Goal: Information Seeking & Learning: Learn about a topic

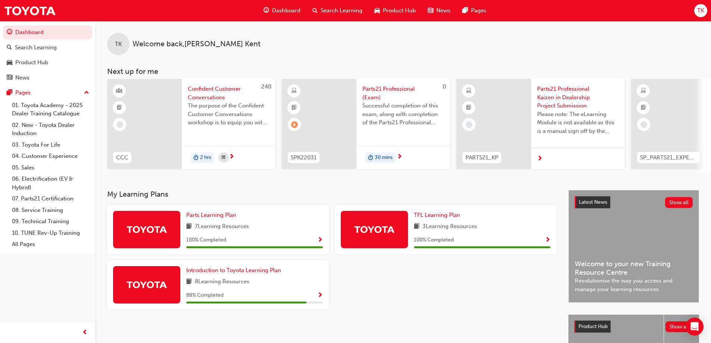
scroll to position [37, 0]
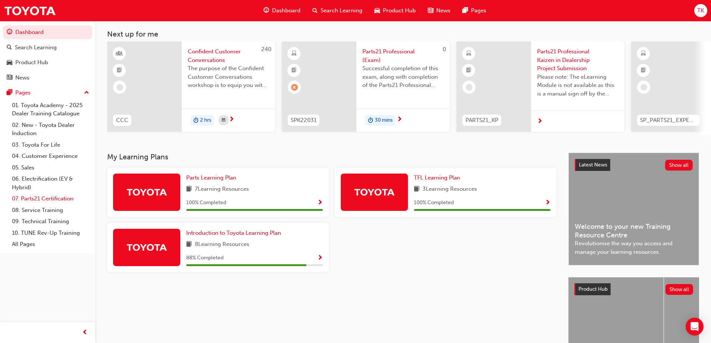
click at [32, 194] on link "07. Parts21 Certification" at bounding box center [50, 199] width 83 height 12
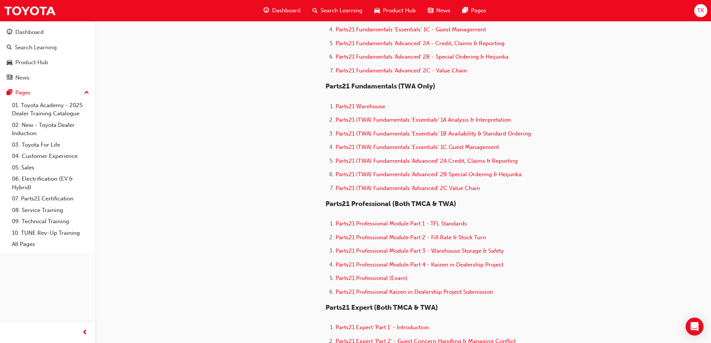
scroll to position [336, 0]
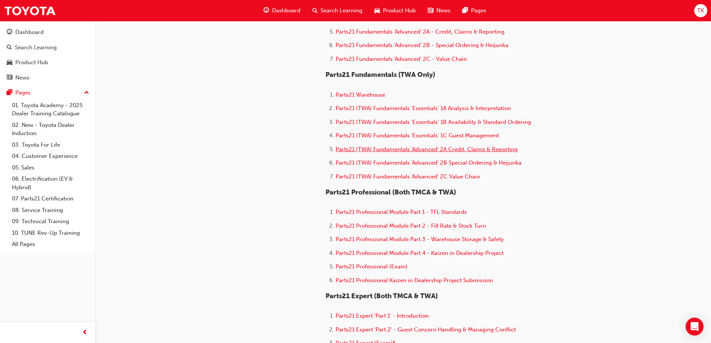
click at [435, 151] on span "Parts21 (TWA) Fundamentals 'Advanced' 2A Credit, Claims & Reporting" at bounding box center [427, 149] width 182 height 7
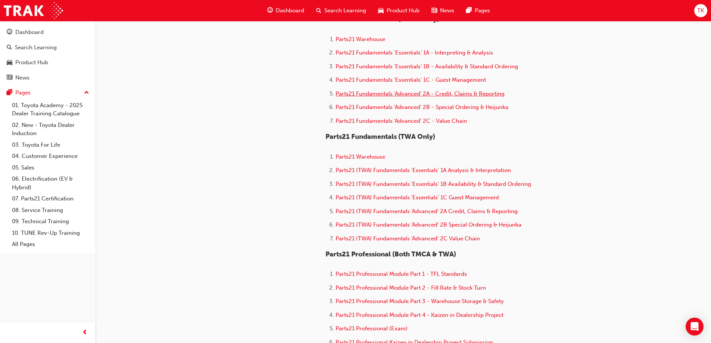
scroll to position [261, 0]
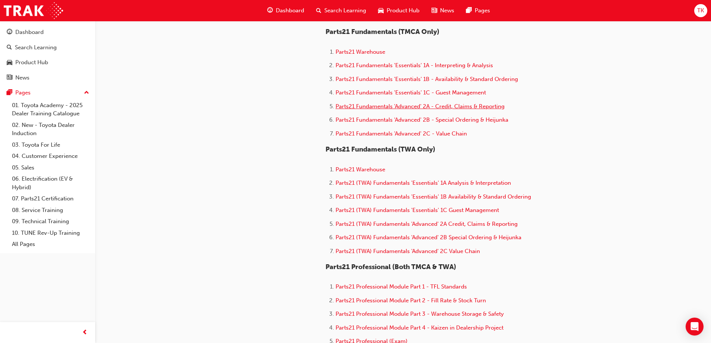
click at [476, 107] on span "Parts21 Fundamentals 'Advanced' 2A - Credit, Claims & Reporting" at bounding box center [420, 106] width 169 height 7
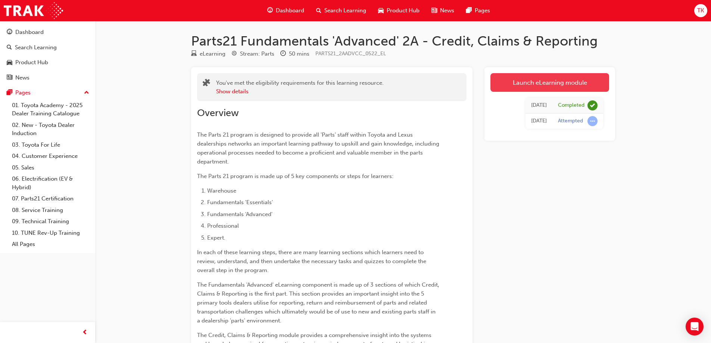
click at [552, 82] on link "Launch eLearning module" at bounding box center [549, 82] width 119 height 19
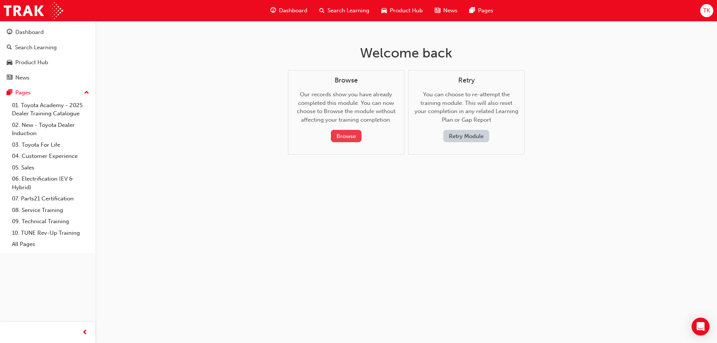
click at [344, 132] on button "Browse" at bounding box center [346, 136] width 31 height 12
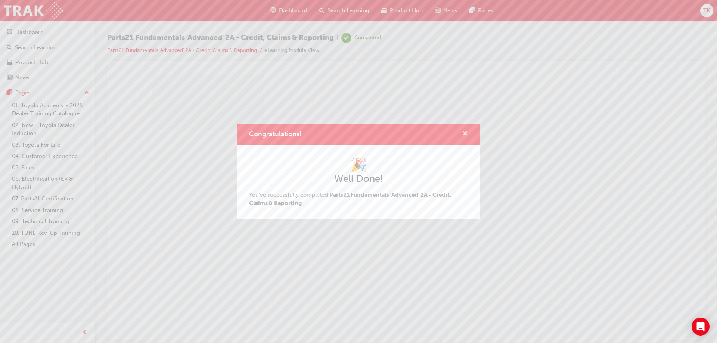
click at [463, 133] on span "cross-icon" at bounding box center [465, 134] width 6 height 7
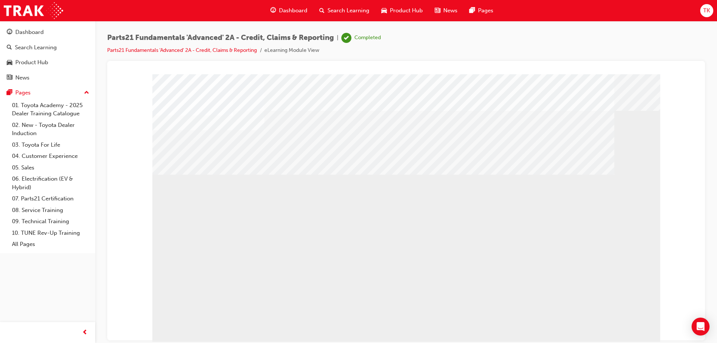
click at [258, 333] on div "LO_textbox" at bounding box center [406, 208] width 508 height 269
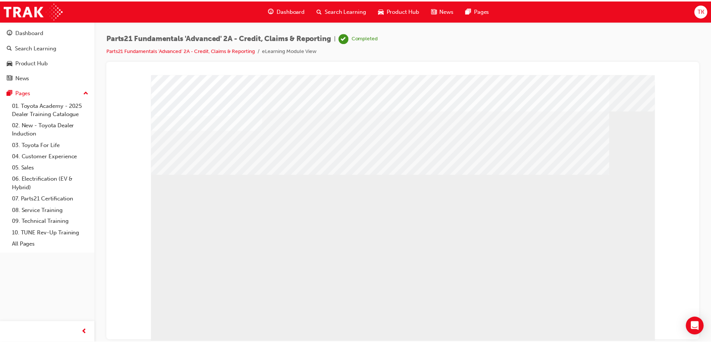
scroll to position [18, 0]
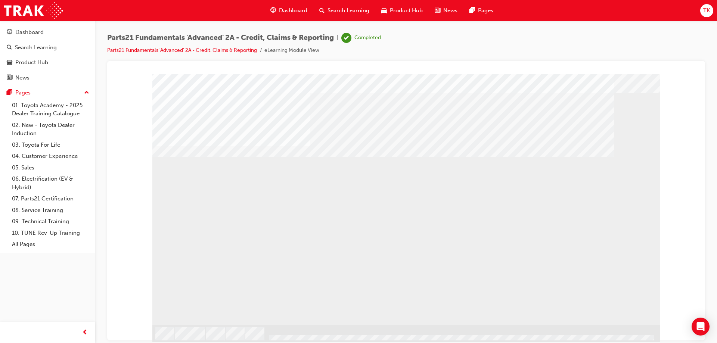
click at [51, 199] on link "07. Parts21 Certification" at bounding box center [50, 199] width 83 height 12
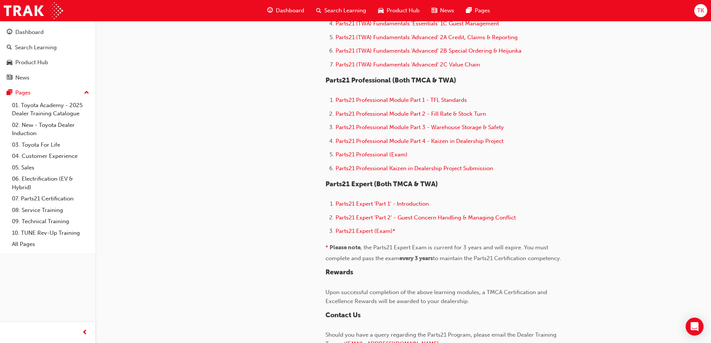
scroll to position [411, 0]
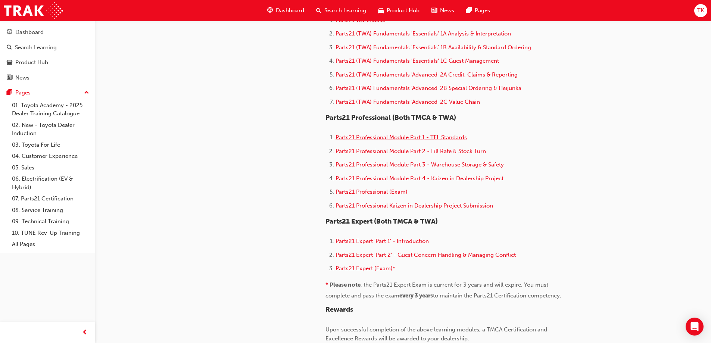
click at [436, 138] on span "Parts21 Professional Module Part 1 - TFL Standards" at bounding box center [401, 137] width 131 height 7
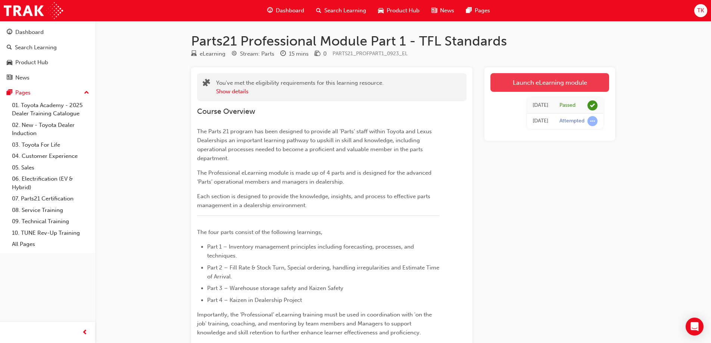
click at [585, 79] on link "Launch eLearning module" at bounding box center [549, 82] width 119 height 19
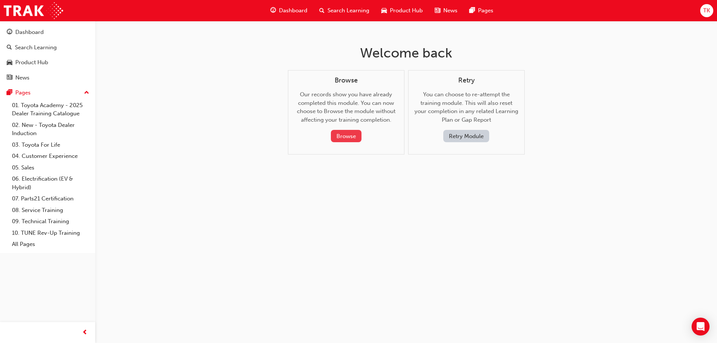
click at [359, 139] on button "Browse" at bounding box center [346, 136] width 31 height 12
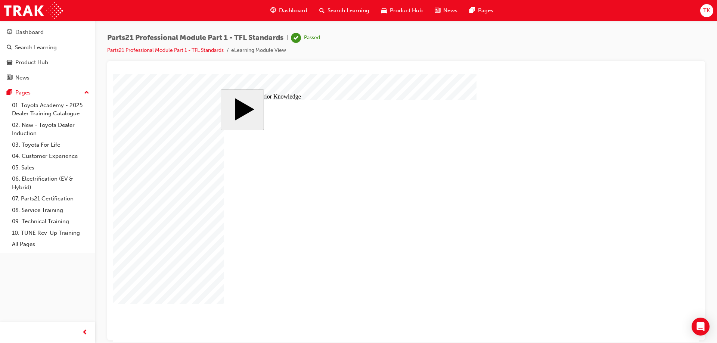
drag, startPoint x: 394, startPoint y: 211, endPoint x: 438, endPoint y: 194, distance: 47.1
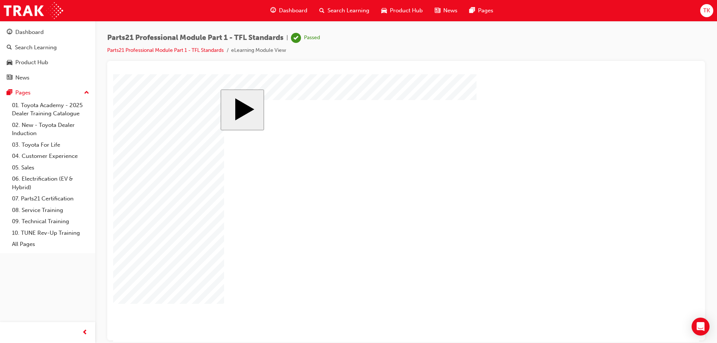
click at [34, 200] on link "07. Parts21 Certification" at bounding box center [50, 199] width 83 height 12
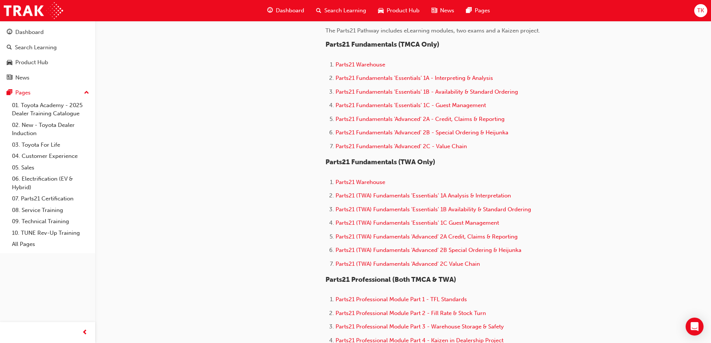
scroll to position [261, 0]
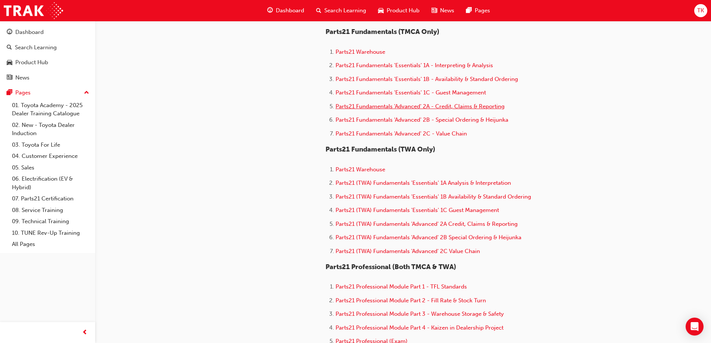
click at [466, 105] on span "Parts21 Fundamentals 'Advanced' 2A - Credit, Claims & Reporting" at bounding box center [420, 106] width 169 height 7
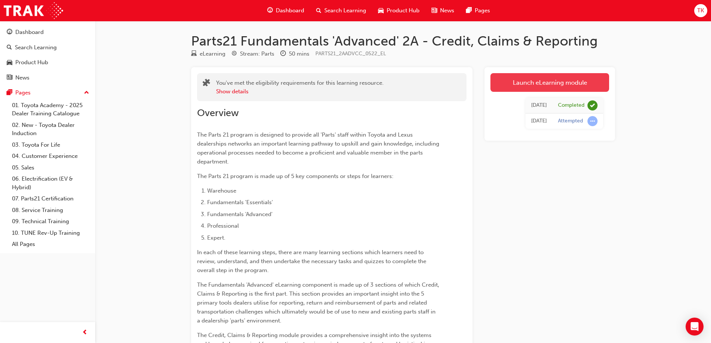
click at [519, 81] on link "Launch eLearning module" at bounding box center [549, 82] width 119 height 19
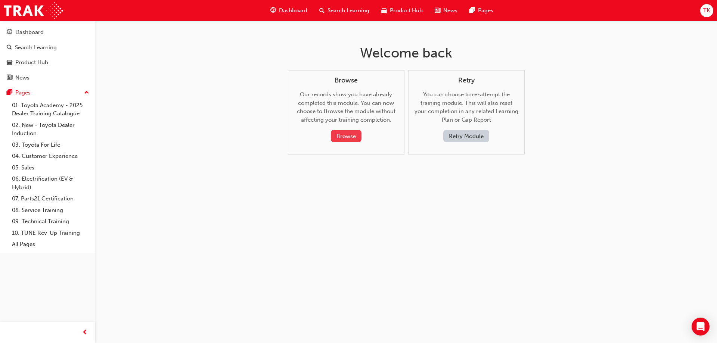
click at [353, 135] on button "Browse" at bounding box center [346, 136] width 31 height 12
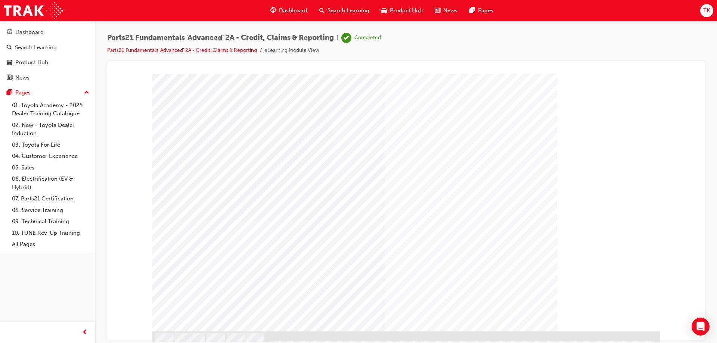
scroll to position [18, 0]
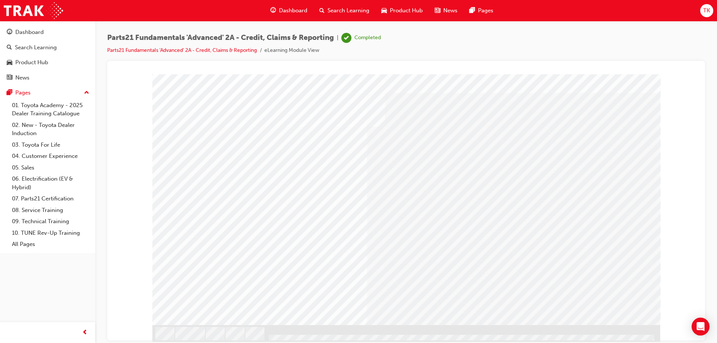
scroll to position [0, 0]
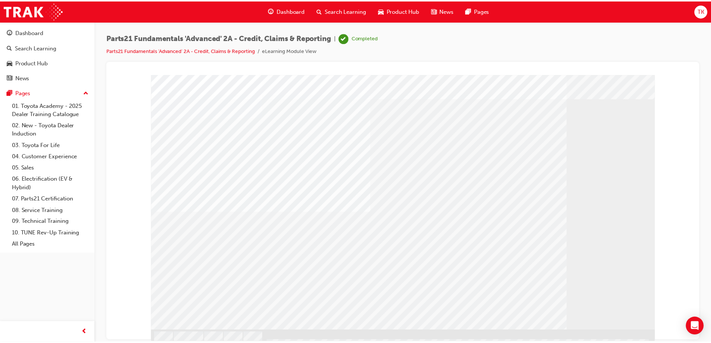
scroll to position [18, 0]
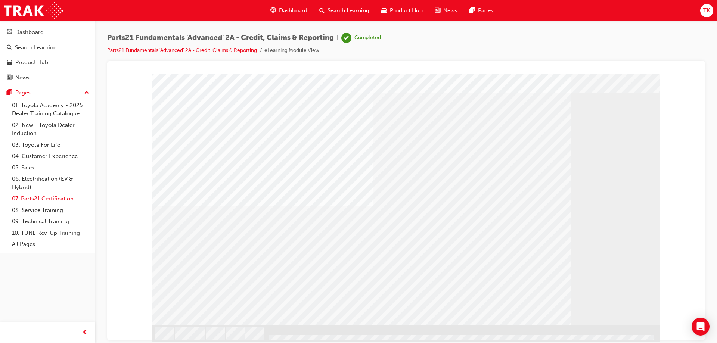
click at [45, 197] on link "07. Parts21 Certification" at bounding box center [50, 199] width 83 height 12
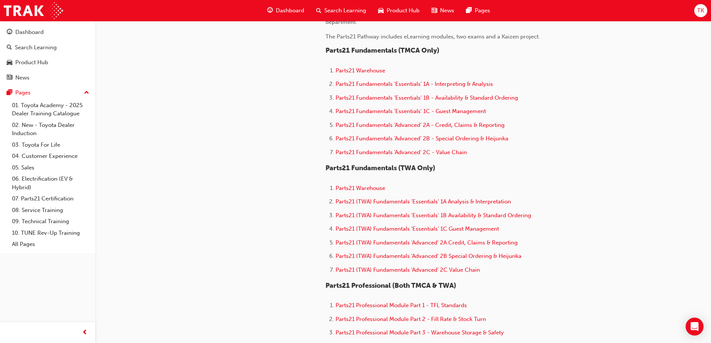
scroll to position [261, 0]
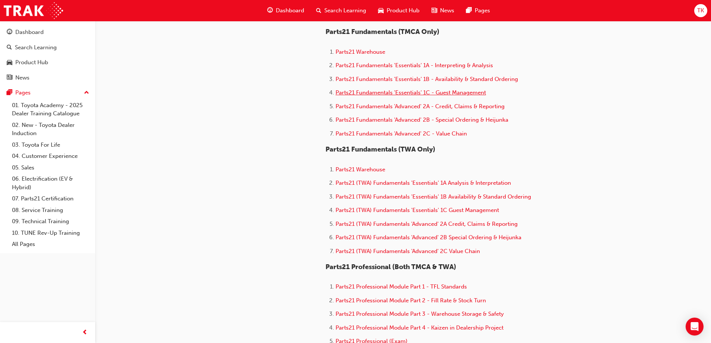
click at [470, 91] on span "Parts21 Fundamentals 'Essentials' 1C - Guest Management" at bounding box center [411, 92] width 150 height 7
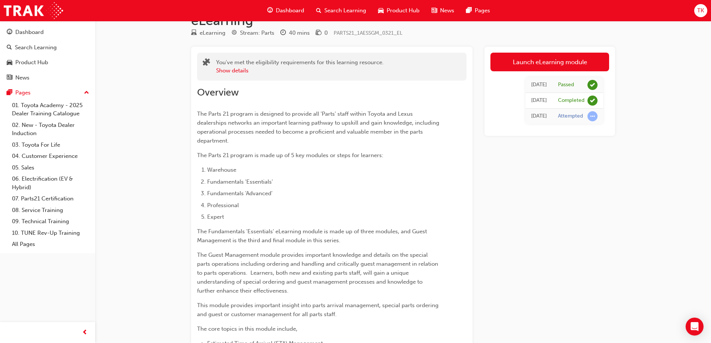
scroll to position [37, 0]
click at [521, 68] on link "Launch eLearning module" at bounding box center [549, 61] width 119 height 19
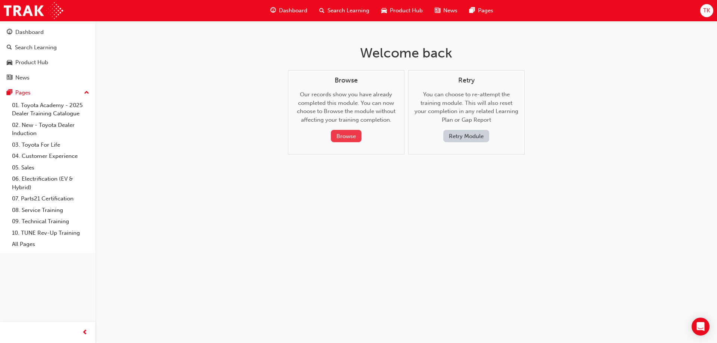
click at [344, 135] on button "Browse" at bounding box center [346, 136] width 31 height 12
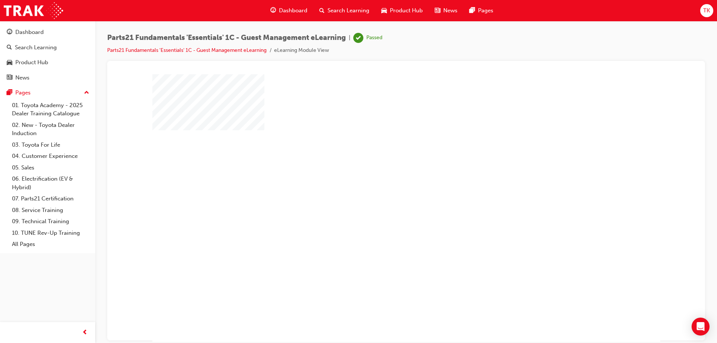
scroll to position [12, 0]
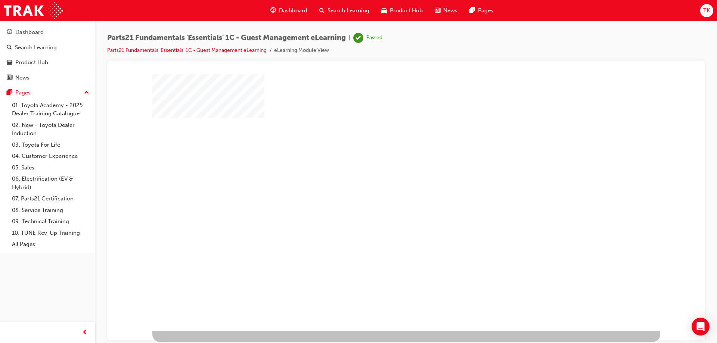
click at [384, 174] on div "play" at bounding box center [384, 174] width 0 height 0
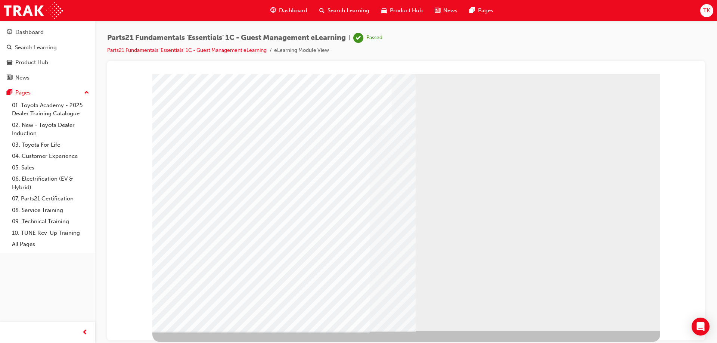
scroll to position [0, 0]
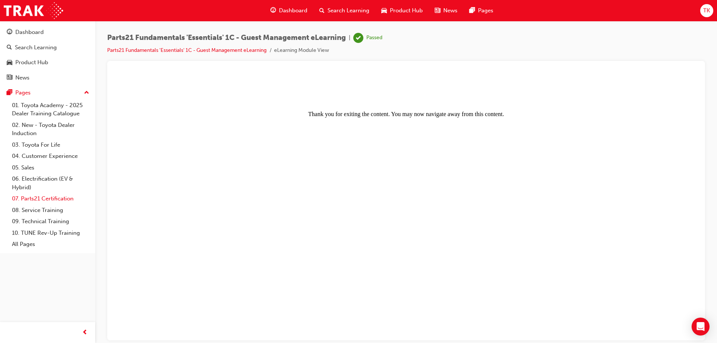
click at [37, 197] on link "07. Parts21 Certification" at bounding box center [50, 199] width 83 height 12
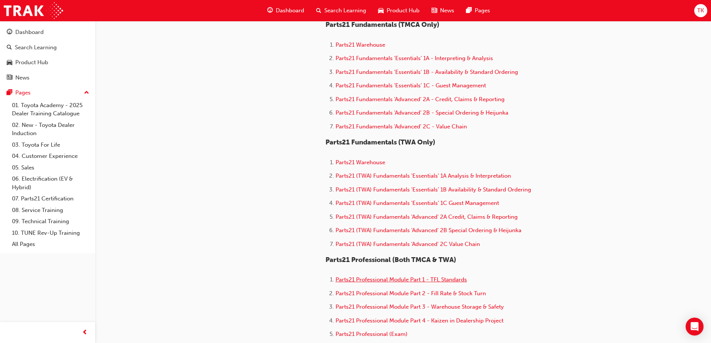
scroll to position [261, 0]
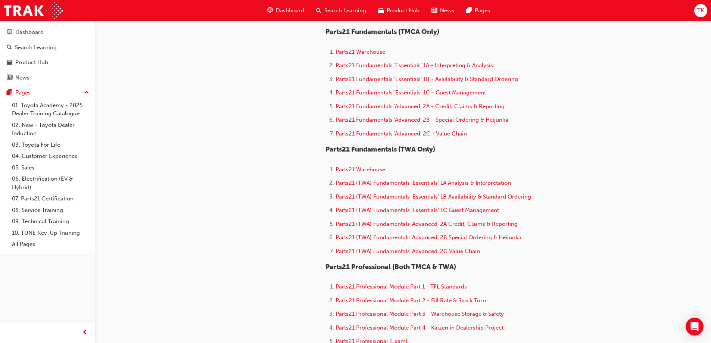
click at [462, 96] on span "Parts21 Fundamentals 'Essentials' 1C - Guest Management" at bounding box center [411, 92] width 150 height 7
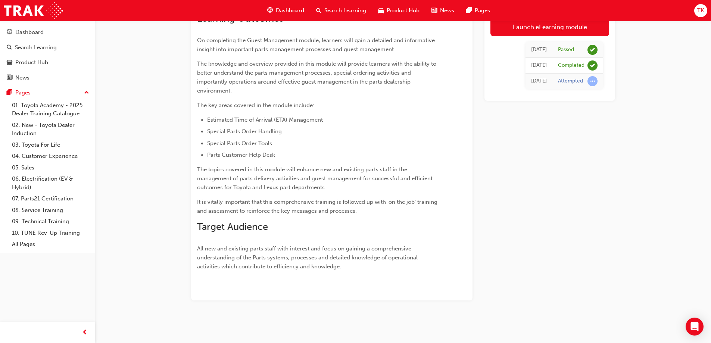
scroll to position [249, 0]
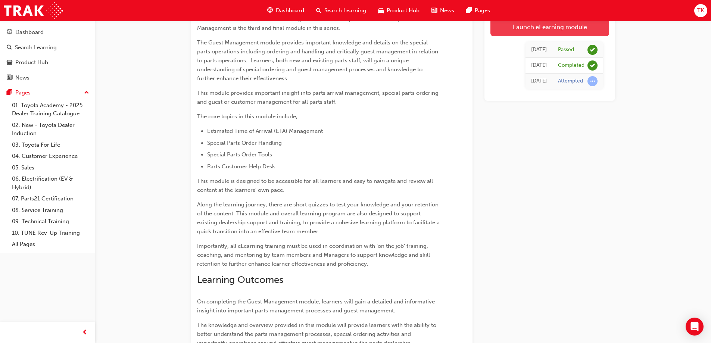
click at [557, 32] on link "Launch eLearning module" at bounding box center [549, 26] width 119 height 19
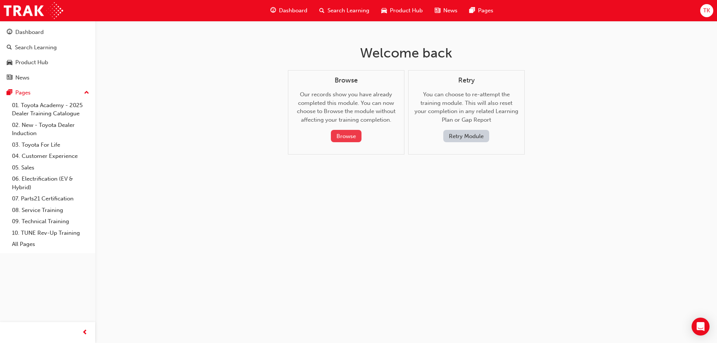
click at [350, 139] on button "Browse" at bounding box center [346, 136] width 31 height 12
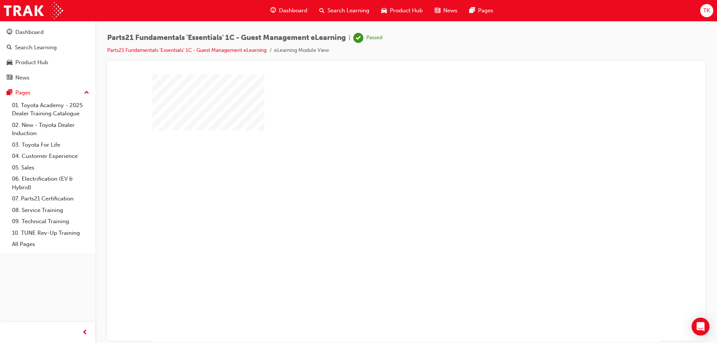
click at [384, 186] on div "play" at bounding box center [384, 186] width 0 height 0
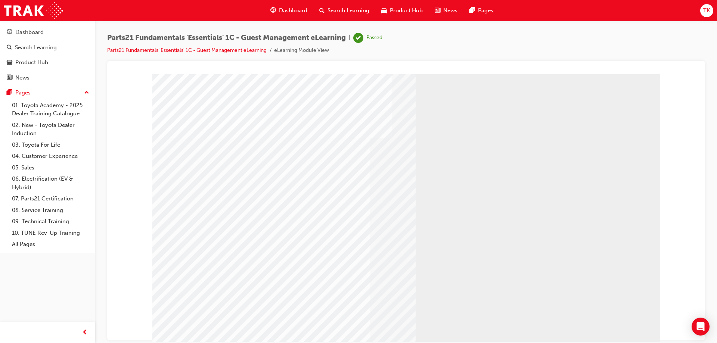
scroll to position [12, 0]
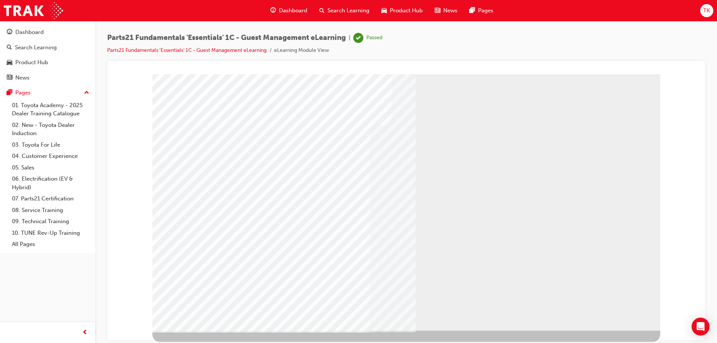
click at [205, 330] on div "" at bounding box center [406, 196] width 508 height 269
click at [174, 332] on div at bounding box center [406, 202] width 508 height 280
click at [171, 336] on div at bounding box center [406, 202] width 508 height 280
click at [239, 337] on div at bounding box center [406, 202] width 508 height 280
click at [277, 342] on div "Parts21 Fundamentals 'Essentials' 1C - Guest Management eLearning | Passed Part…" at bounding box center [358, 171] width 717 height 343
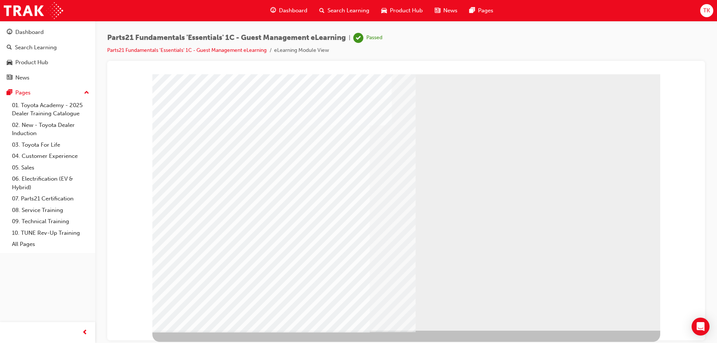
click at [307, 334] on div at bounding box center [406, 202] width 508 height 280
click at [340, 340] on div at bounding box center [406, 202] width 508 height 280
click at [336, 342] on div "Parts21 Fundamentals 'Essentials' 1C - Guest Management eLearning | Passed Part…" at bounding box center [358, 171] width 717 height 343
click at [323, 330] on div at bounding box center [406, 202] width 508 height 280
click at [256, 325] on div "" at bounding box center [406, 196] width 508 height 269
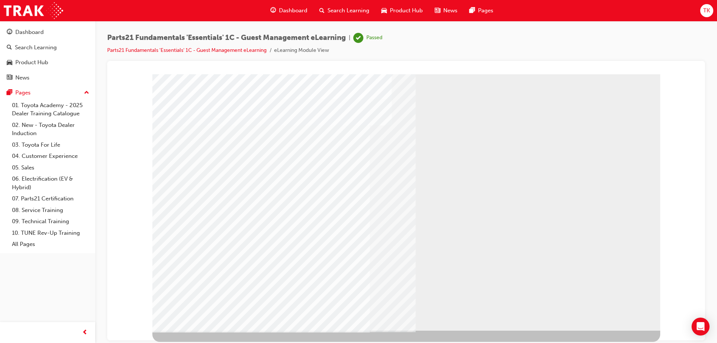
click at [235, 291] on div "" at bounding box center [406, 196] width 508 height 269
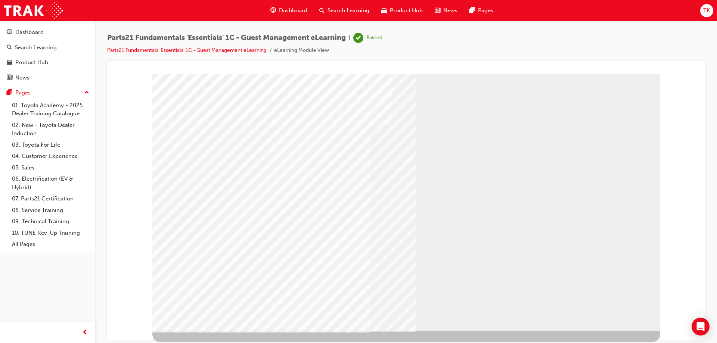
drag, startPoint x: 548, startPoint y: 187, endPoint x: 470, endPoint y: 172, distance: 79.1
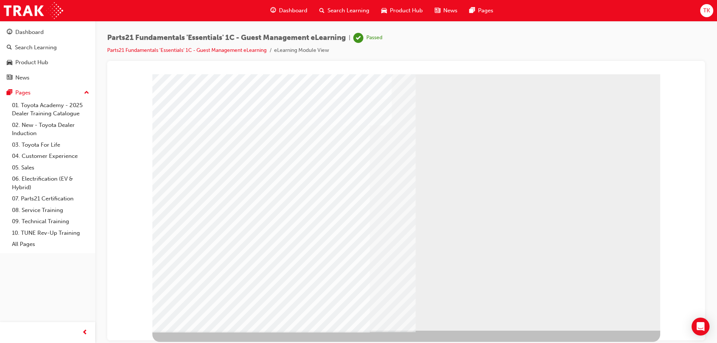
click at [223, 253] on div "" at bounding box center [406, 196] width 508 height 269
drag, startPoint x: 275, startPoint y: 138, endPoint x: 378, endPoint y: 150, distance: 103.0
drag, startPoint x: 317, startPoint y: 157, endPoint x: 422, endPoint y: 78, distance: 131.9
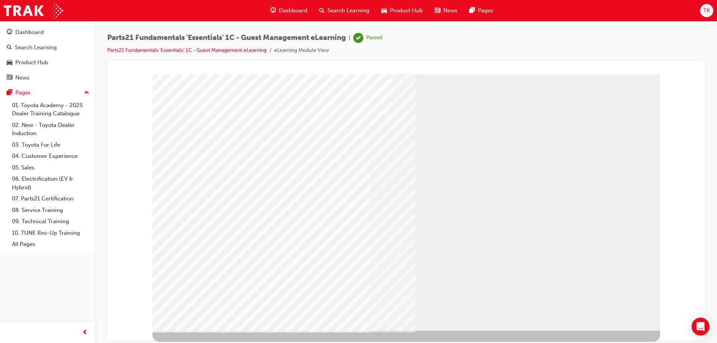
click at [413, 148] on div at bounding box center [406, 196] width 508 height 269
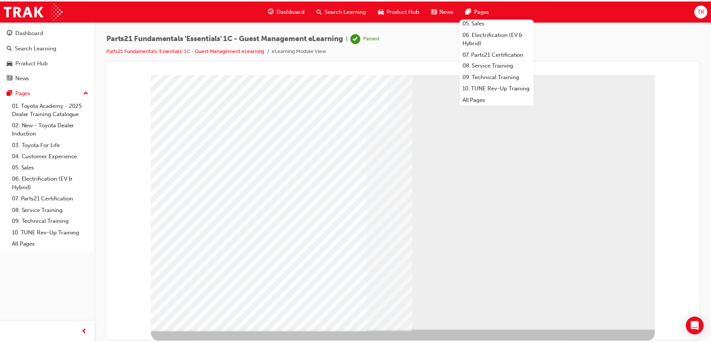
scroll to position [75, 0]
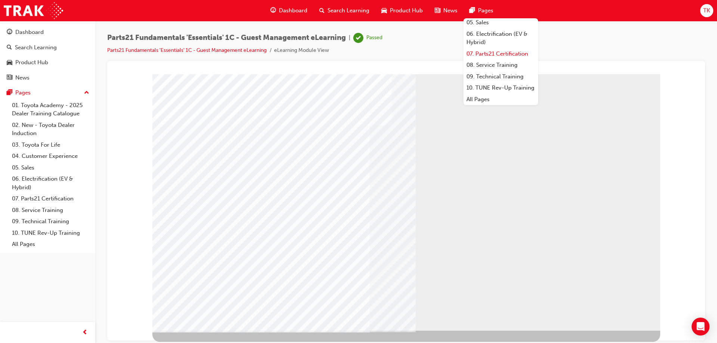
click at [489, 59] on link "07. Parts21 Certification" at bounding box center [500, 54] width 75 height 12
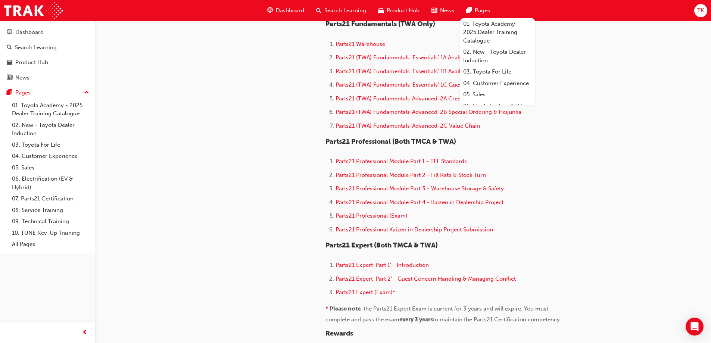
scroll to position [373, 0]
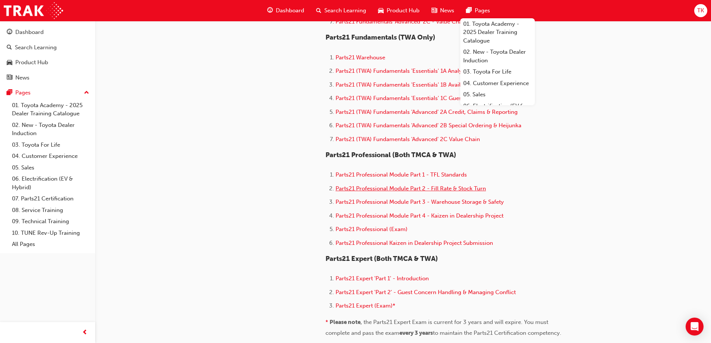
click at [451, 188] on span "Parts21 Professional Module Part 2 - Fill Rate & Stock Turn" at bounding box center [411, 188] width 150 height 7
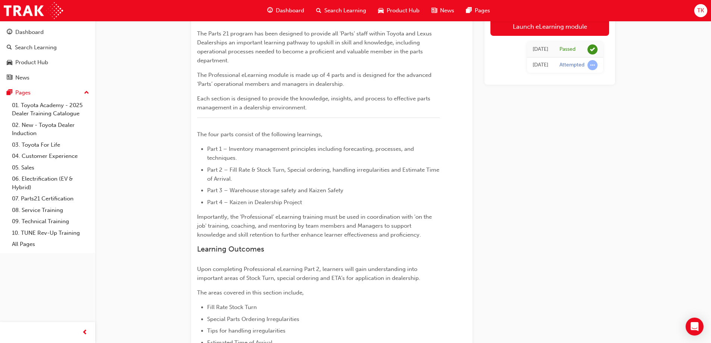
scroll to position [37, 0]
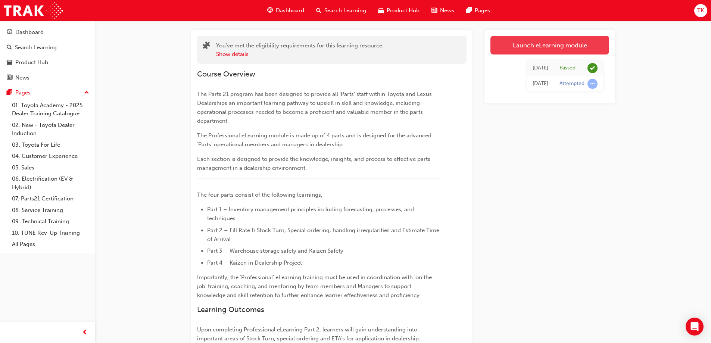
click at [544, 49] on link "Launch eLearning module" at bounding box center [549, 45] width 119 height 19
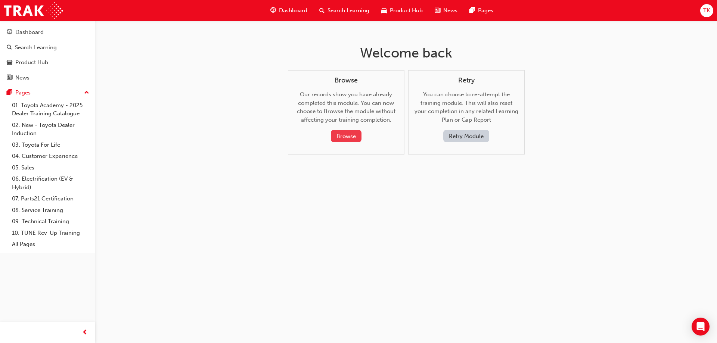
click at [348, 135] on button "Browse" at bounding box center [346, 136] width 31 height 12
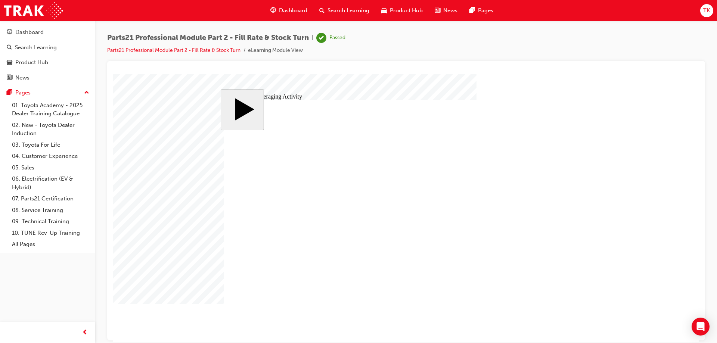
checkbox input "true"
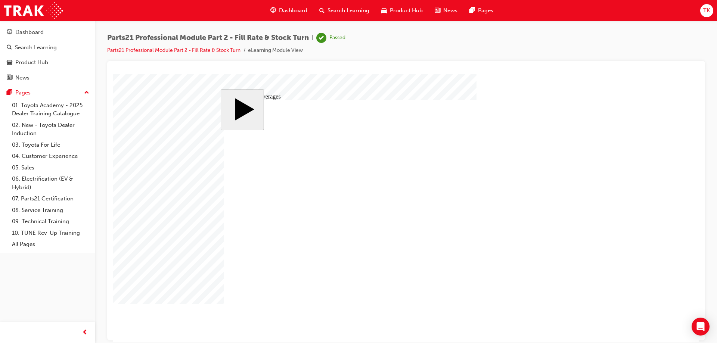
checkbox input "true"
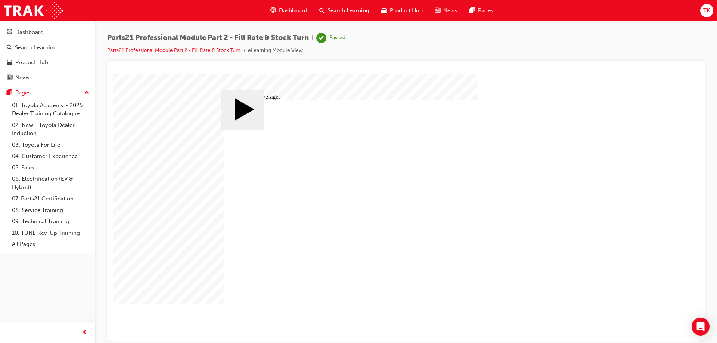
drag, startPoint x: 295, startPoint y: 264, endPoint x: 302, endPoint y: 264, distance: 7.1
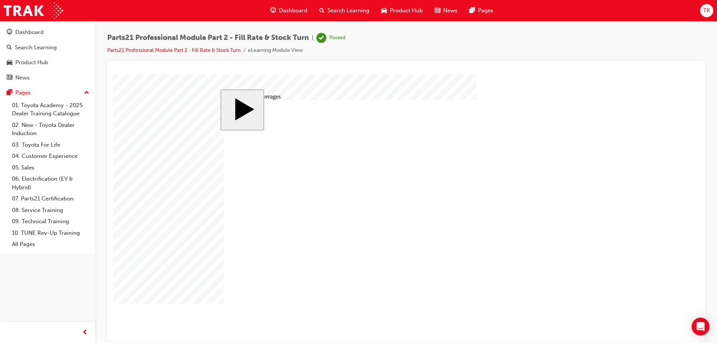
drag, startPoint x: 392, startPoint y: 231, endPoint x: 386, endPoint y: 230, distance: 6.0
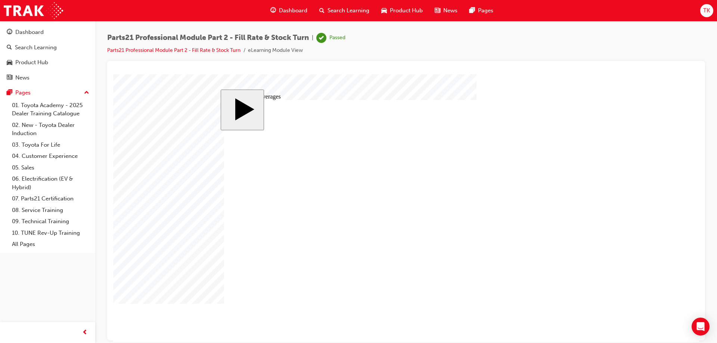
checkbox input "true"
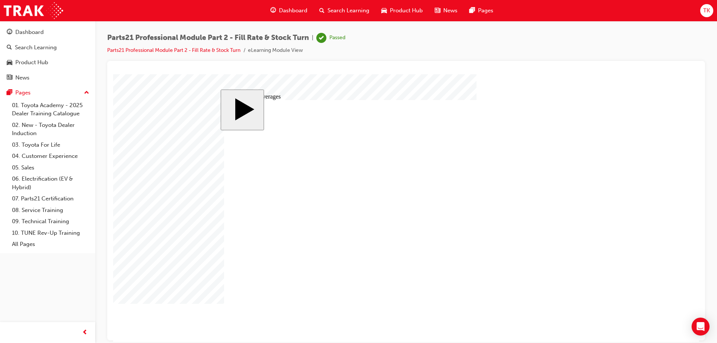
checkbox input "true"
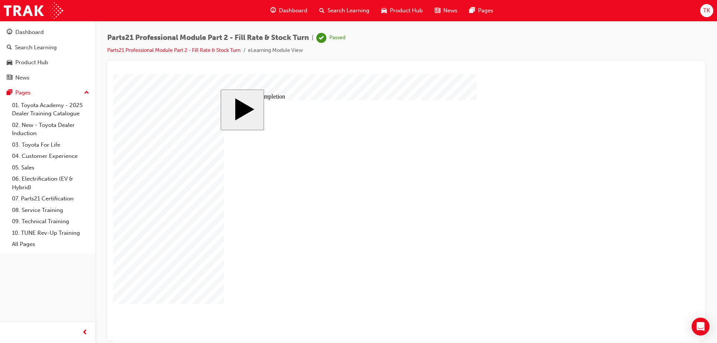
click at [295, 9] on span "Dashboard" at bounding box center [293, 10] width 28 height 9
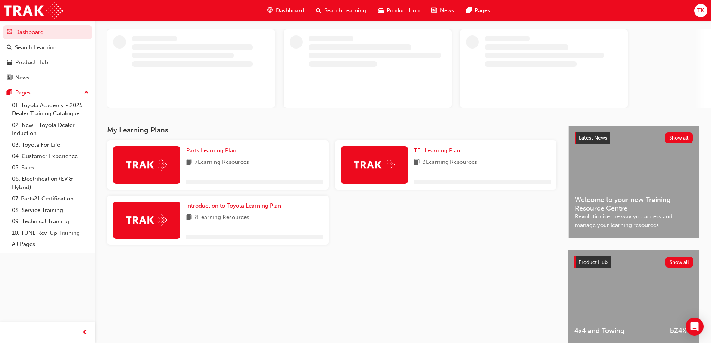
scroll to position [74, 0]
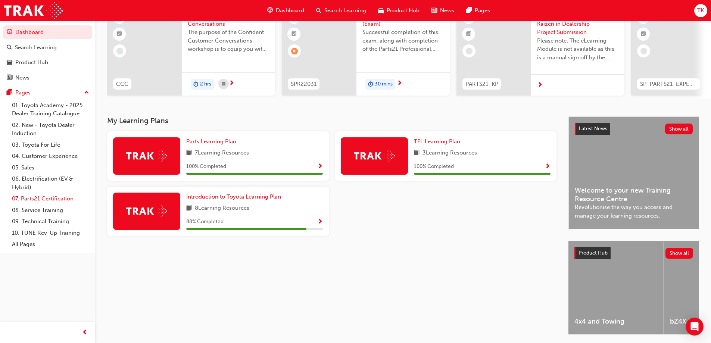
click at [47, 199] on link "07. Parts21 Certification" at bounding box center [50, 199] width 83 height 12
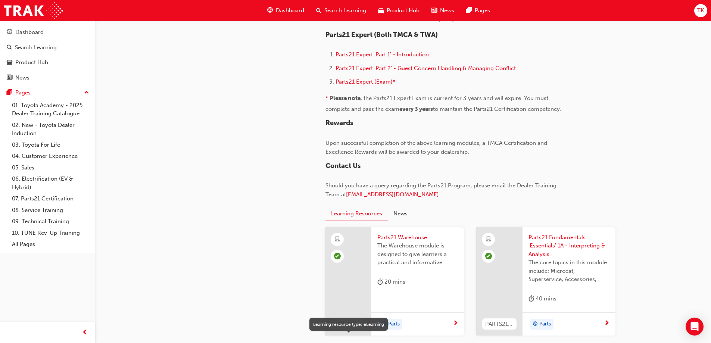
scroll to position [411, 0]
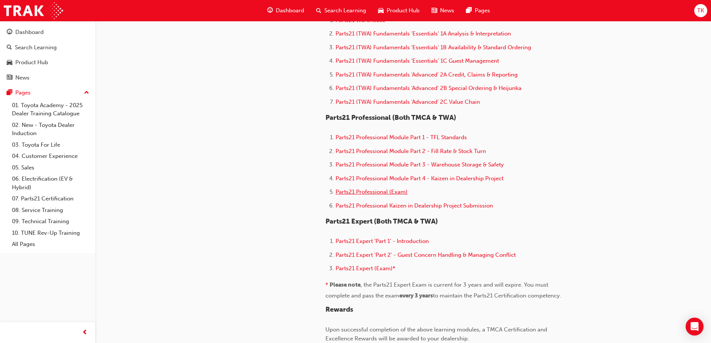
click at [397, 193] on span "Parts21 Professional (Exam)" at bounding box center [372, 191] width 72 height 7
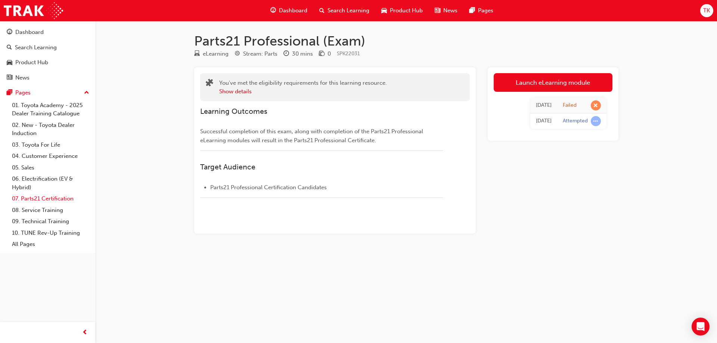
click at [43, 198] on link "07. Parts21 Certification" at bounding box center [50, 199] width 83 height 12
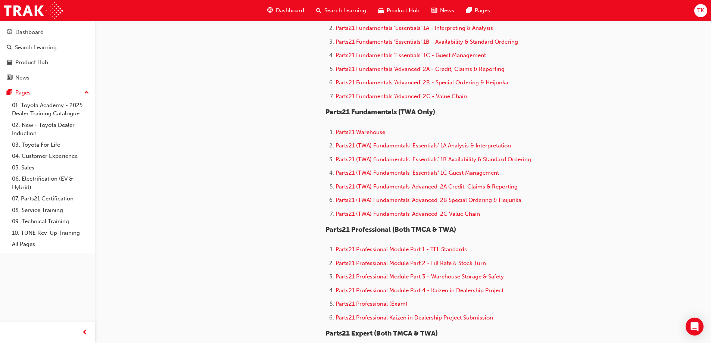
scroll to position [336, 0]
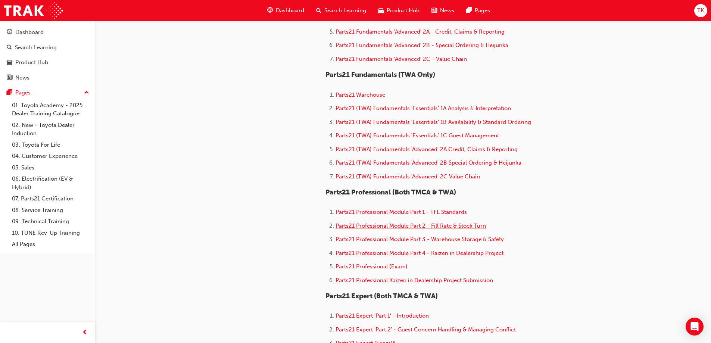
click at [459, 225] on span "Parts21 Professional Module Part 2 - Fill Rate & Stock Turn" at bounding box center [411, 225] width 150 height 7
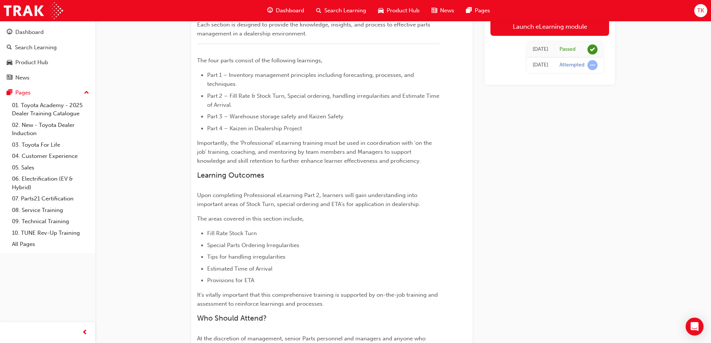
scroll to position [28, 0]
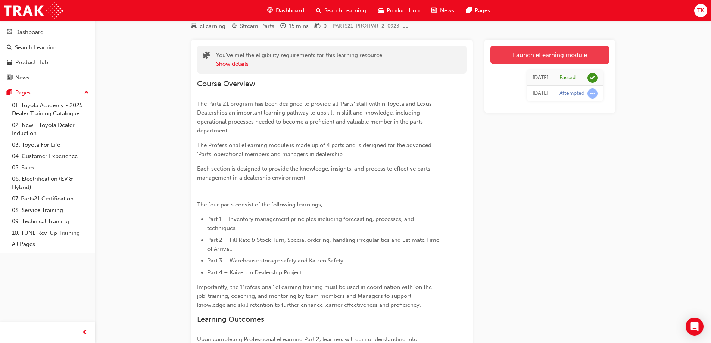
click at [537, 55] on link "Launch eLearning module" at bounding box center [549, 55] width 119 height 19
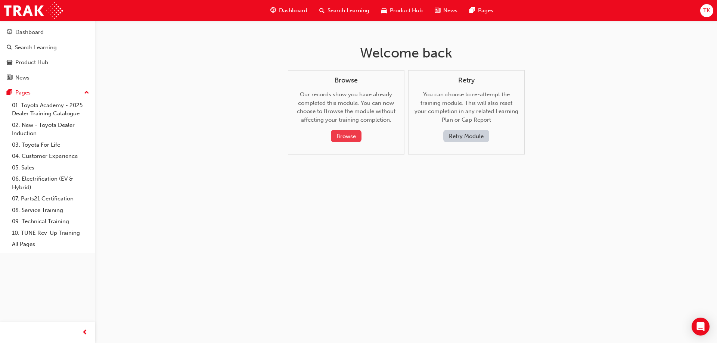
click at [343, 137] on button "Browse" at bounding box center [346, 136] width 31 height 12
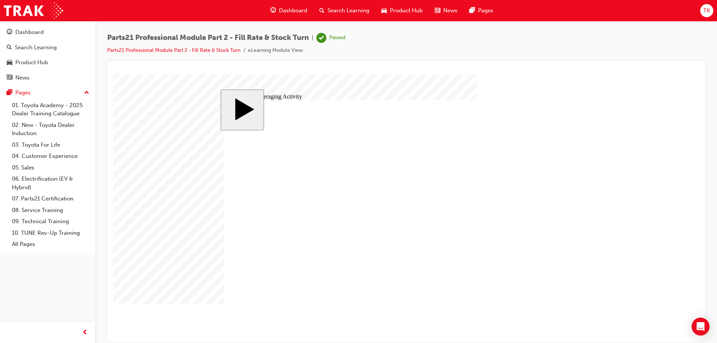
click at [557, 303] on div "MENU Rectangle 6 HELP Rectangle 6 EXIT Rectangle 6 Special Parts Ordering Irreg…" at bounding box center [405, 215] width 363 height 230
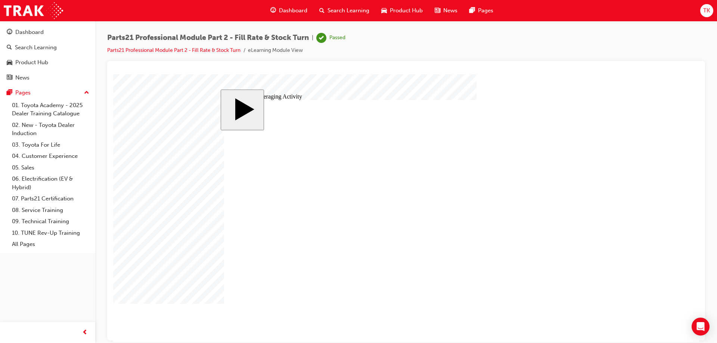
click at [46, 201] on link "07. Parts21 Certification" at bounding box center [50, 199] width 83 height 12
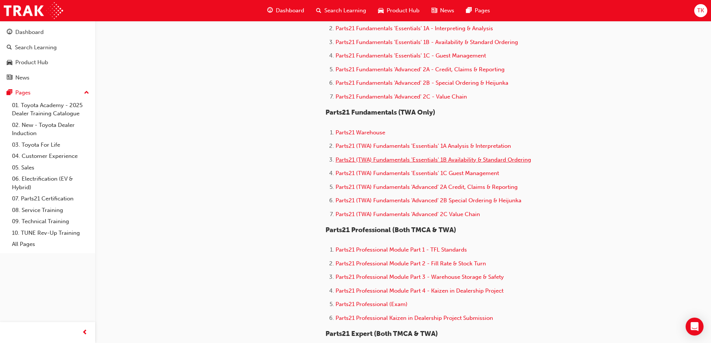
scroll to position [299, 0]
click at [421, 275] on span "Parts21 Professional Module Part 3 - Warehouse Storage & Safety" at bounding box center [420, 276] width 168 height 7
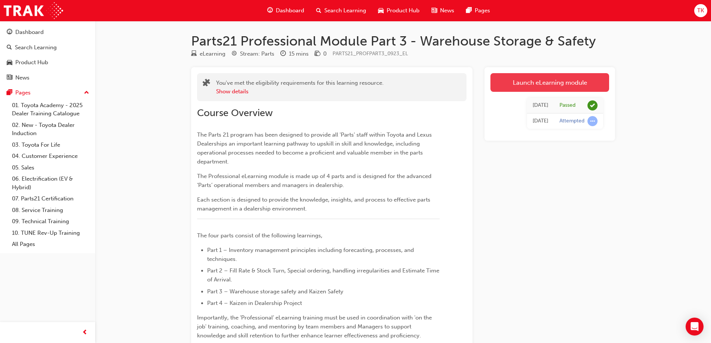
click at [515, 82] on link "Launch eLearning module" at bounding box center [549, 82] width 119 height 19
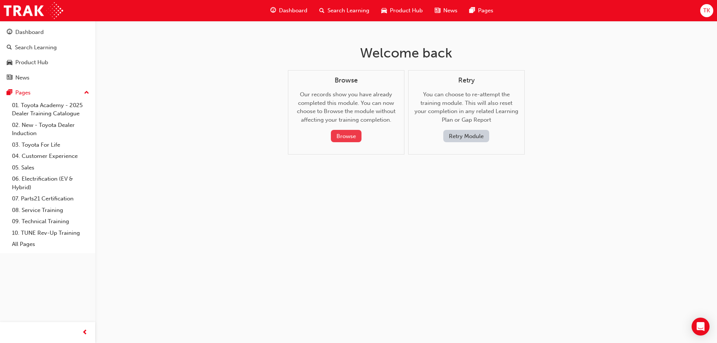
click at [339, 135] on button "Browse" at bounding box center [346, 136] width 31 height 12
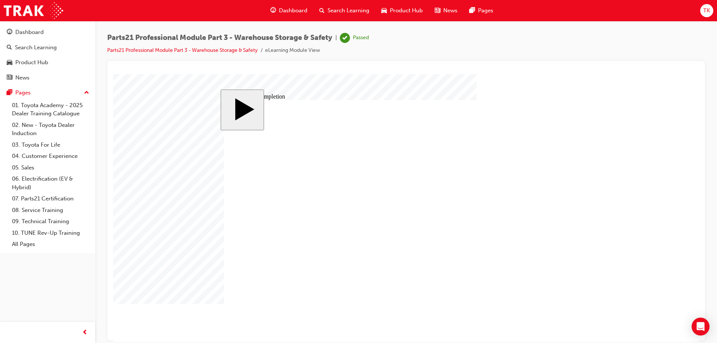
type input "12"
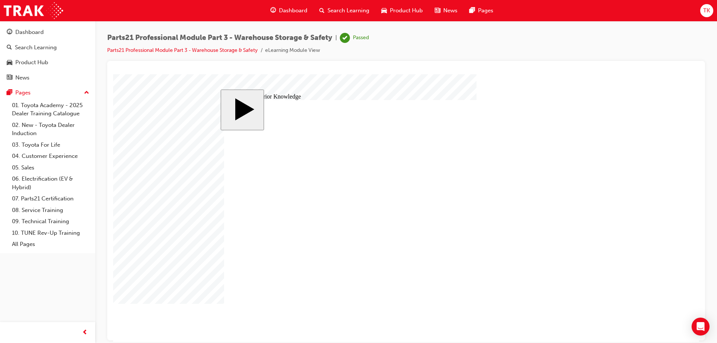
drag, startPoint x: 344, startPoint y: 259, endPoint x: 391, endPoint y: 260, distance: 47.4
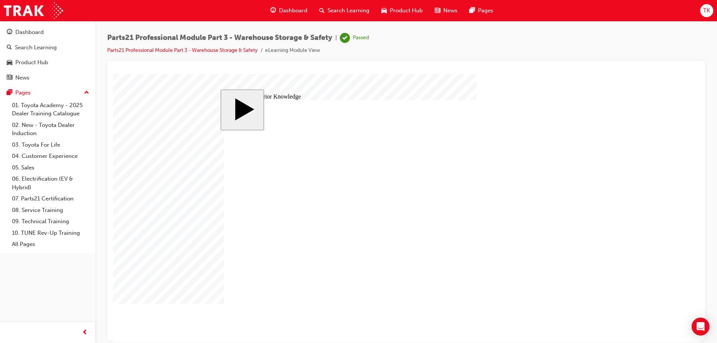
click at [66, 200] on link "07. Parts21 Certification" at bounding box center [50, 199] width 83 height 12
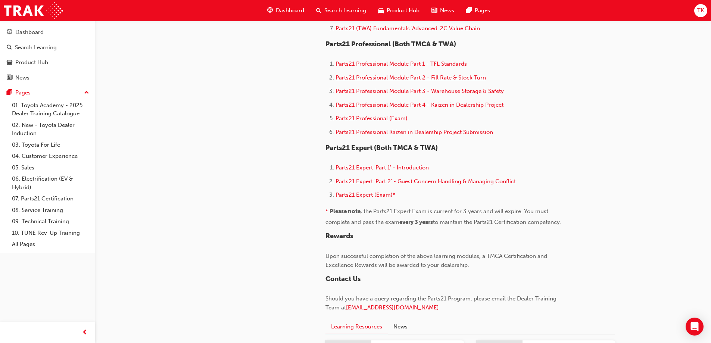
scroll to position [411, 0]
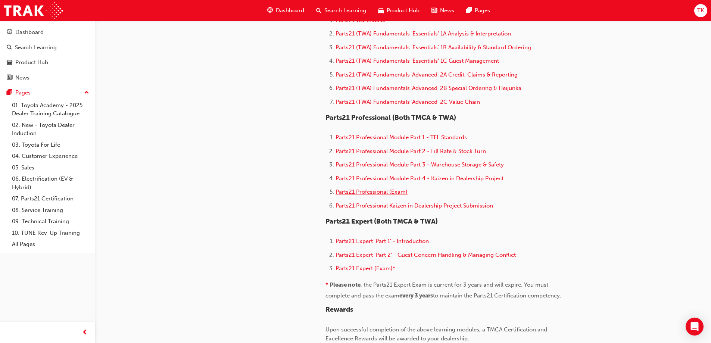
click at [395, 191] on span "Parts21 Professional (Exam)" at bounding box center [372, 191] width 72 height 7
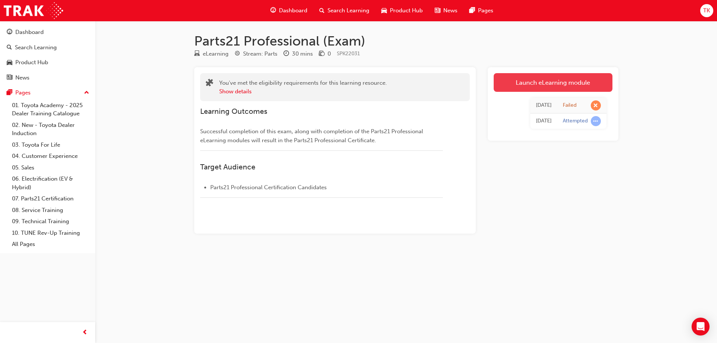
click at [563, 80] on link "Launch eLearning module" at bounding box center [552, 82] width 119 height 19
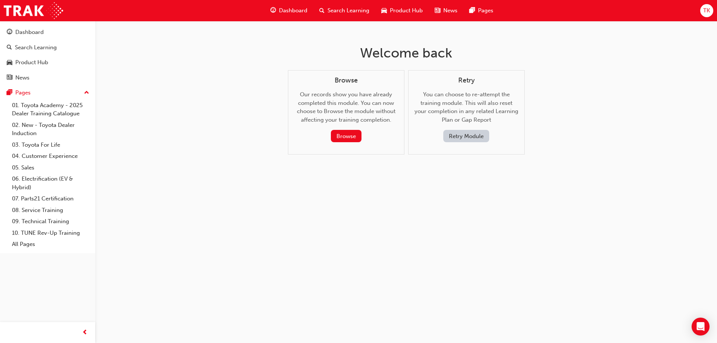
click at [472, 135] on button "Retry Module" at bounding box center [466, 136] width 46 height 12
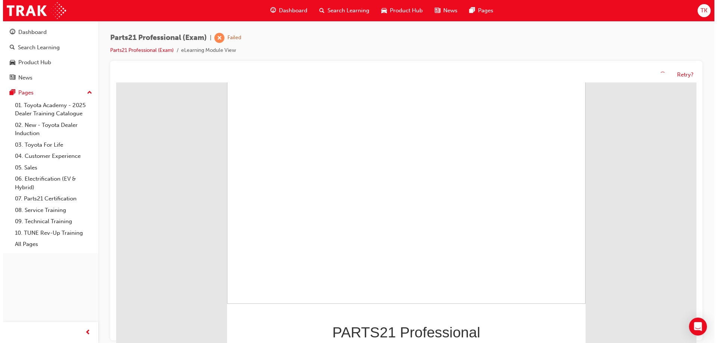
scroll to position [63, 0]
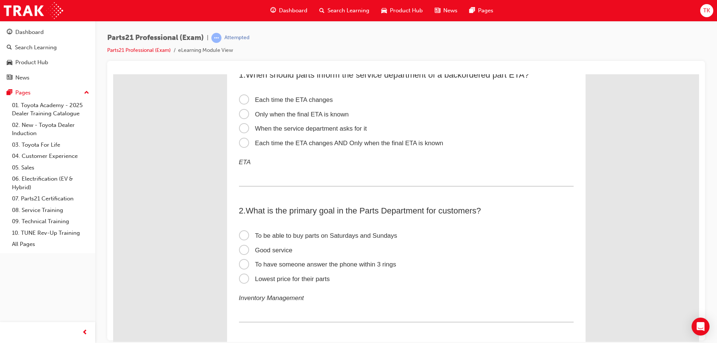
scroll to position [0, 0]
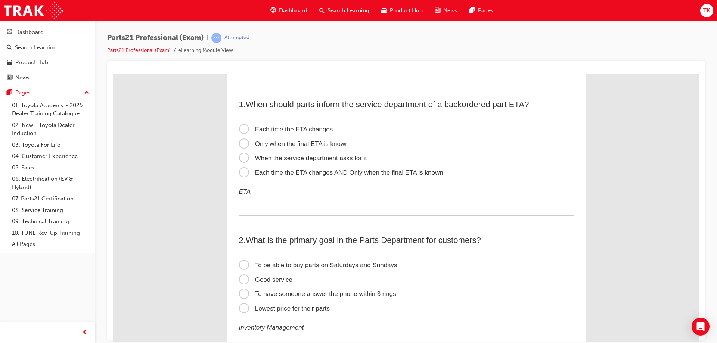
click at [242, 128] on span "Each time the ETA changes" at bounding box center [286, 128] width 94 height 7
click at [113, 74] on input "Each time the ETA changes" at bounding box center [113, 74] width 0 height 0
click at [248, 192] on p "ETA" at bounding box center [406, 192] width 334 height 12
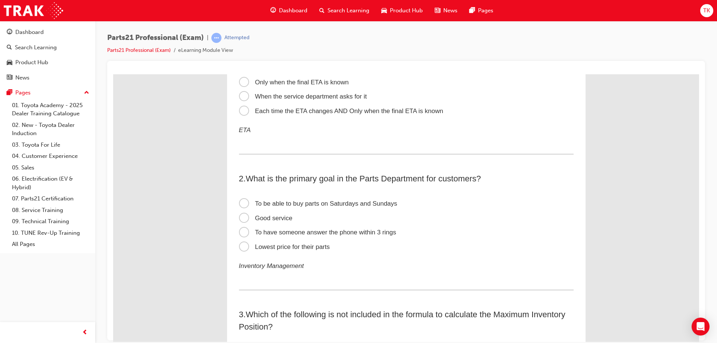
scroll to position [75, 0]
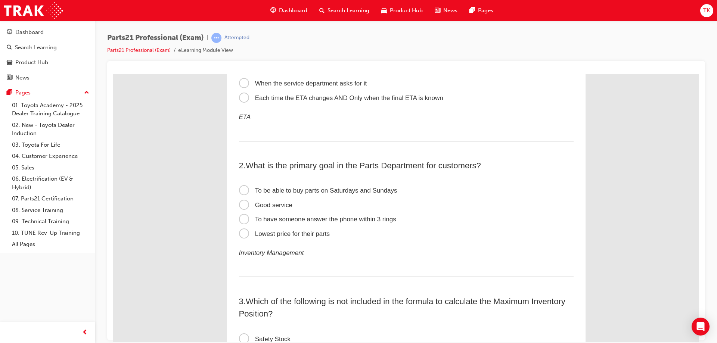
click at [240, 205] on span "Good service" at bounding box center [265, 204] width 53 height 7
click at [113, 74] on input "Good service" at bounding box center [113, 74] width 0 height 0
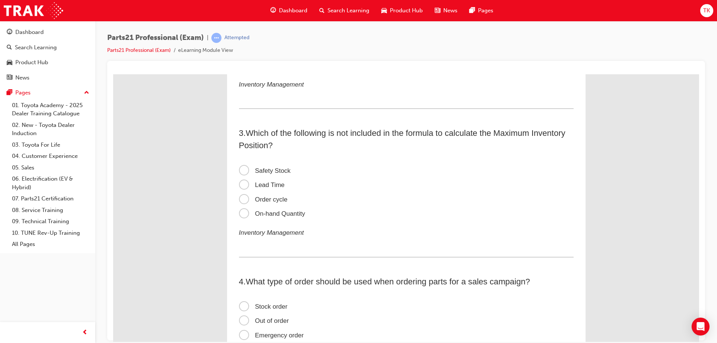
scroll to position [261, 0]
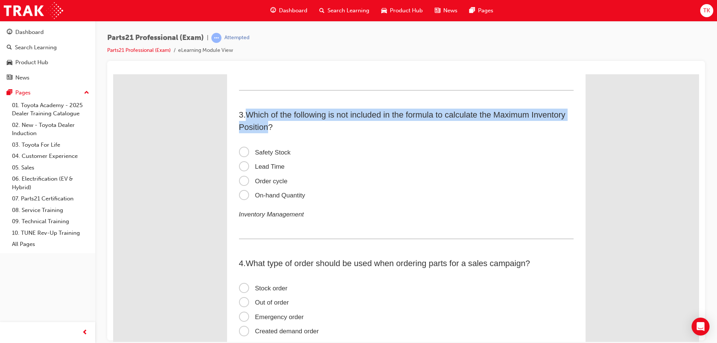
drag, startPoint x: 246, startPoint y: 112, endPoint x: 263, endPoint y: 127, distance: 23.0
click at [263, 127] on span "Which of the following is not included in the formula to calculate the Maximum …" at bounding box center [402, 121] width 326 height 22
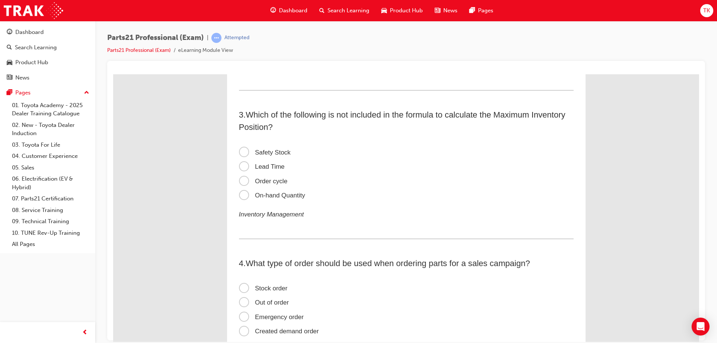
click at [276, 128] on h2 "3 . Which of the following is not included in the formula to calculate the Maxi…" at bounding box center [406, 120] width 334 height 25
click at [240, 195] on span "On-hand Quantity" at bounding box center [272, 194] width 66 height 7
click at [113, 74] on input "On-hand Quantity" at bounding box center [113, 74] width 0 height 0
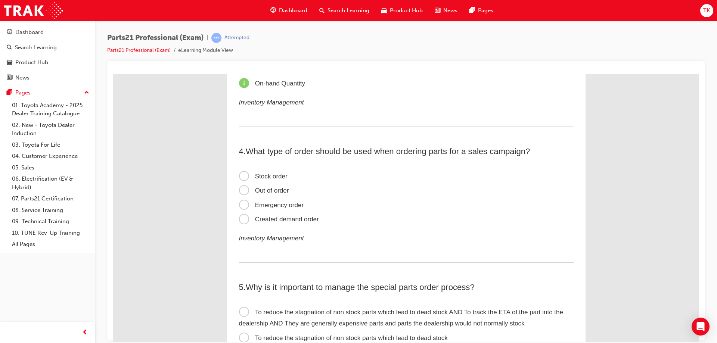
scroll to position [411, 0]
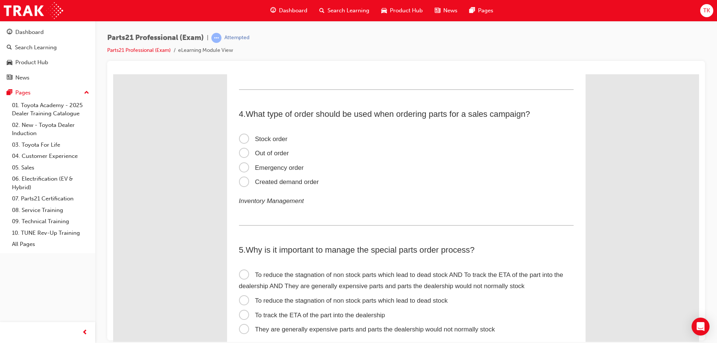
click at [241, 141] on span "Stock order" at bounding box center [263, 138] width 49 height 7
click at [113, 74] on input "Stock order" at bounding box center [113, 74] width 0 height 0
click at [239, 185] on span "Created demand order" at bounding box center [279, 181] width 80 height 7
click at [113, 74] on input "Created demand order" at bounding box center [113, 74] width 0 height 0
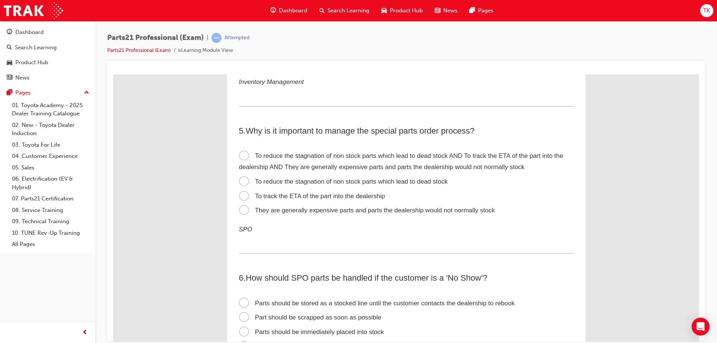
scroll to position [523, 0]
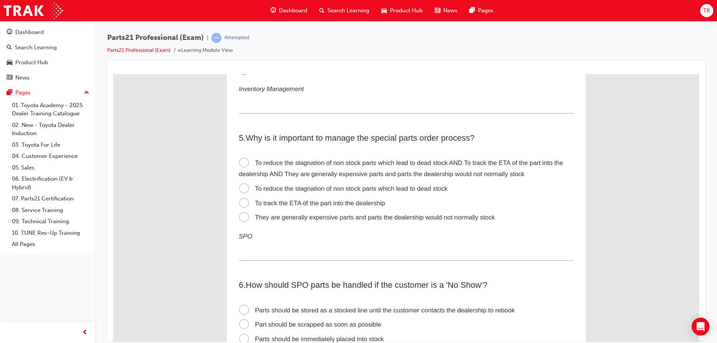
click at [240, 162] on span "To reduce the stagnation of non stock parts which lead to dead stock AND To tra…" at bounding box center [401, 168] width 324 height 19
click at [113, 74] on input "To reduce the stagnation of non stock parts which lead to dead stock AND To tra…" at bounding box center [113, 74] width 0 height 0
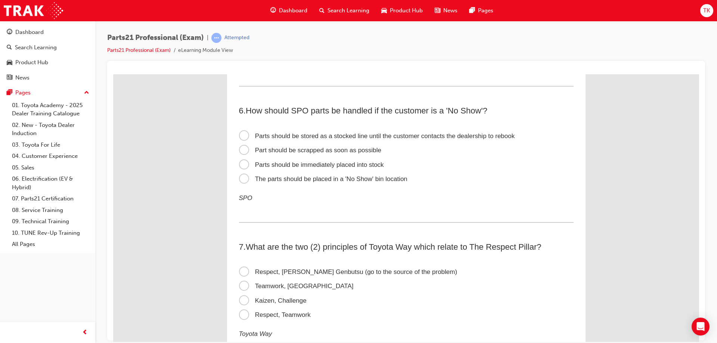
scroll to position [709, 0]
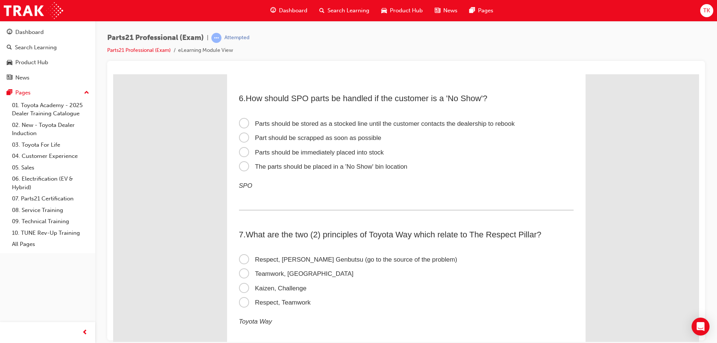
click at [243, 122] on span "Parts should be stored as a stocked line until the customer contacts the dealer…" at bounding box center [377, 123] width 276 height 7
click at [113, 74] on input "Parts should be stored as a stocked line until the customer contacts the dealer…" at bounding box center [113, 74] width 0 height 0
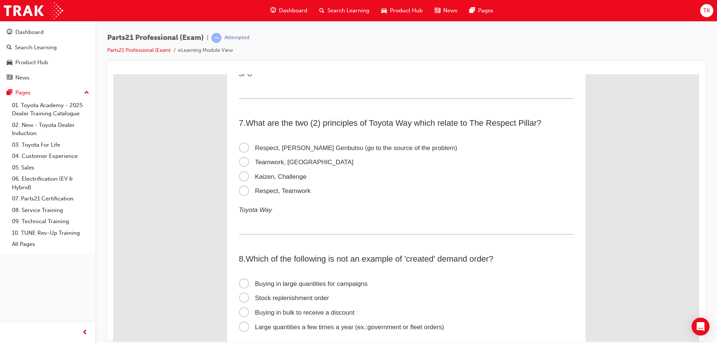
scroll to position [821, 0]
click at [245, 190] on span "Respect, Teamwork" at bounding box center [275, 190] width 72 height 7
click at [113, 74] on input "Respect, Teamwork" at bounding box center [113, 74] width 0 height 0
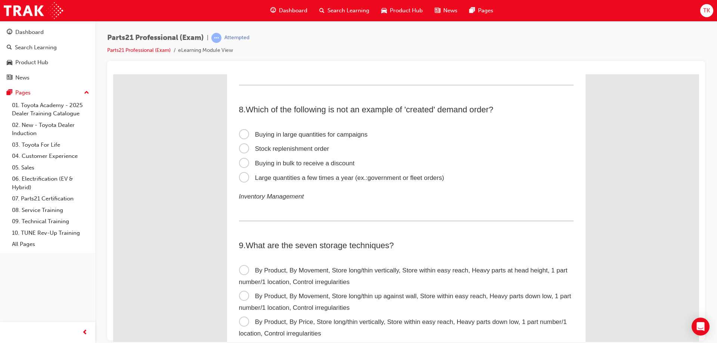
scroll to position [970, 0]
click at [242, 147] on span "Stock replenishment order" at bounding box center [284, 147] width 90 height 7
click at [113, 74] on input "Stock replenishment order" at bounding box center [113, 74] width 0 height 0
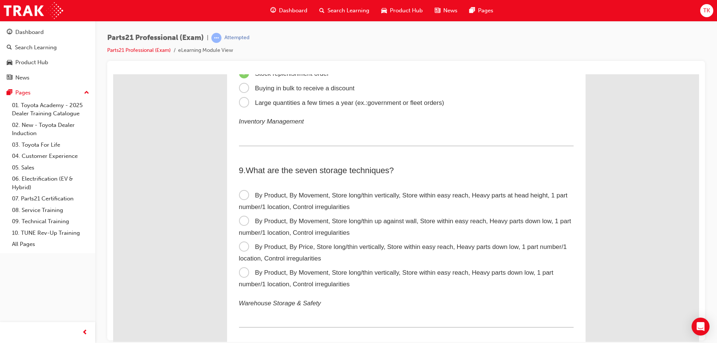
scroll to position [1082, 0]
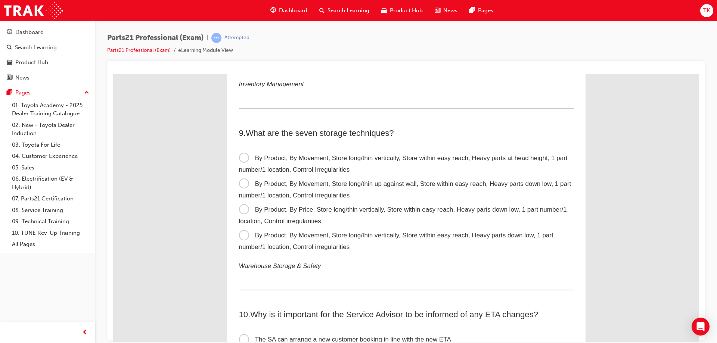
click at [420, 237] on span "By Product, By Movement, Store long/thin vertically, Store within easy reach, H…" at bounding box center [396, 240] width 314 height 19
click at [113, 74] on input "By Product, By Movement, Store long/thin vertically, Store within easy reach, H…" at bounding box center [113, 74] width 0 height 0
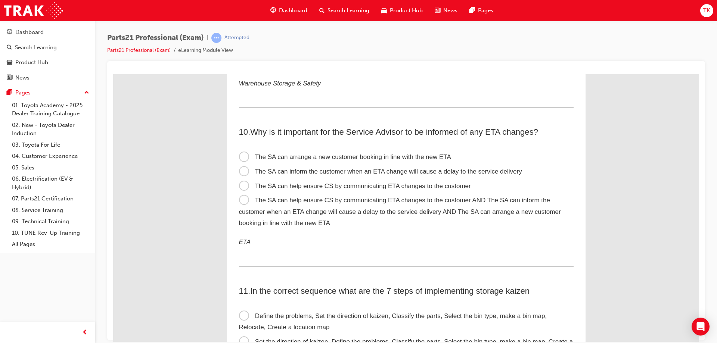
scroll to position [1269, 0]
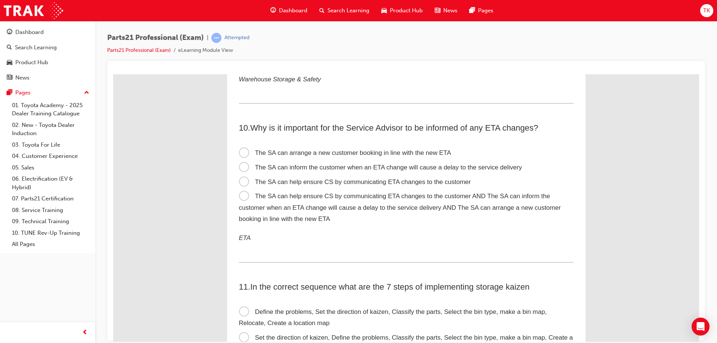
click at [398, 195] on span "The SA can help ensure CS by communicating ETA changes to the customer AND The …" at bounding box center [400, 207] width 322 height 30
click at [113, 74] on input "The SA can help ensure CS by communicating ETA changes to the customer AND The …" at bounding box center [113, 74] width 0 height 0
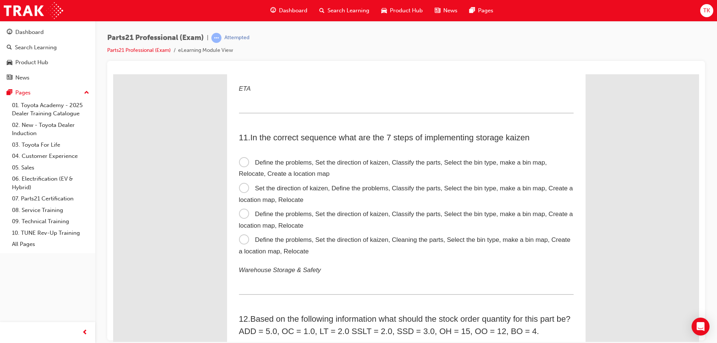
scroll to position [1456, 0]
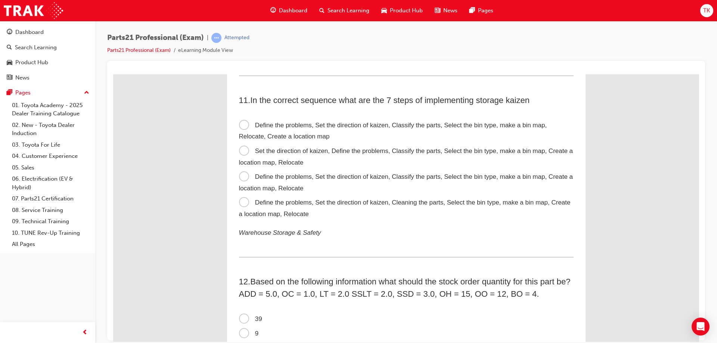
click at [510, 152] on span "Set the direction of kaizen, Define the problems, Classify the parts, Select th…" at bounding box center [406, 156] width 334 height 19
click at [113, 74] on input "Set the direction of kaizen, Define the problems, Classify the parts, Select th…" at bounding box center [113, 74] width 0 height 0
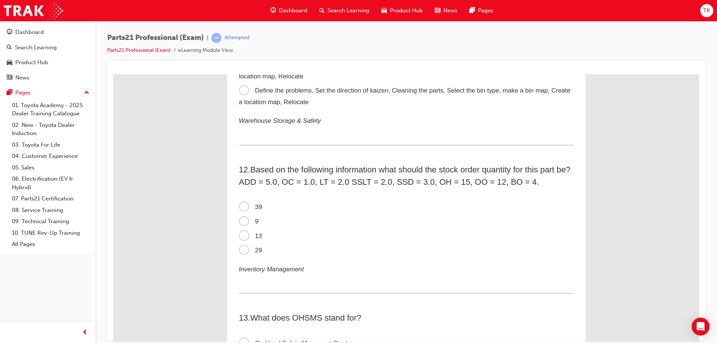
scroll to position [1605, 0]
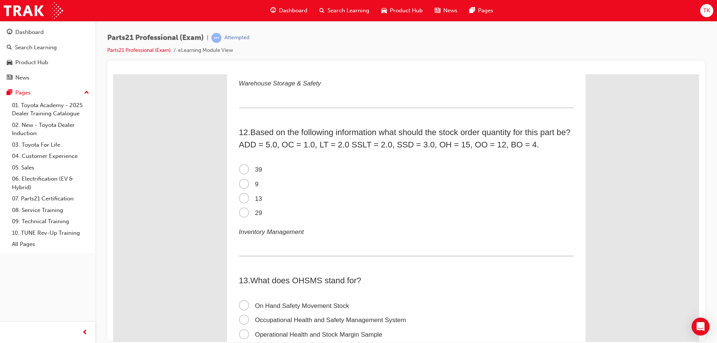
click at [243, 200] on span "13" at bounding box center [250, 198] width 23 height 7
click at [113, 74] on input "13" at bounding box center [113, 74] width 0 height 0
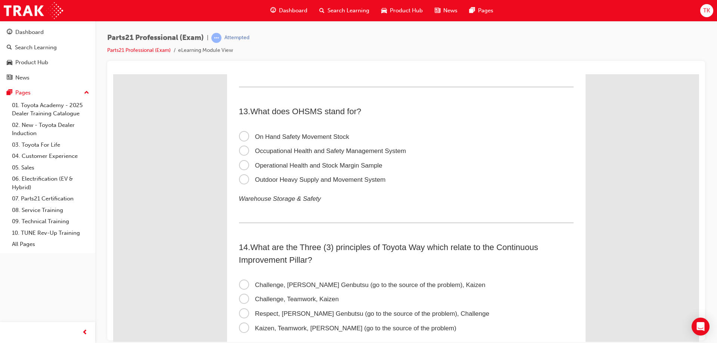
scroll to position [1792, 0]
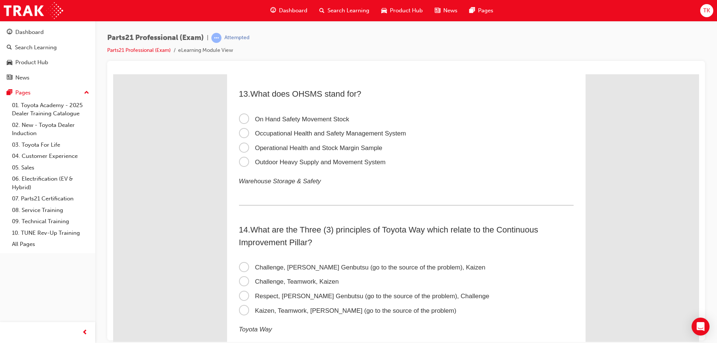
click at [304, 135] on span "Occupational Health and Safety Management System" at bounding box center [322, 133] width 167 height 7
click at [113, 74] on input "Occupational Health and Safety Management System" at bounding box center [113, 74] width 0 height 0
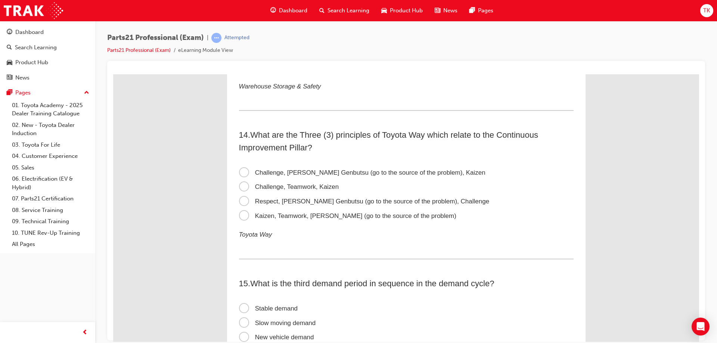
scroll to position [1904, 0]
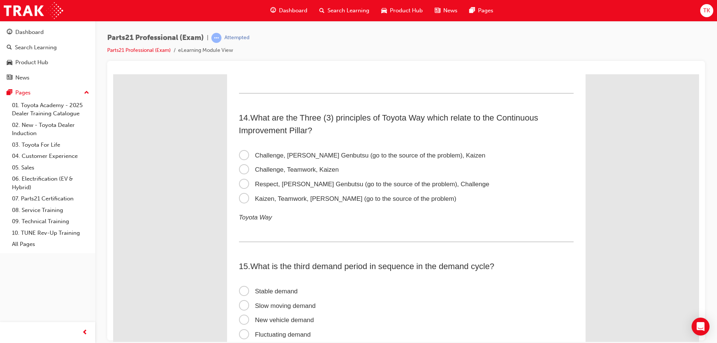
click at [252, 155] on span "Challenge, [PERSON_NAME] Genbutsu (go to the source of the problem), Kaizen" at bounding box center [362, 155] width 246 height 7
click at [113, 74] on input "Challenge, [PERSON_NAME] Genbutsu (go to the source of the problem), Kaizen" at bounding box center [113, 74] width 0 height 0
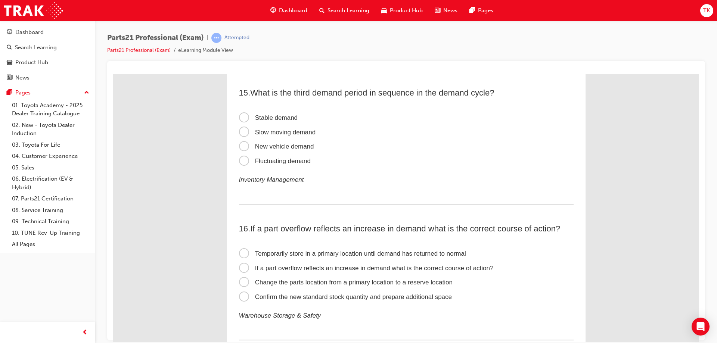
scroll to position [2090, 0]
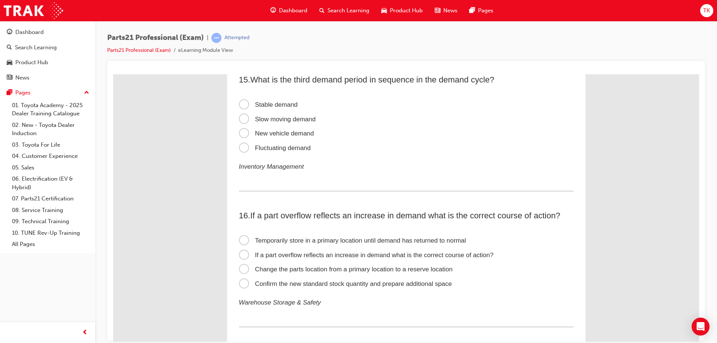
click at [273, 133] on span "New vehicle demand" at bounding box center [276, 133] width 75 height 7
click at [113, 74] on input "New vehicle demand" at bounding box center [113, 74] width 0 height 0
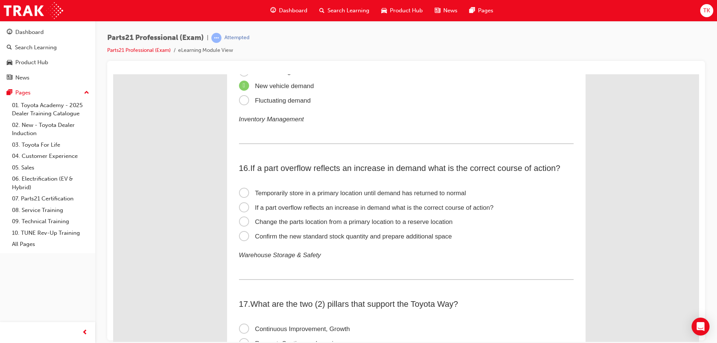
scroll to position [2202, 0]
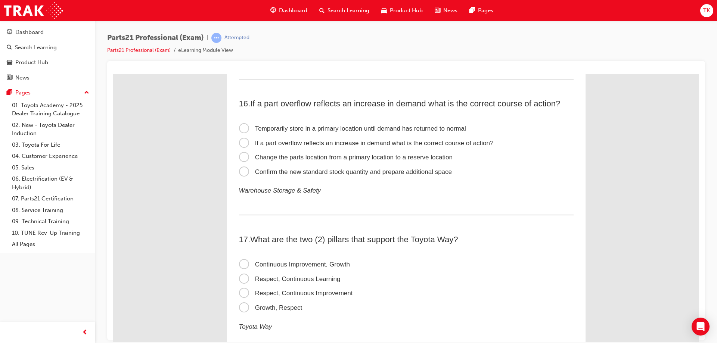
click at [296, 174] on span "Confirm the new standard stock quantity and prepare additional space" at bounding box center [345, 171] width 213 height 7
click at [113, 74] on input "Confirm the new standard stock quantity and prepare additional space" at bounding box center [113, 74] width 0 height 0
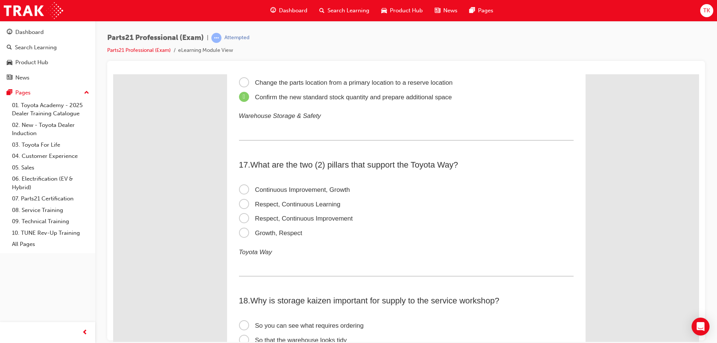
scroll to position [2314, 0]
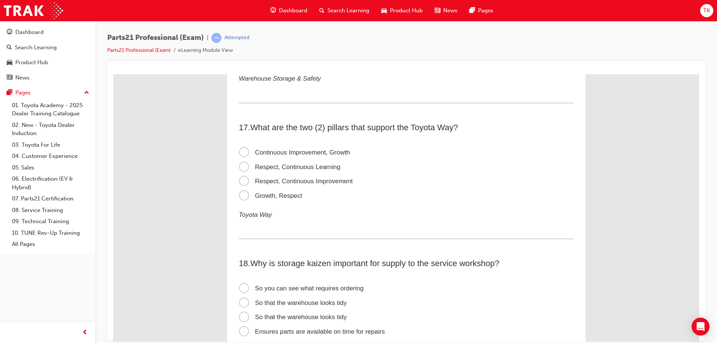
click at [288, 181] on span "Respect, Continuous Improvement" at bounding box center [296, 180] width 114 height 7
click at [113, 74] on input "Respect, Continuous Improvement" at bounding box center [113, 74] width 0 height 0
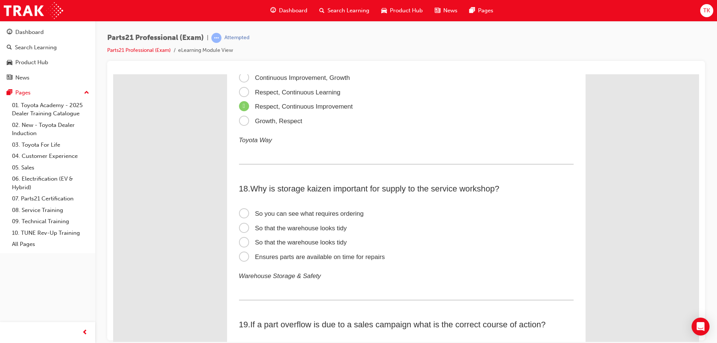
scroll to position [2426, 0]
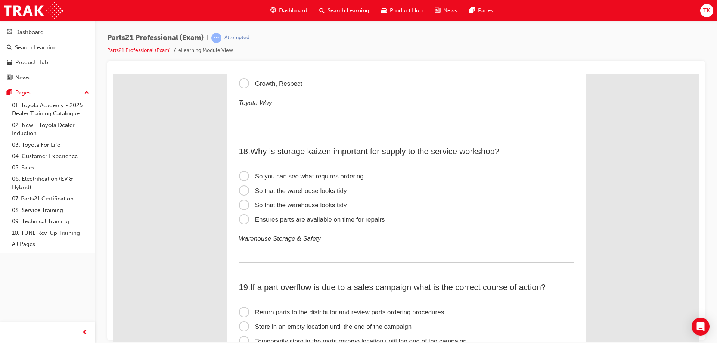
click at [244, 219] on span "Ensures parts are available on time for repairs" at bounding box center [312, 219] width 146 height 7
click at [113, 74] on input "Ensures parts are available on time for repairs" at bounding box center [113, 74] width 0 height 0
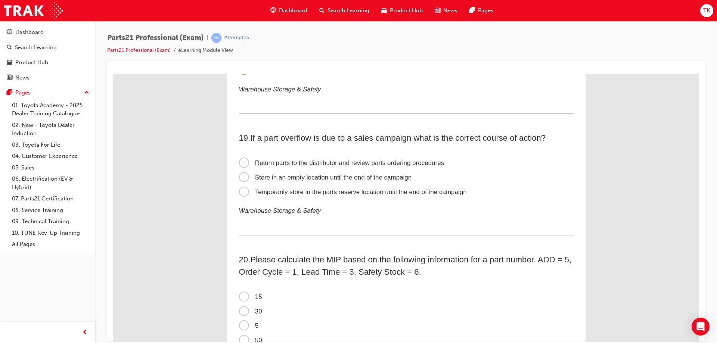
scroll to position [2613, 0]
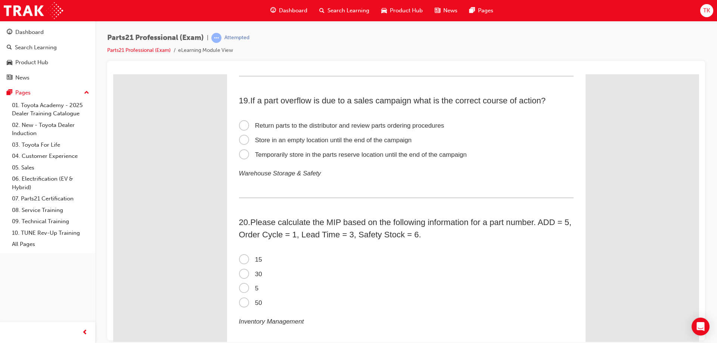
click at [301, 156] on span "Temporarily store in the parts reserve location until the end of the campaign" at bounding box center [353, 154] width 228 height 7
click at [113, 74] on input "Temporarily store in the parts reserve location until the end of the campaign" at bounding box center [113, 74] width 0 height 0
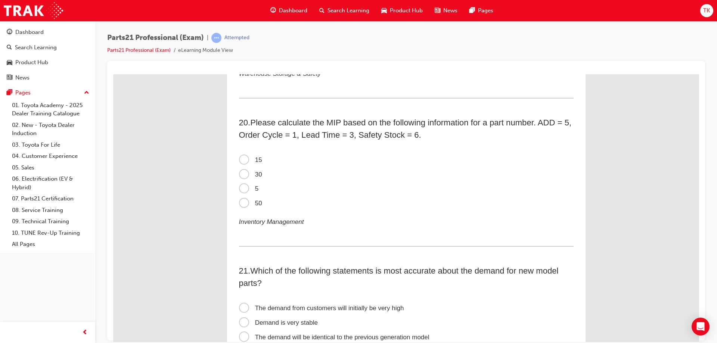
scroll to position [2725, 0]
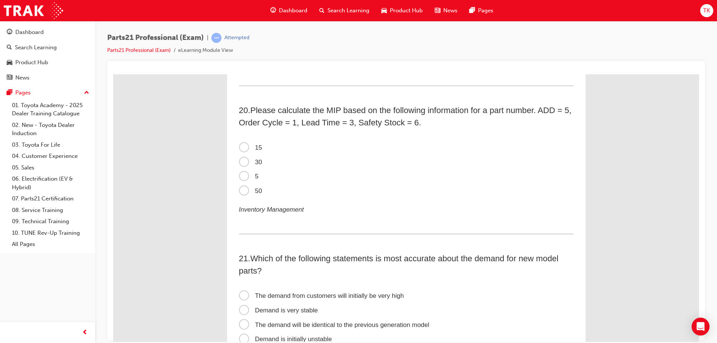
click at [241, 163] on span "30" at bounding box center [250, 161] width 23 height 7
click at [113, 74] on input "30" at bounding box center [113, 74] width 0 height 0
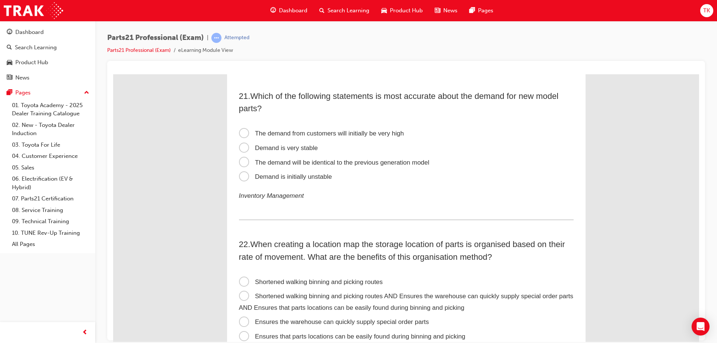
scroll to position [2874, 0]
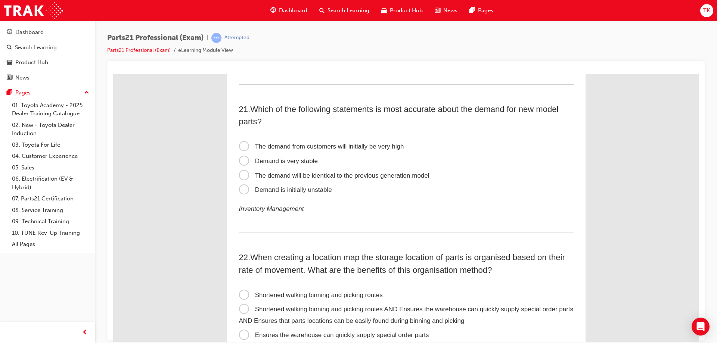
click at [240, 144] on span "The demand from customers will initially be very high" at bounding box center [321, 146] width 165 height 7
click at [113, 74] on input "The demand from customers will initially be very high" at bounding box center [113, 74] width 0 height 0
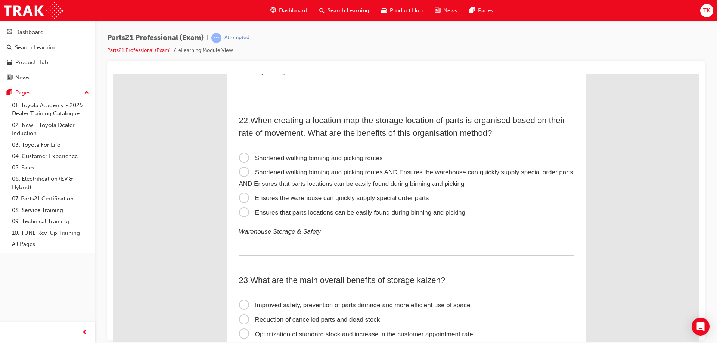
scroll to position [3023, 0]
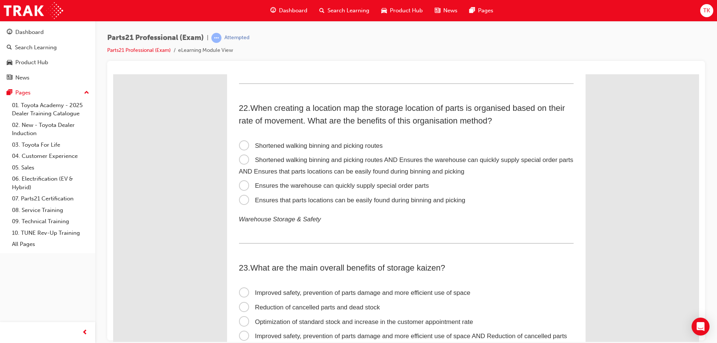
click at [284, 158] on span "Shortened walking binning and picking routes AND Ensures the warehouse can quic…" at bounding box center [406, 165] width 334 height 19
click at [113, 74] on input "Shortened walking binning and picking routes AND Ensures the warehouse can quic…" at bounding box center [113, 74] width 0 height 0
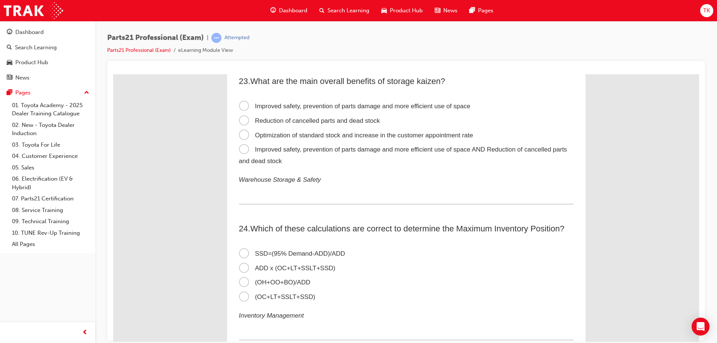
scroll to position [3173, 0]
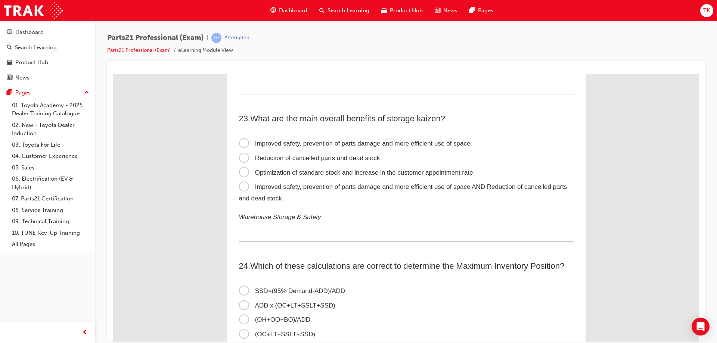
click at [292, 189] on span "Improved safety, prevention of parts damage and more efficient use of space AND…" at bounding box center [403, 192] width 328 height 19
click at [113, 74] on input "Improved safety, prevention of parts damage and more efficient use of space AND…" at bounding box center [113, 74] width 0 height 0
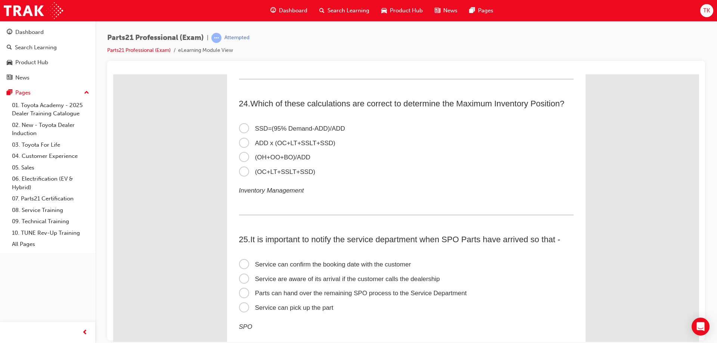
scroll to position [3322, 0]
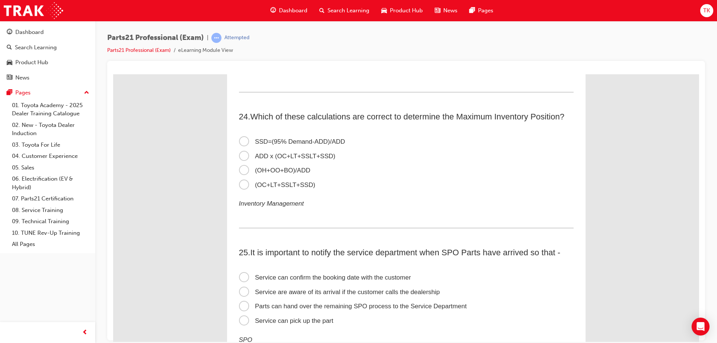
click at [292, 157] on span "ADD x (OC+LT+SSLT+SSD)" at bounding box center [287, 155] width 96 height 7
click at [113, 74] on input "ADD x (OC+LT+SSLT+SSD)" at bounding box center [113, 74] width 0 height 0
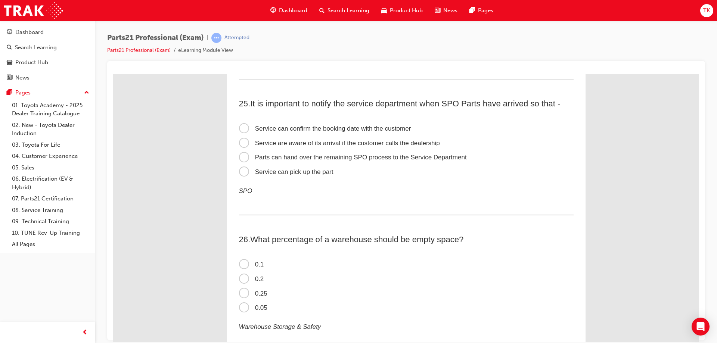
scroll to position [3471, 0]
click at [249, 127] on span "Service can confirm the booking date with the customer" at bounding box center [325, 127] width 172 height 7
click at [113, 74] on input "Service can confirm the booking date with the customer" at bounding box center [113, 74] width 0 height 0
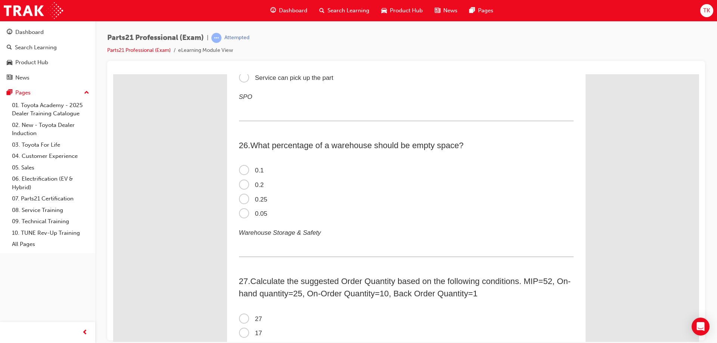
scroll to position [3583, 0]
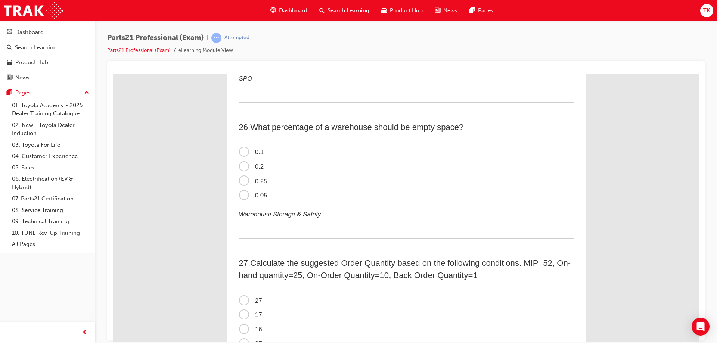
click at [258, 164] on span "0.2" at bounding box center [251, 166] width 25 height 7
click at [113, 74] on input "0.2" at bounding box center [113, 74] width 0 height 0
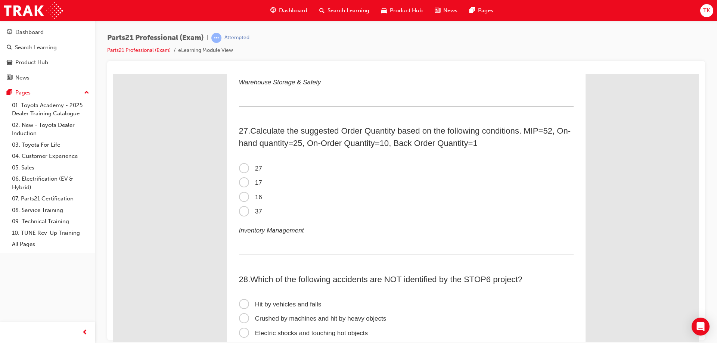
scroll to position [3733, 0]
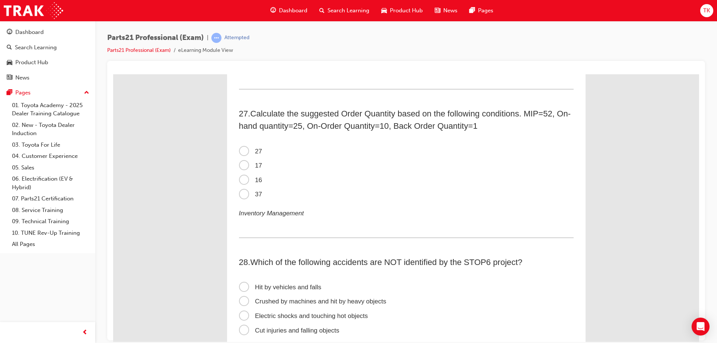
click at [258, 164] on span "17" at bounding box center [250, 165] width 23 height 7
click at [113, 74] on input "17" at bounding box center [113, 74] width 0 height 0
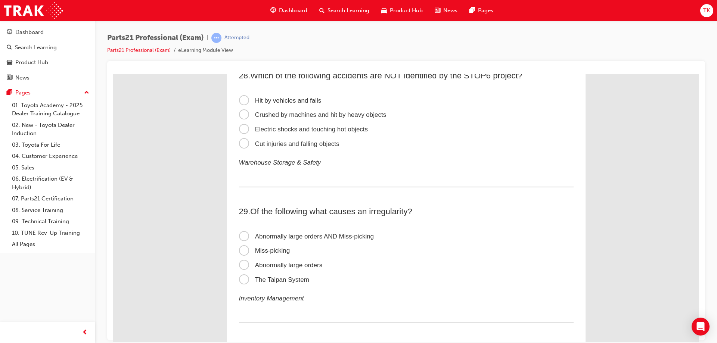
scroll to position [3882, 0]
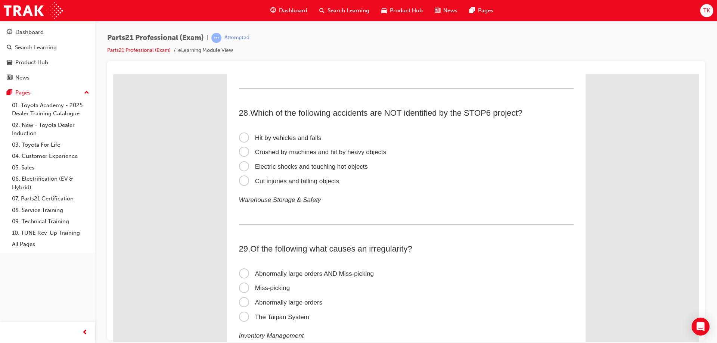
click at [296, 179] on span "Cut injuries and falling objects" at bounding box center [289, 180] width 100 height 7
click at [113, 74] on input "Cut injuries and falling objects" at bounding box center [113, 74] width 0 height 0
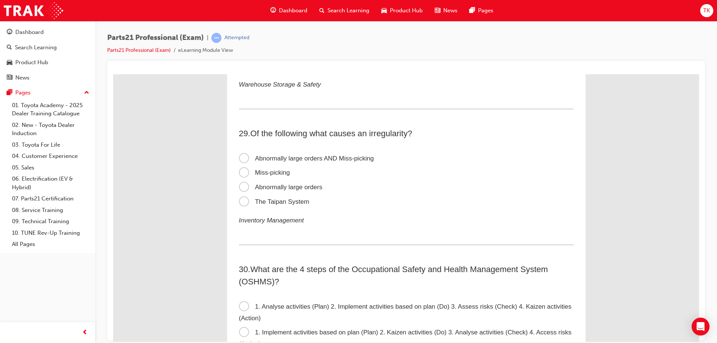
scroll to position [4031, 0]
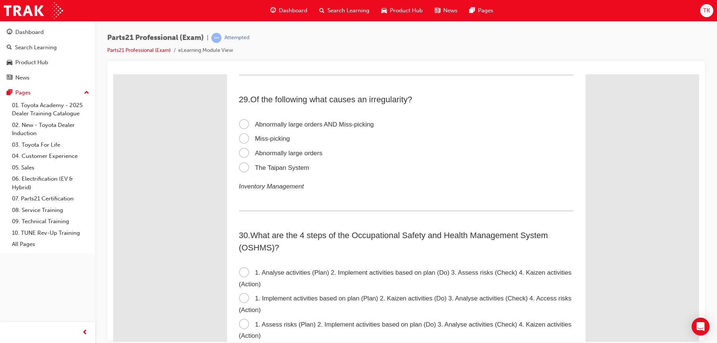
click at [300, 125] on span "Abnormally large orders AND Miss-picking" at bounding box center [306, 124] width 135 height 7
click at [113, 74] on input "Abnormally large orders AND Miss-picking" at bounding box center [113, 74] width 0 height 0
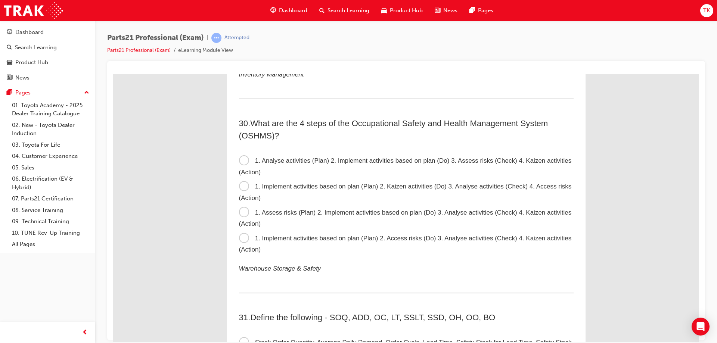
scroll to position [4180, 0]
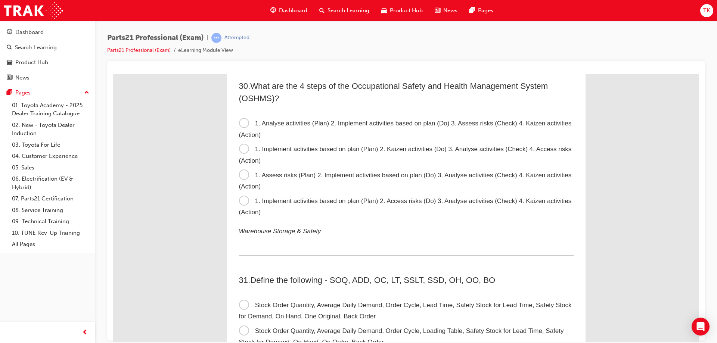
click at [343, 126] on span "1. Analyse activities (Plan) 2. Implement activities based on plan (Do) 3. Asse…" at bounding box center [405, 128] width 333 height 19
click at [113, 74] on input "1. Analyse activities (Plan) 2. Implement activities based on plan (Do) 3. Asse…" at bounding box center [113, 74] width 0 height 0
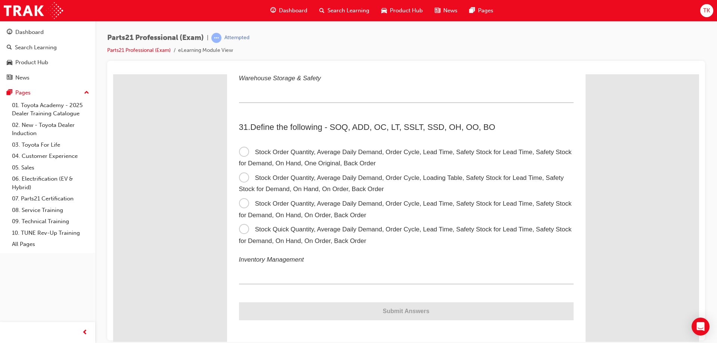
scroll to position [4336, 0]
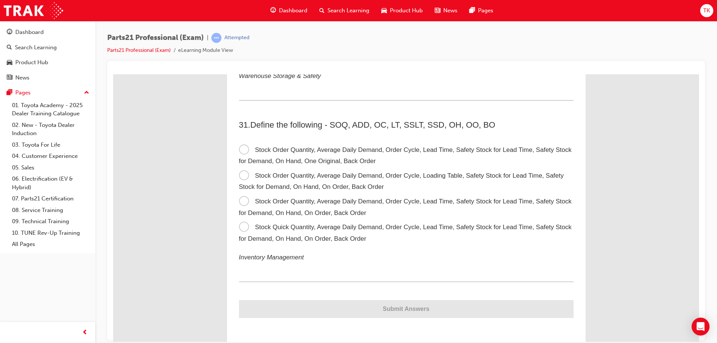
click at [466, 202] on span "Stock Order Quantity, Average Daily Demand, Order Cycle, Lead Time, Safety Stoc…" at bounding box center [405, 206] width 333 height 19
click at [113, 74] on input "Stock Order Quantity, Average Daily Demand, Order Cycle, Lead Time, Safety Stoc…" at bounding box center [113, 74] width 0 height 0
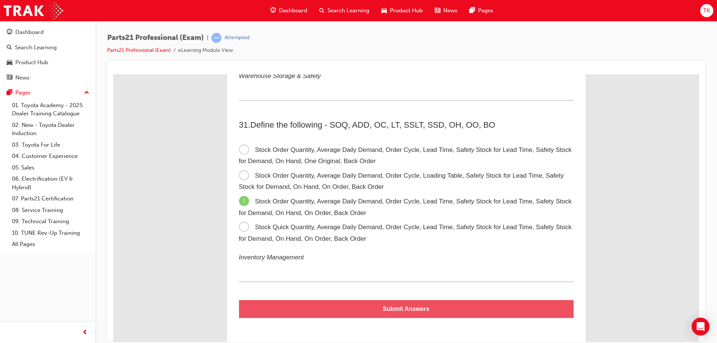
click at [421, 308] on button "Submit Answers" at bounding box center [406, 309] width 334 height 18
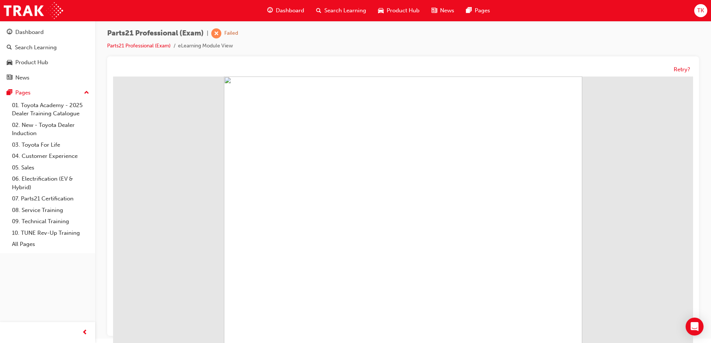
scroll to position [6, 0]
click at [688, 66] on button "Retry?" at bounding box center [682, 68] width 16 height 9
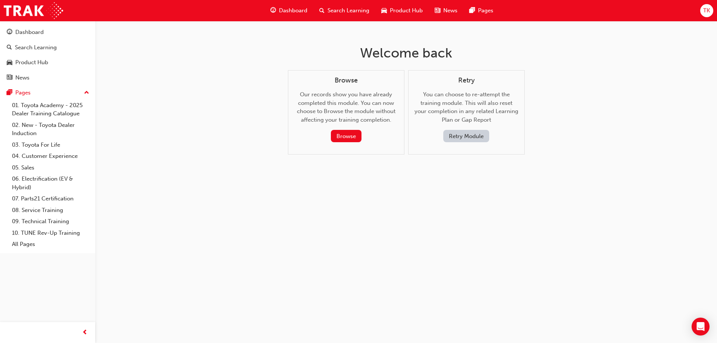
click at [454, 137] on button "Retry Module" at bounding box center [466, 136] width 46 height 12
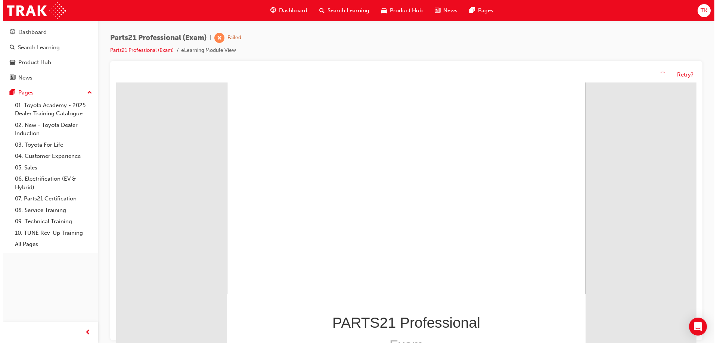
scroll to position [63, 0]
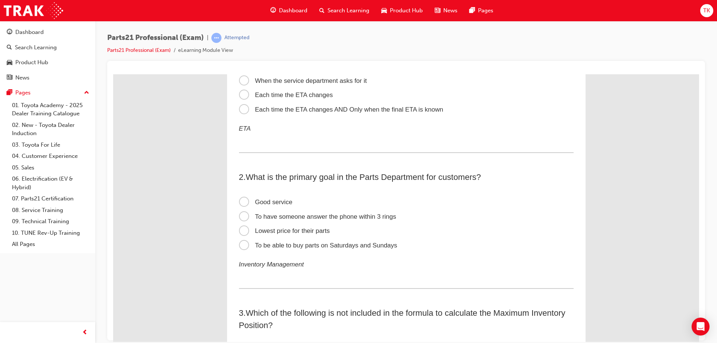
scroll to position [0, 0]
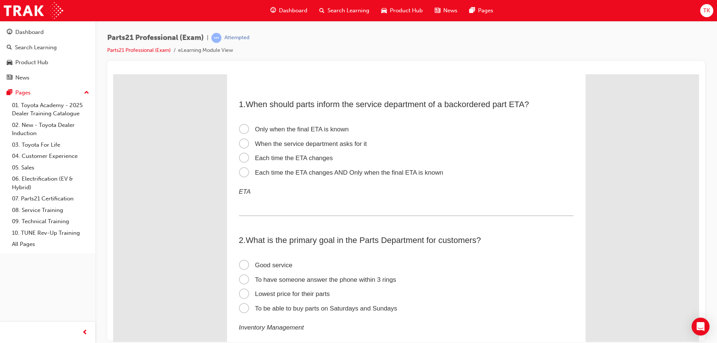
click at [269, 172] on span "Each time the ETA changes AND Only when the final ETA is known" at bounding box center [341, 172] width 204 height 7
click at [113, 74] on input "Each time the ETA changes AND Only when the final ETA is known" at bounding box center [113, 74] width 0 height 0
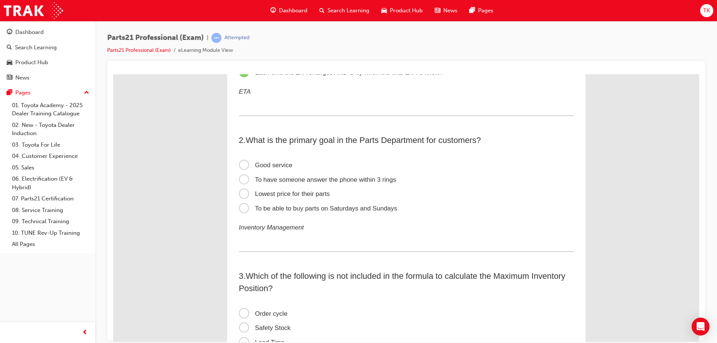
scroll to position [112, 0]
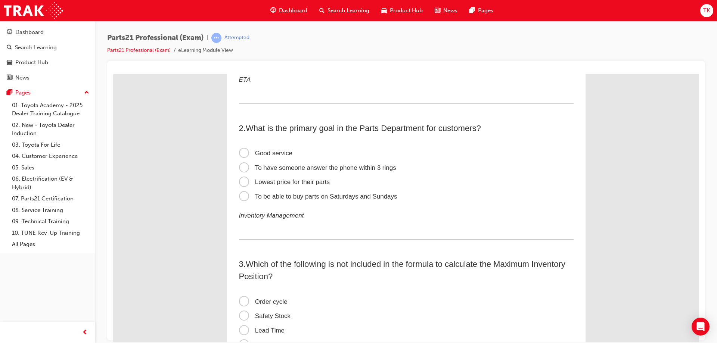
click at [275, 150] on span "Good service" at bounding box center [265, 152] width 53 height 7
click at [113, 74] on input "Good service" at bounding box center [113, 74] width 0 height 0
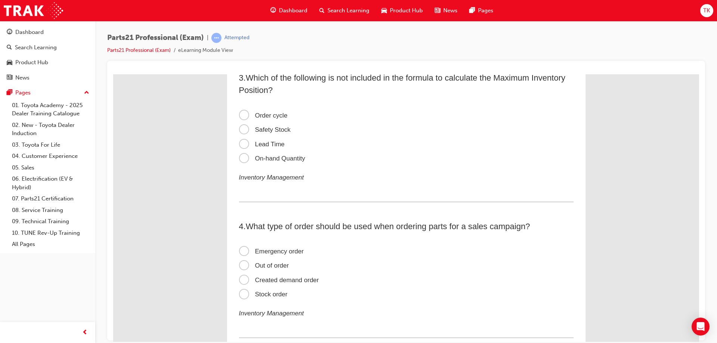
scroll to position [299, 0]
click at [278, 160] on span "On-hand Quantity" at bounding box center [272, 157] width 66 height 7
click at [113, 74] on input "On-hand Quantity" at bounding box center [113, 74] width 0 height 0
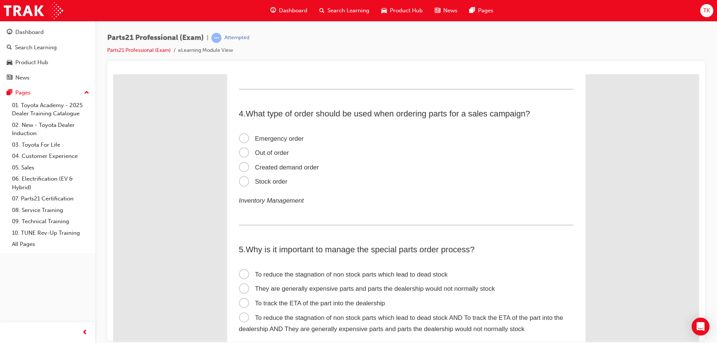
scroll to position [411, 0]
click at [286, 168] on span "Created demand order" at bounding box center [279, 167] width 80 height 7
click at [113, 74] on input "Created demand order" at bounding box center [113, 74] width 0 height 0
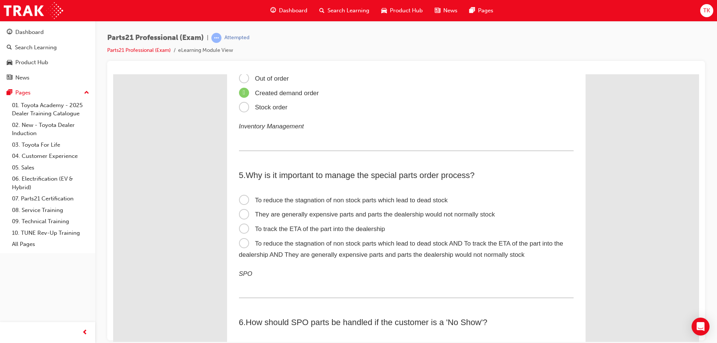
scroll to position [523, 0]
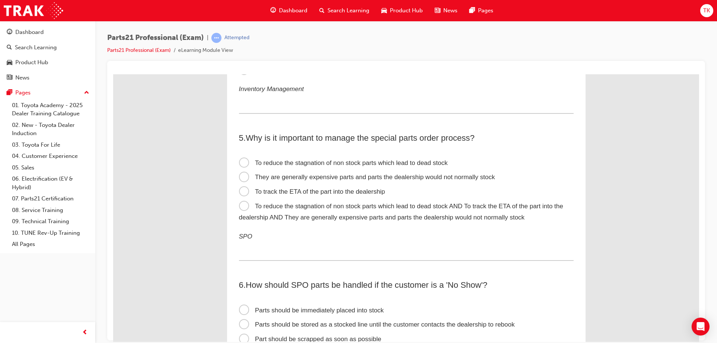
click at [312, 209] on label "To reduce the stagnation of non stock parts which lead to dead stock AND To tra…" at bounding box center [406, 212] width 334 height 26
click at [113, 74] on input "To reduce the stagnation of non stock parts which lead to dead stock AND To tra…" at bounding box center [113, 74] width 0 height 0
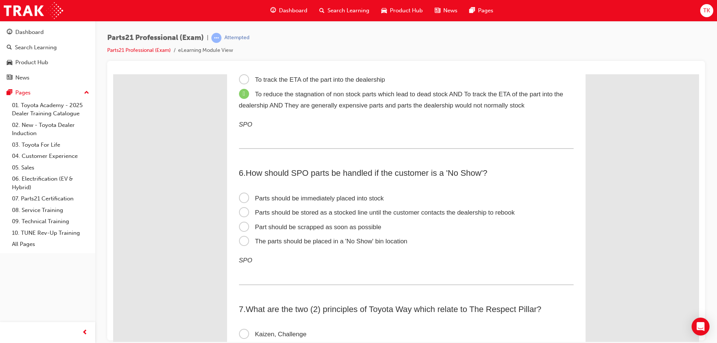
scroll to position [672, 0]
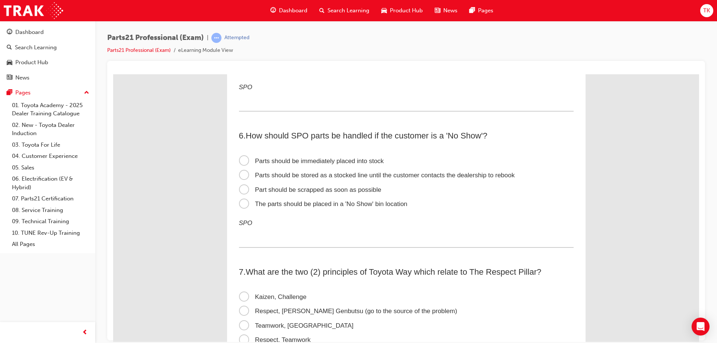
click at [287, 180] on label "Parts should be stored as a stocked line until the customer contacts the dealer…" at bounding box center [406, 175] width 334 height 15
click at [113, 74] on input "Parts should be stored as a stocked line until the customer contacts the dealer…" at bounding box center [113, 74] width 0 height 0
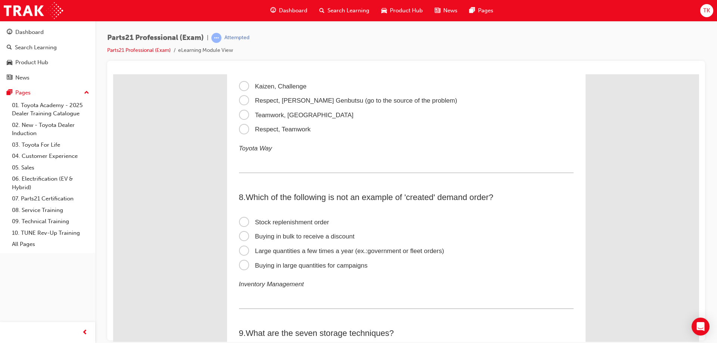
scroll to position [896, 0]
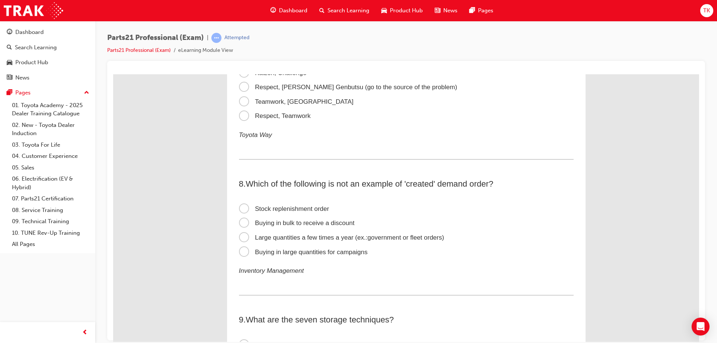
click at [302, 208] on span "Stock replenishment order" at bounding box center [284, 208] width 90 height 7
click at [113, 74] on input "Stock replenishment order" at bounding box center [113, 74] width 0 height 0
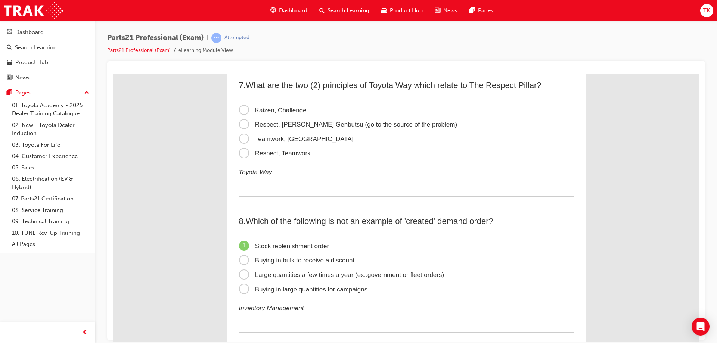
scroll to position [821, 0]
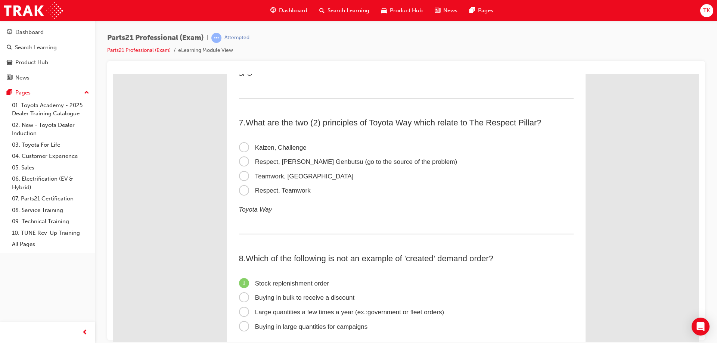
click at [292, 191] on span "Respect, Teamwork" at bounding box center [275, 190] width 72 height 7
click at [113, 74] on input "Respect, Teamwork" at bounding box center [113, 74] width 0 height 0
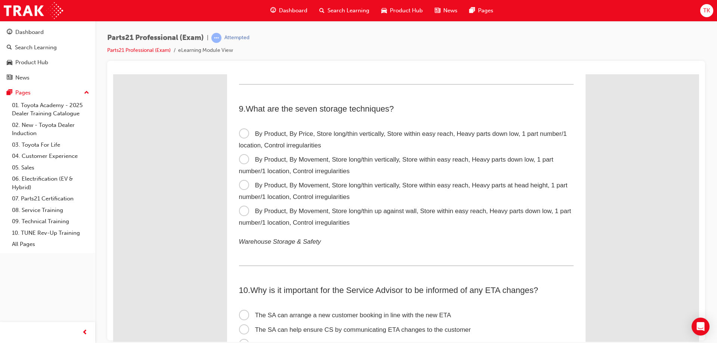
scroll to position [1120, 0]
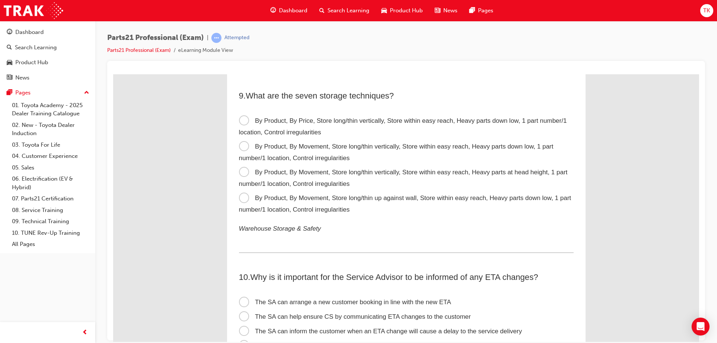
click at [492, 144] on span "By Product, By Movement, Store long/thin vertically, Store within easy reach, H…" at bounding box center [396, 152] width 314 height 19
click at [113, 74] on input "By Product, By Movement, Store long/thin vertically, Store within easy reach, H…" at bounding box center [113, 74] width 0 height 0
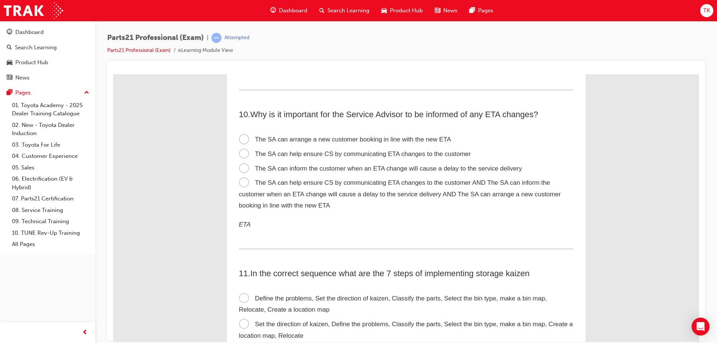
scroll to position [1269, 0]
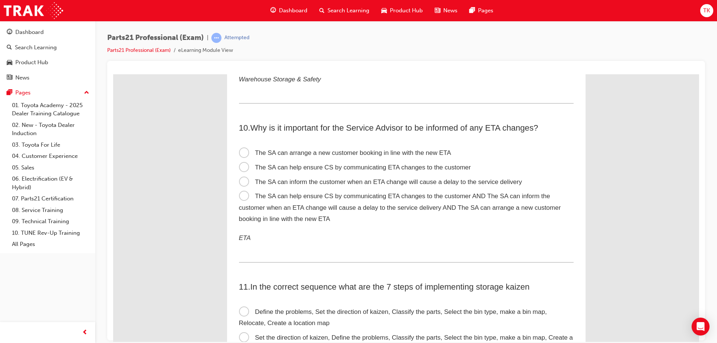
click at [303, 204] on span "The SA can help ensure CS by communicating ETA changes to the customer AND The …" at bounding box center [400, 207] width 322 height 30
click at [113, 74] on input "The SA can help ensure CS by communicating ETA changes to the customer AND The …" at bounding box center [113, 74] width 0 height 0
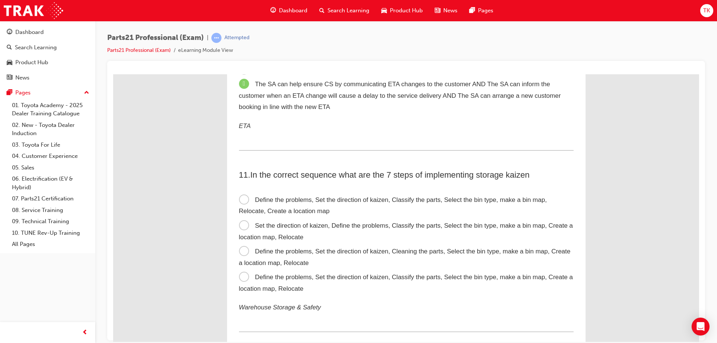
scroll to position [1418, 0]
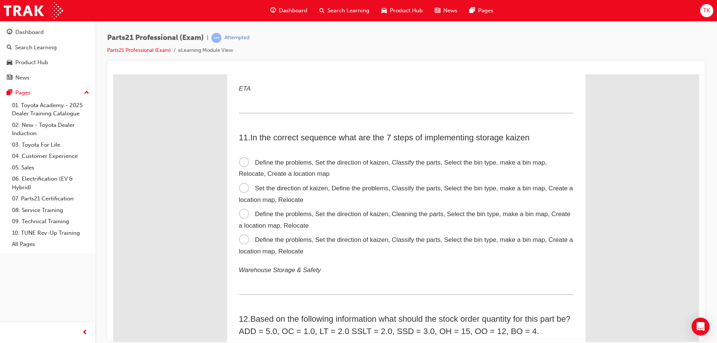
click at [447, 237] on span "Define the problems, Set the direction of kaizen, Classify the parts, Select th…" at bounding box center [406, 245] width 334 height 19
click at [113, 74] on input "Define the problems, Set the direction of kaizen, Classify the parts, Select th…" at bounding box center [113, 74] width 0 height 0
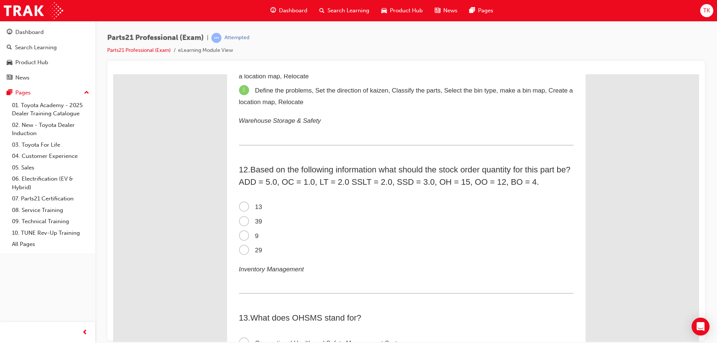
scroll to position [1605, 0]
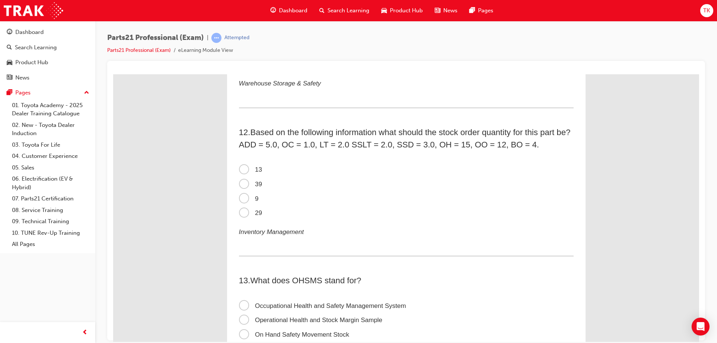
click at [243, 170] on span "13" at bounding box center [250, 169] width 23 height 7
click at [113, 74] on input "13" at bounding box center [113, 74] width 0 height 0
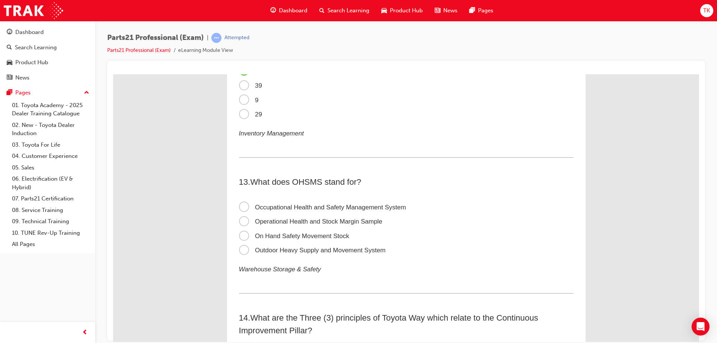
scroll to position [1717, 0]
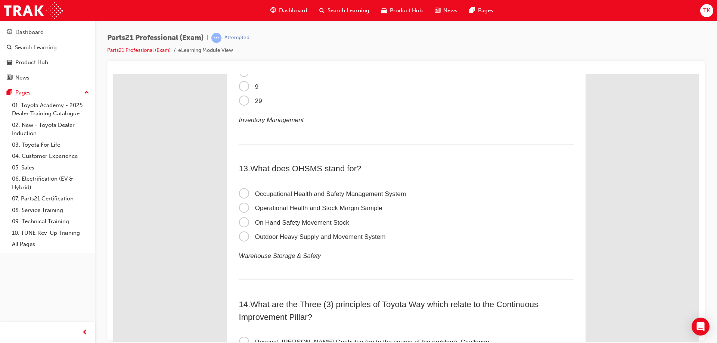
click at [309, 191] on span "Occupational Health and Safety Management System" at bounding box center [322, 193] width 167 height 7
click at [113, 74] on input "Occupational Health and Safety Management System" at bounding box center [113, 74] width 0 height 0
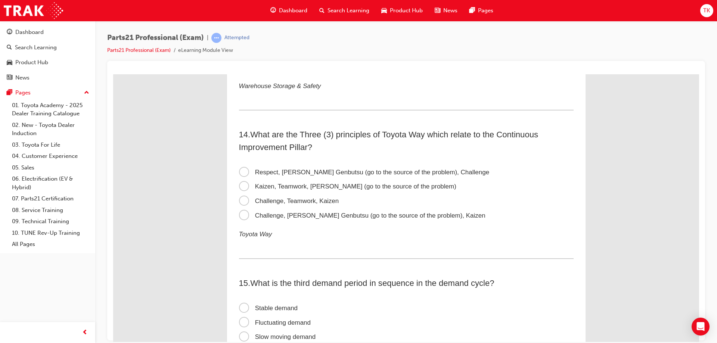
scroll to position [1904, 0]
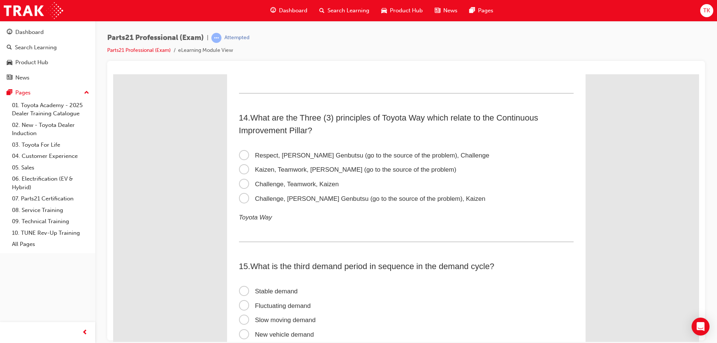
click at [287, 199] on span "Challenge, [PERSON_NAME] Genbutsu (go to the source of the problem), Kaizen" at bounding box center [362, 198] width 246 height 7
click at [113, 74] on input "Challenge, [PERSON_NAME] Genbutsu (go to the source of the problem), Kaizen" at bounding box center [113, 74] width 0 height 0
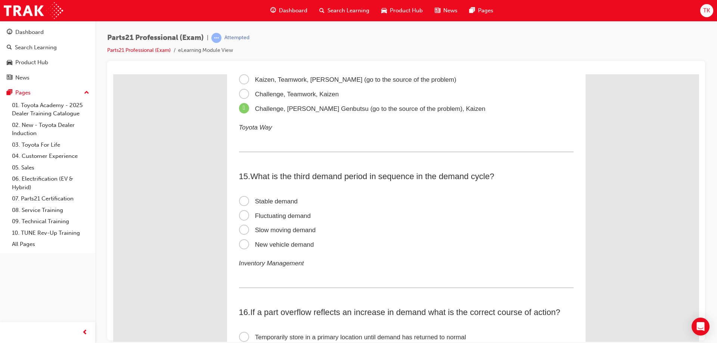
scroll to position [2016, 0]
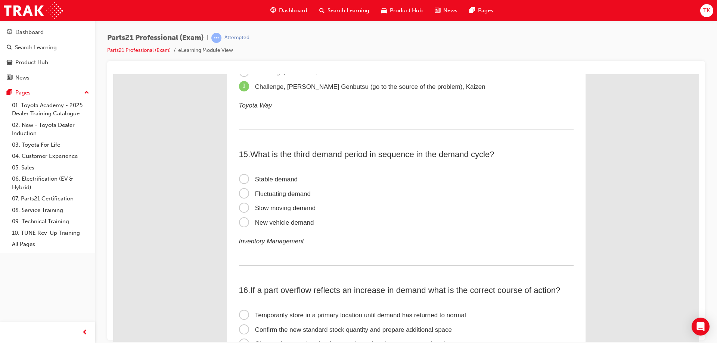
click at [283, 224] on span "New vehicle demand" at bounding box center [276, 222] width 75 height 7
click at [113, 74] on input "New vehicle demand" at bounding box center [113, 74] width 0 height 0
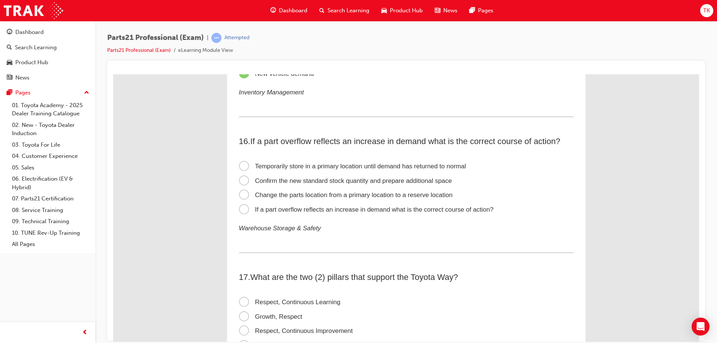
scroll to position [2165, 0]
click at [279, 177] on span "Confirm the new standard stock quantity and prepare additional space" at bounding box center [345, 180] width 213 height 7
click at [113, 74] on input "Confirm the new standard stock quantity and prepare additional space" at bounding box center [113, 74] width 0 height 0
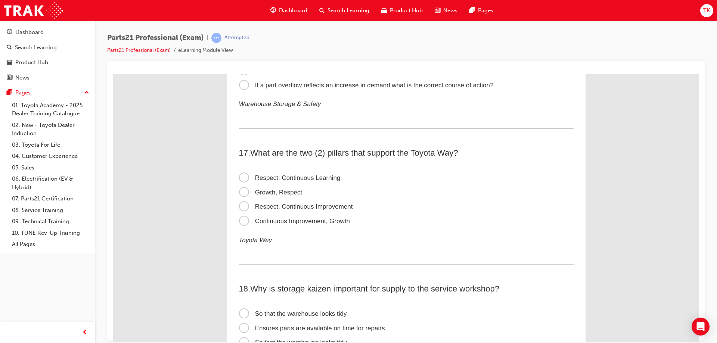
scroll to position [2314, 0]
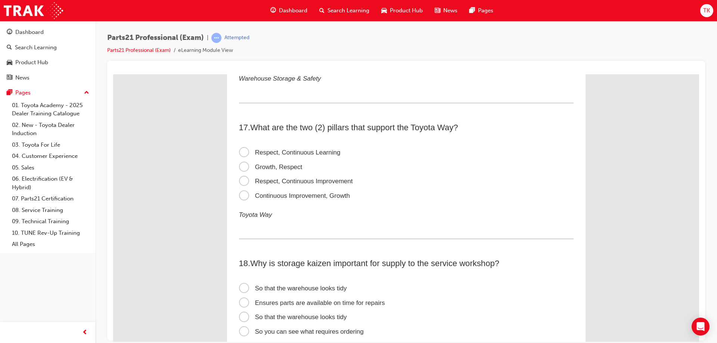
click at [319, 153] on span "Respect, Continuous Learning" at bounding box center [290, 152] width 102 height 7
click at [113, 74] on input "Respect, Continuous Learning" at bounding box center [113, 74] width 0 height 0
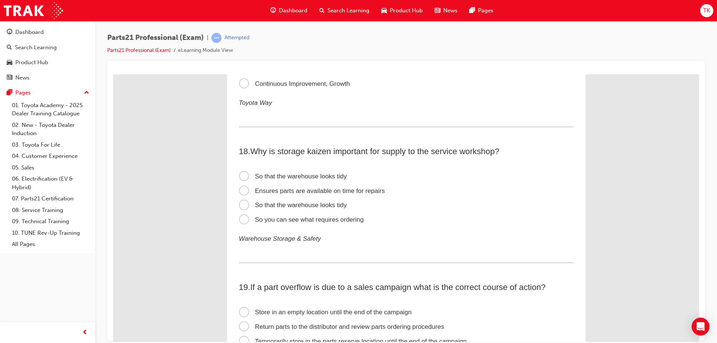
scroll to position [2463, 0]
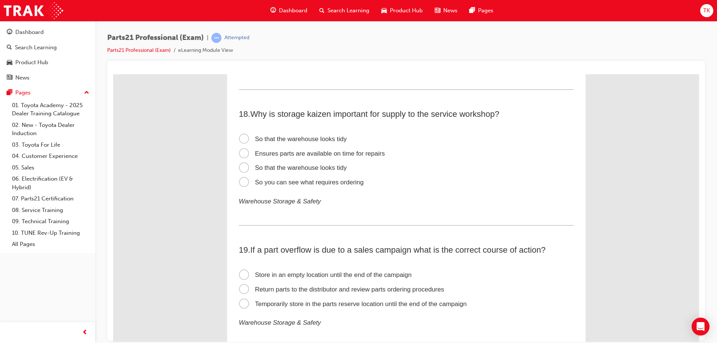
click at [316, 152] on span "Ensures parts are available on time for repairs" at bounding box center [312, 153] width 146 height 7
click at [113, 74] on input "Ensures parts are available on time for repairs" at bounding box center [113, 74] width 0 height 0
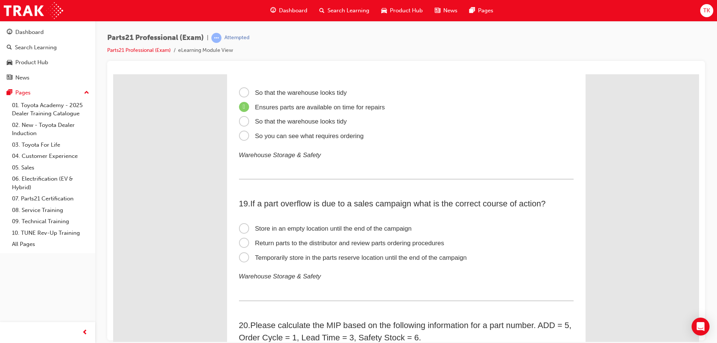
scroll to position [2575, 0]
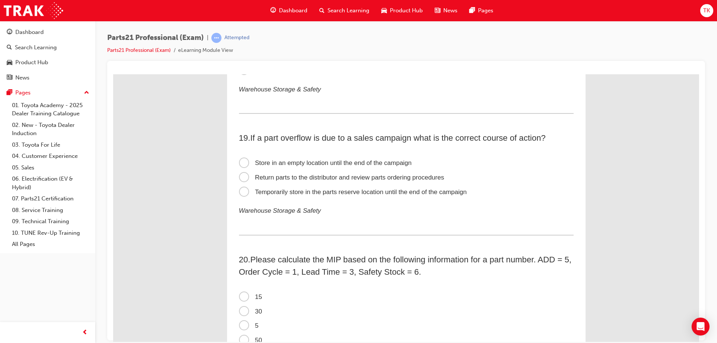
click at [291, 192] on span "Temporarily store in the parts reserve location until the end of the campaign" at bounding box center [353, 191] width 228 height 7
click at [113, 74] on input "Temporarily store in the parts reserve location until the end of the campaign" at bounding box center [113, 74] width 0 height 0
click at [272, 177] on span "Return parts to the distributor and review parts ordering procedures" at bounding box center [341, 177] width 205 height 7
click at [113, 74] on input "Return parts to the distributor and review parts ordering procedures" at bounding box center [113, 74] width 0 height 0
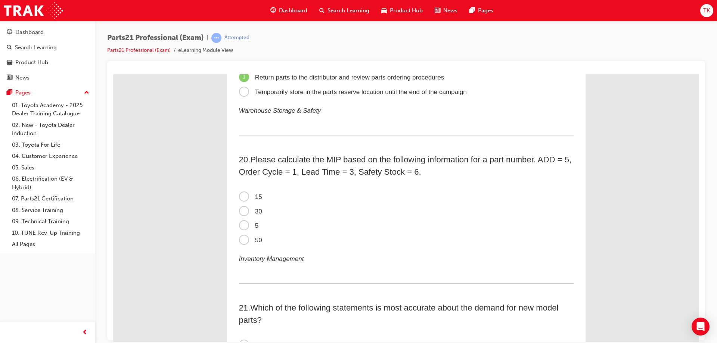
scroll to position [2687, 0]
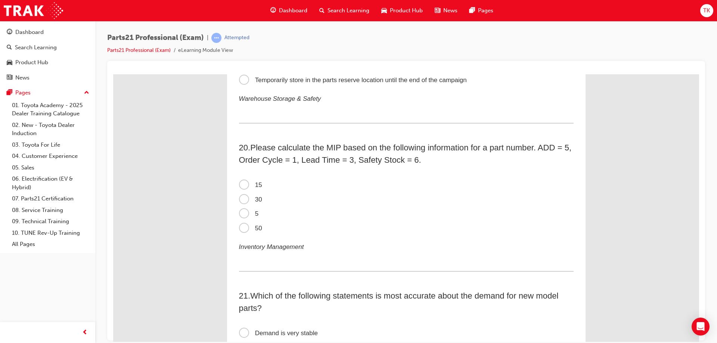
click at [249, 199] on span "30" at bounding box center [250, 199] width 23 height 7
click at [113, 74] on input "30" at bounding box center [113, 74] width 0 height 0
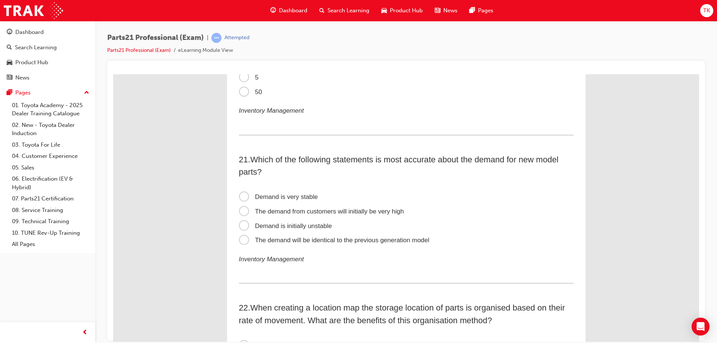
scroll to position [2837, 0]
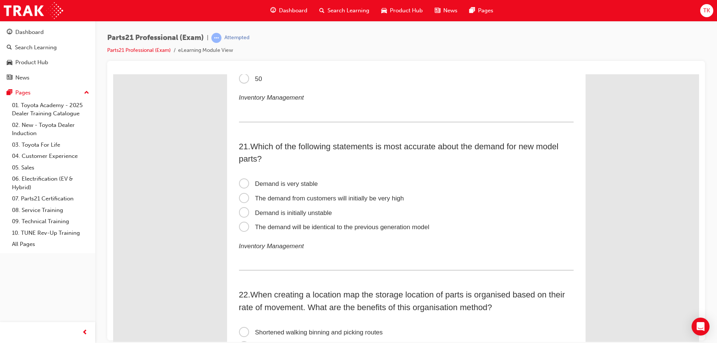
click at [266, 200] on span "The demand from customers will initially be very high" at bounding box center [321, 197] width 165 height 7
click at [113, 74] on input "The demand from customers will initially be very high" at bounding box center [113, 74] width 0 height 0
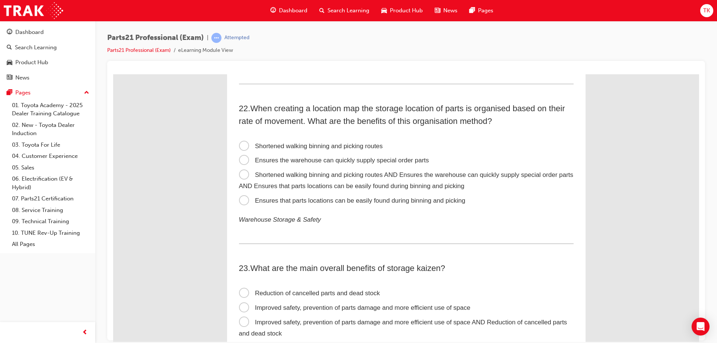
scroll to position [3023, 0]
click at [271, 176] on span "Shortened walking binning and picking routes AND Ensures the warehouse can quic…" at bounding box center [406, 180] width 334 height 19
click at [113, 74] on input "Shortened walking binning and picking routes AND Ensures the warehouse can quic…" at bounding box center [113, 74] width 0 height 0
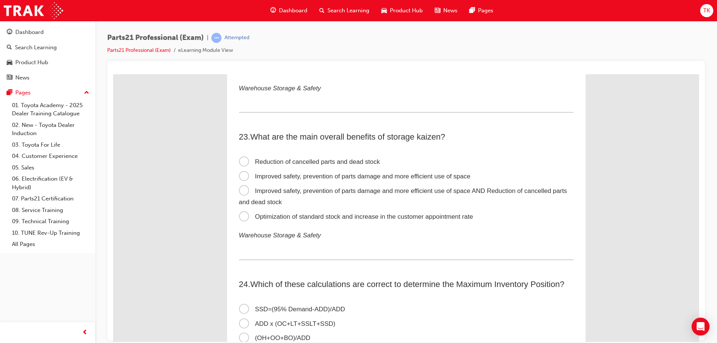
scroll to position [3173, 0]
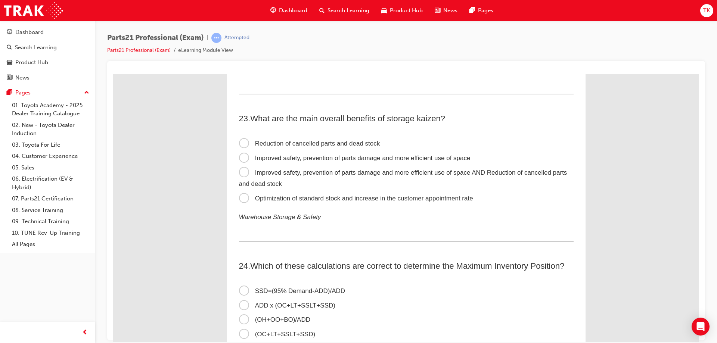
click at [293, 173] on span "Improved safety, prevention of parts damage and more efficient use of space AND…" at bounding box center [403, 178] width 328 height 19
click at [113, 74] on input "Improved safety, prevention of parts damage and more efficient use of space AND…" at bounding box center [113, 74] width 0 height 0
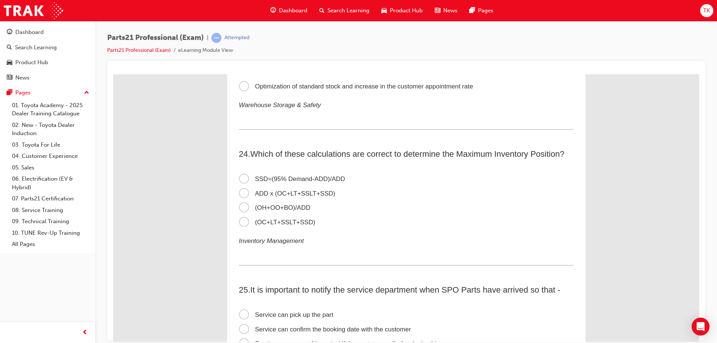
click at [296, 193] on span "ADD x (OC+LT+SSLT+SSD)" at bounding box center [287, 193] width 96 height 7
click at [113, 74] on input "ADD x (OC+LT+SSLT+SSD)" at bounding box center [113, 74] width 0 height 0
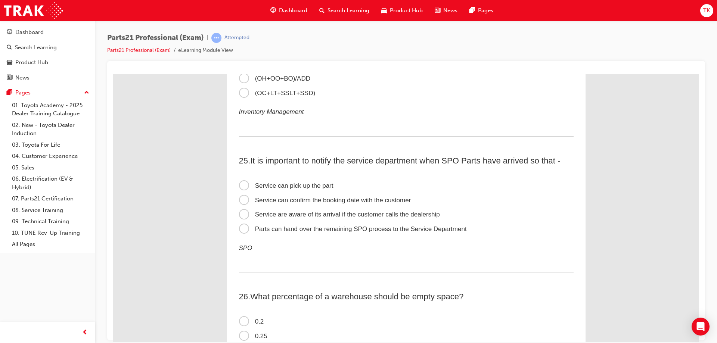
scroll to position [3434, 0]
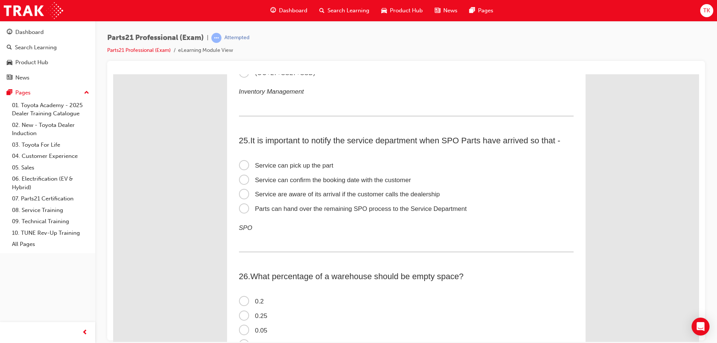
click at [243, 302] on span "0.2" at bounding box center [251, 300] width 25 height 7
click at [113, 74] on input "0.2" at bounding box center [113, 74] width 0 height 0
click at [245, 209] on span "Parts can hand over the remaining SPO process to the Service Department" at bounding box center [353, 208] width 228 height 7
click at [113, 74] on input "Parts can hand over the remaining SPO process to the Service Department" at bounding box center [113, 74] width 0 height 0
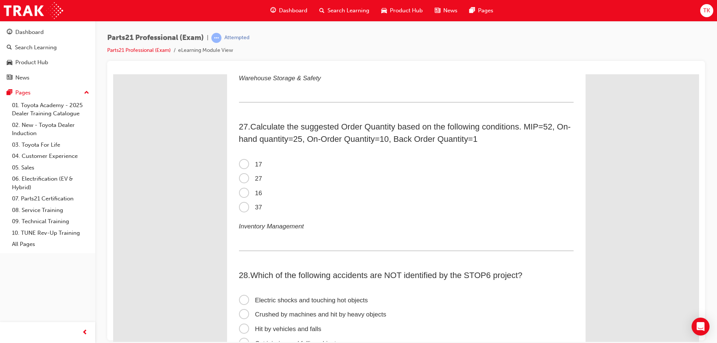
scroll to position [3733, 0]
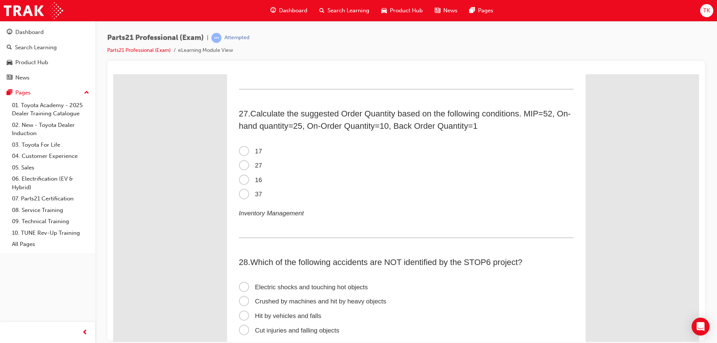
click at [242, 152] on span "17" at bounding box center [250, 150] width 23 height 7
click at [113, 74] on input "17" at bounding box center [113, 74] width 0 height 0
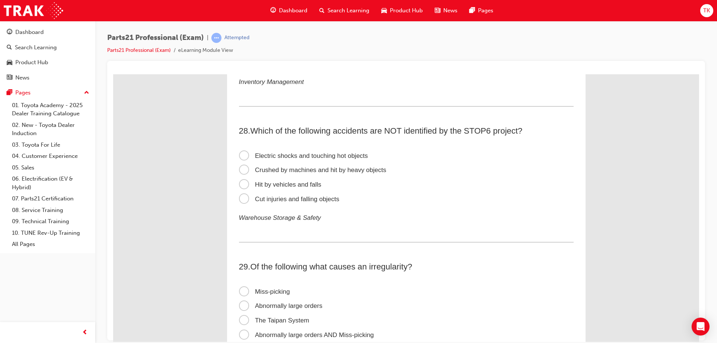
scroll to position [3882, 0]
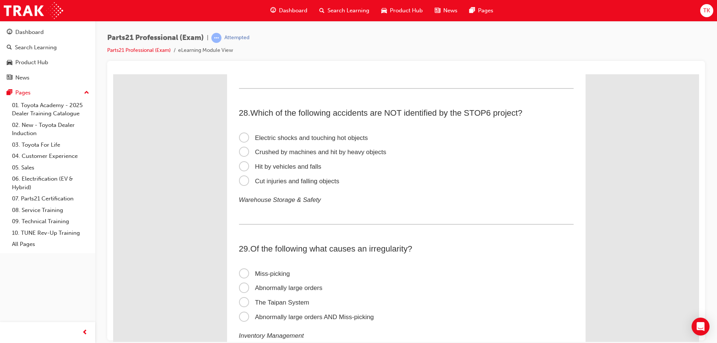
click at [279, 180] on span "Cut injuries and falling objects" at bounding box center [289, 180] width 100 height 7
click at [113, 74] on input "Cut injuries and falling objects" at bounding box center [113, 74] width 0 height 0
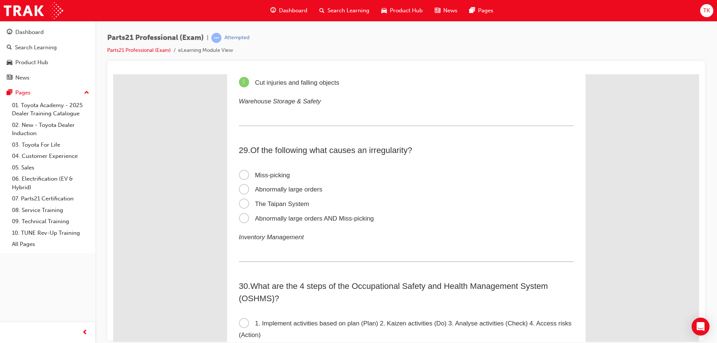
scroll to position [3994, 0]
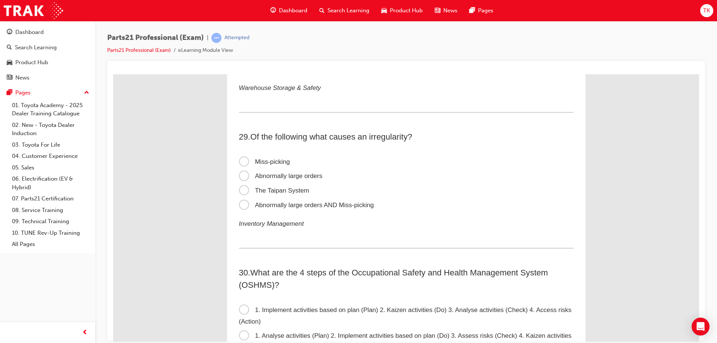
click at [297, 206] on span "Abnormally large orders AND Miss-picking" at bounding box center [306, 204] width 135 height 7
click at [113, 74] on input "Abnormally large orders AND Miss-picking" at bounding box center [113, 74] width 0 height 0
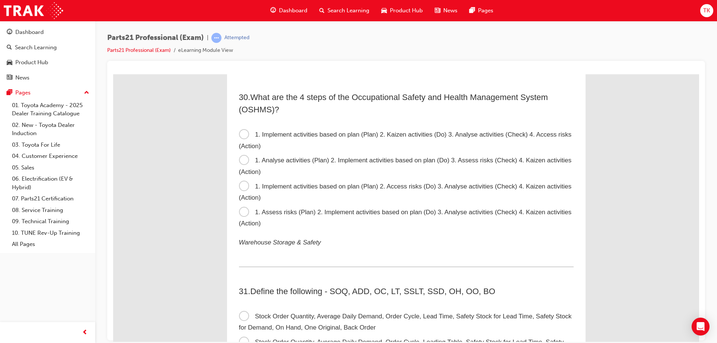
scroll to position [4180, 0]
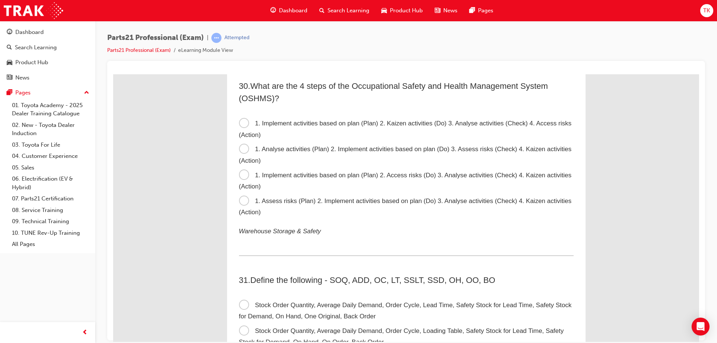
click at [374, 122] on span "1. Implement activities based on plan (Plan) 2. Kaizen activities (Do) 3. Analy…" at bounding box center [405, 128] width 333 height 19
click at [113, 74] on input "1. Implement activities based on plan (Plan) 2. Kaizen activities (Do) 3. Analy…" at bounding box center [113, 74] width 0 height 0
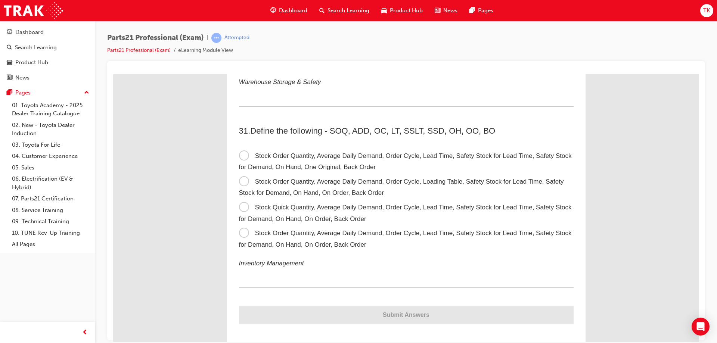
scroll to position [4336, 0]
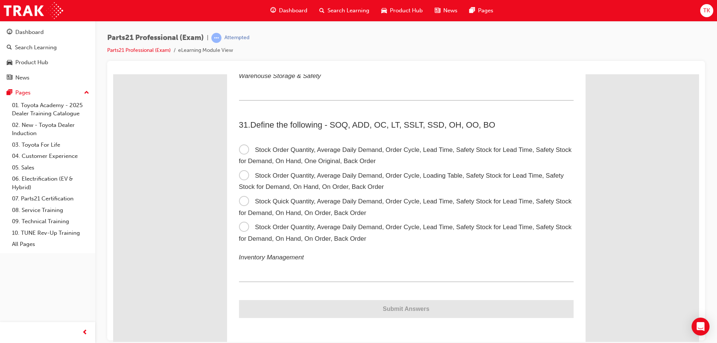
click at [294, 227] on span "Stock Order Quantity, Average Daily Demand, Order Cycle, Lead Time, Safety Stoc…" at bounding box center [405, 232] width 333 height 19
click at [113, 74] on input "Stock Order Quantity, Average Daily Demand, Order Cycle, Lead Time, Safety Stoc…" at bounding box center [113, 74] width 0 height 0
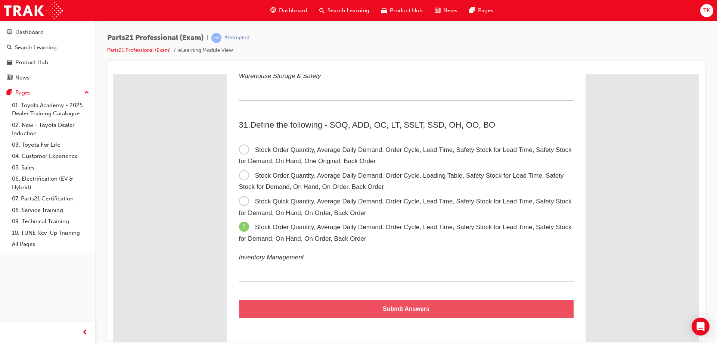
click at [398, 309] on button "Submit Answers" at bounding box center [406, 309] width 334 height 18
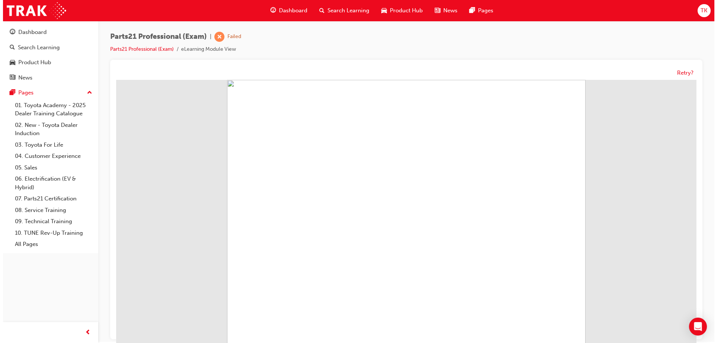
scroll to position [0, 0]
click at [680, 74] on button "Retry?" at bounding box center [682, 74] width 16 height 9
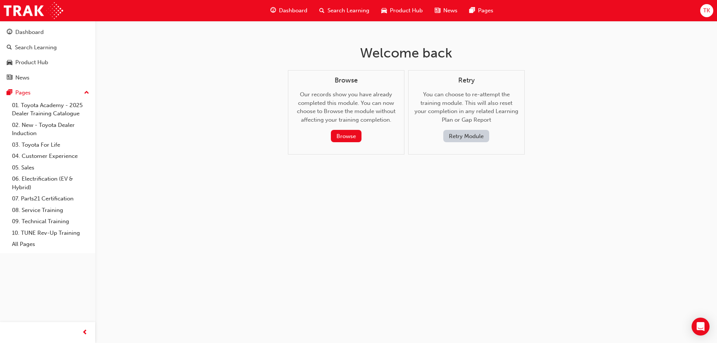
click at [471, 134] on button "Retry Module" at bounding box center [466, 136] width 46 height 12
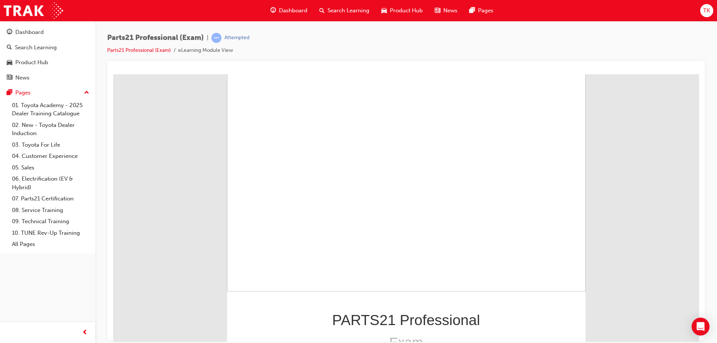
scroll to position [63, 0]
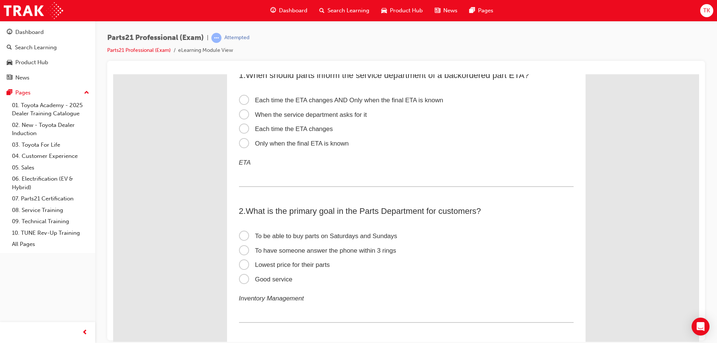
scroll to position [0, 0]
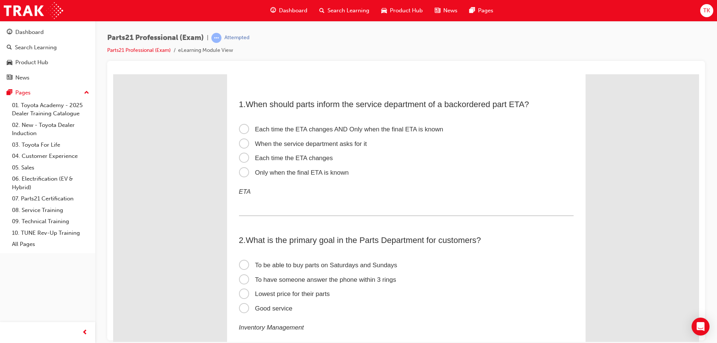
click at [271, 128] on span "Each time the ETA changes AND Only when the final ETA is known" at bounding box center [341, 128] width 204 height 7
click at [113, 74] on input "Each time the ETA changes AND Only when the final ETA is known" at bounding box center [113, 74] width 0 height 0
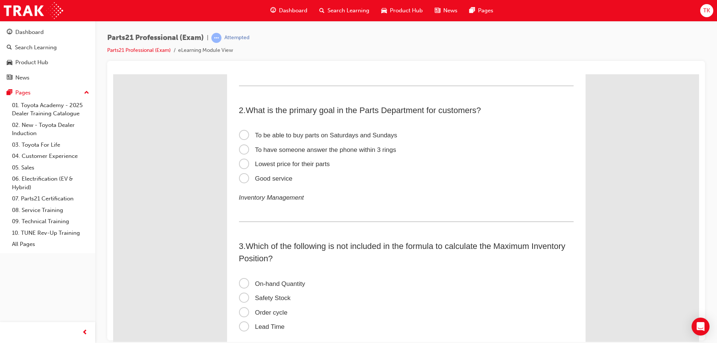
scroll to position [112, 0]
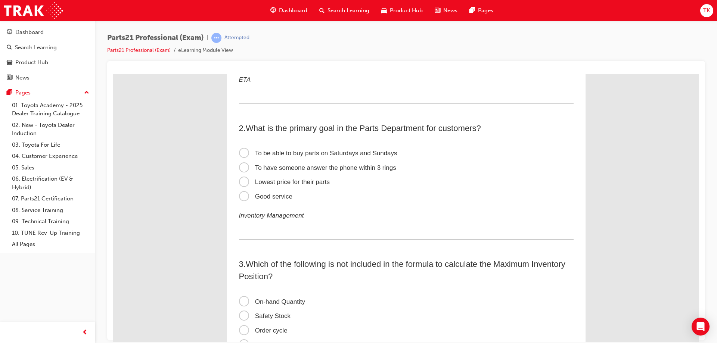
click at [269, 201] on label "Good service" at bounding box center [406, 196] width 334 height 15
click at [113, 74] on input "Good service" at bounding box center [113, 74] width 0 height 0
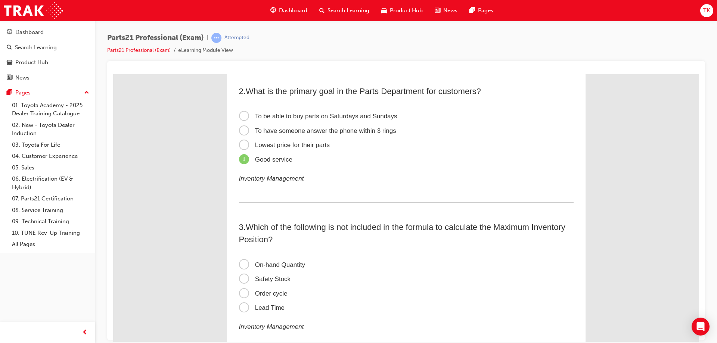
scroll to position [224, 0]
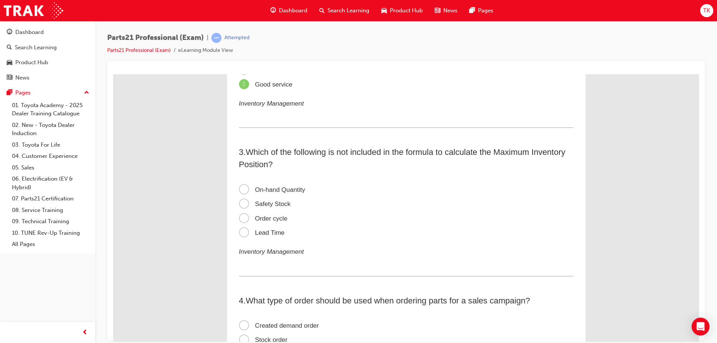
click at [284, 190] on span "On-hand Quantity" at bounding box center [272, 189] width 66 height 7
click at [113, 74] on input "On-hand Quantity" at bounding box center [113, 74] width 0 height 0
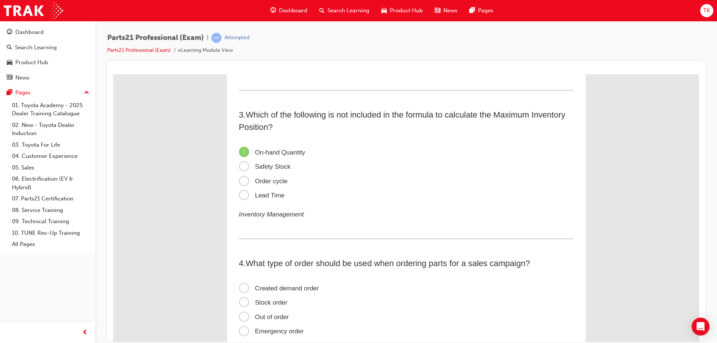
click at [288, 154] on span "On-hand Quantity" at bounding box center [272, 152] width 66 height 7
click at [113, 74] on input "On-hand Quantity" at bounding box center [113, 74] width 0 height 0
click at [243, 166] on span "Safety Stock" at bounding box center [265, 166] width 52 height 7
click at [113, 74] on input "Safety Stock" at bounding box center [113, 74] width 0 height 0
click at [247, 194] on span "Lead Time" at bounding box center [262, 194] width 46 height 7
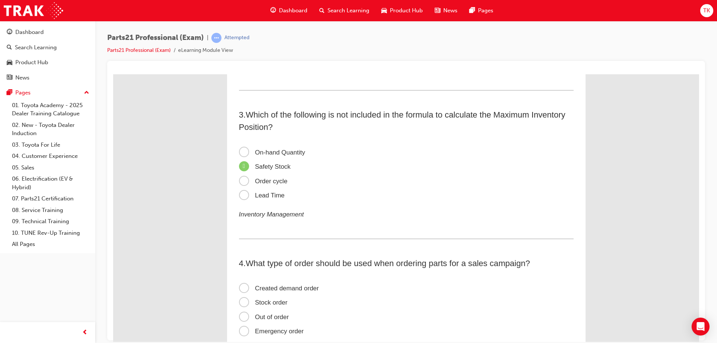
click at [113, 74] on input "Lead Time" at bounding box center [113, 74] width 0 height 0
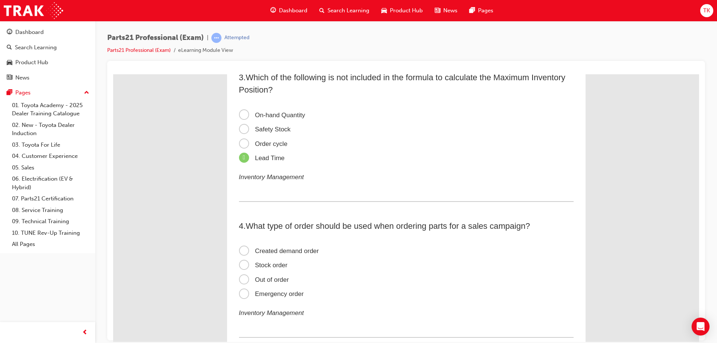
click at [258, 143] on span "Order cycle" at bounding box center [263, 143] width 49 height 7
click at [113, 74] on input "Order cycle" at bounding box center [113, 74] width 0 height 0
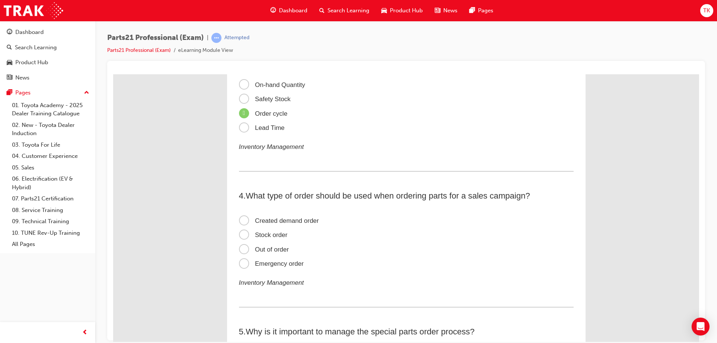
scroll to position [373, 0]
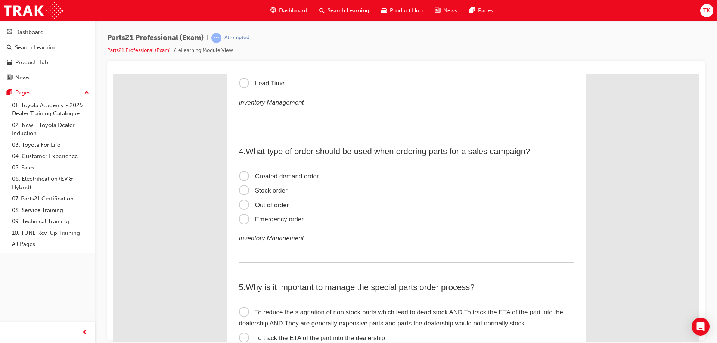
click at [286, 177] on span "Created demand order" at bounding box center [279, 175] width 80 height 7
click at [113, 74] on input "Created demand order" at bounding box center [113, 74] width 0 height 0
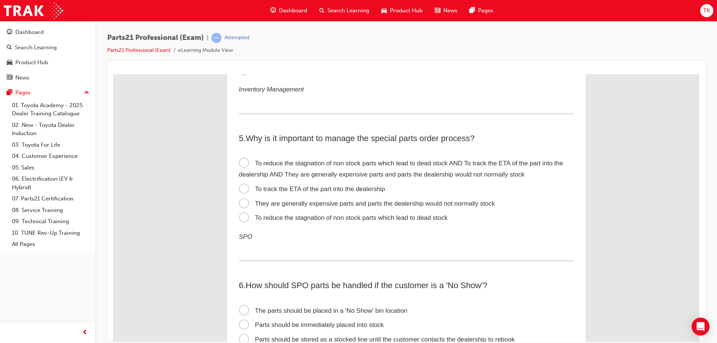
scroll to position [523, 0]
click at [384, 161] on span "To reduce the stagnation of non stock parts which lead to dead stock AND To tra…" at bounding box center [401, 168] width 324 height 19
click at [113, 74] on input "To reduce the stagnation of non stock parts which lead to dead stock AND To tra…" at bounding box center [113, 74] width 0 height 0
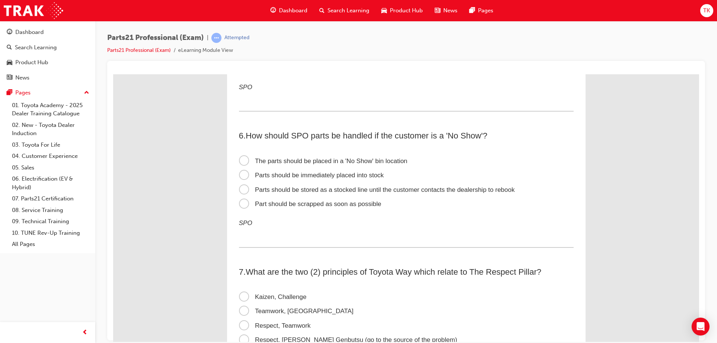
scroll to position [709, 0]
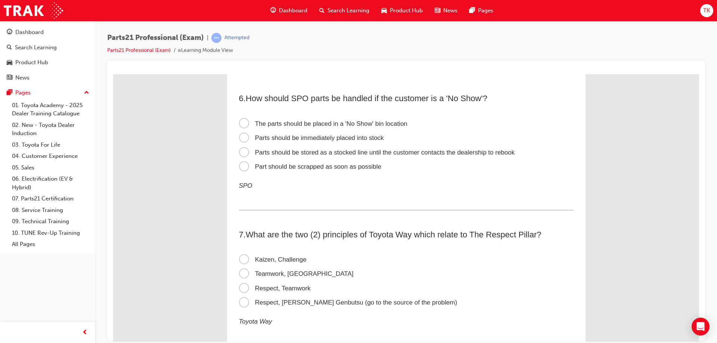
click at [332, 150] on span "Parts should be stored as a stocked line until the customer contacts the dealer…" at bounding box center [377, 152] width 276 height 7
click at [113, 74] on input "Parts should be stored as a stocked line until the customer contacts the dealer…" at bounding box center [113, 74] width 0 height 0
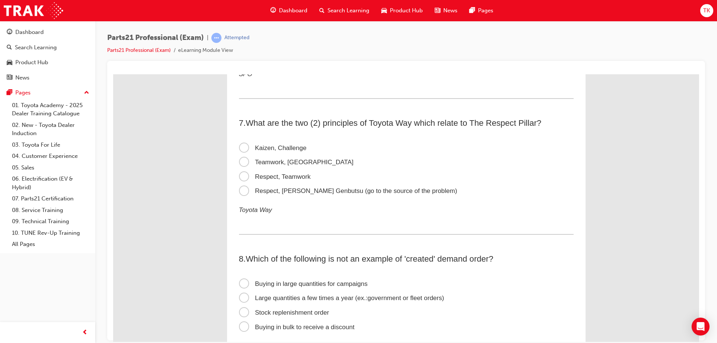
scroll to position [821, 0]
click at [297, 178] on span "Respect, Teamwork" at bounding box center [275, 175] width 72 height 7
click at [113, 74] on input "Respect, Teamwork" at bounding box center [113, 74] width 0 height 0
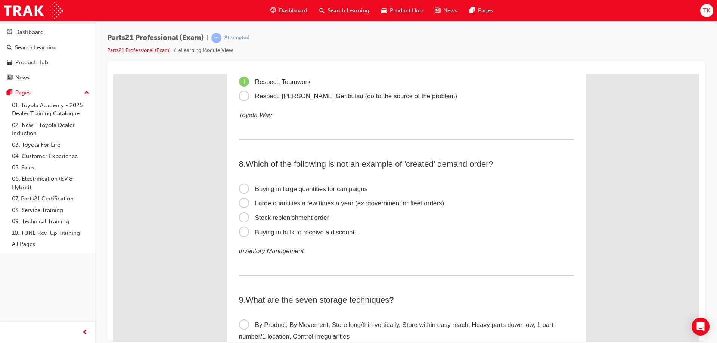
scroll to position [933, 0]
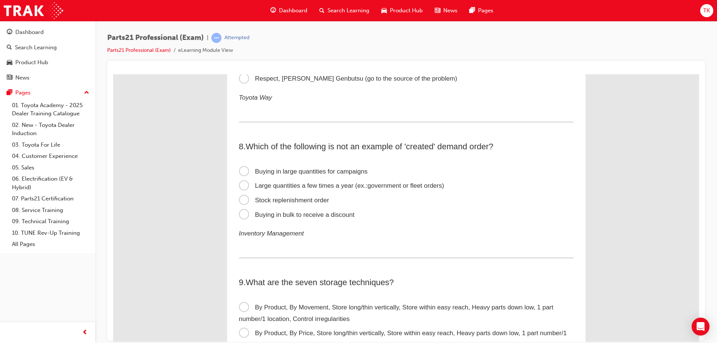
click at [282, 212] on span "Buying in bulk to receive a discount" at bounding box center [297, 214] width 116 height 7
click at [113, 74] on input "Buying in bulk to receive a discount" at bounding box center [113, 74] width 0 height 0
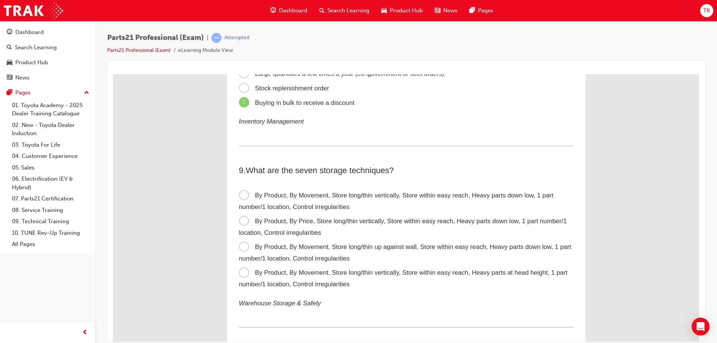
scroll to position [1082, 0]
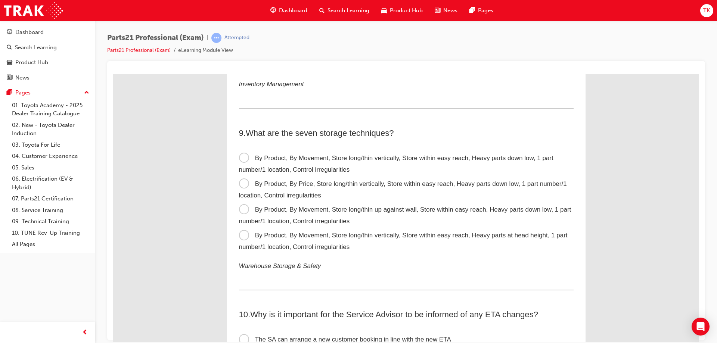
click at [404, 160] on span "By Product, By Movement, Store long/thin vertically, Store within easy reach, H…" at bounding box center [396, 163] width 314 height 19
click at [113, 74] on input "By Product, By Movement, Store long/thin vertically, Store within easy reach, H…" at bounding box center [113, 74] width 0 height 0
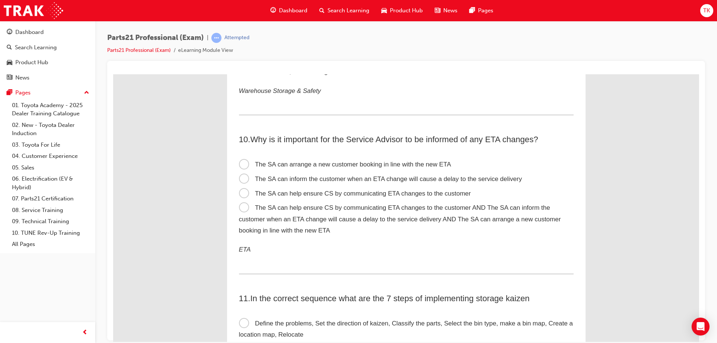
scroll to position [1269, 0]
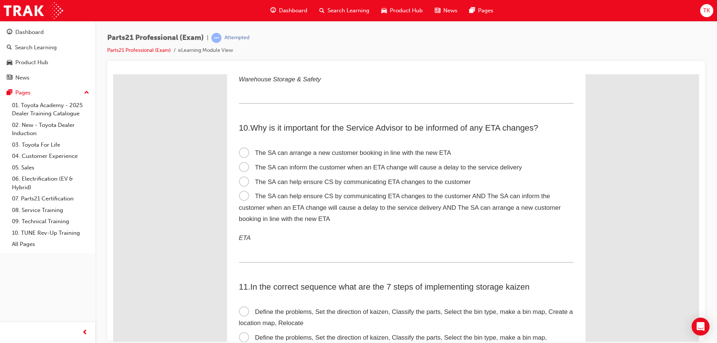
click at [316, 207] on span "The SA can help ensure CS by communicating ETA changes to the customer AND The …" at bounding box center [400, 207] width 322 height 30
click at [113, 74] on input "The SA can help ensure CS by communicating ETA changes to the customer AND The …" at bounding box center [113, 74] width 0 height 0
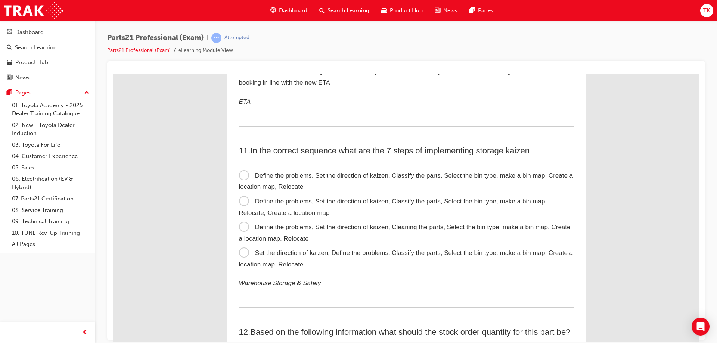
scroll to position [1418, 0]
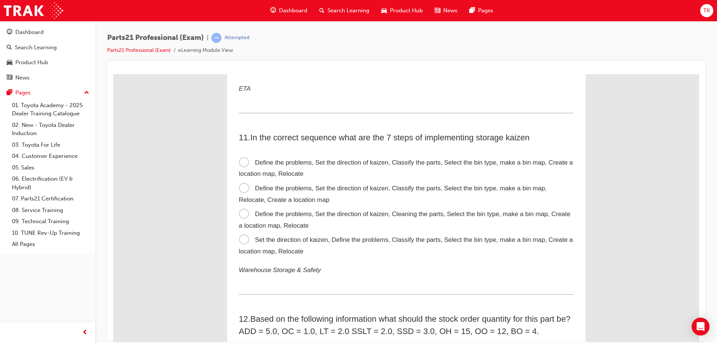
click at [339, 163] on span "Define the problems, Set the direction of kaizen, Classify the parts, Select th…" at bounding box center [406, 168] width 334 height 19
click at [113, 74] on input "Define the problems, Set the direction of kaizen, Classify the parts, Select th…" at bounding box center [113, 74] width 0 height 0
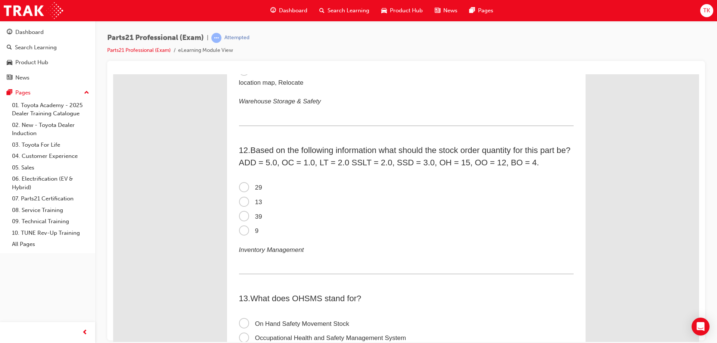
scroll to position [1605, 0]
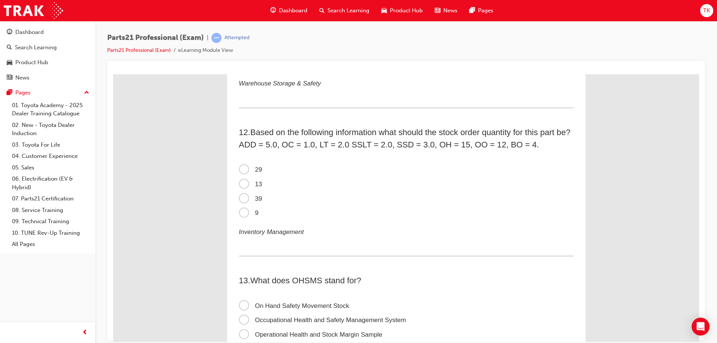
click at [243, 216] on span "9" at bounding box center [249, 212] width 20 height 7
click at [113, 74] on input "9" at bounding box center [113, 74] width 0 height 0
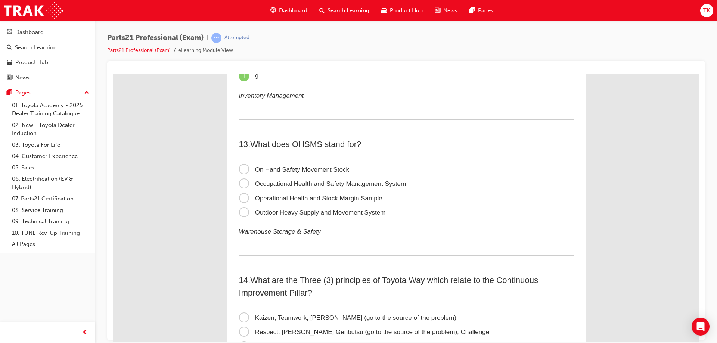
scroll to position [1754, 0]
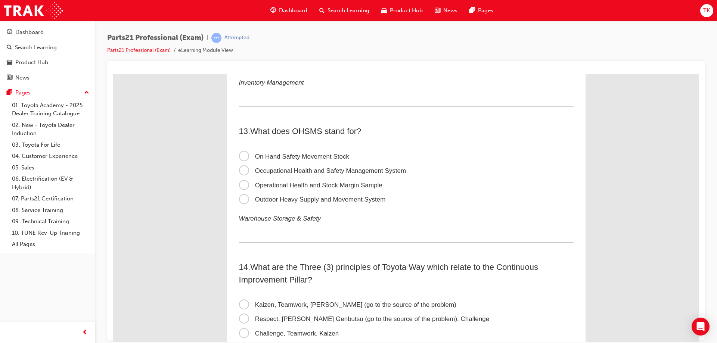
click at [297, 172] on span "Occupational Health and Safety Management System" at bounding box center [322, 170] width 167 height 7
click at [113, 74] on input "Occupational Health and Safety Management System" at bounding box center [113, 74] width 0 height 0
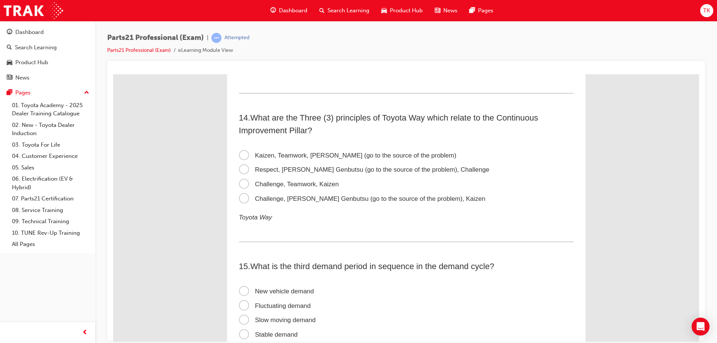
click at [295, 199] on span "Challenge, Genchi Genbutsu (go to the source of the problem), Kaizen" at bounding box center [362, 198] width 246 height 7
click at [113, 74] on input "Challenge, Genchi Genbutsu (go to the source of the problem), Kaizen" at bounding box center [113, 74] width 0 height 0
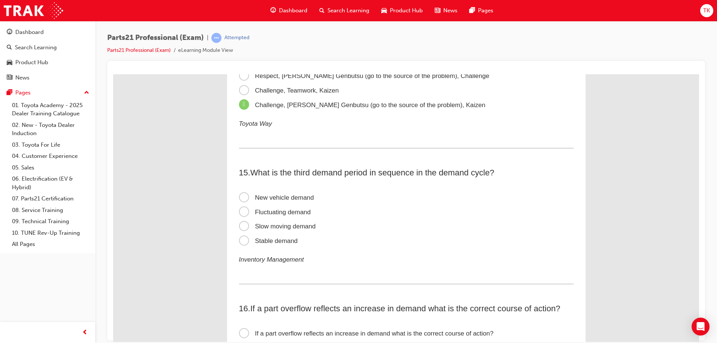
scroll to position [2016, 0]
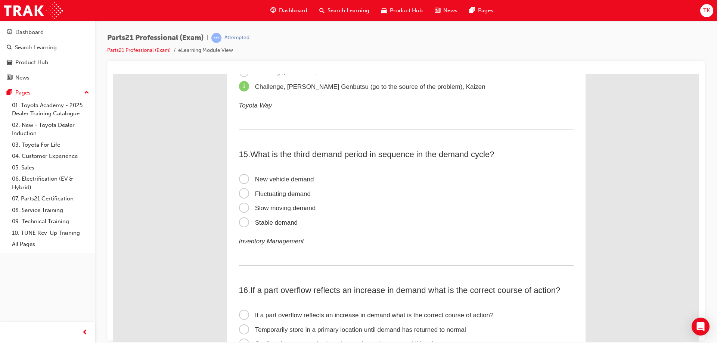
click at [304, 180] on span "New vehicle demand" at bounding box center [276, 178] width 75 height 7
click at [113, 74] on input "New vehicle demand" at bounding box center [113, 74] width 0 height 0
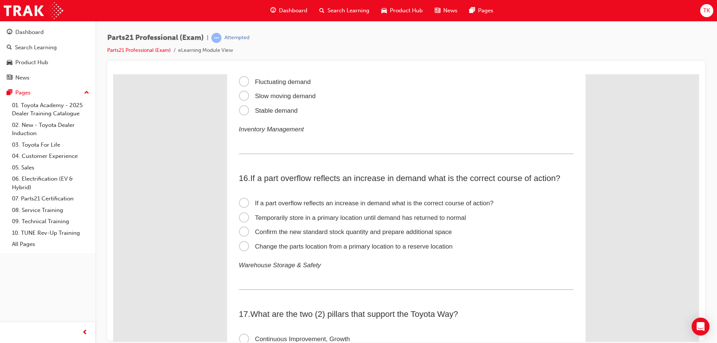
scroll to position [2165, 0]
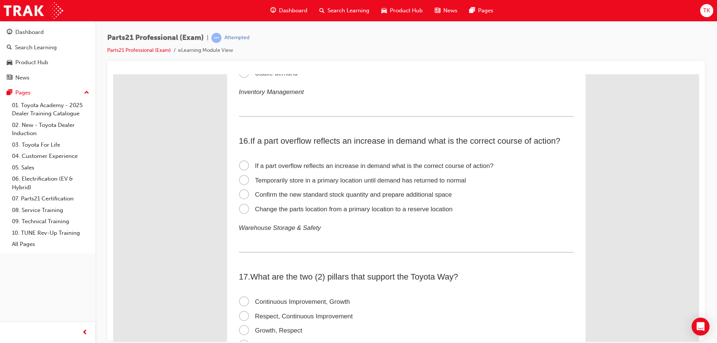
click at [285, 195] on span "Confirm the new standard stock quantity and prepare additional space" at bounding box center [345, 194] width 213 height 7
click at [113, 74] on input "Confirm the new standard stock quantity and prepare additional space" at bounding box center [113, 74] width 0 height 0
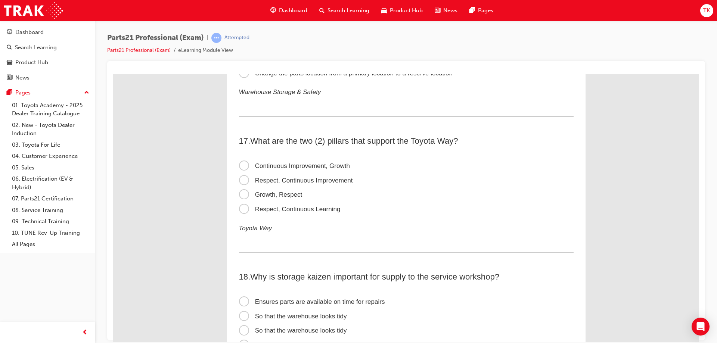
scroll to position [2314, 0]
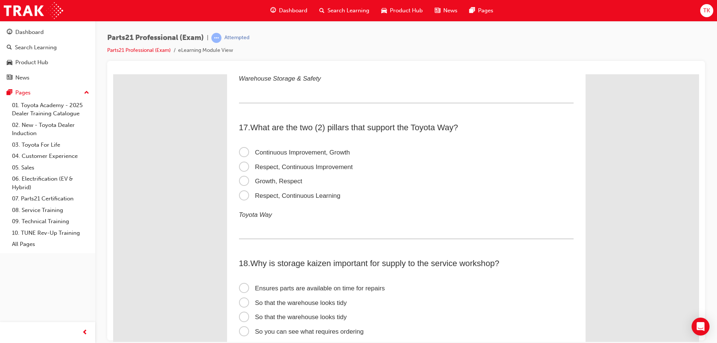
click at [330, 164] on span "Respect, Continuous Improvement" at bounding box center [296, 166] width 114 height 7
click at [113, 74] on input "Respect, Continuous Improvement" at bounding box center [113, 74] width 0 height 0
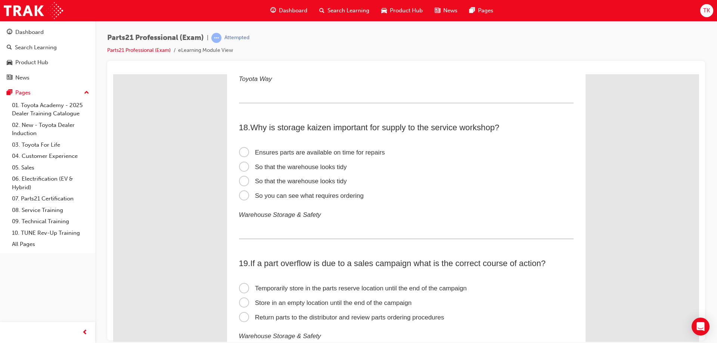
scroll to position [2463, 0]
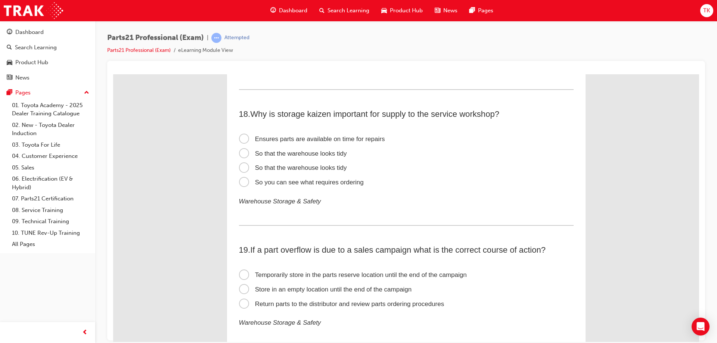
click at [355, 141] on span "Ensures parts are available on time for repairs" at bounding box center [312, 138] width 146 height 7
click at [113, 74] on input "Ensures parts are available on time for repairs" at bounding box center [113, 74] width 0 height 0
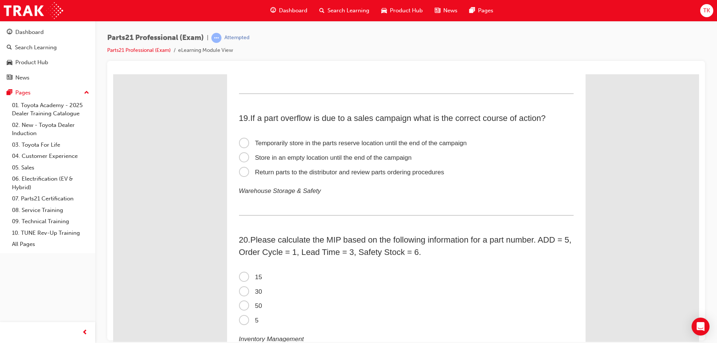
scroll to position [2613, 0]
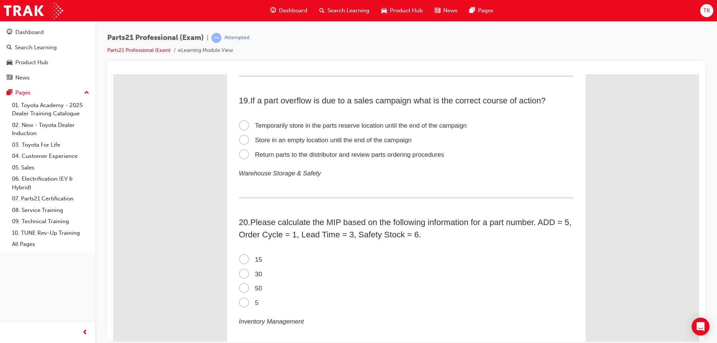
click at [440, 127] on span "Temporarily store in the parts reserve location until the end of the campaign" at bounding box center [353, 125] width 228 height 7
click at [113, 74] on input "Temporarily store in the parts reserve location until the end of the campaign" at bounding box center [113, 74] width 0 height 0
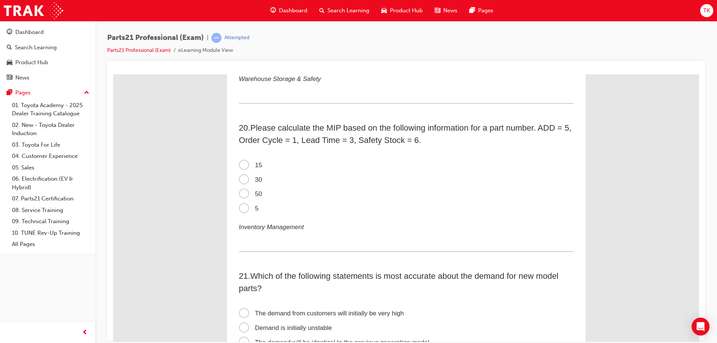
scroll to position [2725, 0]
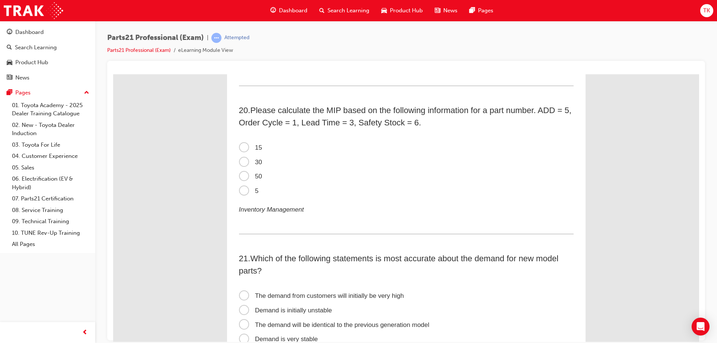
click at [262, 159] on label "30" at bounding box center [406, 162] width 334 height 15
click at [113, 74] on input "30" at bounding box center [113, 74] width 0 height 0
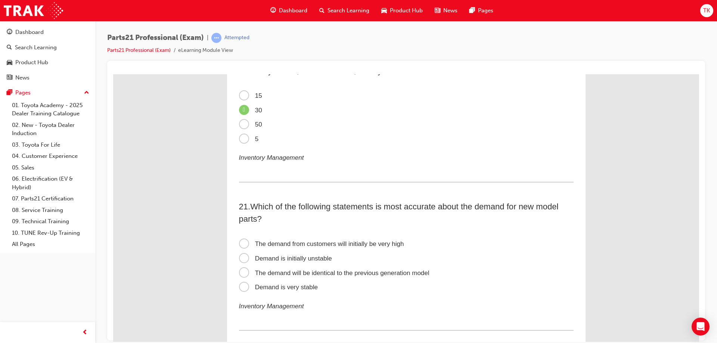
scroll to position [2837, 0]
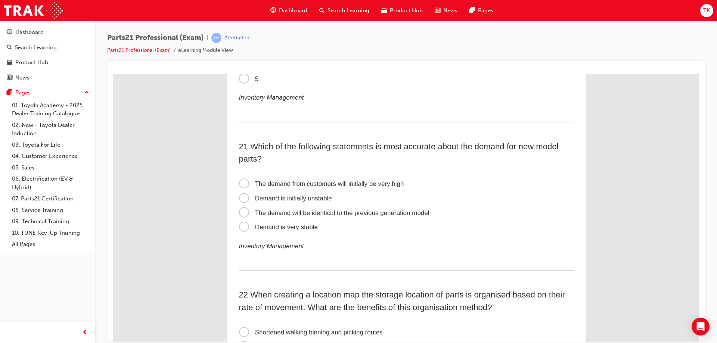
click at [295, 197] on span "Demand is initially unstable" at bounding box center [285, 197] width 93 height 7
click at [113, 74] on input "Demand is initially unstable" at bounding box center [113, 74] width 0 height 0
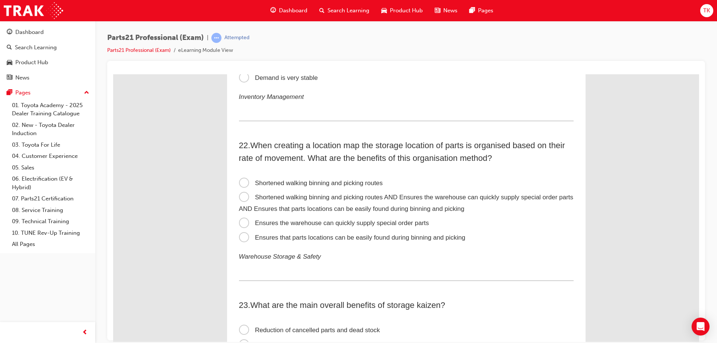
scroll to position [3023, 0]
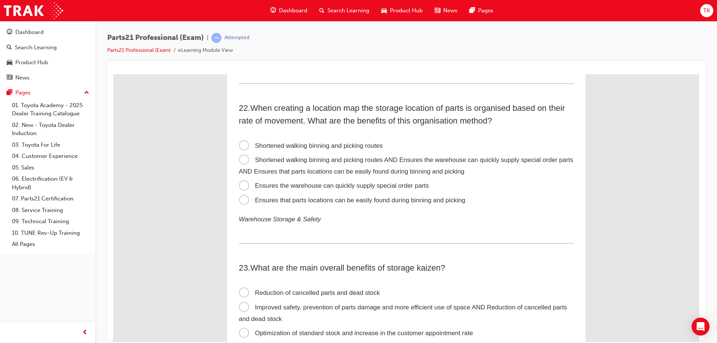
click at [427, 163] on label "Shortened walking binning and picking routes AND Ensures the warehouse can quic…" at bounding box center [406, 166] width 334 height 26
click at [113, 74] on input "Shortened walking binning and picking routes AND Ensures the warehouse can quic…" at bounding box center [113, 74] width 0 height 0
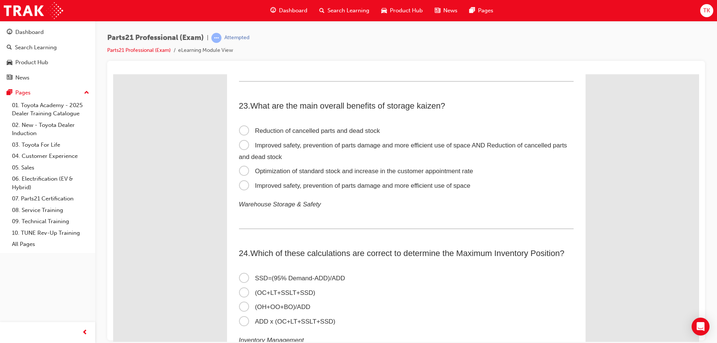
scroll to position [3173, 0]
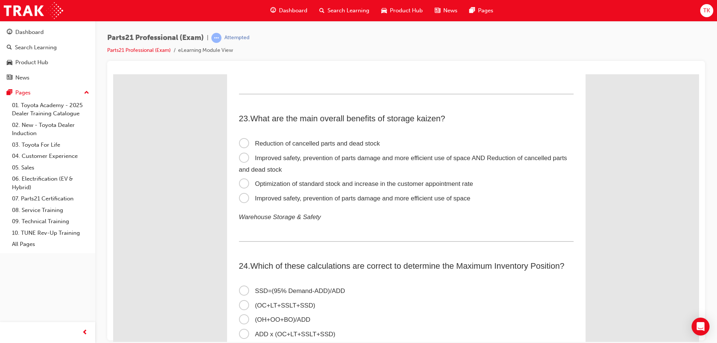
click at [311, 159] on span "Improved safety, prevention of parts damage and more efficient use of space AND…" at bounding box center [403, 163] width 328 height 19
click at [113, 74] on input "Improved safety, prevention of parts damage and more efficient use of space AND…" at bounding box center [113, 74] width 0 height 0
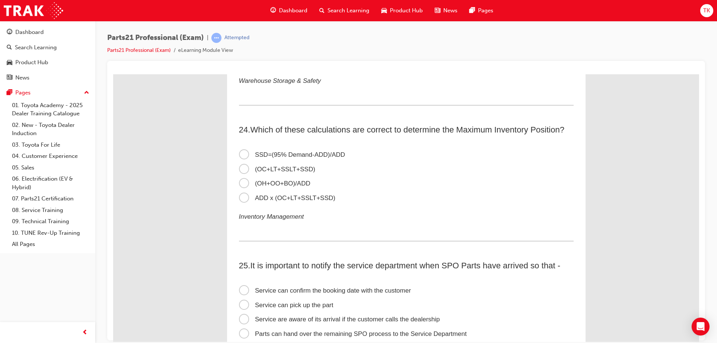
scroll to position [3322, 0]
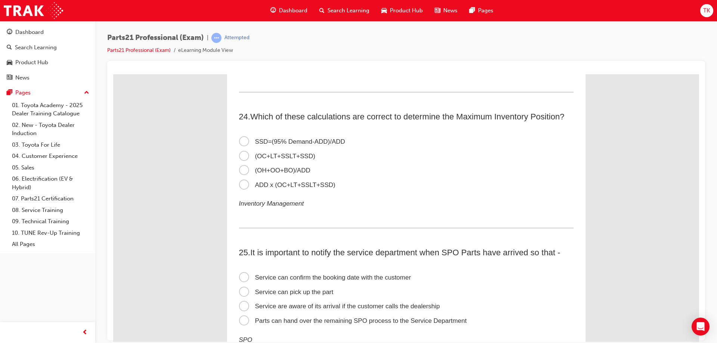
click at [306, 182] on span "ADD x (OC+LT+SSLT+SSD)" at bounding box center [287, 184] width 96 height 7
click at [113, 74] on input "ADD x (OC+LT+SSLT+SSD)" at bounding box center [113, 74] width 0 height 0
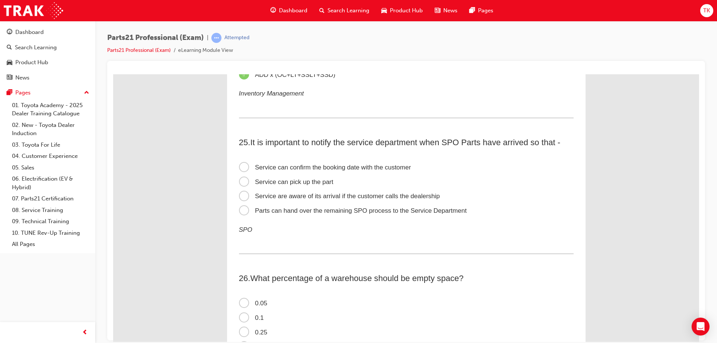
scroll to position [3434, 0]
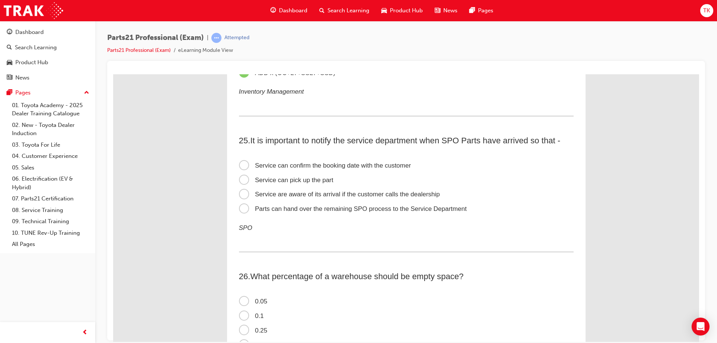
click at [304, 209] on span "Parts can hand over the remaining SPO process to the Service Department" at bounding box center [353, 208] width 228 height 7
click at [113, 74] on input "Parts can hand over the remaining SPO process to the Service Department" at bounding box center [113, 74] width 0 height 0
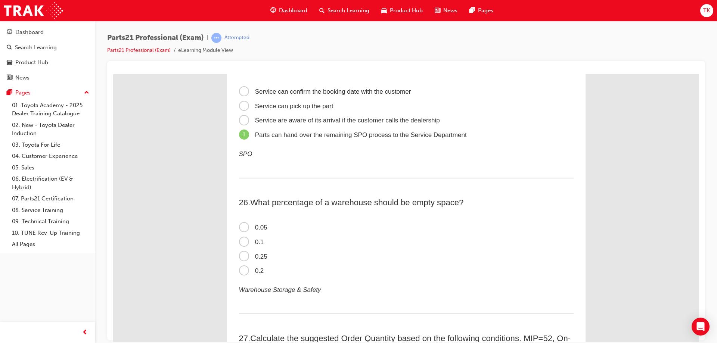
scroll to position [3509, 0]
click at [276, 93] on span "Service can confirm the booking date with the customer" at bounding box center [325, 90] width 172 height 7
click at [113, 74] on input "Service can confirm the booking date with the customer" at bounding box center [113, 74] width 0 height 0
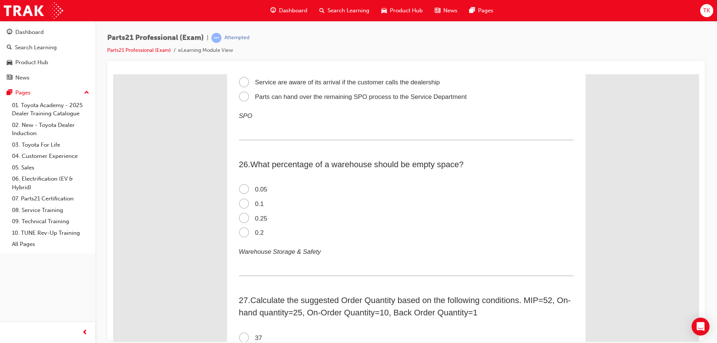
click at [247, 230] on span "0.2" at bounding box center [251, 232] width 25 height 7
click at [113, 74] on input "0.2" at bounding box center [113, 74] width 0 height 0
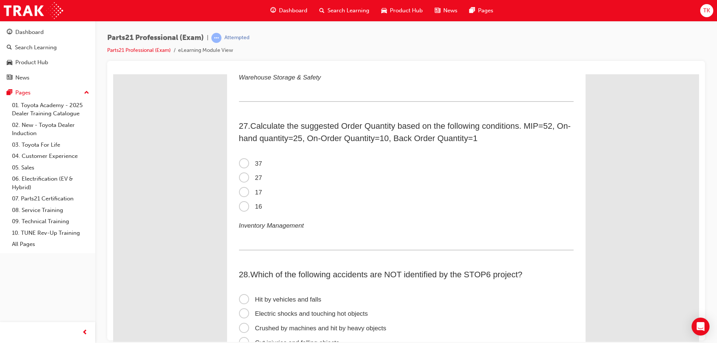
scroll to position [3733, 0]
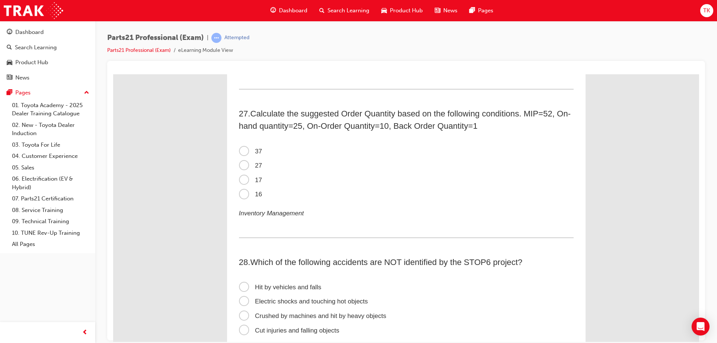
click at [241, 177] on span "17" at bounding box center [250, 179] width 23 height 7
click at [113, 74] on input "17" at bounding box center [113, 74] width 0 height 0
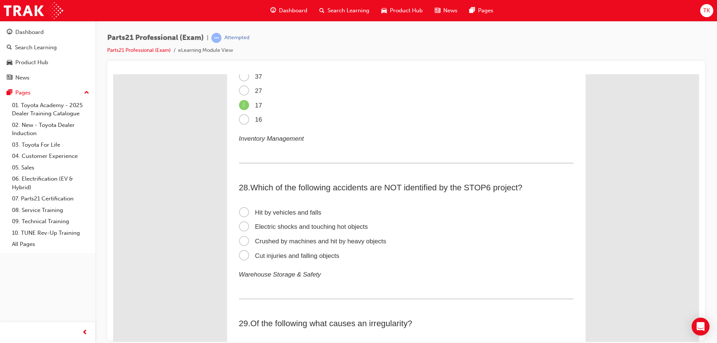
scroll to position [3844, 0]
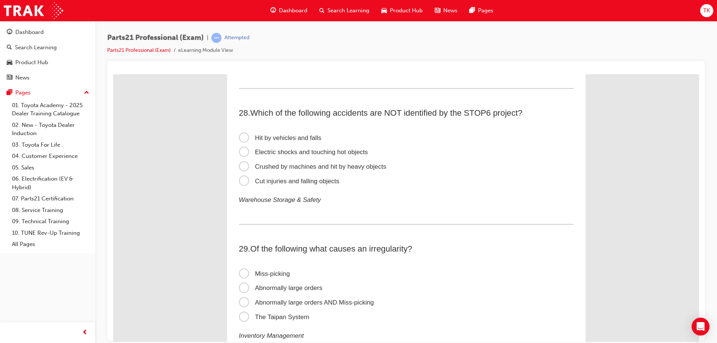
click at [329, 178] on span "Cut injuries and falling objects" at bounding box center [289, 180] width 100 height 7
click at [113, 74] on input "Cut injuries and falling objects" at bounding box center [113, 74] width 0 height 0
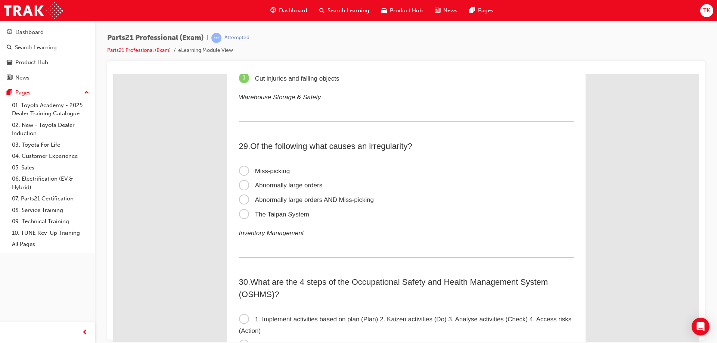
scroll to position [3994, 0]
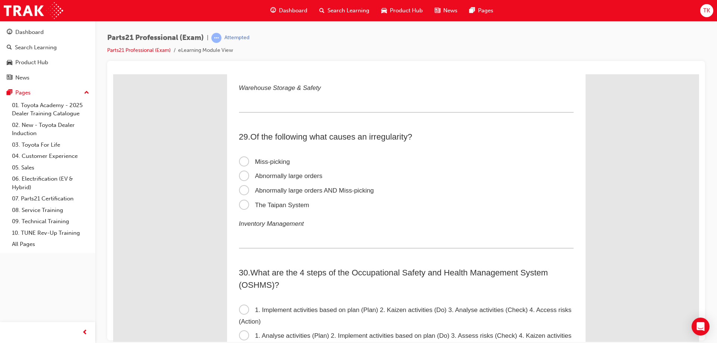
click at [328, 191] on span "Abnormally large orders AND Miss-picking" at bounding box center [306, 190] width 135 height 7
click at [113, 74] on input "Abnormally large orders AND Miss-picking" at bounding box center [113, 74] width 0 height 0
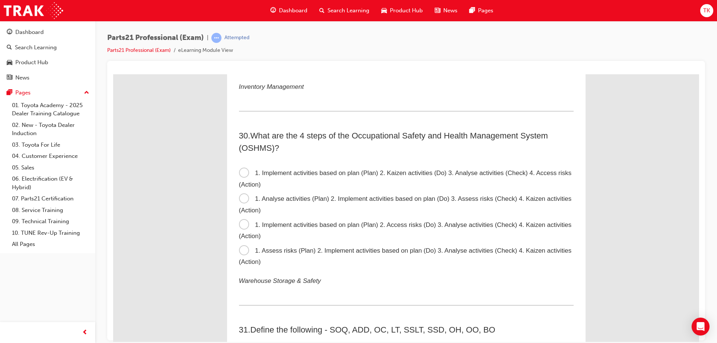
scroll to position [4143, 0]
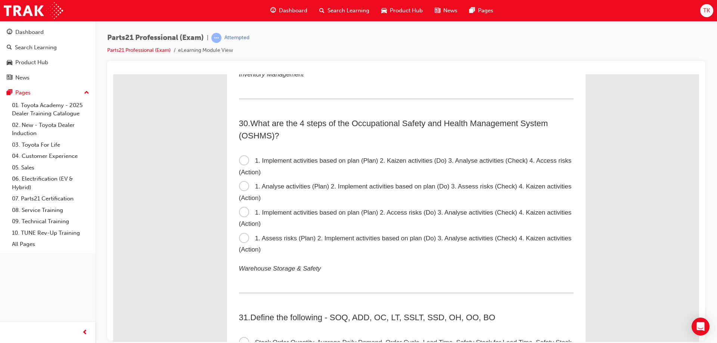
click at [294, 240] on span "1. Assess risks (Plan) 2. Implement activities based on plan (Do) 3. Analyse ac…" at bounding box center [405, 243] width 333 height 19
click at [113, 74] on input "1. Assess risks (Plan) 2. Implement activities based on plan (Do) 3. Analyse ac…" at bounding box center [113, 74] width 0 height 0
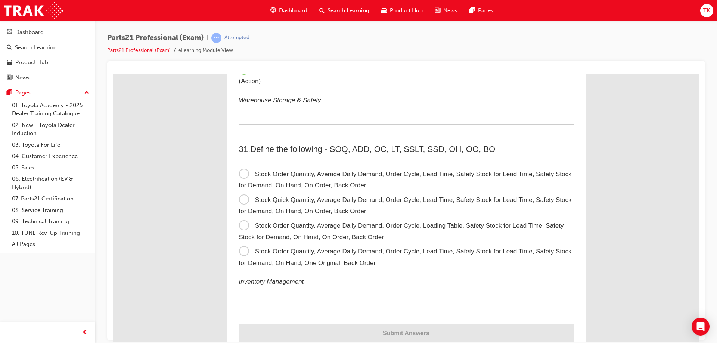
scroll to position [4330, 0]
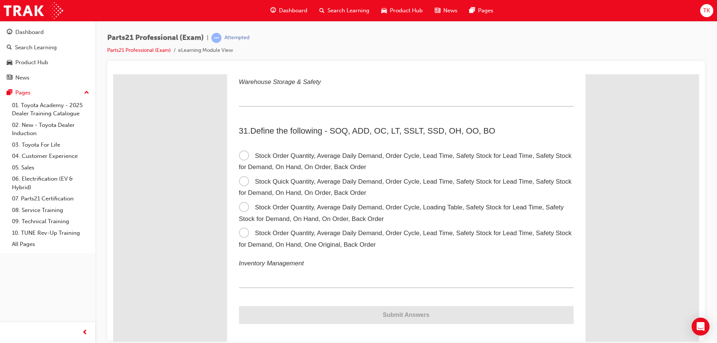
click at [307, 162] on label "Stock Order Quantity, Average Daily Demand, Order Cycle, Lead Time, Safety Stoc…" at bounding box center [406, 162] width 334 height 26
click at [113, 74] on input "Stock Order Quantity, Average Daily Demand, Order Cycle, Lead Time, Safety Stoc…" at bounding box center [113, 74] width 0 height 0
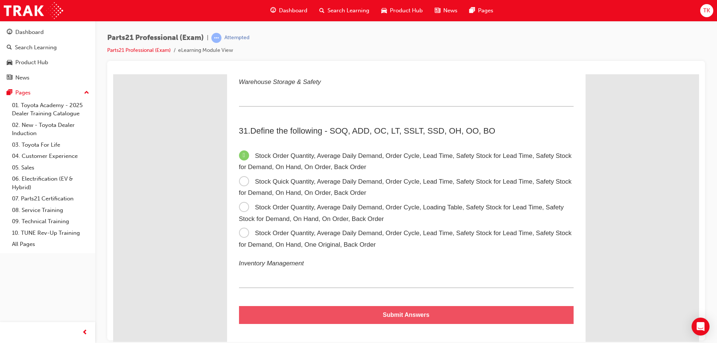
click at [418, 313] on button "Submit Answers" at bounding box center [406, 315] width 334 height 18
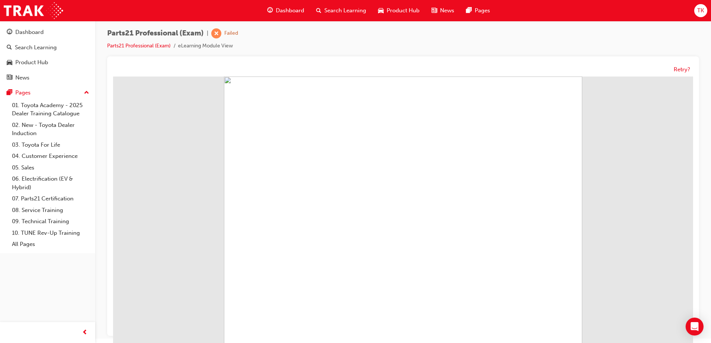
scroll to position [6, 0]
click at [684, 69] on button "Retry?" at bounding box center [682, 68] width 16 height 9
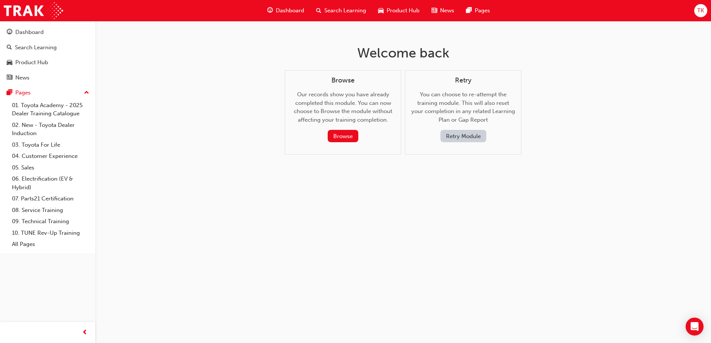
scroll to position [0, 0]
click at [484, 139] on button "Retry Module" at bounding box center [466, 136] width 46 height 12
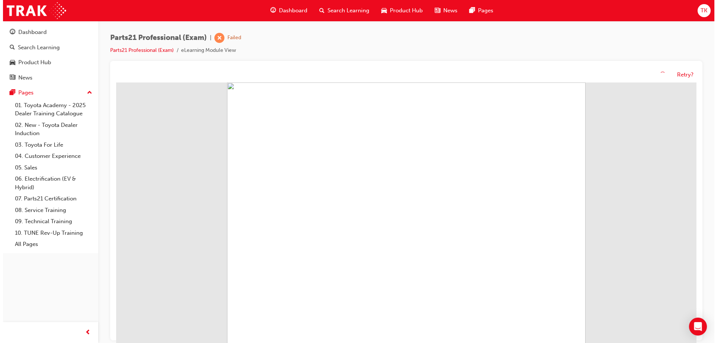
scroll to position [63, 0]
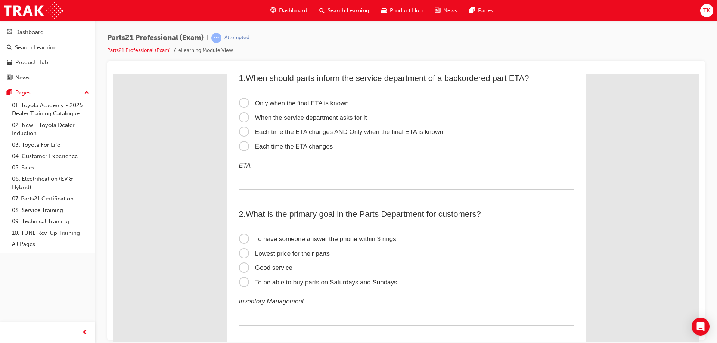
scroll to position [0, 0]
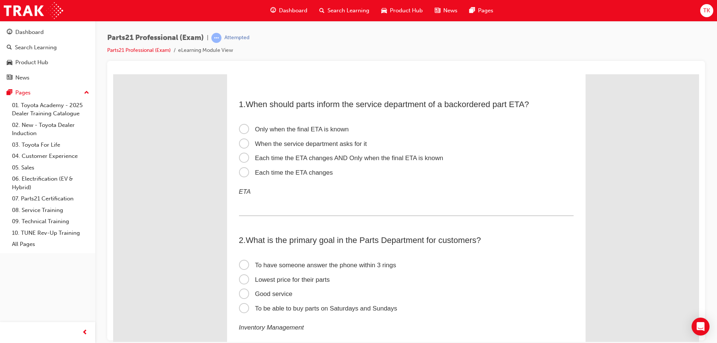
click at [311, 173] on span "Each time the ETA changes" at bounding box center [286, 172] width 94 height 7
click at [113, 74] on input "Each time the ETA changes" at bounding box center [113, 74] width 0 height 0
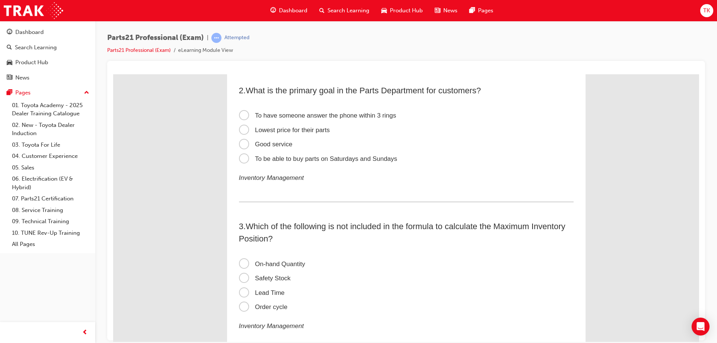
scroll to position [149, 0]
click at [296, 147] on label "Good service" at bounding box center [406, 144] width 334 height 15
click at [113, 74] on input "Good service" at bounding box center [113, 74] width 0 height 0
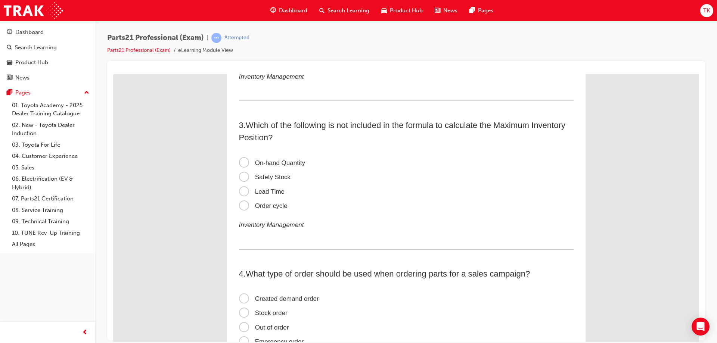
scroll to position [261, 0]
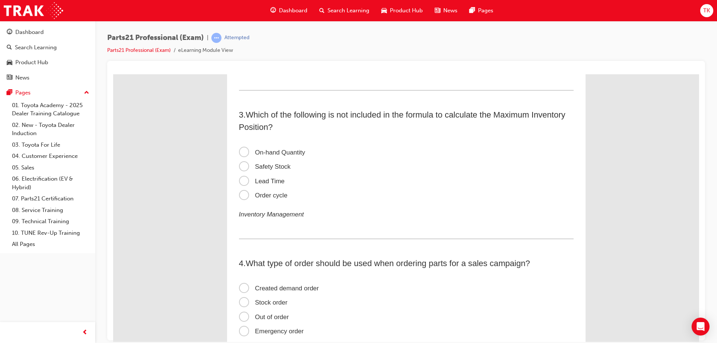
click at [271, 195] on span "Order cycle" at bounding box center [263, 194] width 49 height 7
click at [113, 74] on input "Order cycle" at bounding box center [113, 74] width 0 height 0
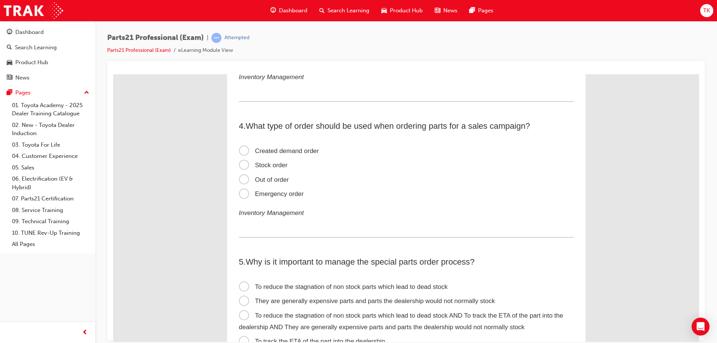
scroll to position [411, 0]
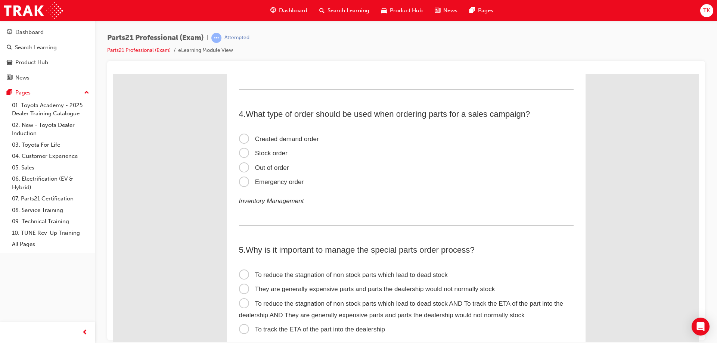
click at [304, 140] on span "Created demand order" at bounding box center [279, 138] width 80 height 7
click at [113, 74] on input "Created demand order" at bounding box center [113, 74] width 0 height 0
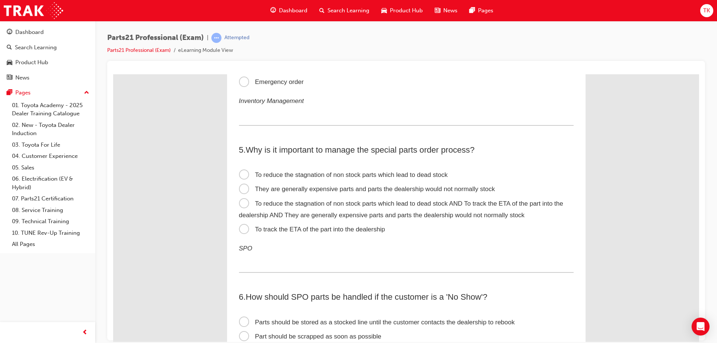
scroll to position [523, 0]
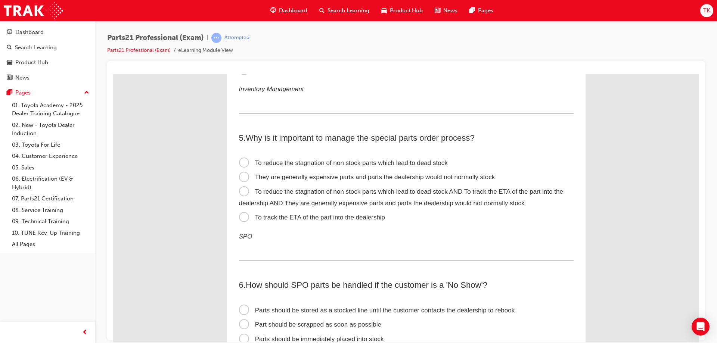
click at [344, 199] on span "To reduce the stagnation of non stock parts which lead to dead stock AND To tra…" at bounding box center [401, 197] width 324 height 19
click at [113, 74] on input "To reduce the stagnation of non stock parts which lead to dead stock AND To tra…" at bounding box center [113, 74] width 0 height 0
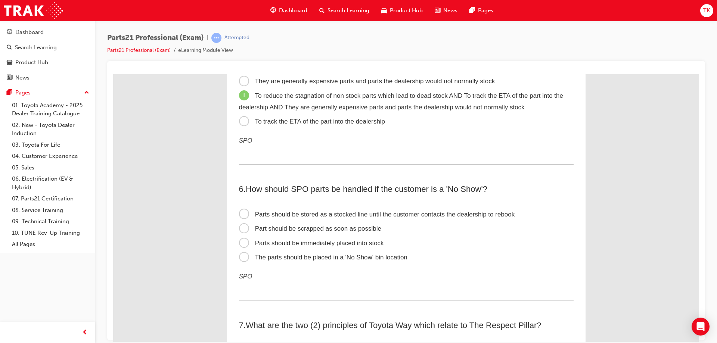
scroll to position [635, 0]
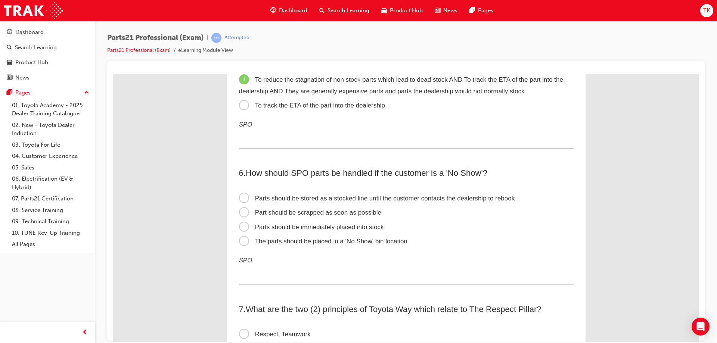
click at [391, 235] on label "The parts should be placed in a 'No Show' bin location" at bounding box center [406, 241] width 334 height 15
click at [113, 74] on input "The parts should be placed in a 'No Show' bin location" at bounding box center [113, 74] width 0 height 0
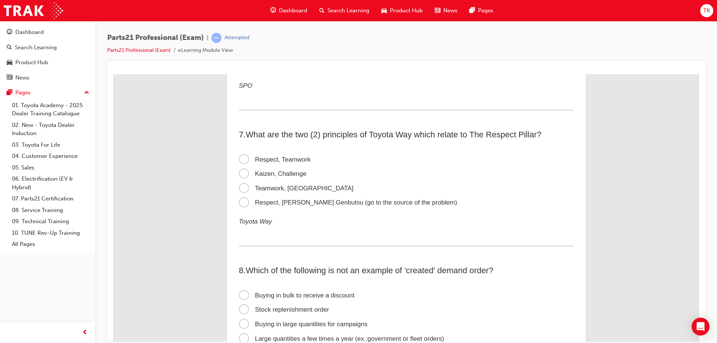
scroll to position [821, 0]
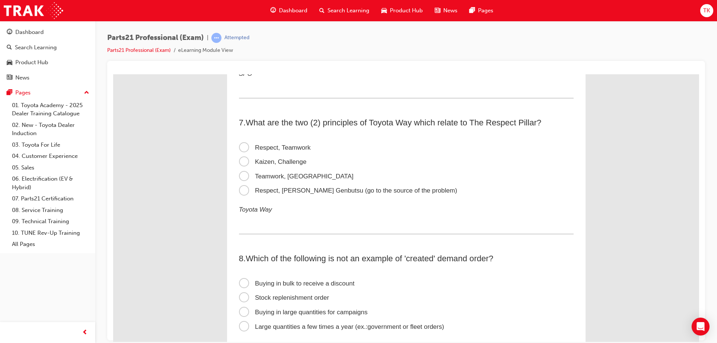
click at [291, 149] on span "Respect, Teamwork" at bounding box center [275, 147] width 72 height 7
click at [113, 74] on input "Respect, Teamwork" at bounding box center [113, 74] width 0 height 0
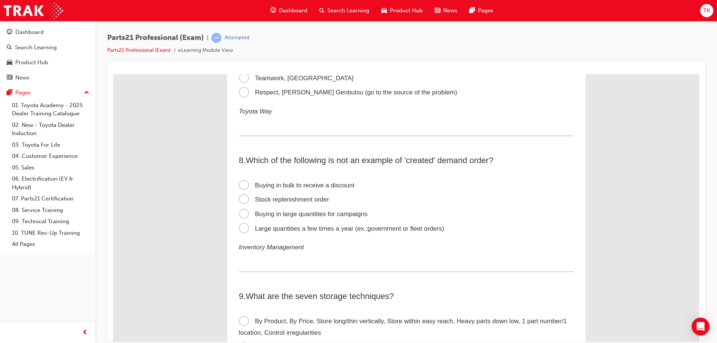
scroll to position [933, 0]
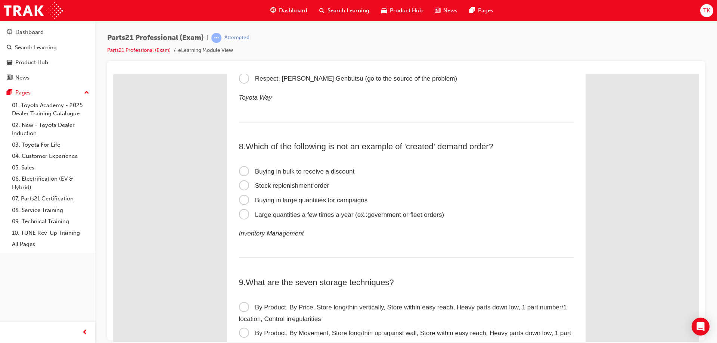
click at [311, 183] on span "Stock replenishment order" at bounding box center [284, 185] width 90 height 7
click at [113, 74] on input "Stock replenishment order" at bounding box center [113, 74] width 0 height 0
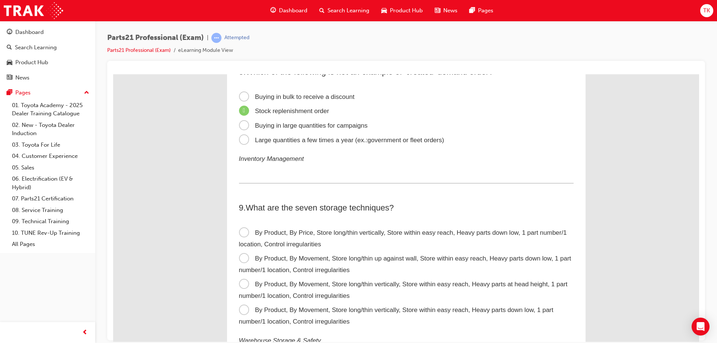
scroll to position [1194, 0]
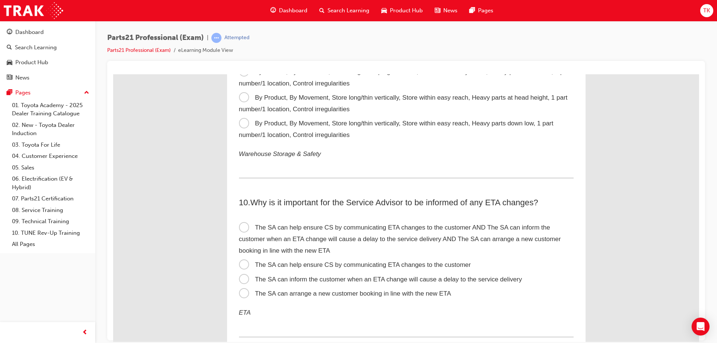
click at [256, 123] on span "By Product, By Movement, Store long/thin vertically, Store within easy reach, H…" at bounding box center [396, 128] width 314 height 19
click at [113, 74] on input "By Product, By Movement, Store long/thin vertically, Store within easy reach, H…" at bounding box center [113, 74] width 0 height 0
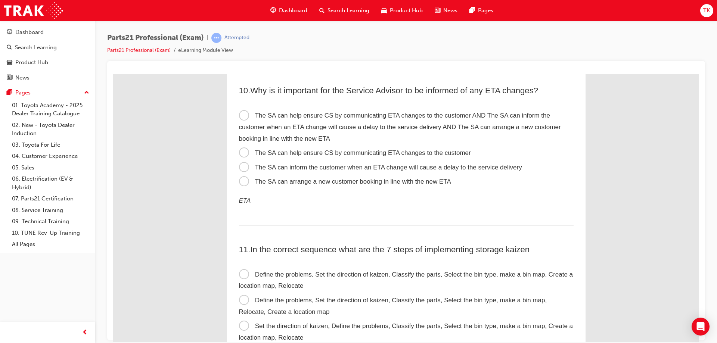
click at [271, 161] on label "The SA can inform the customer when an ETA change will cause a delay to the ser…" at bounding box center [406, 167] width 334 height 15
click at [113, 74] on input "The SA can inform the customer when an ETA change will cause a delay to the ser…" at bounding box center [113, 74] width 0 height 0
click at [261, 120] on label "The SA can help ensure CS by communicating ETA changes to the customer AND The …" at bounding box center [406, 126] width 334 height 37
click at [113, 74] on input "The SA can help ensure CS by communicating ETA changes to the customer AND The …" at bounding box center [113, 74] width 0 height 0
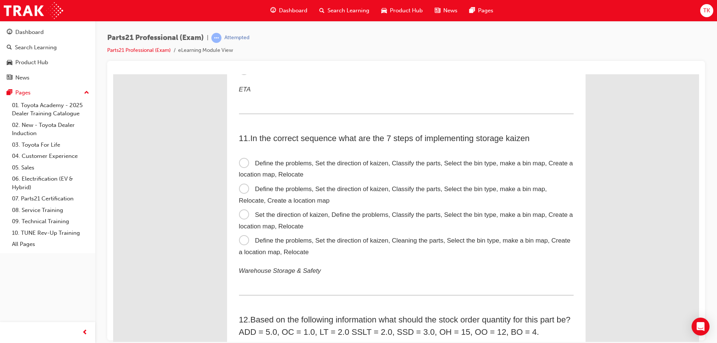
scroll to position [1418, 0]
click at [294, 195] on span "Define the problems, Set the direction of kaizen, Classify the parts, Select th…" at bounding box center [393, 193] width 308 height 19
click at [113, 74] on input "Define the problems, Set the direction of kaizen, Classify the parts, Select th…" at bounding box center [113, 74] width 0 height 0
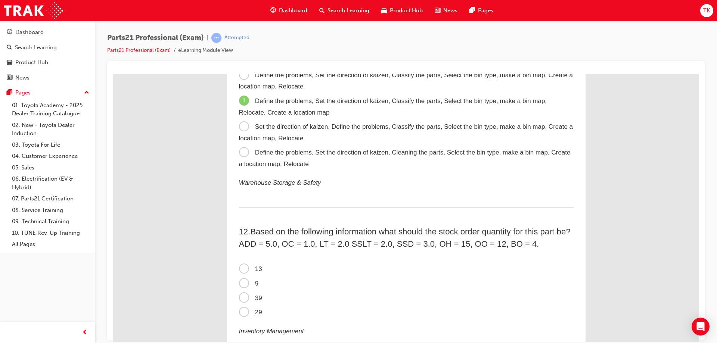
scroll to position [1568, 0]
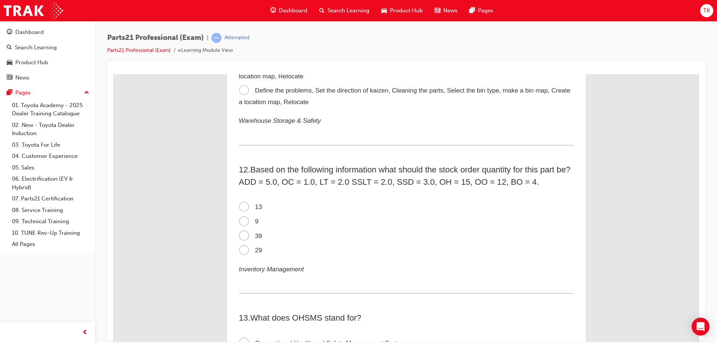
click at [239, 220] on span "9" at bounding box center [249, 221] width 20 height 7
click at [113, 74] on input "9" at bounding box center [113, 74] width 0 height 0
click at [244, 208] on span "13" at bounding box center [250, 206] width 23 height 7
click at [113, 74] on input "13" at bounding box center [113, 74] width 0 height 0
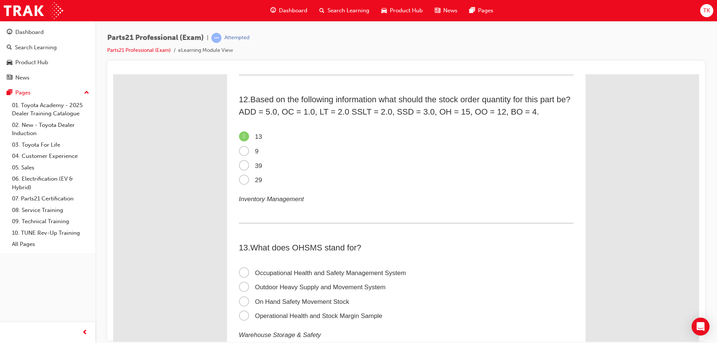
scroll to position [1754, 0]
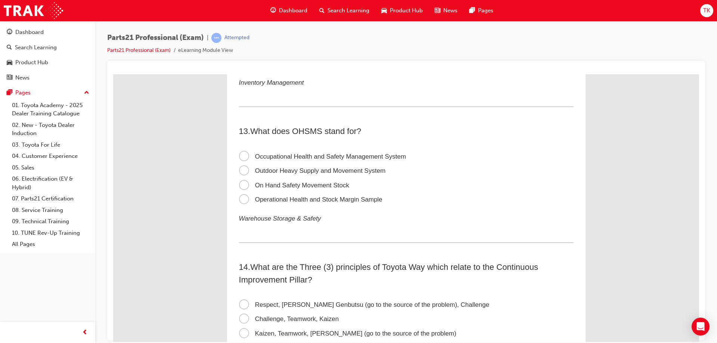
click at [265, 181] on span "On Hand Safety Movement Stock" at bounding box center [294, 184] width 110 height 7
click at [113, 74] on input "On Hand Safety Movement Stock" at bounding box center [113, 74] width 0 height 0
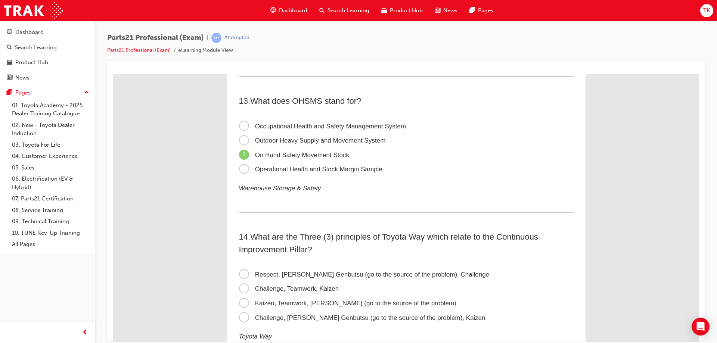
scroll to position [1829, 0]
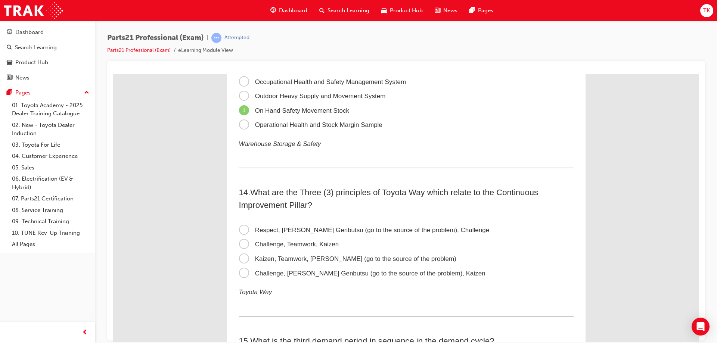
click at [295, 252] on label "Kaizen, Teamwork, Genchi Genbutsu (go to the source of the problem)" at bounding box center [406, 259] width 334 height 15
click at [113, 74] on input "Kaizen, Teamwork, Genchi Genbutsu (go to the source of the problem)" at bounding box center [113, 74] width 0 height 0
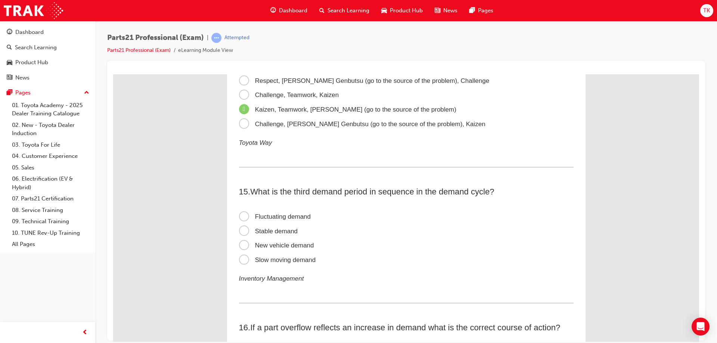
click at [273, 236] on label "Stable demand" at bounding box center [406, 231] width 334 height 15
click at [113, 74] on input "Stable demand" at bounding box center [113, 74] width 0 height 0
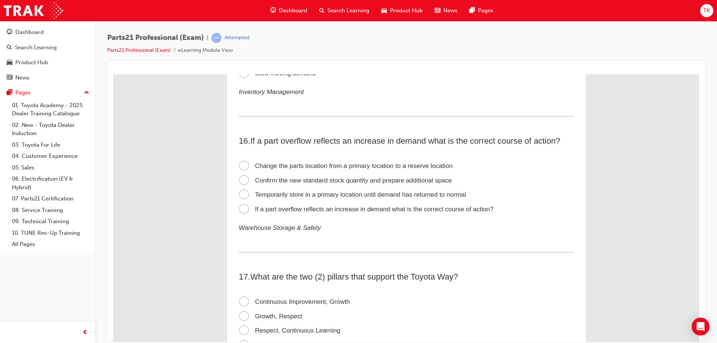
click at [302, 206] on span "If a part overflow reflects an increase in demand what is the correct course of…" at bounding box center [366, 208] width 255 height 7
click at [113, 74] on input "If a part overflow reflects an increase in demand what is the correct course of…" at bounding box center [113, 74] width 0 height 0
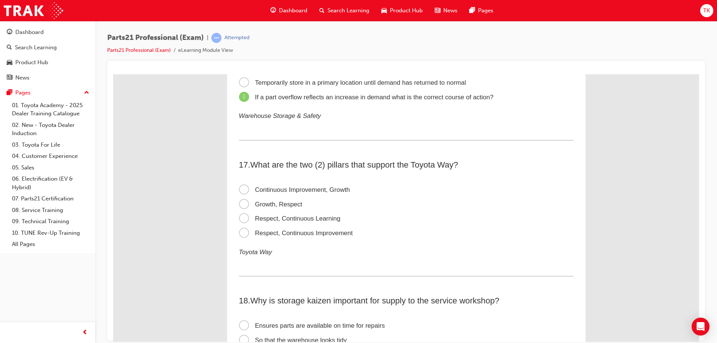
click at [280, 230] on span "Respect, Continuous Improvement" at bounding box center [296, 232] width 114 height 7
click at [113, 74] on input "Respect, Continuous Improvement" at bounding box center [113, 74] width 0 height 0
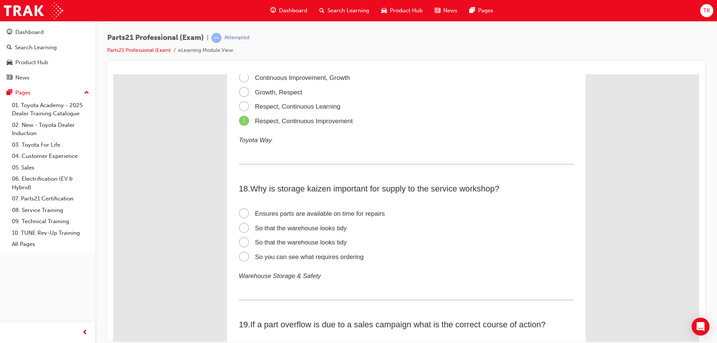
click at [321, 215] on span "Ensures parts are available on time for repairs" at bounding box center [312, 213] width 146 height 7
click at [113, 74] on input "Ensures parts are available on time for repairs" at bounding box center [113, 74] width 0 height 0
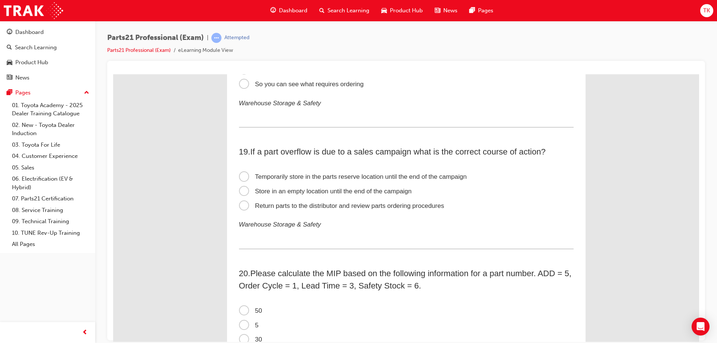
scroll to position [2575, 0]
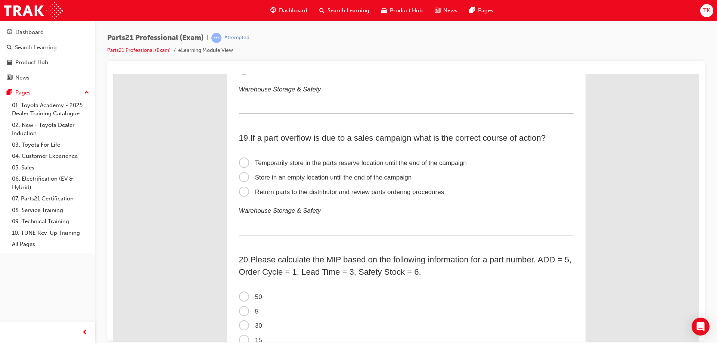
click at [311, 189] on span "Return parts to the distributor and review parts ordering procedures" at bounding box center [341, 191] width 205 height 7
click at [113, 74] on input "Return parts to the distributor and review parts ordering procedures" at bounding box center [113, 74] width 0 height 0
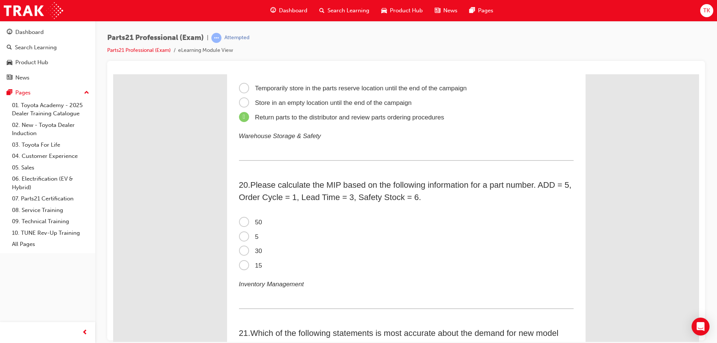
click at [242, 252] on span "30" at bounding box center [250, 250] width 23 height 7
click at [113, 74] on input "30" at bounding box center [113, 74] width 0 height 0
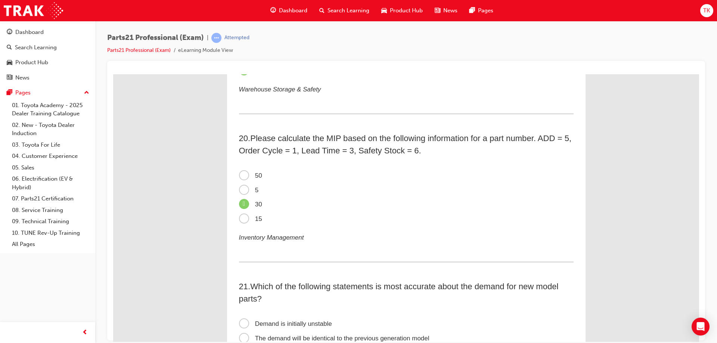
scroll to position [2762, 0]
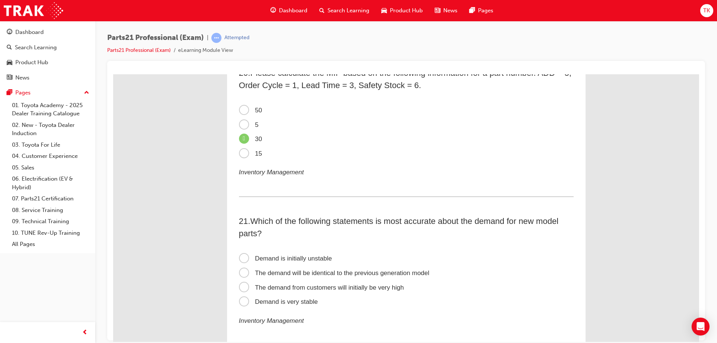
click at [287, 257] on span "Demand is initially unstable" at bounding box center [285, 258] width 93 height 7
click at [113, 74] on input "Demand is initially unstable" at bounding box center [113, 74] width 0 height 0
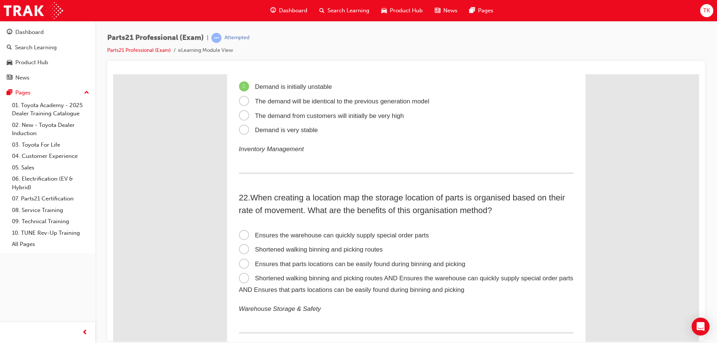
scroll to position [2949, 0]
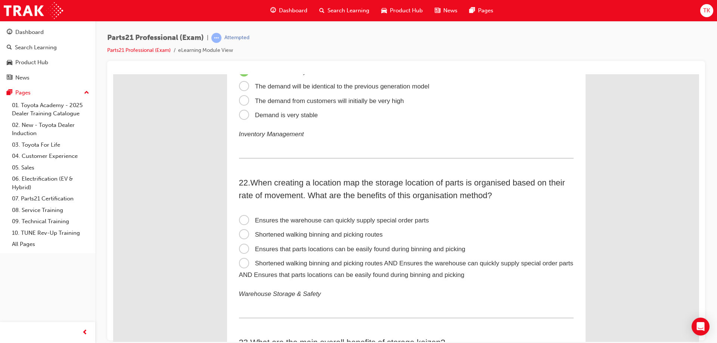
click at [333, 227] on label "Shortened walking binning and picking routes" at bounding box center [406, 234] width 334 height 15
click at [113, 74] on input "Shortened walking binning and picking routes" at bounding box center [113, 74] width 0 height 0
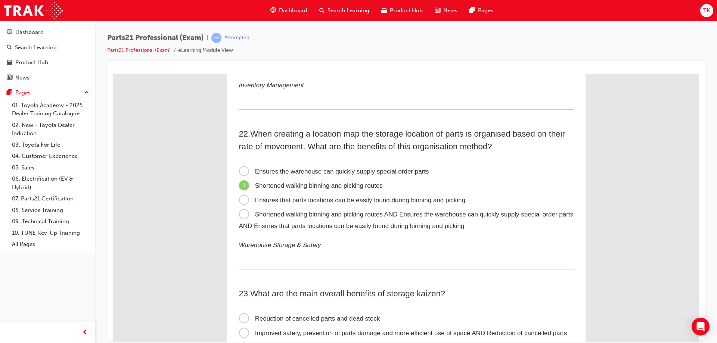
scroll to position [3098, 0]
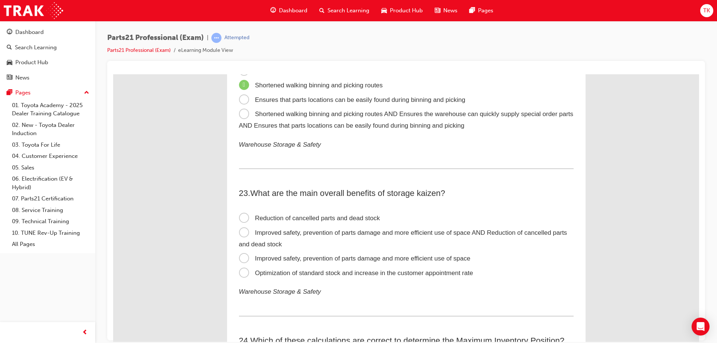
click at [313, 226] on label "Improved safety, prevention of parts damage and more efficient use of space AND…" at bounding box center [406, 238] width 334 height 26
click at [113, 74] on input "Improved safety, prevention of parts damage and more efficient use of space AND…" at bounding box center [113, 74] width 0 height 0
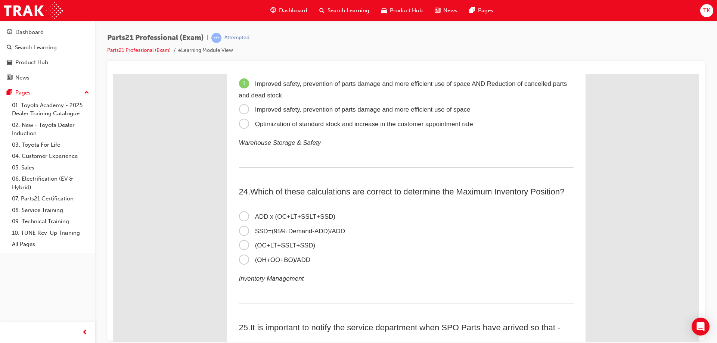
scroll to position [3247, 0]
click at [292, 234] on span "SSD=(95% Demand-ADD)/ADD" at bounding box center [292, 230] width 106 height 7
click at [113, 74] on input "SSD=(95% Demand-ADD)/ADD" at bounding box center [113, 74] width 0 height 0
click at [276, 216] on span "ADD x (OC+LT+SSLT+SSD)" at bounding box center [287, 215] width 96 height 7
click at [113, 74] on input "ADD x (OC+LT+SSLT+SSD)" at bounding box center [113, 74] width 0 height 0
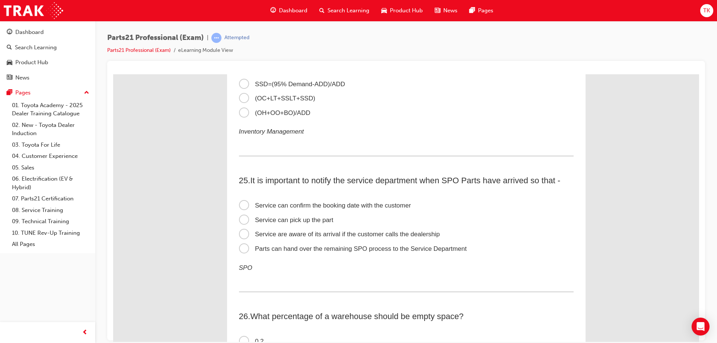
scroll to position [3397, 0]
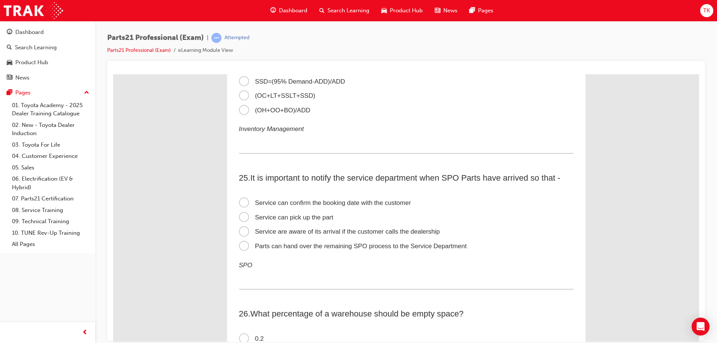
click at [283, 208] on label "Service can confirm the booking date with the customer" at bounding box center [406, 203] width 334 height 15
click at [113, 74] on input "Service can confirm the booking date with the customer" at bounding box center [113, 74] width 0 height 0
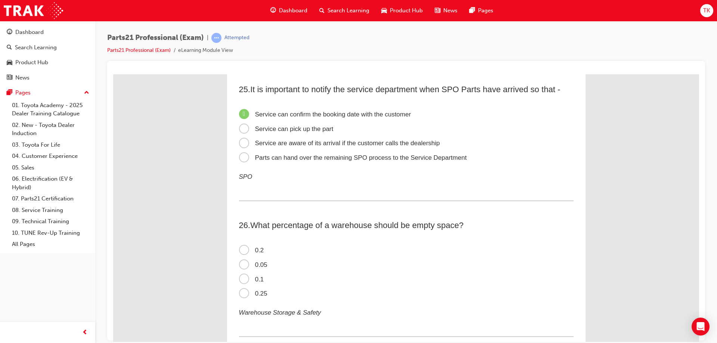
scroll to position [3509, 0]
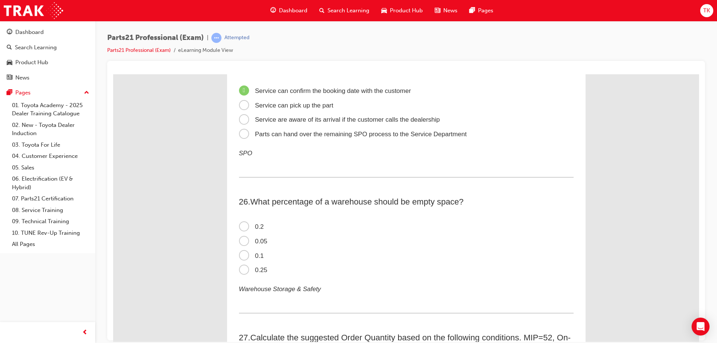
click at [247, 230] on label "0.2" at bounding box center [406, 226] width 334 height 15
click at [113, 74] on input "0.2" at bounding box center [113, 74] width 0 height 0
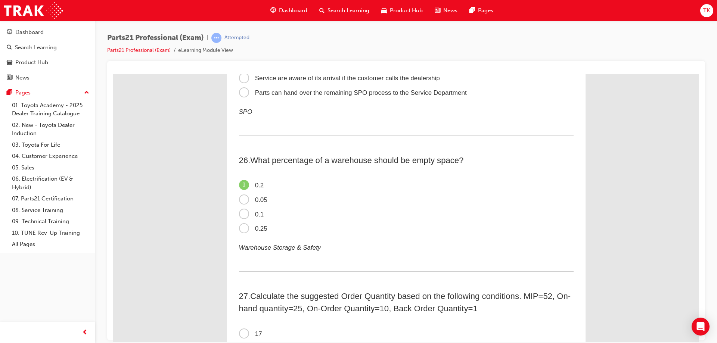
scroll to position [3658, 0]
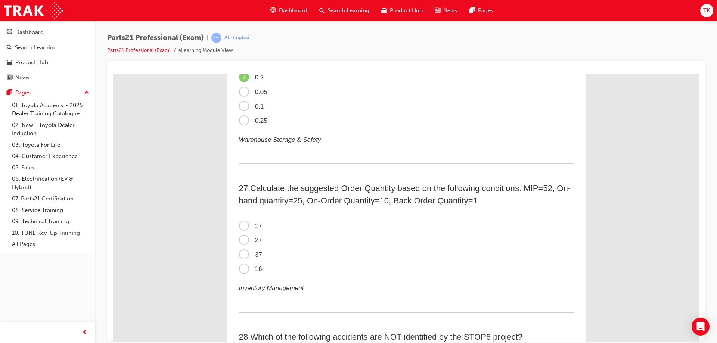
click at [243, 229] on span "17" at bounding box center [250, 225] width 23 height 7
click at [113, 74] on input "17" at bounding box center [113, 74] width 0 height 0
click at [247, 268] on span "16" at bounding box center [250, 268] width 23 height 7
click at [113, 74] on input "16" at bounding box center [113, 74] width 0 height 0
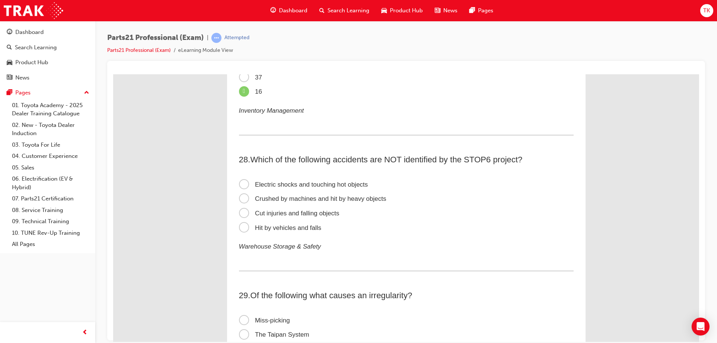
scroll to position [3844, 0]
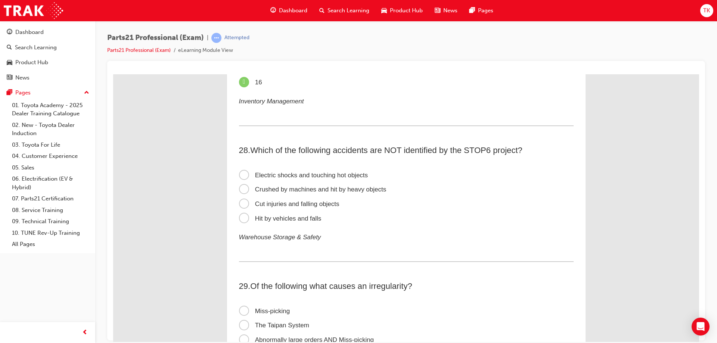
click at [276, 202] on span "Cut injuries and falling objects" at bounding box center [289, 203] width 100 height 7
click at [113, 74] on input "Cut injuries and falling objects" at bounding box center [113, 74] width 0 height 0
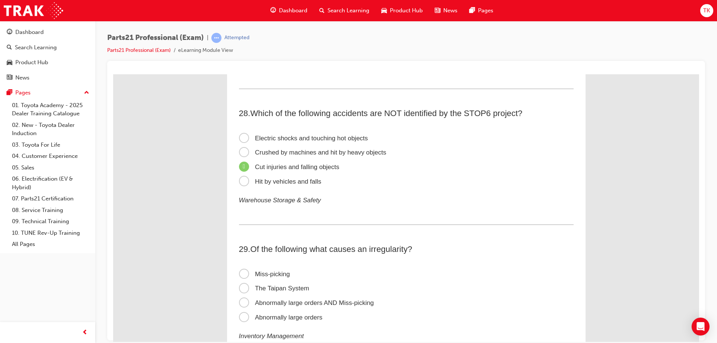
scroll to position [3956, 0]
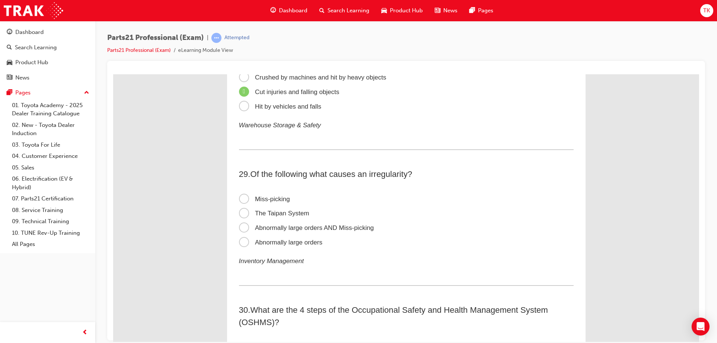
click at [292, 224] on span "Abnormally large orders AND Miss-picking" at bounding box center [306, 227] width 135 height 7
click at [113, 74] on input "Abnormally large orders AND Miss-picking" at bounding box center [113, 74] width 0 height 0
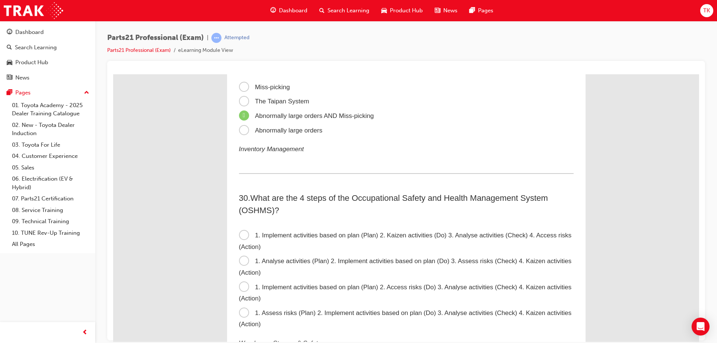
scroll to position [4143, 0]
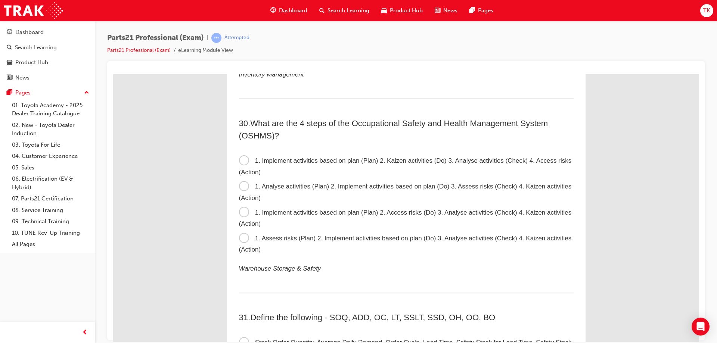
click at [278, 238] on span "1. Assess risks (Plan) 2. Implement activities based on plan (Do) 3. Analyse ac…" at bounding box center [405, 243] width 333 height 19
click at [113, 74] on input "1. Assess risks (Plan) 2. Implement activities based on plan (Do) 3. Analyse ac…" at bounding box center [113, 74] width 0 height 0
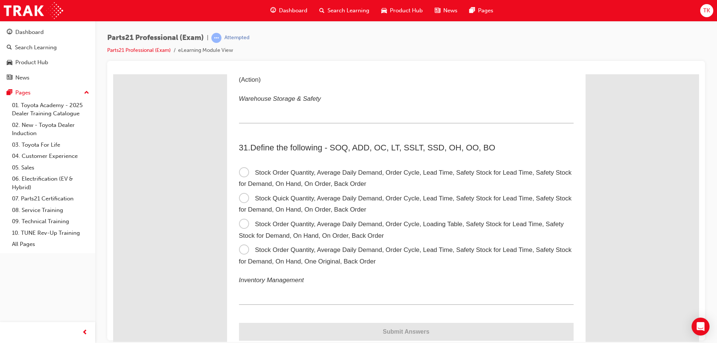
scroll to position [4330, 0]
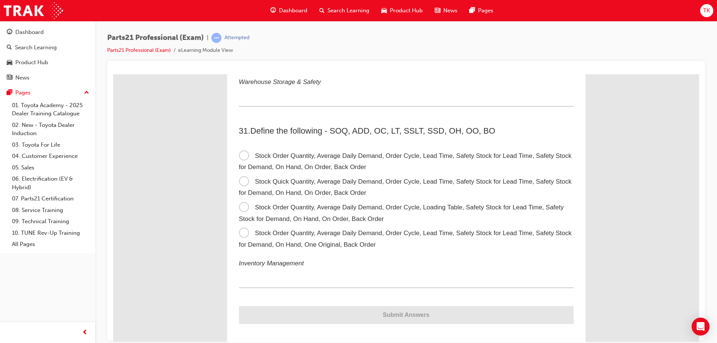
click at [317, 217] on span "Stock Order Quantity, Average Daily Demand, Order Cycle, Loading Table, Safety …" at bounding box center [401, 212] width 325 height 19
click at [113, 74] on input "Stock Order Quantity, Average Daily Demand, Order Cycle, Loading Table, Safety …" at bounding box center [113, 74] width 0 height 0
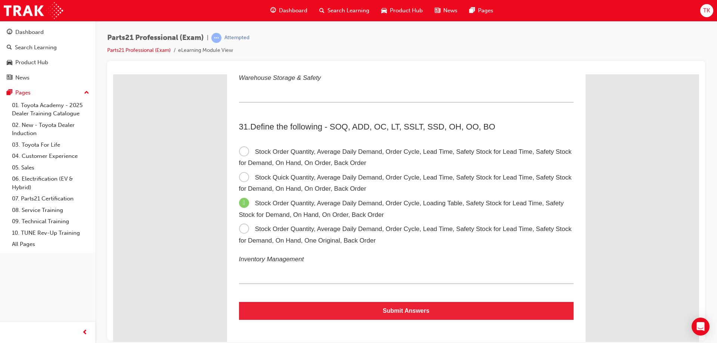
scroll to position [4336, 0]
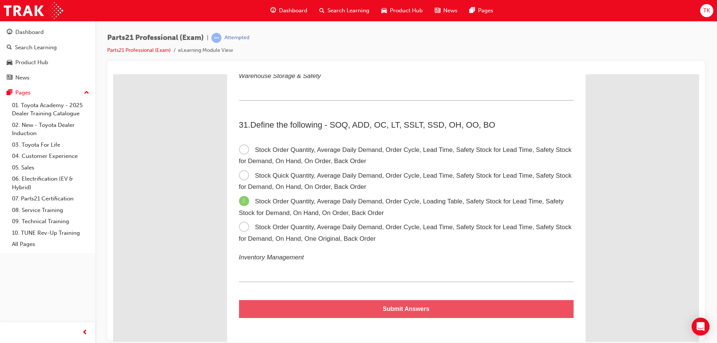
click at [384, 303] on button "Submit Answers" at bounding box center [406, 309] width 334 height 18
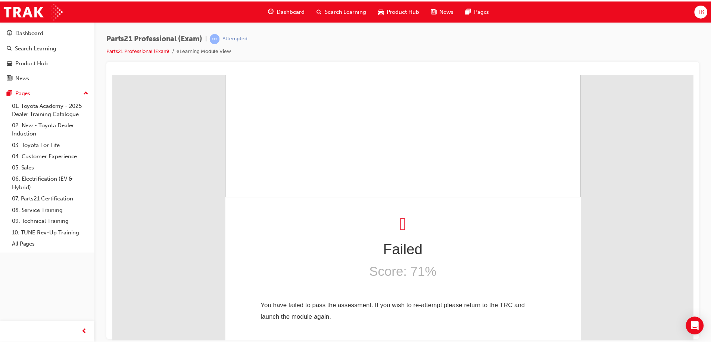
scroll to position [0, 0]
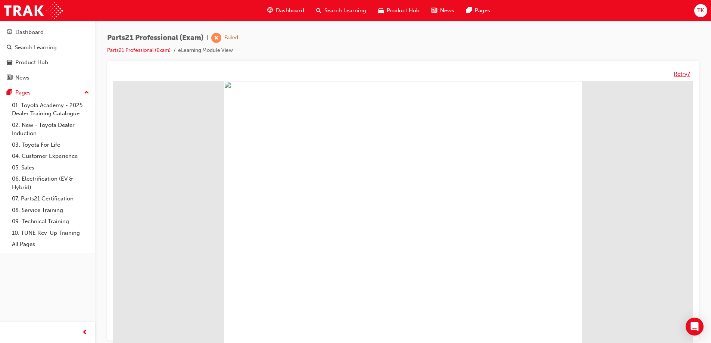
click at [682, 72] on button "Retry?" at bounding box center [682, 74] width 16 height 9
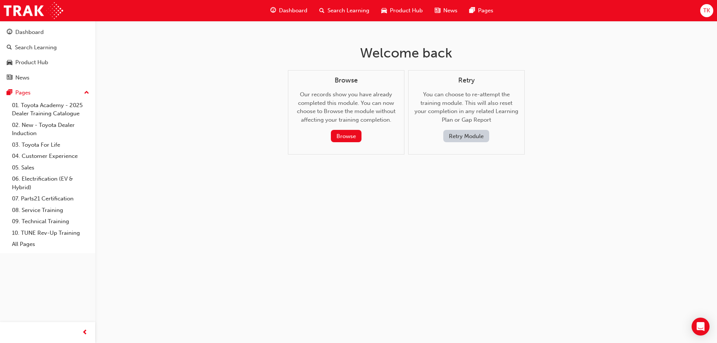
click at [458, 135] on button "Retry Module" at bounding box center [466, 136] width 46 height 12
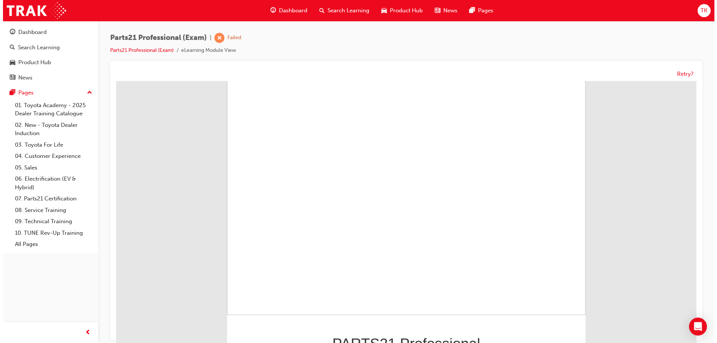
scroll to position [63, 0]
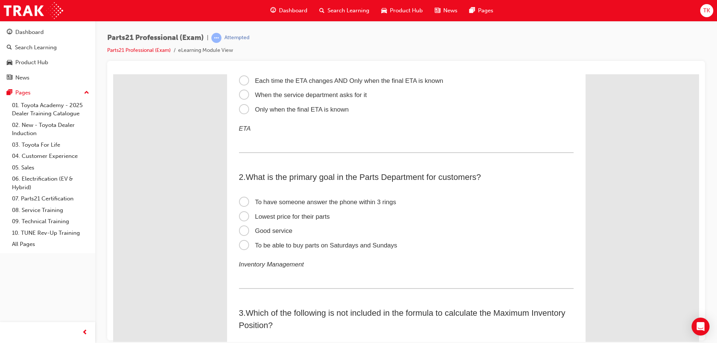
scroll to position [0, 0]
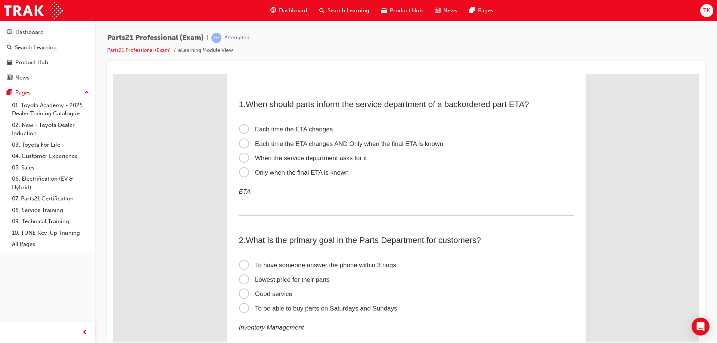
click at [297, 123] on label "Each time the ETA changes" at bounding box center [406, 129] width 334 height 15
click at [113, 74] on input "Each time the ETA changes" at bounding box center [113, 74] width 0 height 0
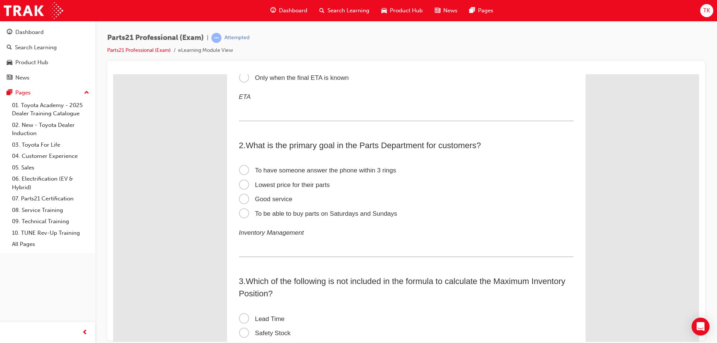
scroll to position [112, 0]
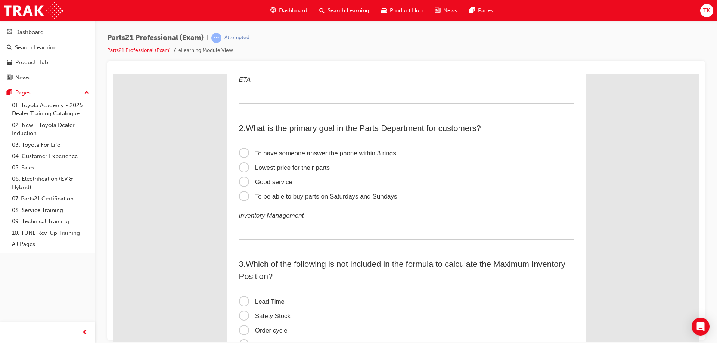
click at [299, 182] on label "Good service" at bounding box center [406, 182] width 334 height 15
click at [113, 74] on input "Good service" at bounding box center [113, 74] width 0 height 0
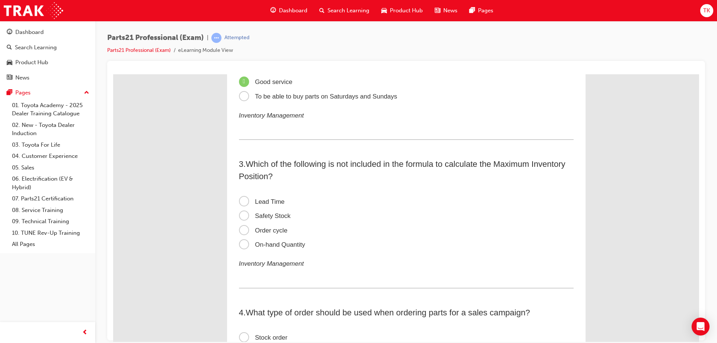
scroll to position [224, 0]
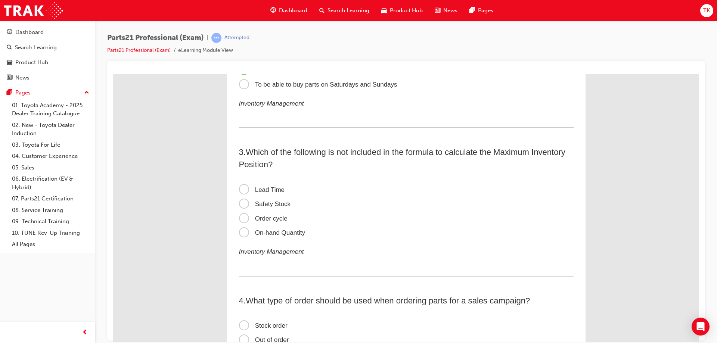
click at [274, 219] on span "Order cycle" at bounding box center [263, 218] width 49 height 7
click at [113, 74] on input "Order cycle" at bounding box center [113, 74] width 0 height 0
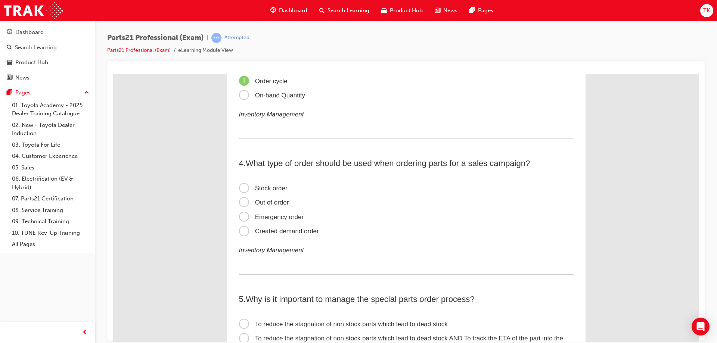
scroll to position [373, 0]
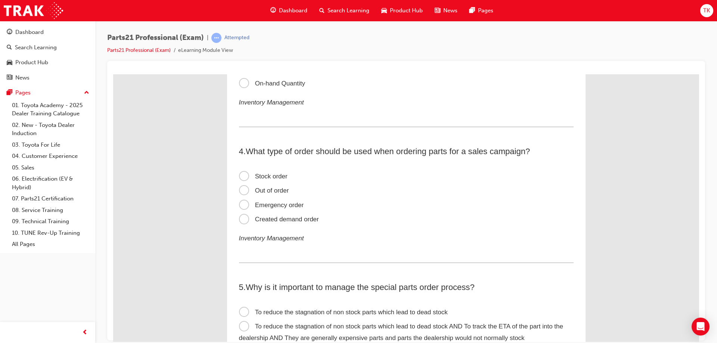
click at [287, 218] on span "Created demand order" at bounding box center [279, 218] width 80 height 7
click at [113, 74] on input "Created demand order" at bounding box center [113, 74] width 0 height 0
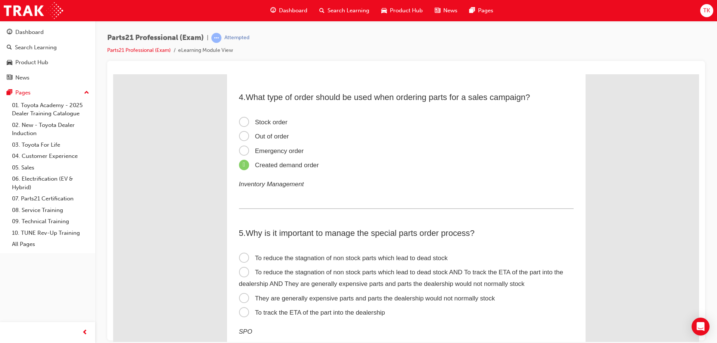
scroll to position [523, 0]
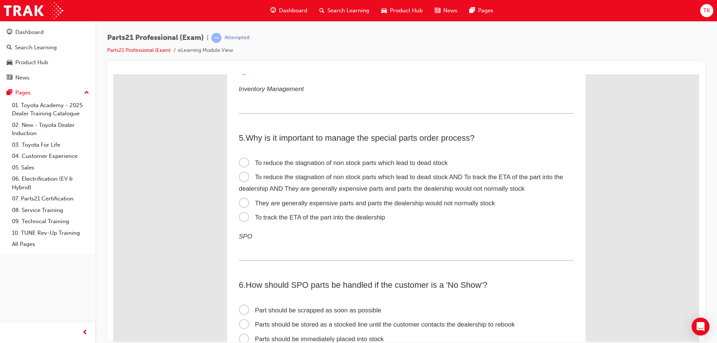
click at [333, 184] on label "To reduce the stagnation of non stock parts which lead to dead stock AND To tra…" at bounding box center [406, 183] width 334 height 26
click at [113, 74] on input "To reduce the stagnation of non stock parts which lead to dead stock AND To tra…" at bounding box center [113, 74] width 0 height 0
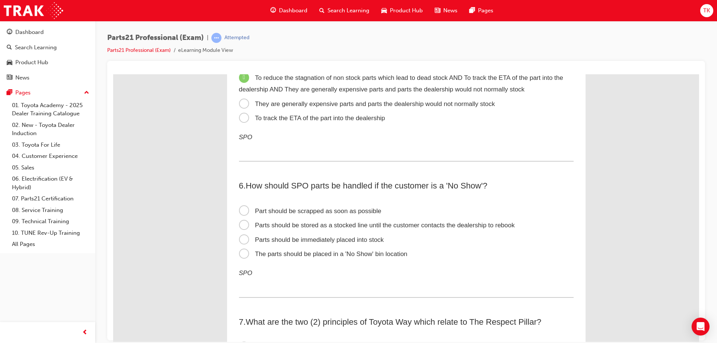
scroll to position [635, 0]
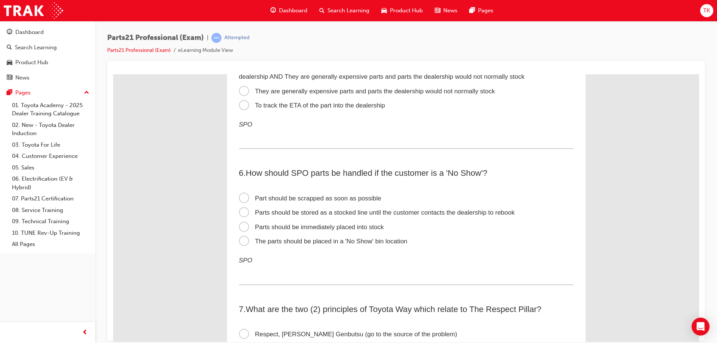
click at [389, 241] on span "The parts should be placed in a 'No Show' bin location" at bounding box center [323, 240] width 168 height 7
click at [113, 74] on input "The parts should be placed in a 'No Show' bin location" at bounding box center [113, 74] width 0 height 0
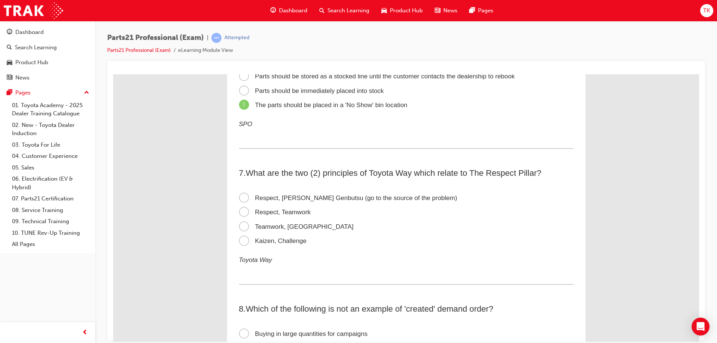
scroll to position [821, 0]
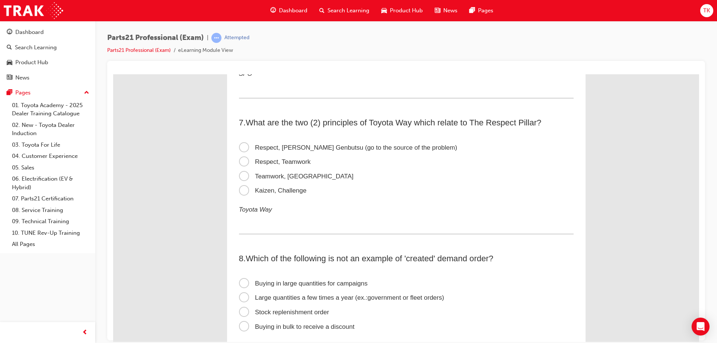
click at [292, 163] on span "Respect, Teamwork" at bounding box center [275, 161] width 72 height 7
click at [113, 74] on input "Respect, Teamwork" at bounding box center [113, 74] width 0 height 0
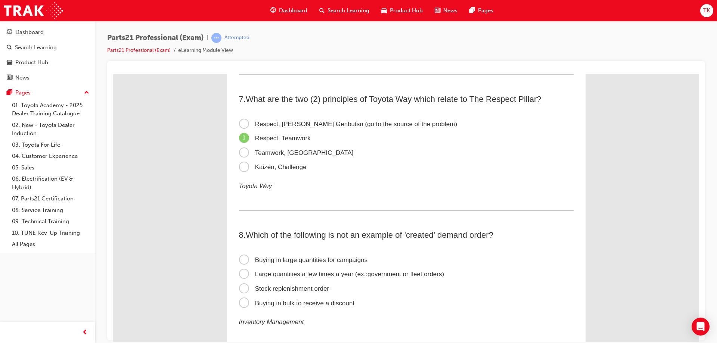
scroll to position [896, 0]
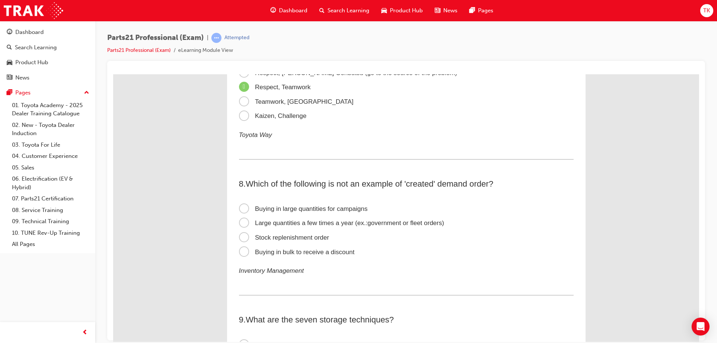
click at [322, 240] on span "Stock replenishment order" at bounding box center [284, 237] width 90 height 7
click at [113, 74] on input "Stock replenishment order" at bounding box center [113, 74] width 0 height 0
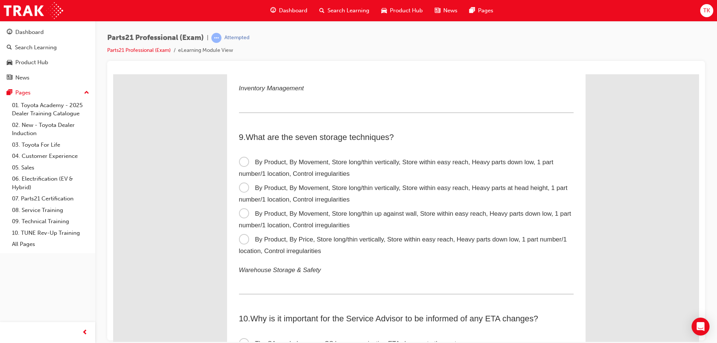
scroll to position [1082, 0]
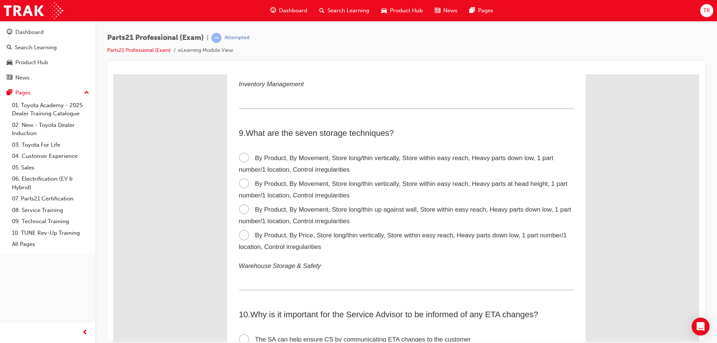
click at [348, 156] on span "By Product, By Movement, Store long/thin vertically, Store within easy reach, H…" at bounding box center [396, 163] width 314 height 19
click at [113, 74] on input "By Product, By Movement, Store long/thin vertically, Store within easy reach, H…" at bounding box center [113, 74] width 0 height 0
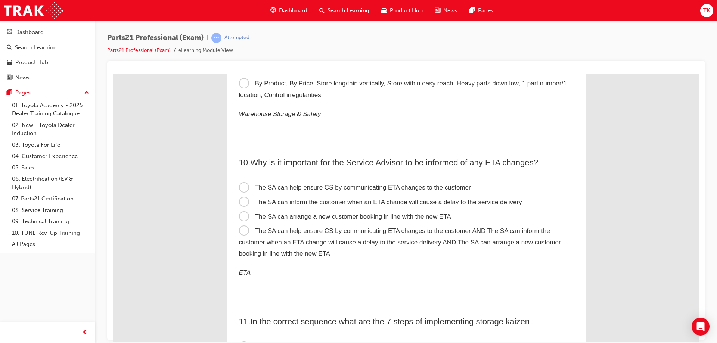
scroll to position [1269, 0]
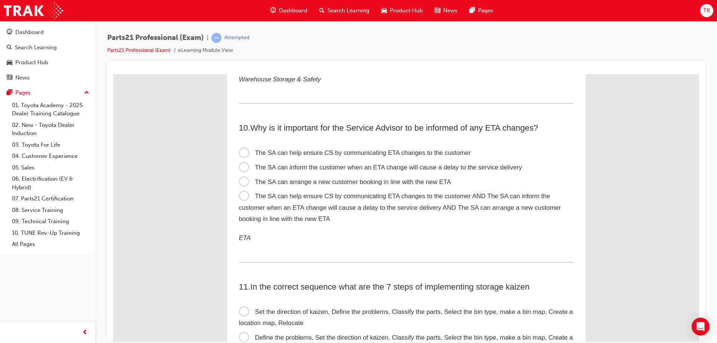
click at [336, 199] on span "The SA can help ensure CS by communicating ETA changes to the customer AND The …" at bounding box center [400, 207] width 322 height 30
click at [113, 74] on input "The SA can help ensure CS by communicating ETA changes to the customer AND The …" at bounding box center [113, 74] width 0 height 0
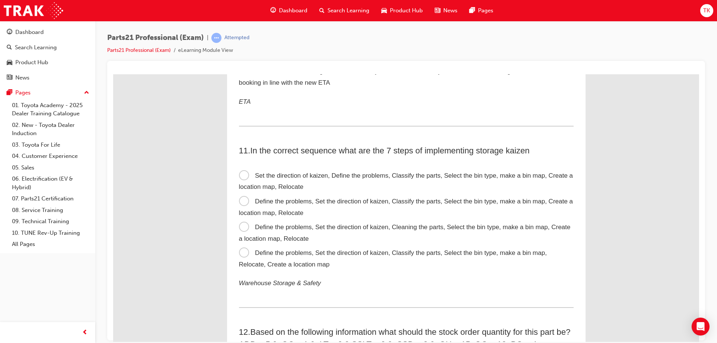
scroll to position [1418, 0]
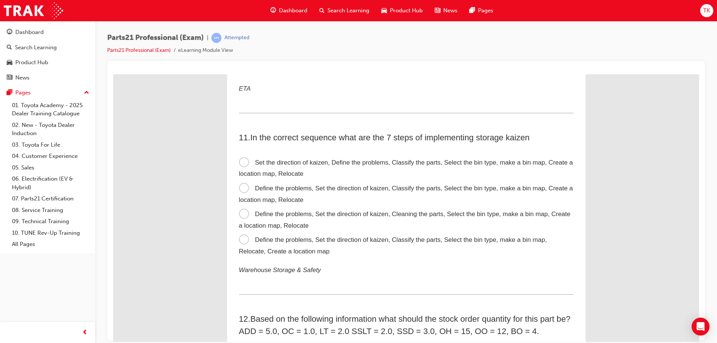
click at [343, 192] on label "Define the problems, Set the direction of kaizen, Classify the parts, Select th…" at bounding box center [406, 194] width 334 height 26
click at [113, 74] on input "Define the problems, Set the direction of kaizen, Classify the parts, Select th…" at bounding box center [113, 74] width 0 height 0
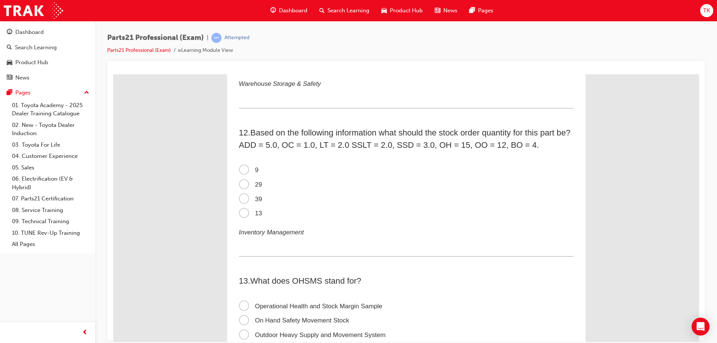
scroll to position [1605, 0]
click at [247, 216] on span "13" at bounding box center [250, 212] width 23 height 7
click at [113, 74] on input "13" at bounding box center [113, 74] width 0 height 0
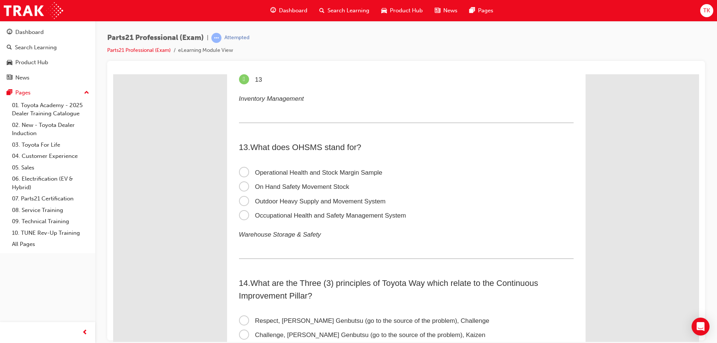
scroll to position [1754, 0]
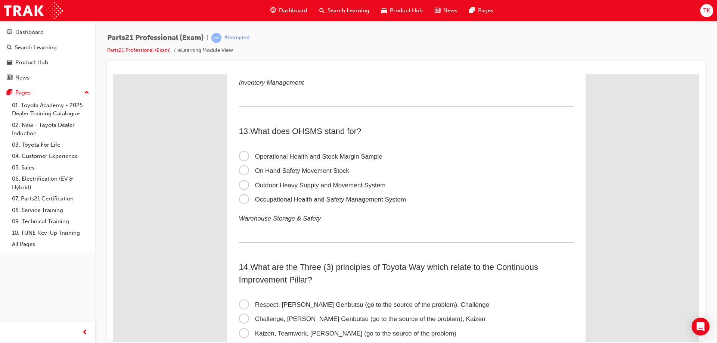
click at [339, 200] on span "Occupational Health and Safety Management System" at bounding box center [322, 199] width 167 height 7
click at [113, 74] on input "Occupational Health and Safety Management System" at bounding box center [113, 74] width 0 height 0
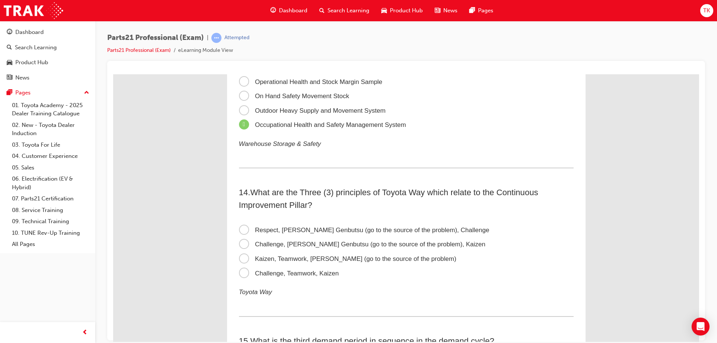
scroll to position [1866, 0]
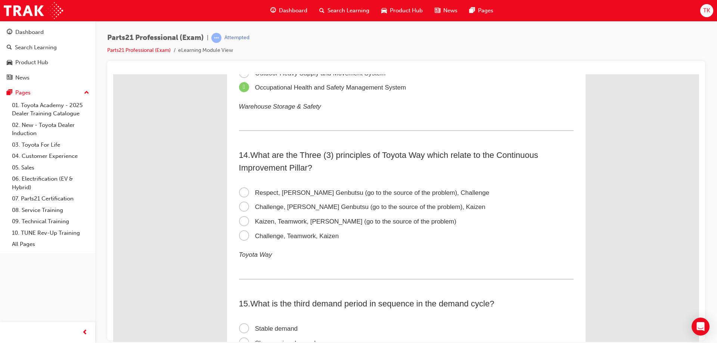
click at [345, 209] on span "Challenge, Genchi Genbutsu (go to the source of the problem), Kaizen" at bounding box center [362, 206] width 246 height 7
click at [113, 74] on input "Challenge, Genchi Genbutsu (go to the source of the problem), Kaizen" at bounding box center [113, 74] width 0 height 0
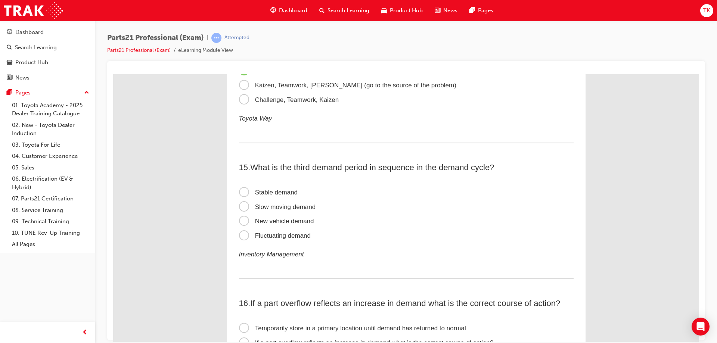
scroll to position [2016, 0]
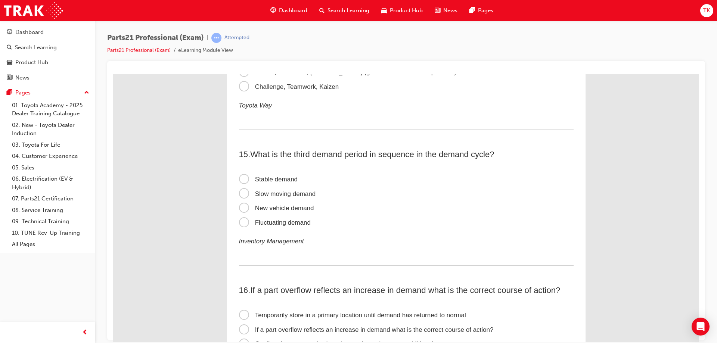
click at [292, 178] on span "Stable demand" at bounding box center [268, 178] width 59 height 7
click at [113, 74] on input "Stable demand" at bounding box center [113, 74] width 0 height 0
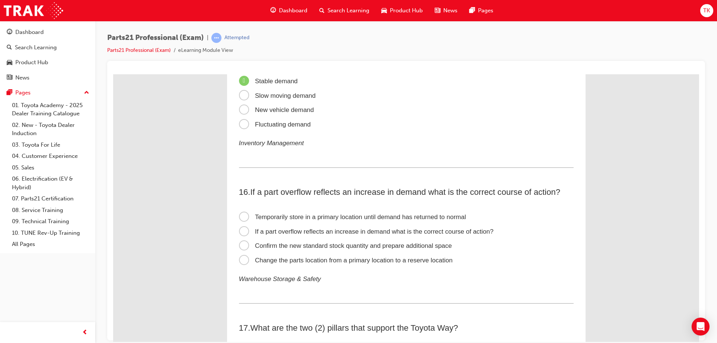
scroll to position [2128, 0]
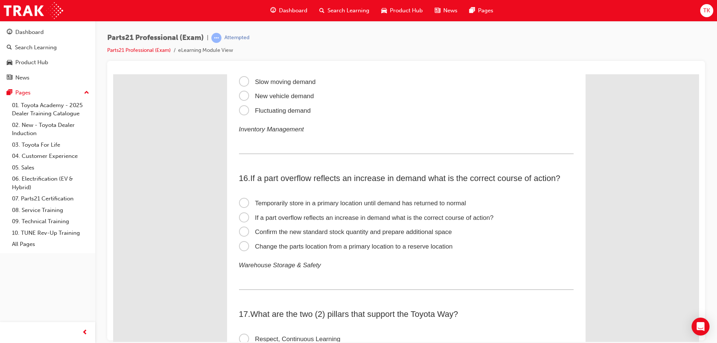
click at [285, 203] on span "Temporarily store in a primary location until demand has returned to normal" at bounding box center [352, 202] width 227 height 7
click at [113, 74] on input "Temporarily store in a primary location until demand has returned to normal" at bounding box center [113, 74] width 0 height 0
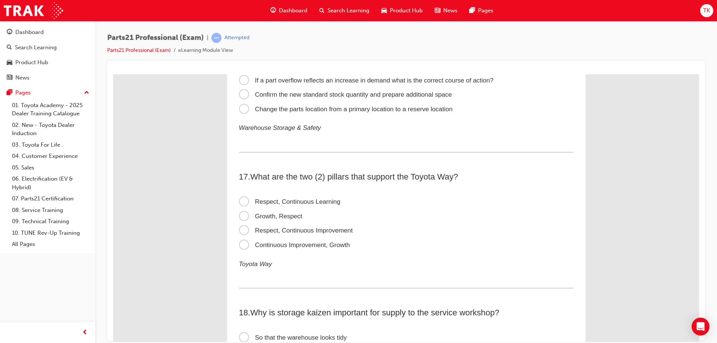
scroll to position [2277, 0]
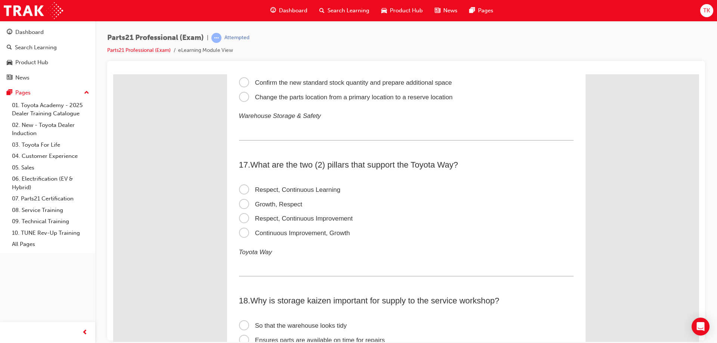
click at [297, 221] on span "Respect, Continuous Improvement" at bounding box center [296, 218] width 114 height 7
click at [113, 74] on input "Respect, Continuous Improvement" at bounding box center [113, 74] width 0 height 0
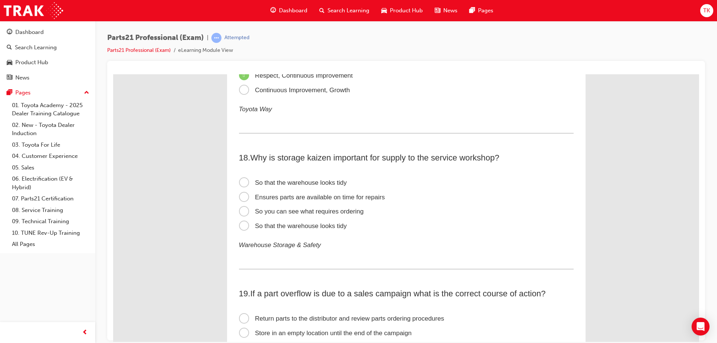
scroll to position [2426, 0]
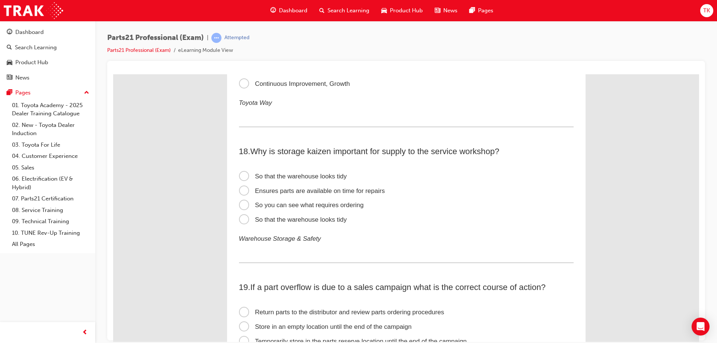
click at [316, 190] on span "Ensures parts are available on time for repairs" at bounding box center [312, 190] width 146 height 7
click at [113, 74] on input "Ensures parts are available on time for repairs" at bounding box center [113, 74] width 0 height 0
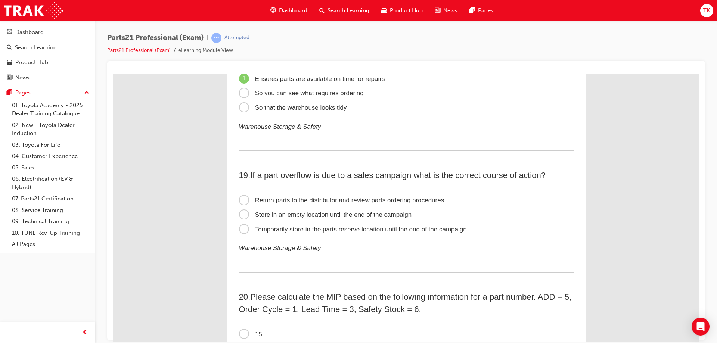
scroll to position [2575, 0]
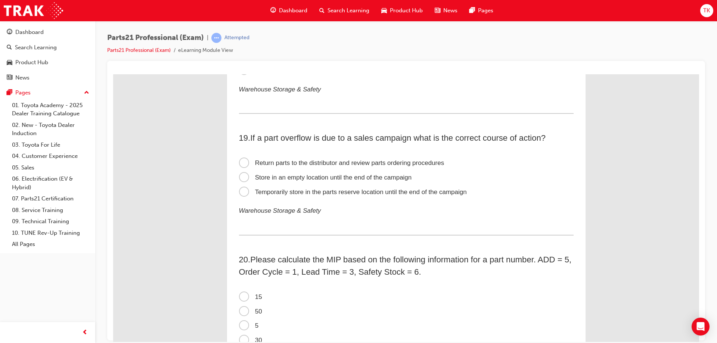
click at [382, 165] on span "Return parts to the distributor and review parts ordering procedures" at bounding box center [341, 162] width 205 height 7
click at [113, 74] on input "Return parts to the distributor and review parts ordering procedures" at bounding box center [113, 74] width 0 height 0
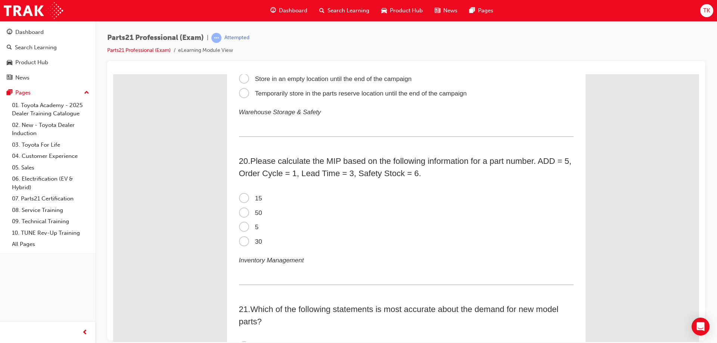
scroll to position [2687, 0]
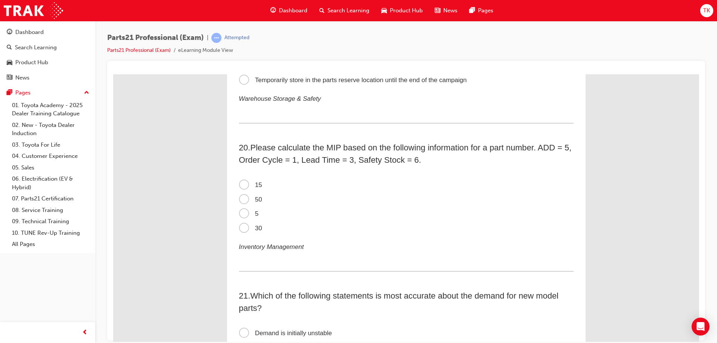
click at [242, 224] on span "30" at bounding box center [250, 227] width 23 height 7
click at [113, 74] on input "30" at bounding box center [113, 74] width 0 height 0
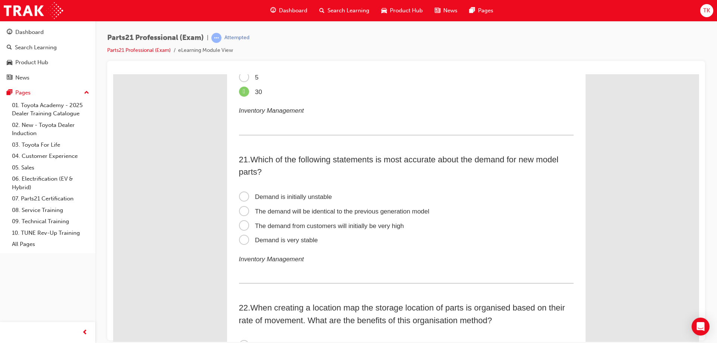
scroll to position [2837, 0]
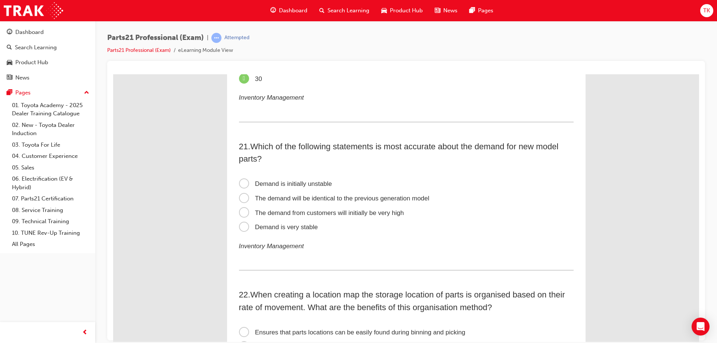
click at [295, 182] on span "Demand is initially unstable" at bounding box center [285, 183] width 93 height 7
click at [113, 74] on input "Demand is initially unstable" at bounding box center [113, 74] width 0 height 0
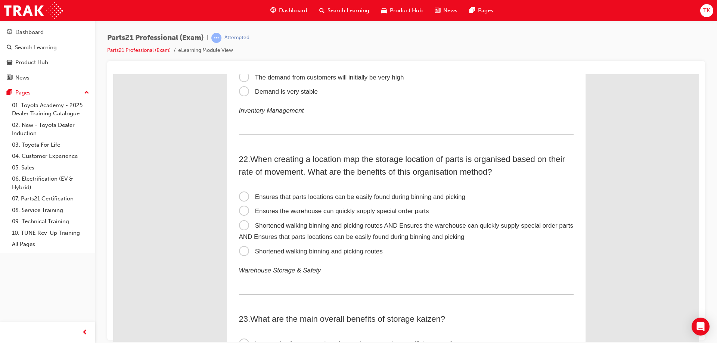
scroll to position [2986, 0]
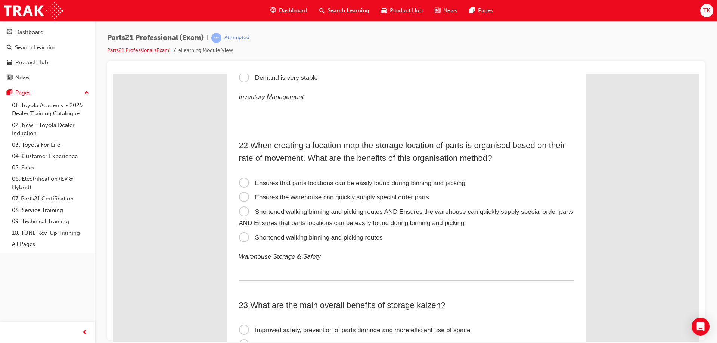
click at [351, 213] on span "Shortened walking binning and picking routes AND Ensures the warehouse can quic…" at bounding box center [406, 217] width 334 height 19
click at [113, 74] on input "Shortened walking binning and picking routes AND Ensures the warehouse can quic…" at bounding box center [113, 74] width 0 height 0
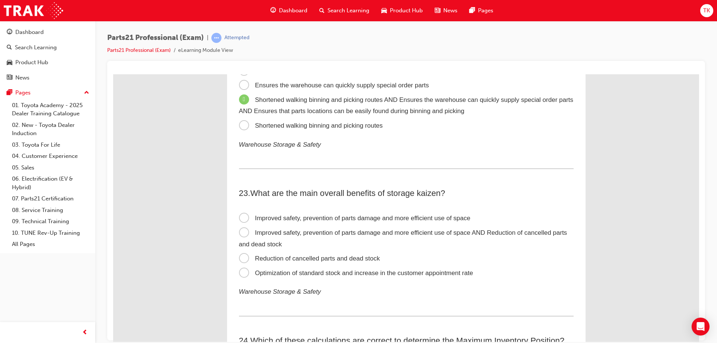
scroll to position [3135, 0]
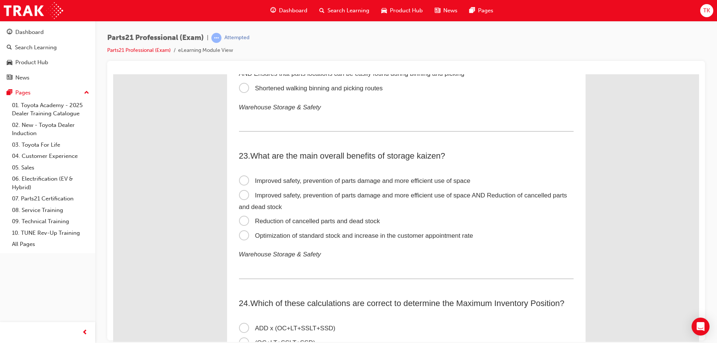
click at [323, 195] on span "Improved safety, prevention of parts damage and more efficient use of space AND…" at bounding box center [403, 200] width 328 height 19
click at [113, 74] on input "Improved safety, prevention of parts damage and more efficient use of space AND…" at bounding box center [113, 74] width 0 height 0
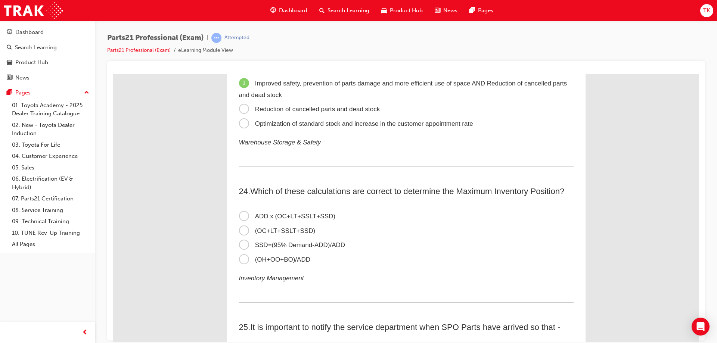
scroll to position [3285, 0]
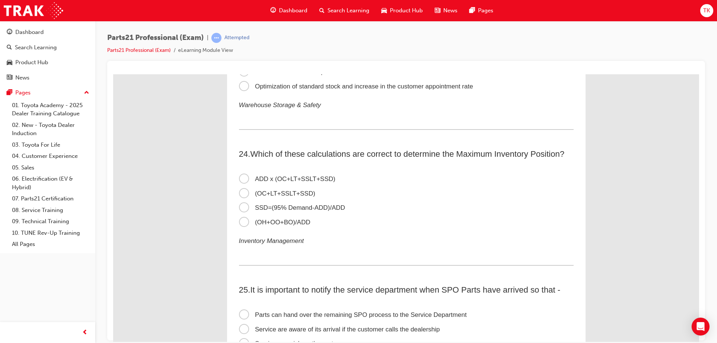
click at [266, 178] on span "ADD x (OC+LT+SSLT+SSD)" at bounding box center [287, 178] width 96 height 7
click at [113, 74] on input "ADD x (OC+LT+SSLT+SSD)" at bounding box center [113, 74] width 0 height 0
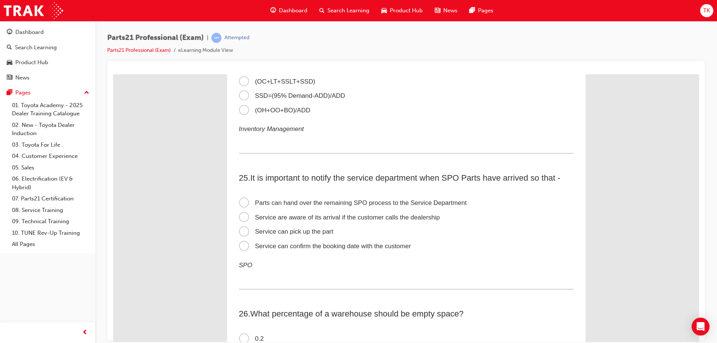
scroll to position [3434, 0]
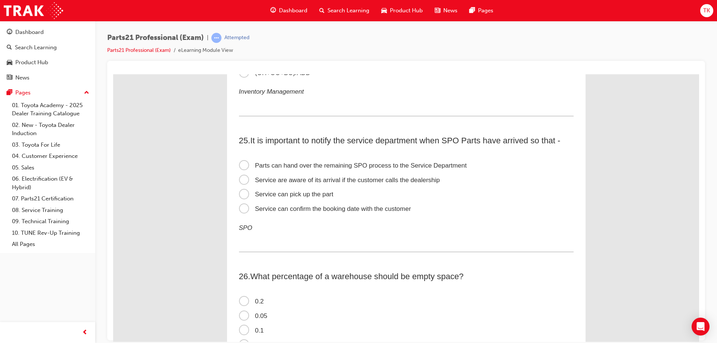
click at [321, 209] on span "Service can confirm the booking date with the customer" at bounding box center [325, 208] width 172 height 7
click at [113, 74] on input "Service can confirm the booking date with the customer" at bounding box center [113, 74] width 0 height 0
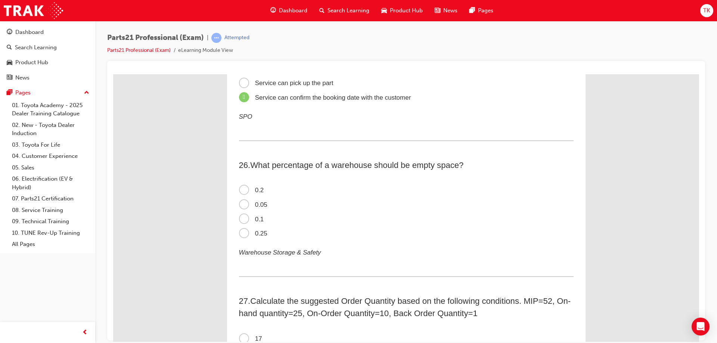
scroll to position [3546, 0]
click at [255, 188] on span "0.2" at bounding box center [251, 189] width 25 height 7
click at [113, 74] on input "0.2" at bounding box center [113, 74] width 0 height 0
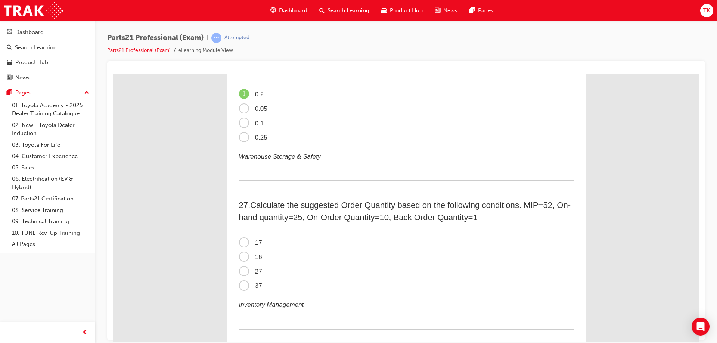
scroll to position [3658, 0]
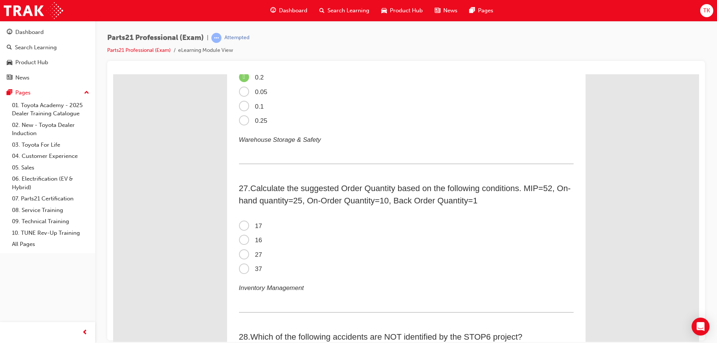
click at [246, 240] on span "16" at bounding box center [250, 239] width 23 height 7
click at [113, 74] on input "16" at bounding box center [113, 74] width 0 height 0
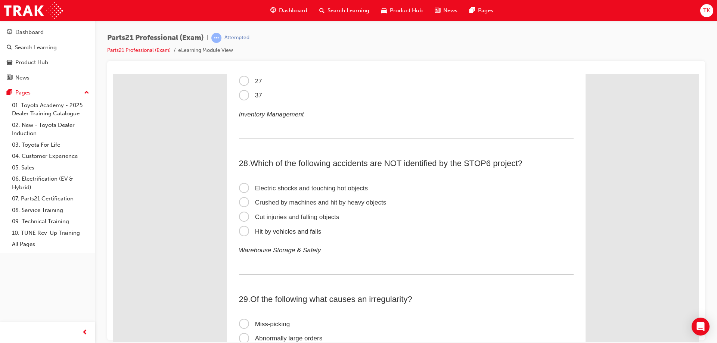
scroll to position [3844, 0]
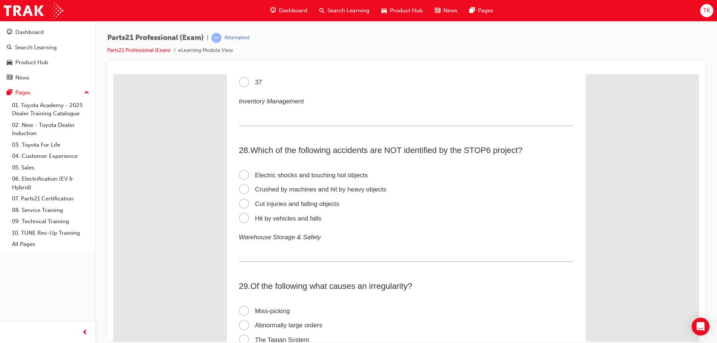
click at [275, 203] on span "Cut injuries and falling objects" at bounding box center [289, 203] width 100 height 7
click at [113, 74] on input "Cut injuries and falling objects" at bounding box center [113, 74] width 0 height 0
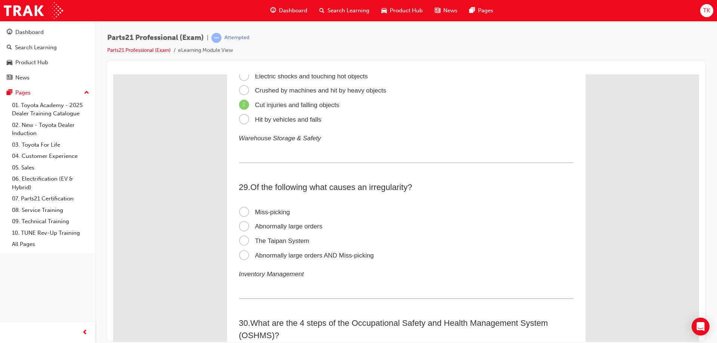
scroll to position [3956, 0]
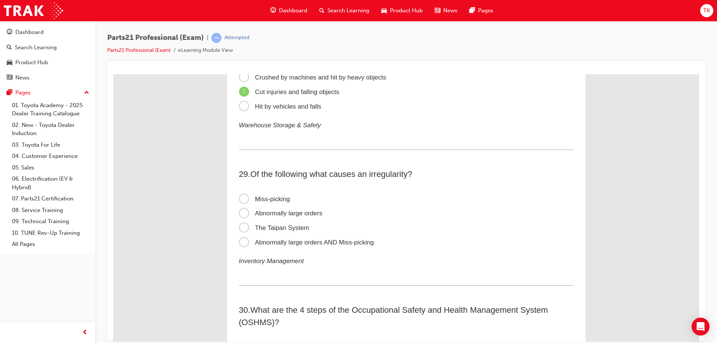
click at [333, 242] on span "Abnormally large orders AND Miss-picking" at bounding box center [306, 242] width 135 height 7
click at [113, 74] on input "Abnormally large orders AND Miss-picking" at bounding box center [113, 74] width 0 height 0
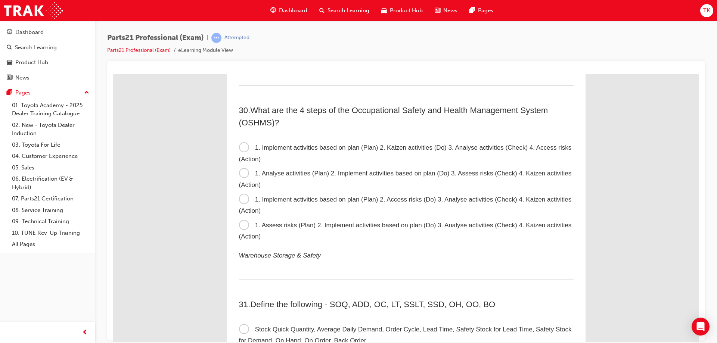
scroll to position [4143, 0]
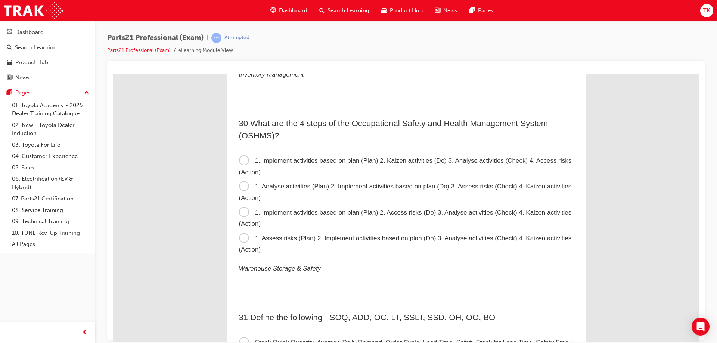
click at [302, 234] on span "1. Assess risks (Plan) 2. Implement activities based on plan (Do) 3. Analyse ac…" at bounding box center [405, 243] width 333 height 19
click at [113, 74] on input "1. Assess risks (Plan) 2. Implement activities based on plan (Do) 3. Analyse ac…" at bounding box center [113, 74] width 0 height 0
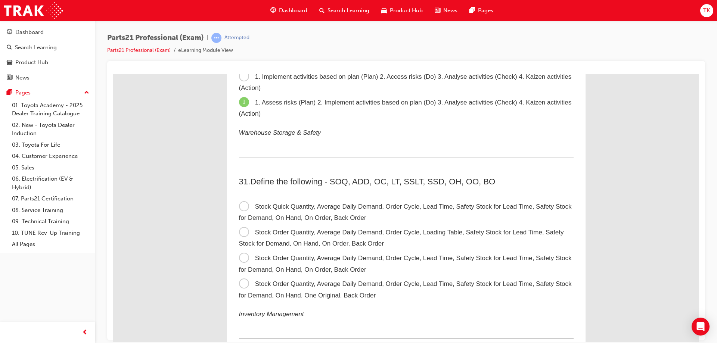
scroll to position [4292, 0]
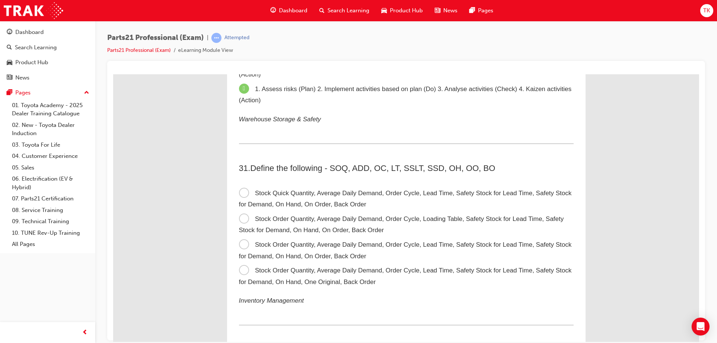
click at [312, 245] on span "Stock Order Quantity, Average Daily Demand, Order Cycle, Lead Time, Safety Stoc…" at bounding box center [405, 250] width 333 height 19
click at [113, 74] on input "Stock Order Quantity, Average Daily Demand, Order Cycle, Lead Time, Safety Stoc…" at bounding box center [113, 74] width 0 height 0
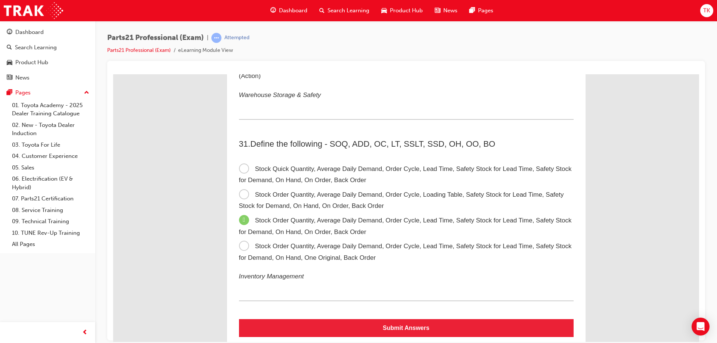
scroll to position [4336, 0]
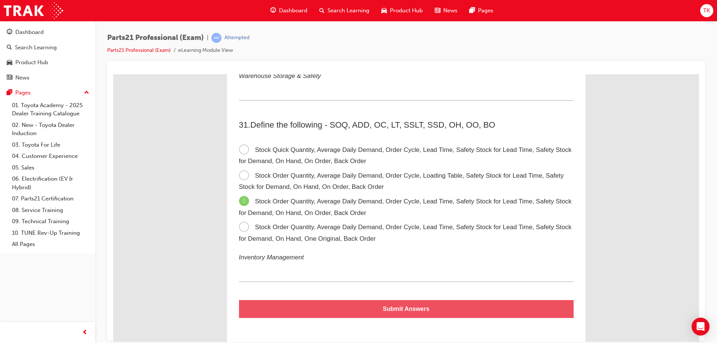
click at [407, 311] on button "Submit Answers" at bounding box center [406, 309] width 334 height 18
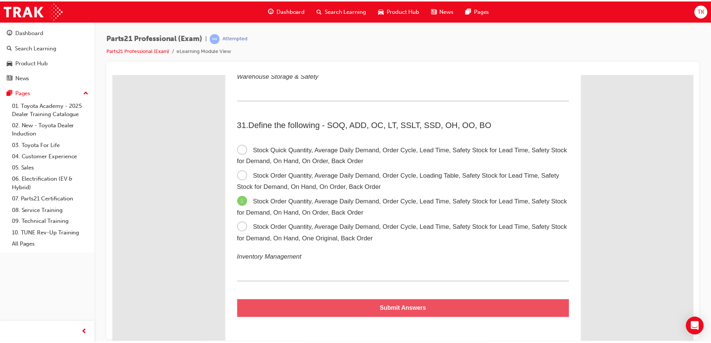
scroll to position [0, 0]
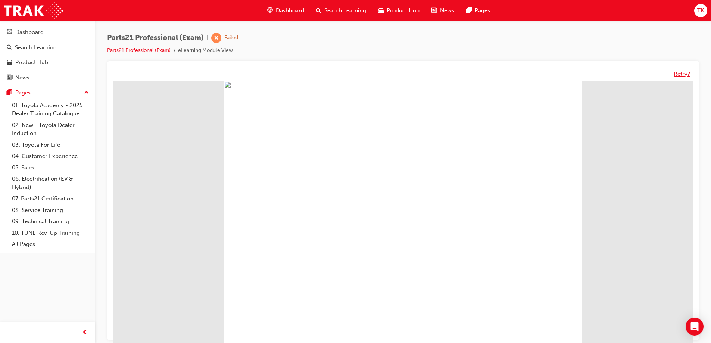
click at [674, 74] on button "Retry?" at bounding box center [682, 74] width 16 height 9
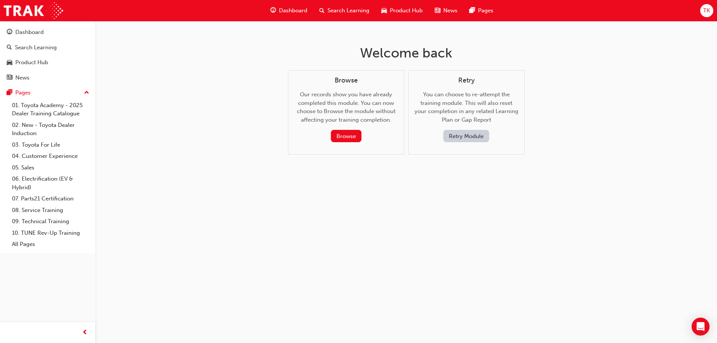
click at [487, 135] on button "Retry Module" at bounding box center [466, 136] width 46 height 12
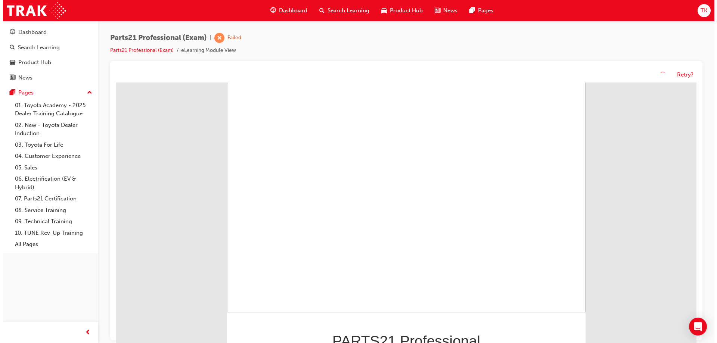
scroll to position [63, 0]
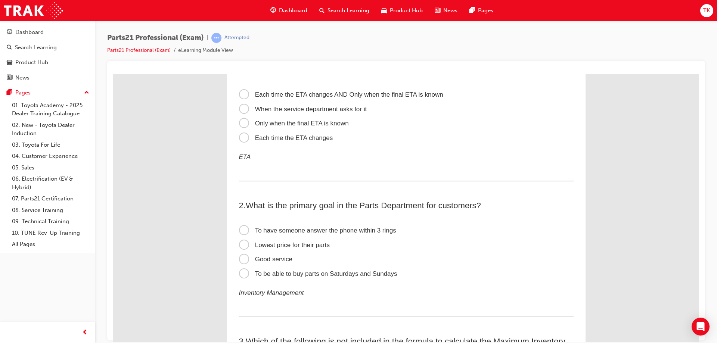
scroll to position [0, 0]
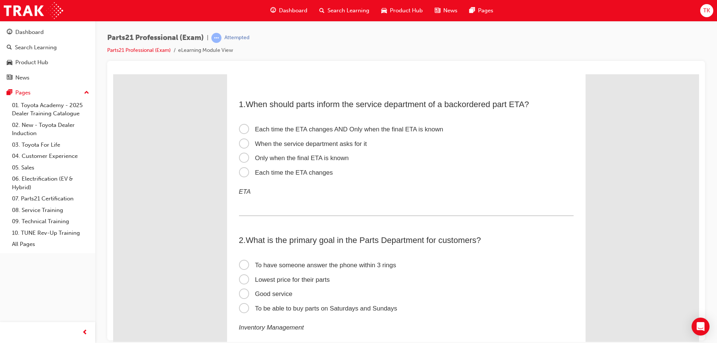
click at [313, 173] on span "Each time the ETA changes" at bounding box center [286, 172] width 94 height 7
click at [113, 74] on input "Each time the ETA changes" at bounding box center [113, 74] width 0 height 0
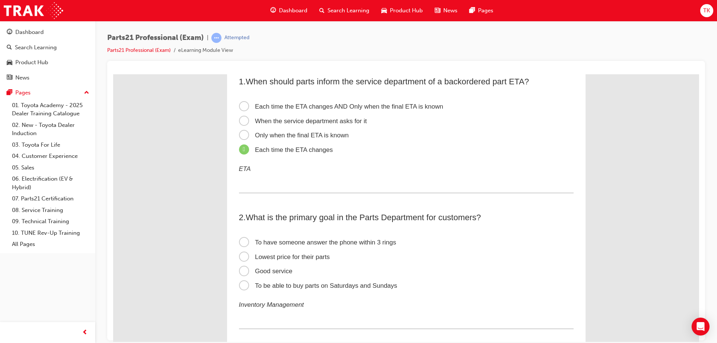
scroll to position [75, 0]
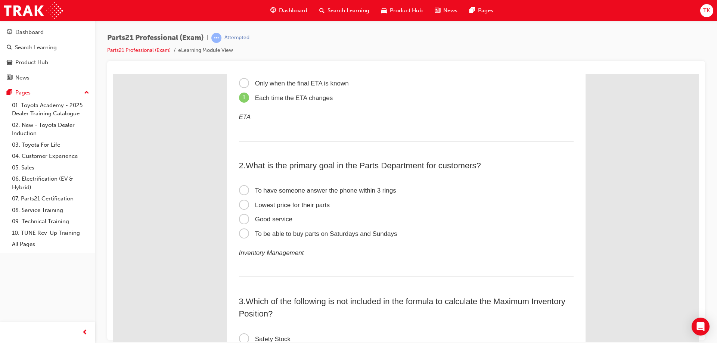
click at [281, 216] on span "Good service" at bounding box center [265, 218] width 53 height 7
click at [113, 74] on input "Good service" at bounding box center [113, 74] width 0 height 0
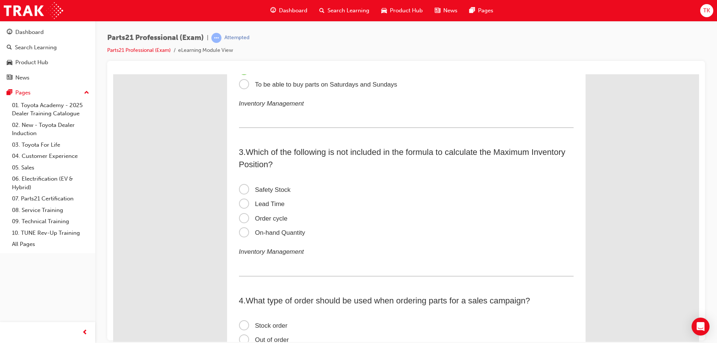
scroll to position [261, 0]
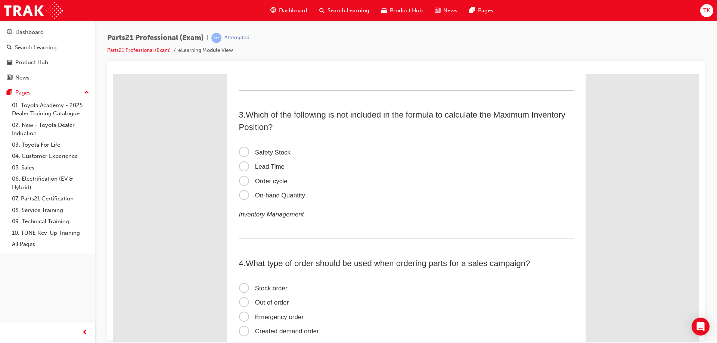
click at [268, 180] on span "Order cycle" at bounding box center [263, 180] width 49 height 7
click at [113, 74] on input "Order cycle" at bounding box center [113, 74] width 0 height 0
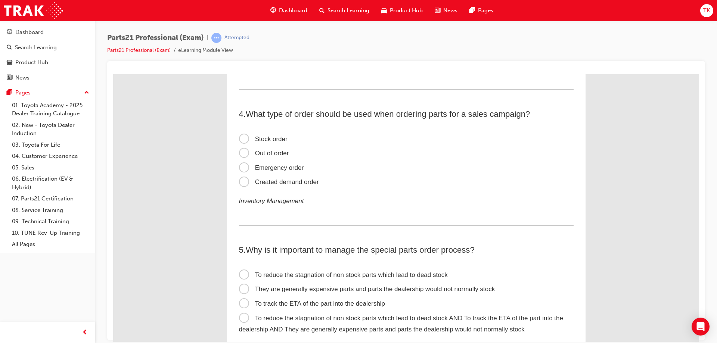
click at [291, 181] on span "Created demand order" at bounding box center [279, 181] width 80 height 7
click at [113, 74] on input "Created demand order" at bounding box center [113, 74] width 0 height 0
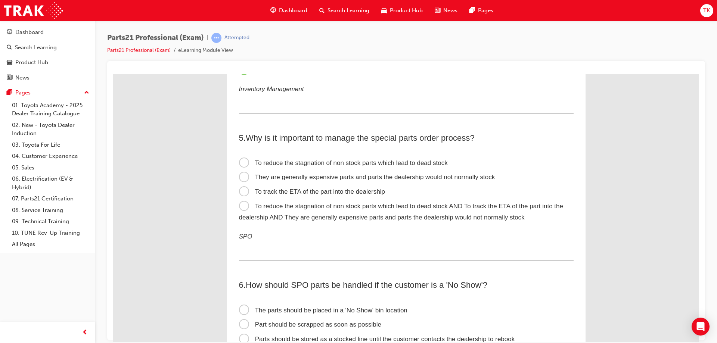
click at [287, 218] on span "To reduce the stagnation of non stock parts which lead to dead stock AND To tra…" at bounding box center [401, 211] width 324 height 19
click at [113, 74] on input "To reduce the stagnation of non stock parts which lead to dead stock AND To tra…" at bounding box center [113, 74] width 0 height 0
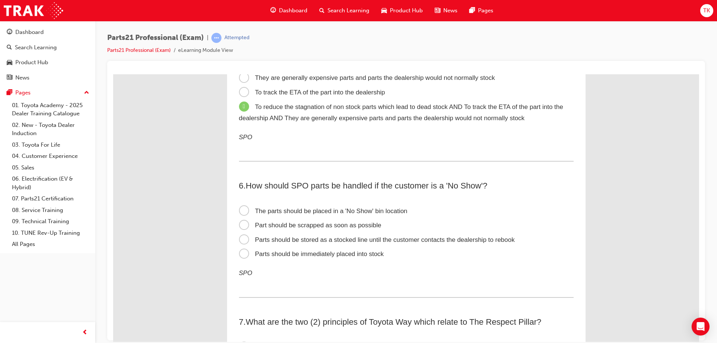
scroll to position [635, 0]
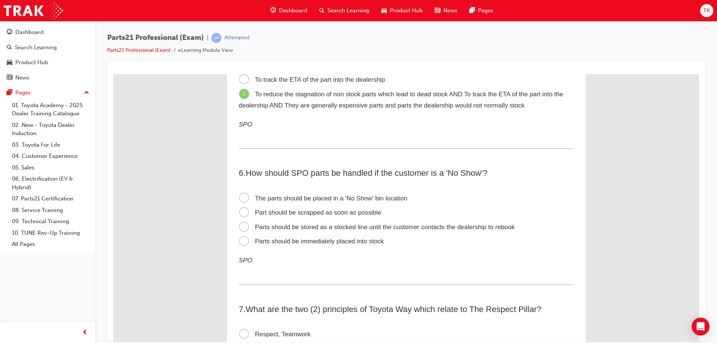
click at [344, 200] on span "The parts should be placed in a 'No Show' bin location" at bounding box center [323, 197] width 168 height 7
click at [113, 74] on input "The parts should be placed in a 'No Show' bin location" at bounding box center [113, 74] width 0 height 0
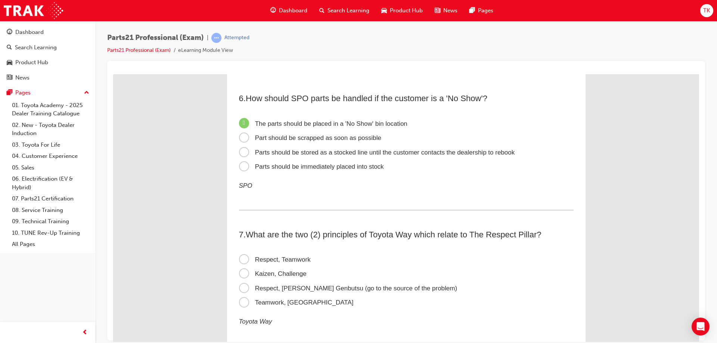
scroll to position [784, 0]
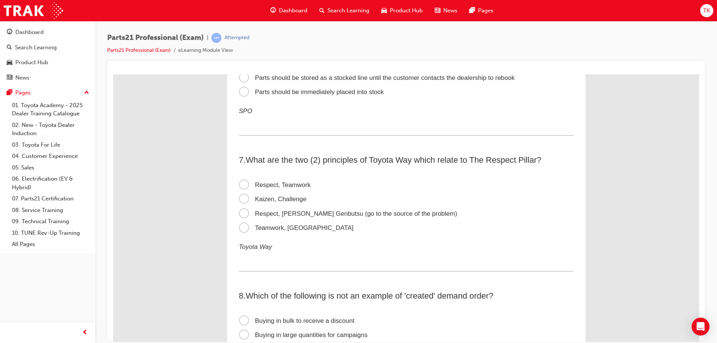
click at [266, 184] on span "Respect, Teamwork" at bounding box center [275, 184] width 72 height 7
click at [113, 74] on input "Respect, Teamwork" at bounding box center [113, 74] width 0 height 0
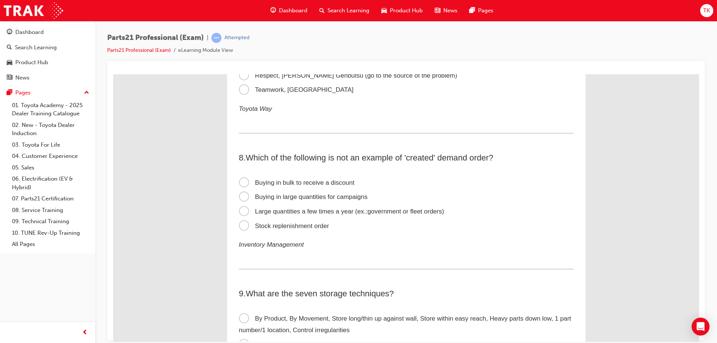
scroll to position [933, 0]
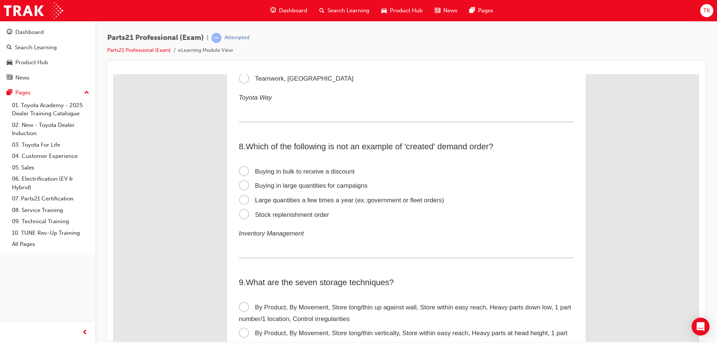
click at [306, 214] on span "Stock replenishment order" at bounding box center [284, 214] width 90 height 7
click at [113, 74] on input "Stock replenishment order" at bounding box center [113, 74] width 0 height 0
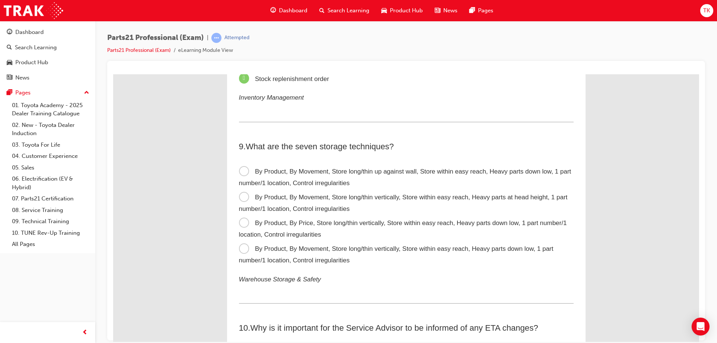
scroll to position [1082, 0]
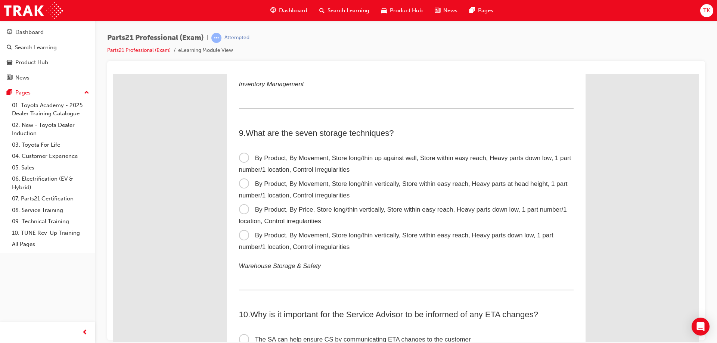
click at [355, 212] on span "By Product, By Price, Store long/thin vertically, Store within easy reach, Heav…" at bounding box center [403, 215] width 328 height 19
click at [113, 74] on input "By Product, By Price, Store long/thin vertically, Store within easy reach, Heav…" at bounding box center [113, 74] width 0 height 0
click at [315, 234] on span "By Product, By Movement, Store long/thin vertically, Store within easy reach, H…" at bounding box center [396, 240] width 314 height 19
click at [113, 74] on input "By Product, By Movement, Store long/thin vertically, Store within easy reach, H…" at bounding box center [113, 74] width 0 height 0
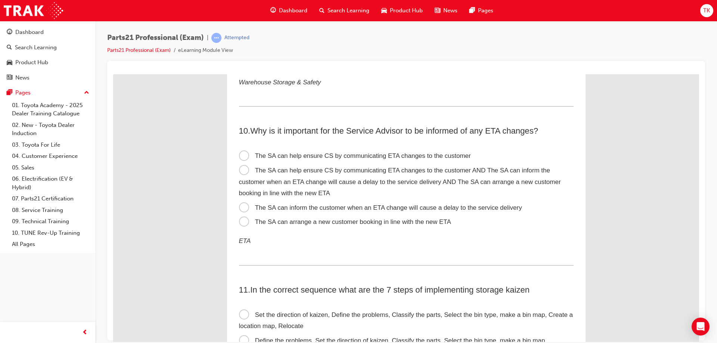
scroll to position [1269, 0]
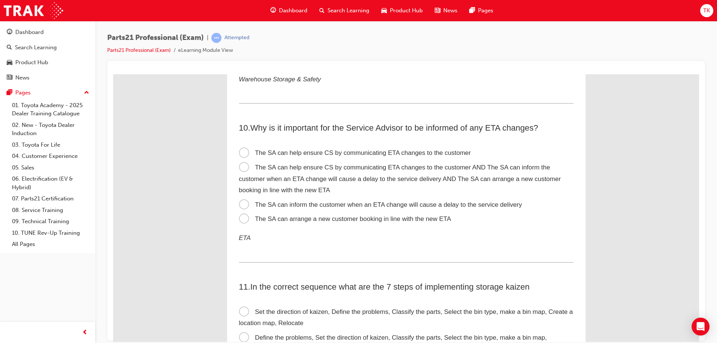
click at [320, 178] on span "The SA can help ensure CS by communicating ETA changes to the customer AND The …" at bounding box center [400, 178] width 322 height 30
click at [113, 74] on input "The SA can help ensure CS by communicating ETA changes to the customer AND The …" at bounding box center [113, 74] width 0 height 0
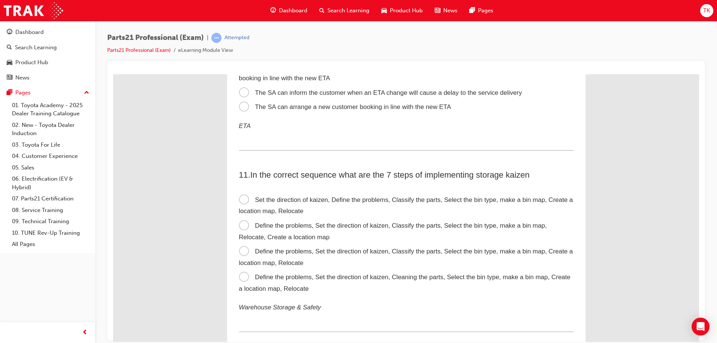
scroll to position [1418, 0]
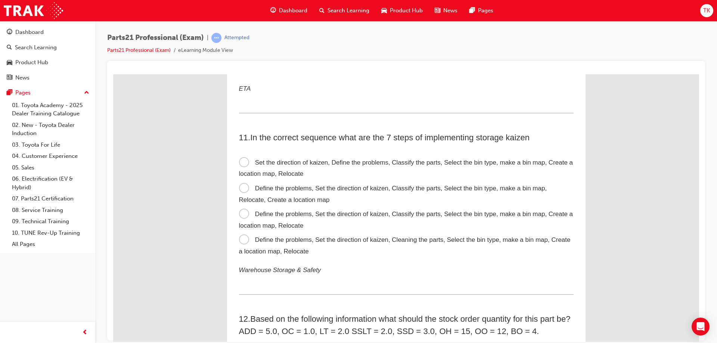
click at [284, 217] on span "Define the problems, Set the direction of kaizen, Classify the parts, Select th…" at bounding box center [406, 219] width 334 height 19
click at [113, 74] on input "Define the problems, Set the direction of kaizen, Classify the parts, Select th…" at bounding box center [113, 74] width 0 height 0
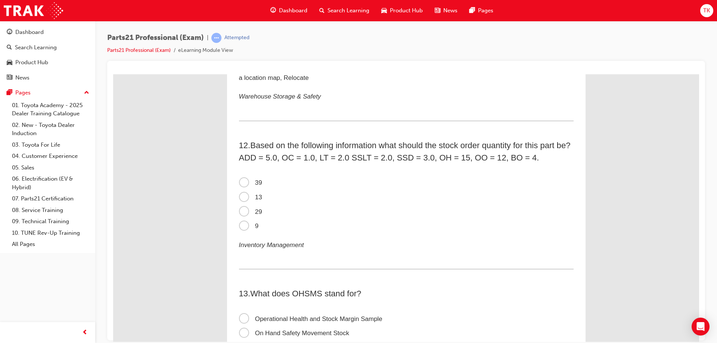
scroll to position [1605, 0]
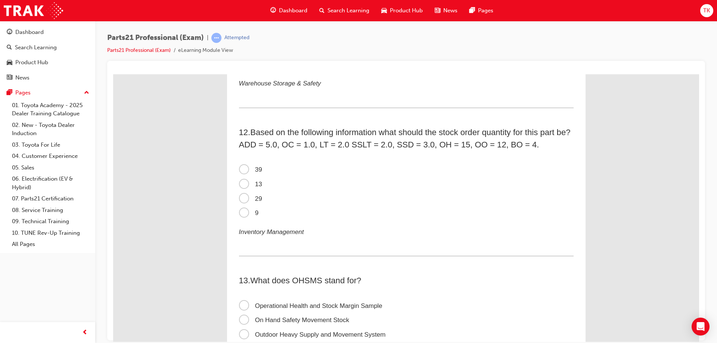
click at [255, 182] on span "13" at bounding box center [250, 183] width 23 height 7
click at [113, 74] on input "13" at bounding box center [113, 74] width 0 height 0
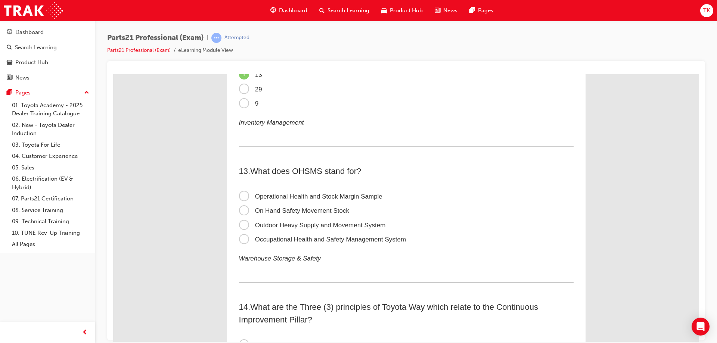
scroll to position [1754, 0]
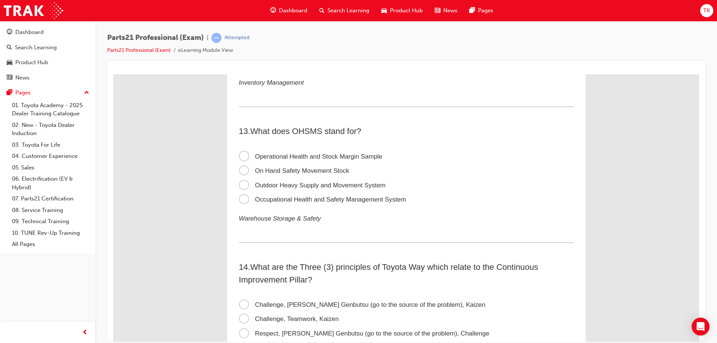
click at [290, 197] on span "Occupational Health and Safety Management System" at bounding box center [322, 199] width 167 height 7
click at [113, 74] on input "Occupational Health and Safety Management System" at bounding box center [113, 74] width 0 height 0
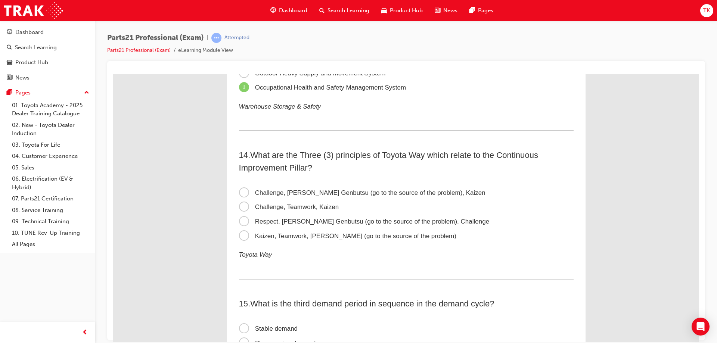
scroll to position [1904, 0]
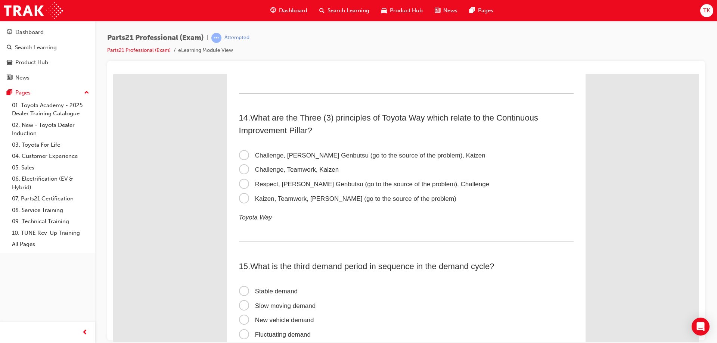
click at [333, 154] on span "Challenge, Genchi Genbutsu (go to the source of the problem), Kaizen" at bounding box center [362, 155] width 246 height 7
click at [113, 74] on input "Challenge, Genchi Genbutsu (go to the source of the problem), Kaizen" at bounding box center [113, 74] width 0 height 0
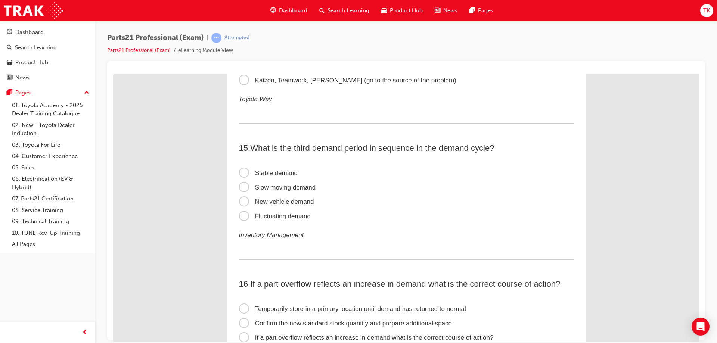
scroll to position [2053, 0]
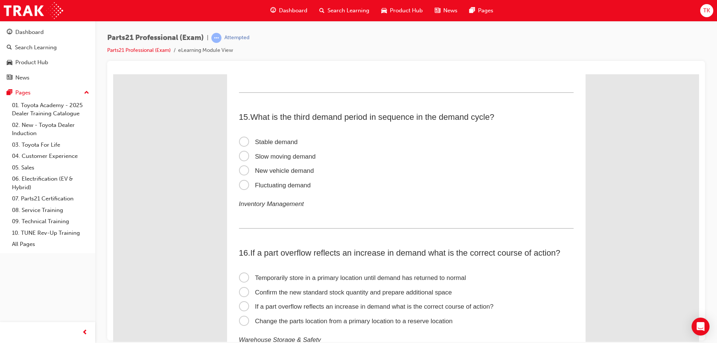
click at [269, 143] on span "Stable demand" at bounding box center [268, 141] width 59 height 7
click at [113, 74] on input "Stable demand" at bounding box center [113, 74] width 0 height 0
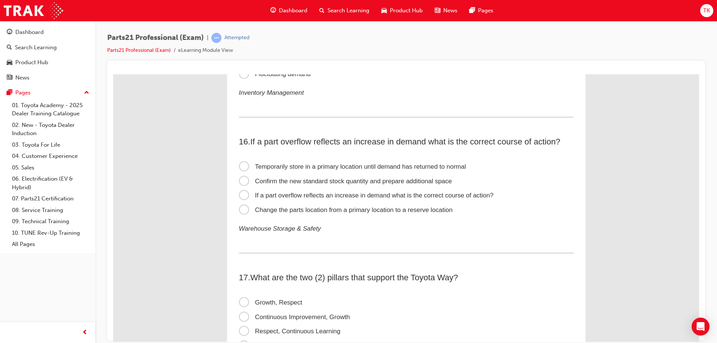
scroll to position [2165, 0]
click at [356, 166] on span "Temporarily store in a primary location until demand has returned to normal" at bounding box center [352, 165] width 227 height 7
click at [113, 74] on input "Temporarily store in a primary location until demand has returned to normal" at bounding box center [113, 74] width 0 height 0
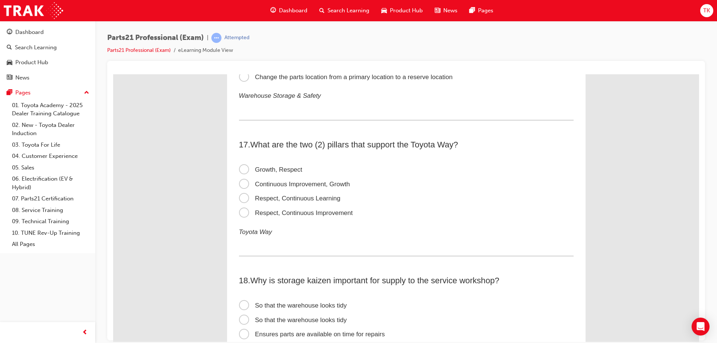
scroll to position [2314, 0]
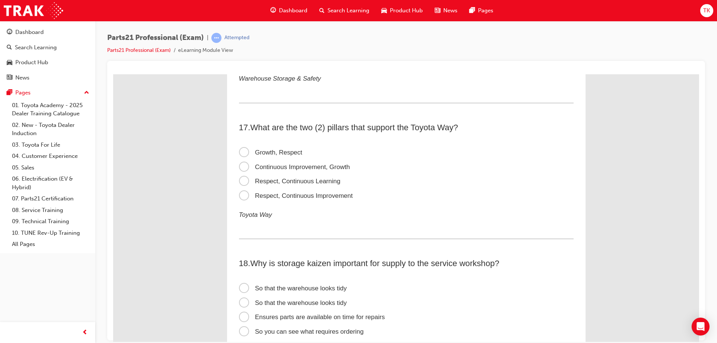
click at [338, 166] on span "Continuous Improvement, Growth" at bounding box center [294, 166] width 111 height 7
click at [113, 74] on input "Continuous Improvement, Growth" at bounding box center [113, 74] width 0 height 0
click at [325, 182] on span "Respect, Continuous Learning" at bounding box center [290, 180] width 102 height 7
click at [113, 74] on input "Respect, Continuous Learning" at bounding box center [113, 74] width 0 height 0
click at [334, 196] on span "Respect, Continuous Improvement" at bounding box center [296, 195] width 114 height 7
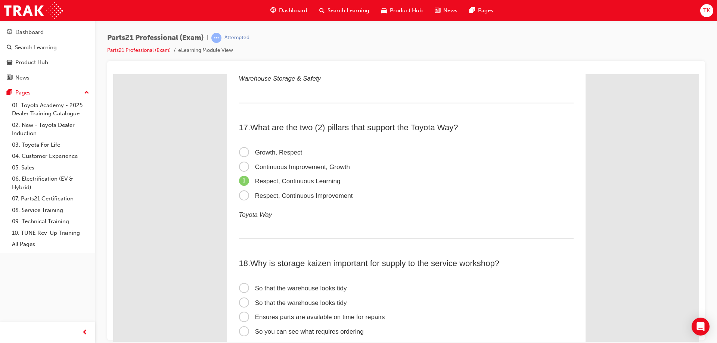
click at [113, 74] on input "Respect, Continuous Improvement" at bounding box center [113, 74] width 0 height 0
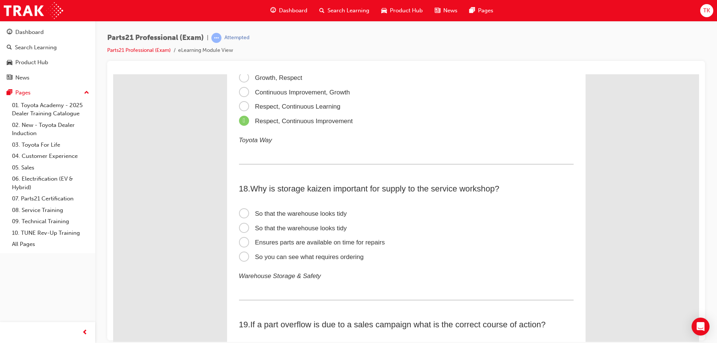
scroll to position [2426, 0]
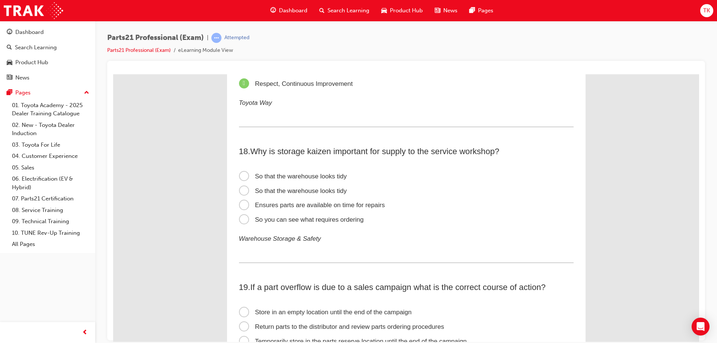
click at [360, 204] on span "Ensures parts are available on time for repairs" at bounding box center [312, 204] width 146 height 7
click at [113, 74] on input "Ensures parts are available on time for repairs" at bounding box center [113, 74] width 0 height 0
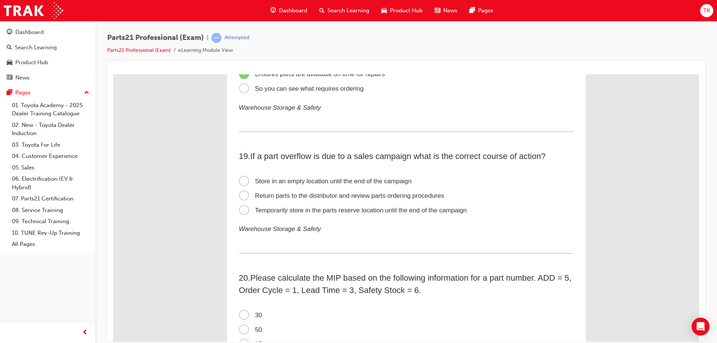
scroll to position [2575, 0]
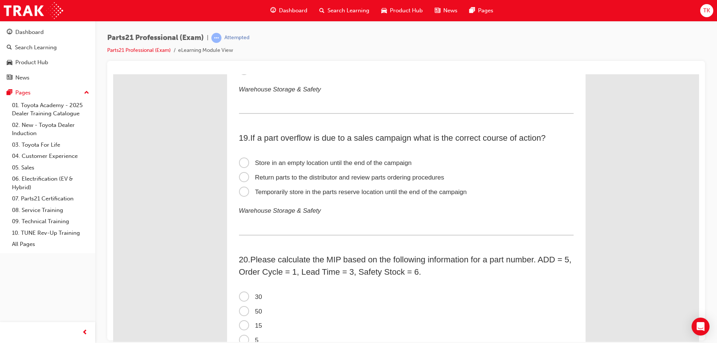
click at [320, 192] on span "Temporarily store in the parts reserve location until the end of the campaign" at bounding box center [353, 191] width 228 height 7
click at [113, 74] on input "Temporarily store in the parts reserve location until the end of the campaign" at bounding box center [113, 74] width 0 height 0
click at [311, 174] on span "Return parts to the distributor and review parts ordering procedures" at bounding box center [341, 177] width 205 height 7
click at [113, 74] on input "Return parts to the distributor and review parts ordering procedures" at bounding box center [113, 74] width 0 height 0
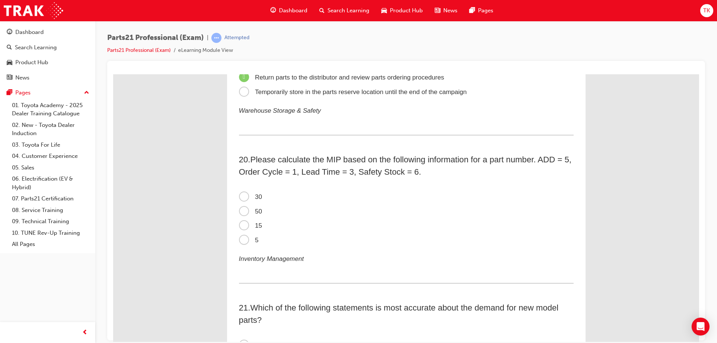
scroll to position [2725, 0]
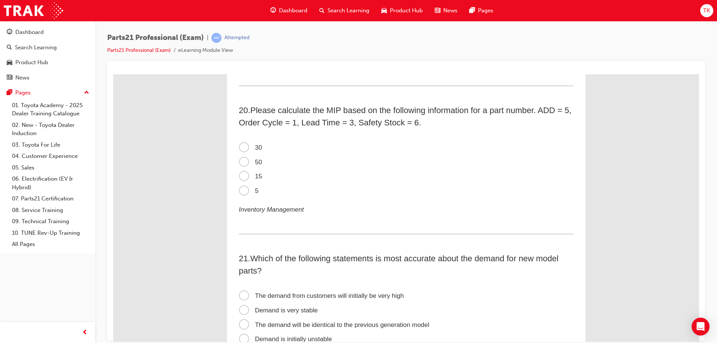
click at [245, 146] on span "30" at bounding box center [250, 147] width 23 height 7
click at [113, 74] on input "30" at bounding box center [113, 74] width 0 height 0
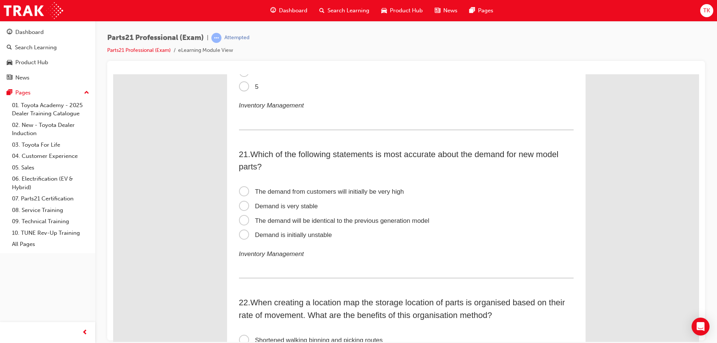
scroll to position [2874, 0]
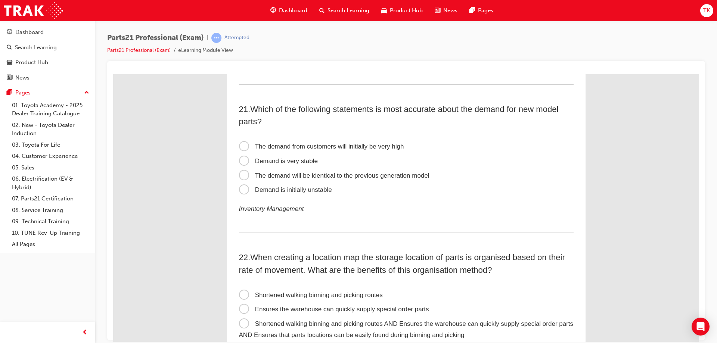
click at [310, 190] on span "Demand is initially unstable" at bounding box center [285, 189] width 93 height 7
click at [113, 74] on input "Demand is initially unstable" at bounding box center [113, 74] width 0 height 0
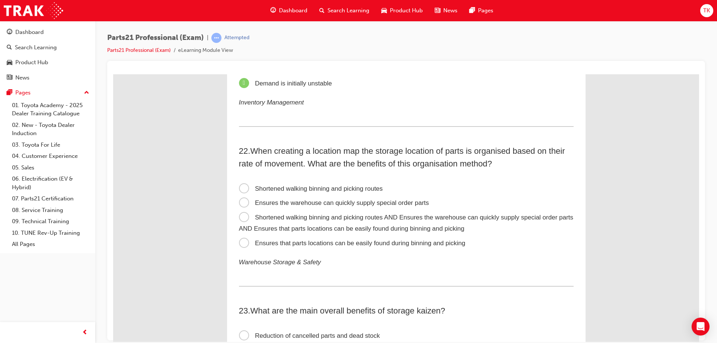
scroll to position [3023, 0]
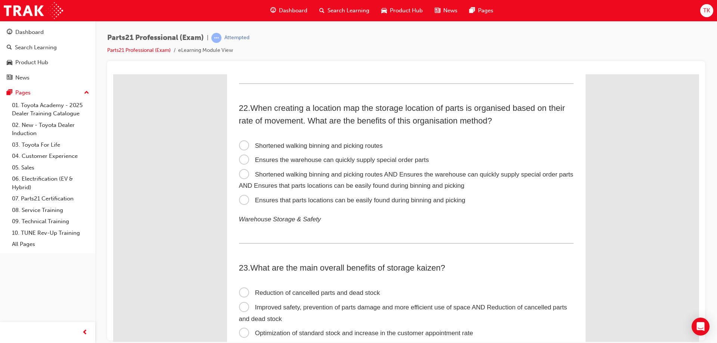
click at [329, 172] on span "Shortened walking binning and picking routes AND Ensures the warehouse can quic…" at bounding box center [406, 180] width 334 height 19
click at [113, 74] on input "Shortened walking binning and picking routes AND Ensures the warehouse can quic…" at bounding box center [113, 74] width 0 height 0
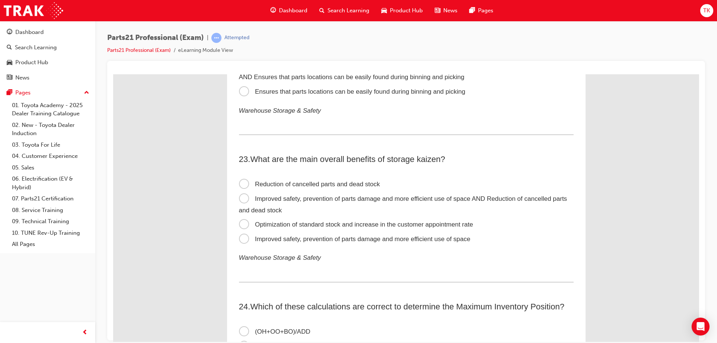
scroll to position [3135, 0]
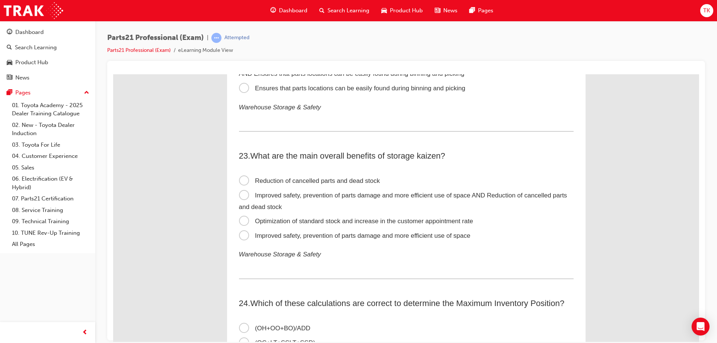
click at [319, 198] on span "Improved safety, prevention of parts damage and more efficient use of space AND…" at bounding box center [403, 200] width 328 height 19
click at [113, 74] on input "Improved safety, prevention of parts damage and more efficient use of space AND…" at bounding box center [113, 74] width 0 height 0
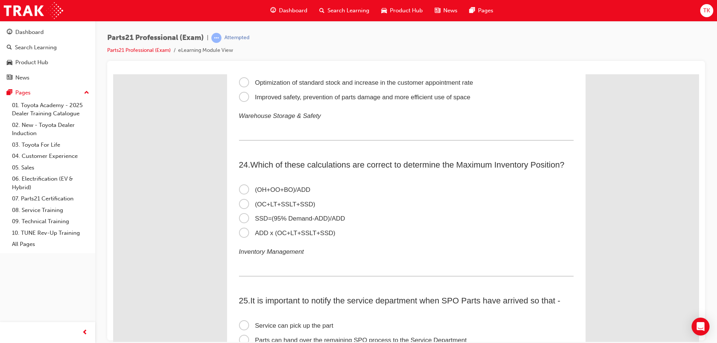
scroll to position [3285, 0]
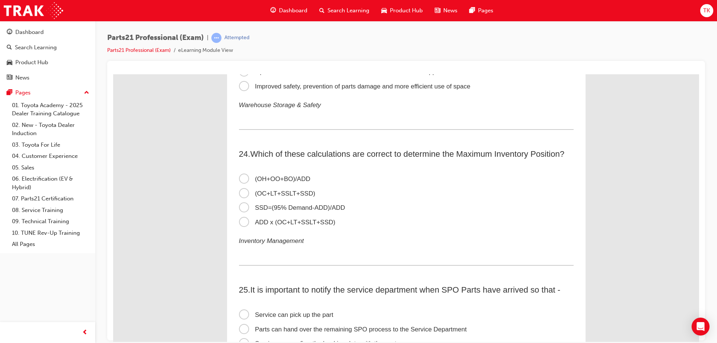
click at [239, 221] on span "ADD x (OC+LT+SSLT+SSD)" at bounding box center [287, 221] width 96 height 7
click at [113, 74] on input "ADD x (OC+LT+SSLT+SSD)" at bounding box center [113, 74] width 0 height 0
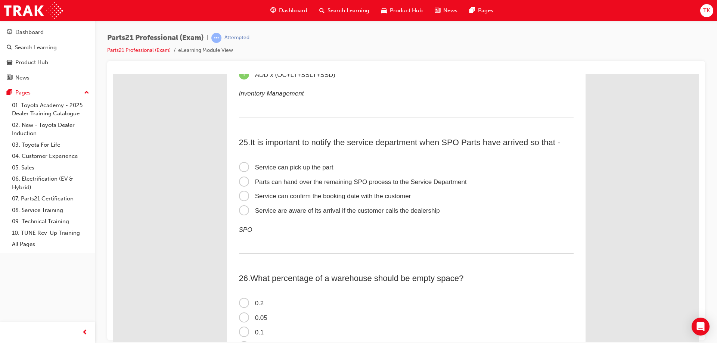
scroll to position [3434, 0]
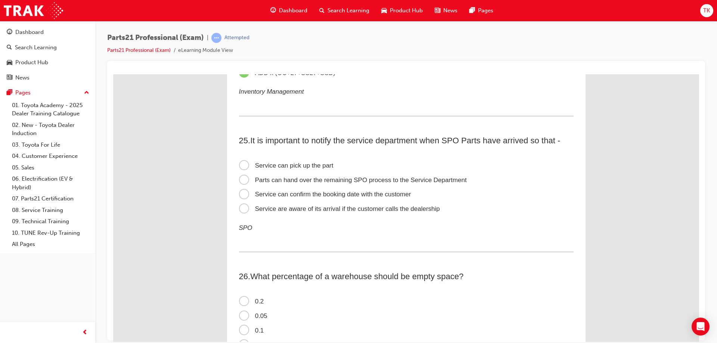
click at [329, 196] on span "Service can confirm the booking date with the customer" at bounding box center [325, 193] width 172 height 7
click at [113, 74] on input "Service can confirm the booking date with the customer" at bounding box center [113, 74] width 0 height 0
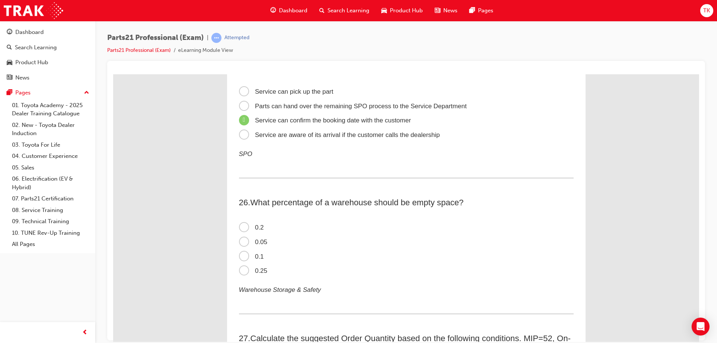
scroll to position [3509, 0]
click at [244, 226] on span "0.2" at bounding box center [251, 226] width 25 height 7
click at [113, 74] on input "0.2" at bounding box center [113, 74] width 0 height 0
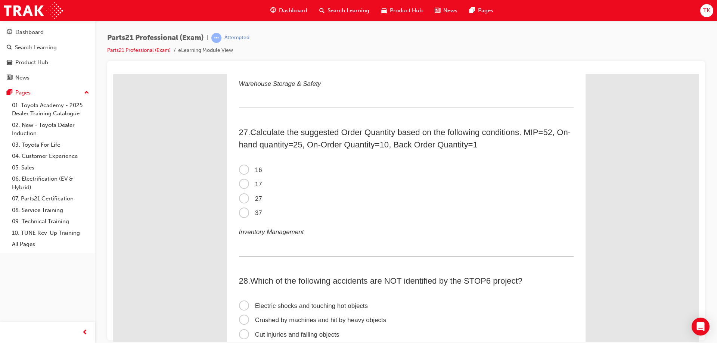
scroll to position [3733, 0]
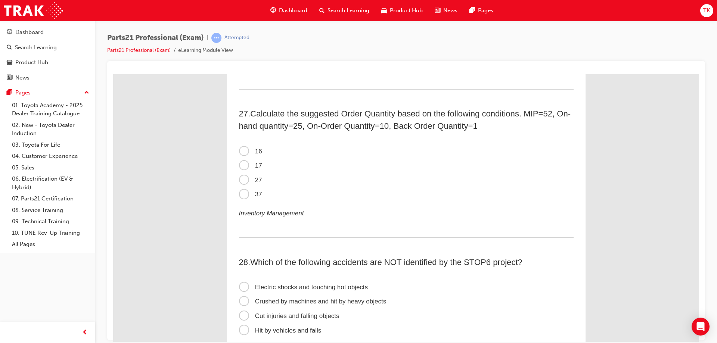
click at [241, 150] on span "16" at bounding box center [250, 150] width 23 height 7
click at [113, 74] on input "16" at bounding box center [113, 74] width 0 height 0
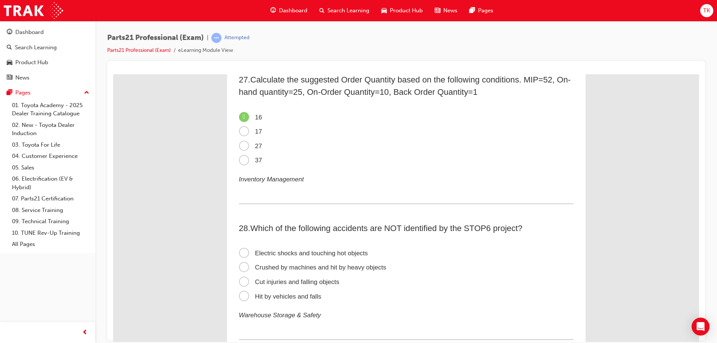
scroll to position [3844, 0]
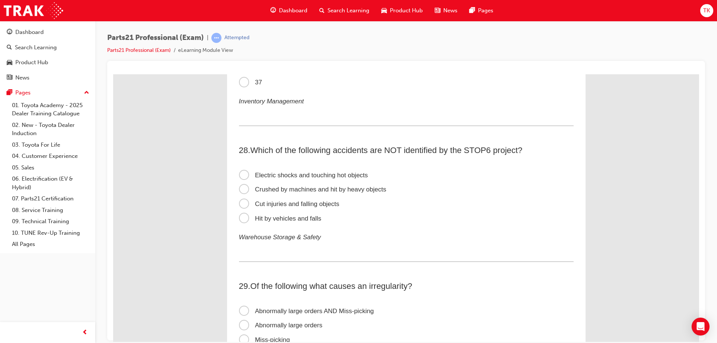
click at [282, 205] on span "Cut injuries and falling objects" at bounding box center [289, 203] width 100 height 7
click at [113, 74] on input "Cut injuries and falling objects" at bounding box center [113, 74] width 0 height 0
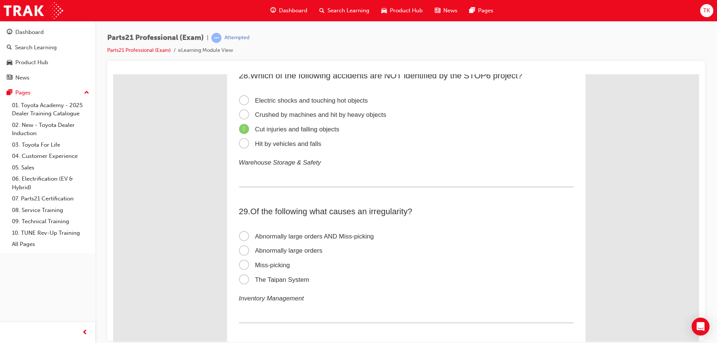
scroll to position [3956, 0]
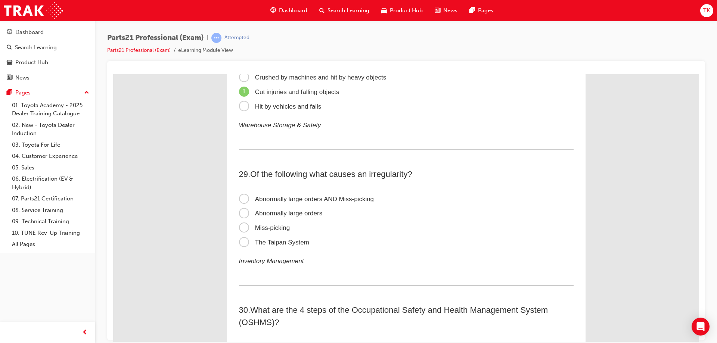
click at [309, 197] on span "Abnormally large orders AND Miss-picking" at bounding box center [306, 198] width 135 height 7
click at [113, 74] on input "Abnormally large orders AND Miss-picking" at bounding box center [113, 74] width 0 height 0
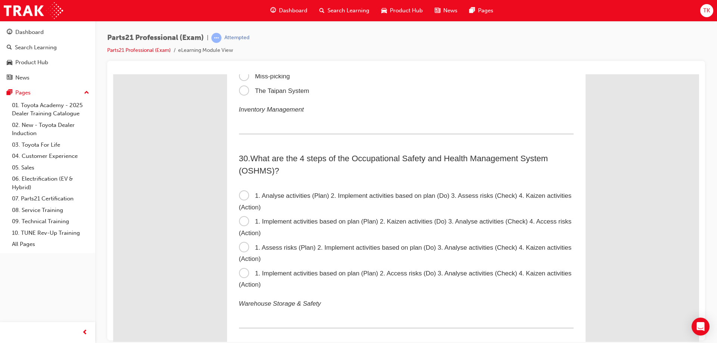
scroll to position [4143, 0]
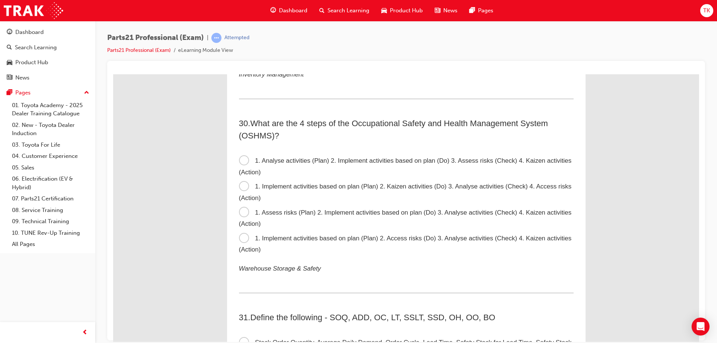
click at [298, 215] on span "1. Assess risks (Plan) 2. Implement activities based on plan (Do) 3. Analyse ac…" at bounding box center [405, 218] width 333 height 19
click at [113, 74] on input "1. Assess risks (Plan) 2. Implement activities based on plan (Do) 3. Analyse ac…" at bounding box center [113, 74] width 0 height 0
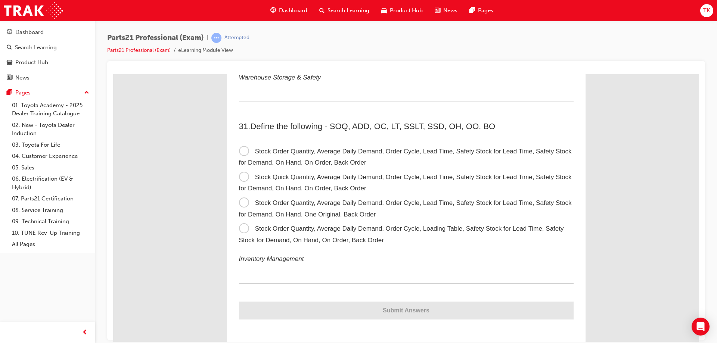
scroll to position [4336, 0]
click at [296, 148] on span "Stock Order Quantity, Average Daily Demand, Order Cycle, Lead Time, Safety Stoc…" at bounding box center [405, 155] width 333 height 19
click at [113, 74] on input "Stock Order Quantity, Average Daily Demand, Order Cycle, Lead Time, Safety Stoc…" at bounding box center [113, 74] width 0 height 0
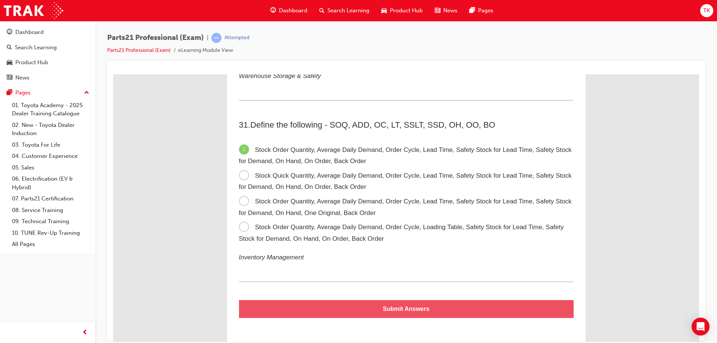
click at [427, 305] on button "Submit Answers" at bounding box center [406, 309] width 334 height 18
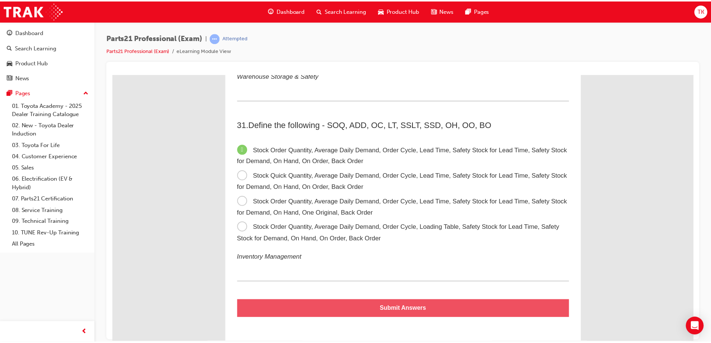
scroll to position [0, 0]
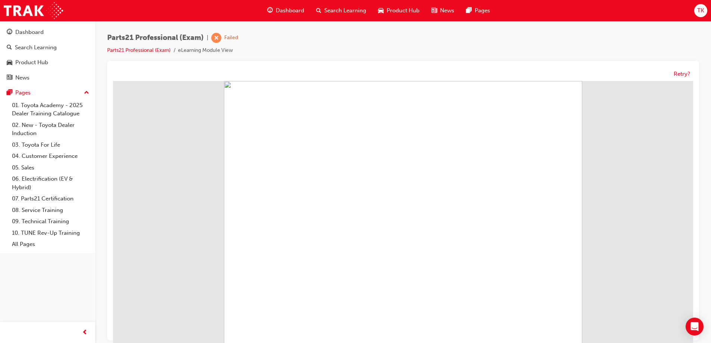
click at [685, 67] on div "Retry?" at bounding box center [403, 74] width 580 height 15
click at [682, 72] on button "Retry?" at bounding box center [682, 74] width 16 height 9
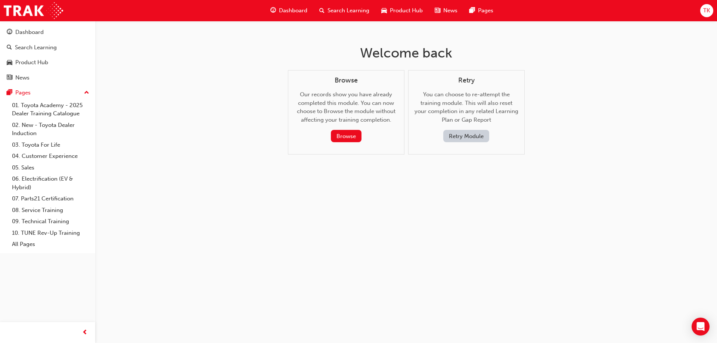
click at [473, 130] on button "Retry Module" at bounding box center [466, 136] width 46 height 12
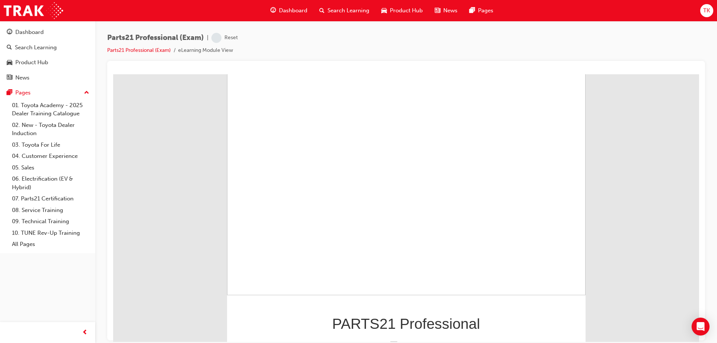
scroll to position [63, 0]
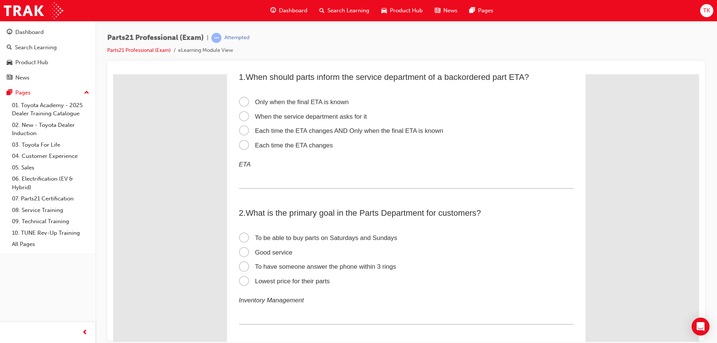
scroll to position [0, 0]
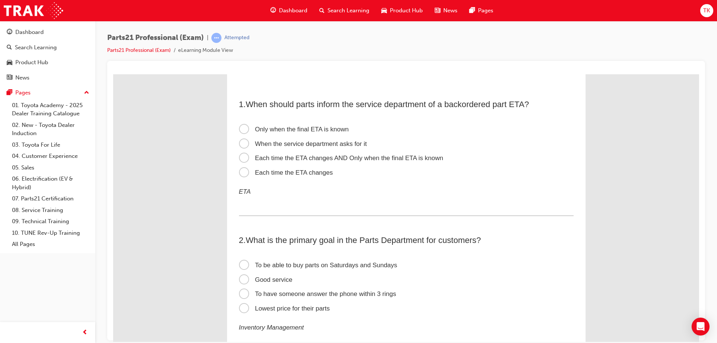
click at [301, 173] on span "Each time the ETA changes" at bounding box center [286, 172] width 94 height 7
click at [113, 74] on input "Each time the ETA changes" at bounding box center [113, 74] width 0 height 0
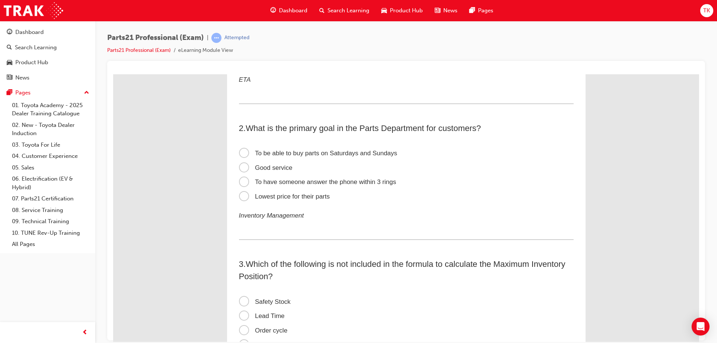
click at [273, 169] on span "Good service" at bounding box center [265, 167] width 53 height 7
click at [113, 74] on input "Good service" at bounding box center [113, 74] width 0 height 0
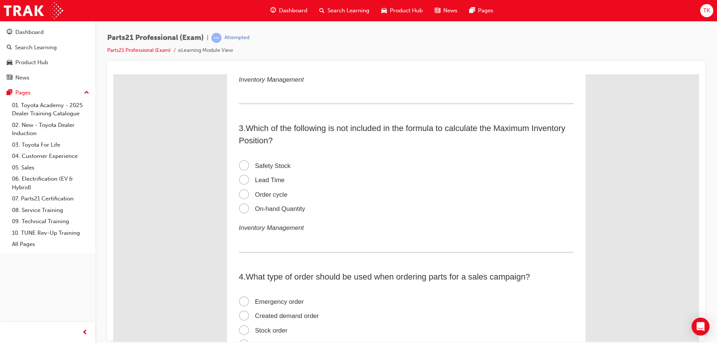
scroll to position [261, 0]
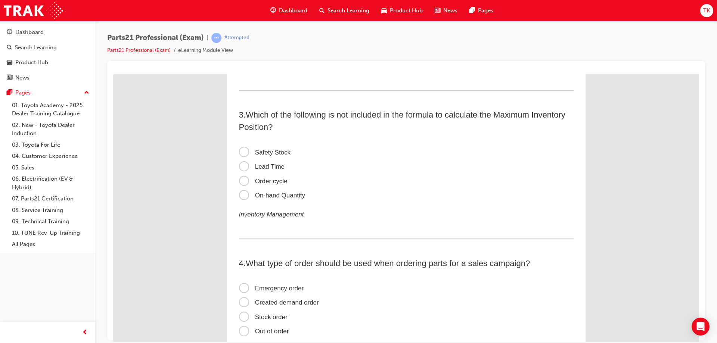
click at [300, 196] on span "On-hand Quantity" at bounding box center [272, 194] width 66 height 7
click at [113, 74] on input "On-hand Quantity" at bounding box center [113, 74] width 0 height 0
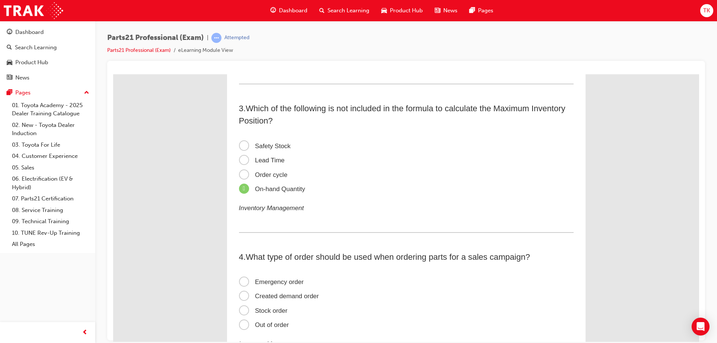
scroll to position [373, 0]
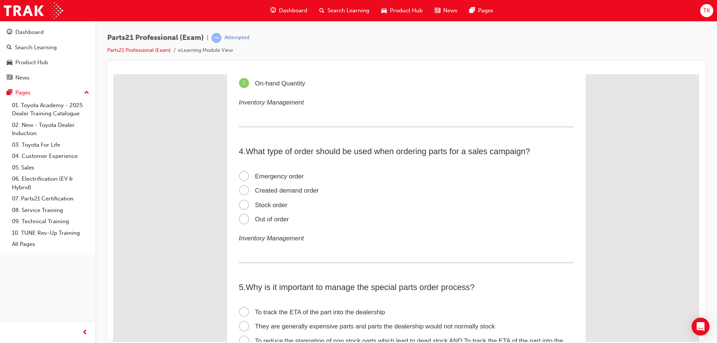
click at [271, 190] on span "Created demand order" at bounding box center [279, 190] width 80 height 7
click at [113, 74] on input "Created demand order" at bounding box center [113, 74] width 0 height 0
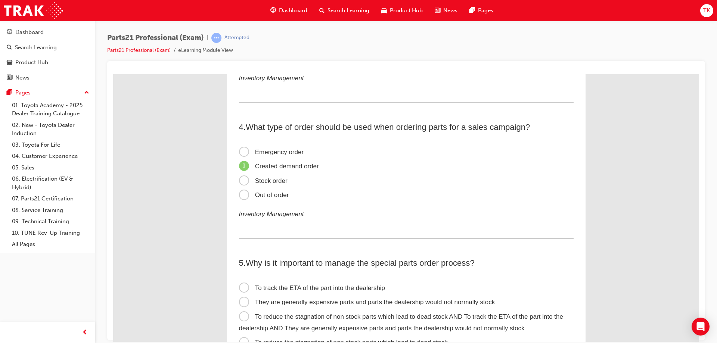
scroll to position [485, 0]
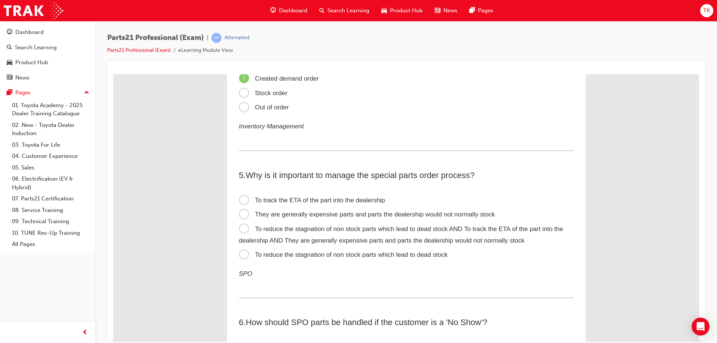
click at [332, 231] on span "To reduce the stagnation of non stock parts which lead to dead stock AND To tra…" at bounding box center [401, 234] width 324 height 19
click at [113, 74] on input "To reduce the stagnation of non stock parts which lead to dead stock AND To tra…" at bounding box center [113, 74] width 0 height 0
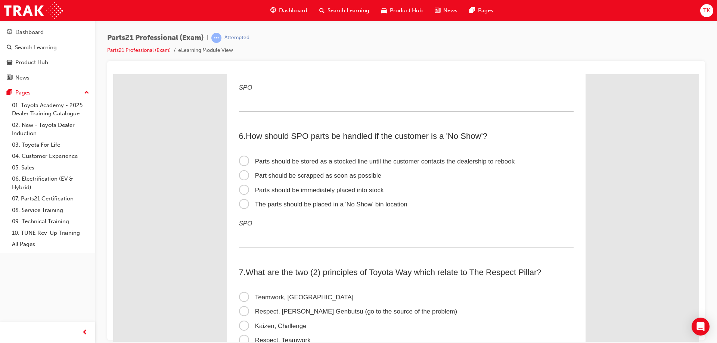
scroll to position [672, 0]
click at [308, 203] on span "The parts should be placed in a 'No Show' bin location" at bounding box center [323, 203] width 168 height 7
click at [113, 74] on input "The parts should be placed in a 'No Show' bin location" at bounding box center [113, 74] width 0 height 0
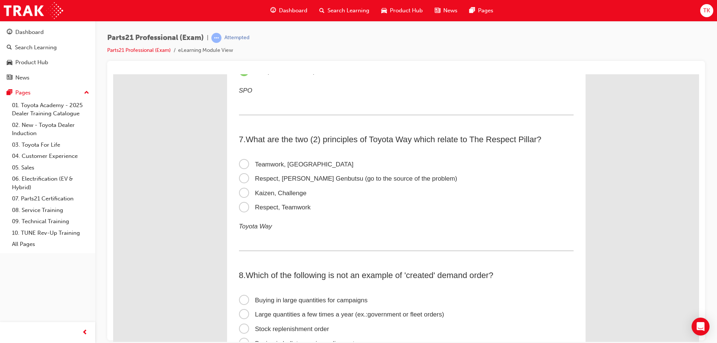
scroll to position [821, 0]
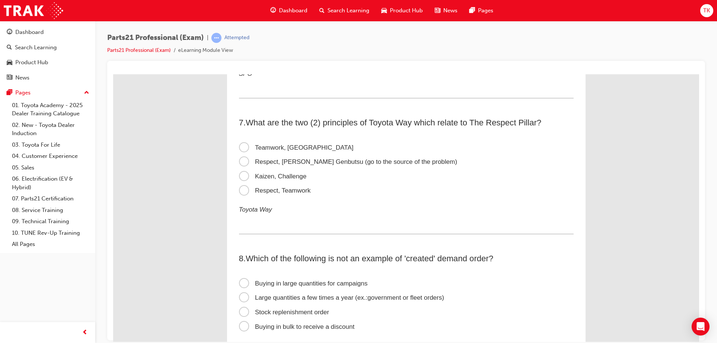
click at [290, 190] on span "Respect, Teamwork" at bounding box center [275, 190] width 72 height 7
click at [113, 74] on input "Respect, Teamwork" at bounding box center [113, 74] width 0 height 0
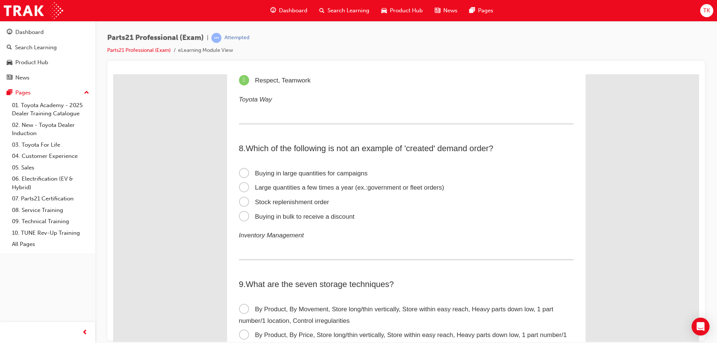
scroll to position [933, 0]
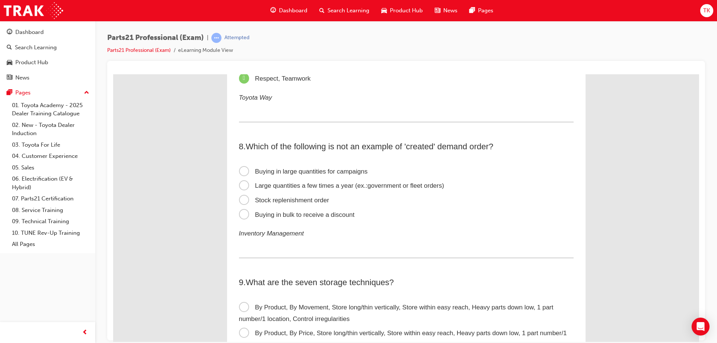
click at [321, 198] on span "Stock replenishment order" at bounding box center [284, 199] width 90 height 7
click at [113, 74] on input "Stock replenishment order" at bounding box center [113, 74] width 0 height 0
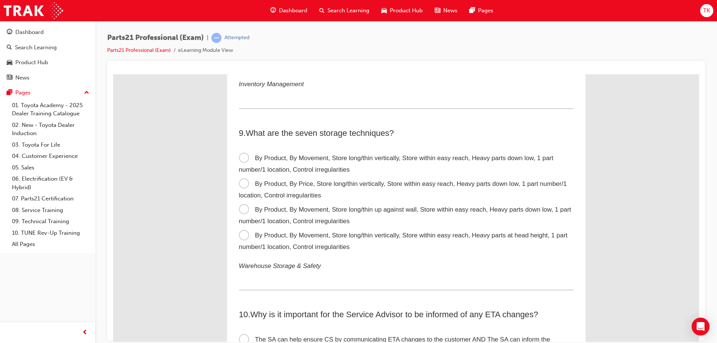
scroll to position [1120, 0]
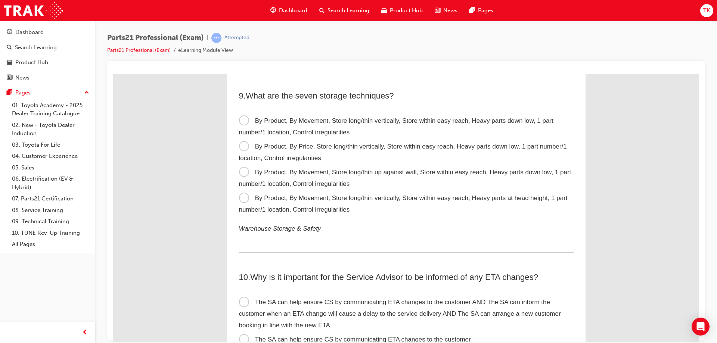
click at [415, 122] on span "By Product, By Movement, Store long/thin vertically, Store within easy reach, H…" at bounding box center [396, 126] width 314 height 19
click at [113, 74] on input "By Product, By Movement, Store long/thin vertically, Store within easy reach, H…" at bounding box center [113, 74] width 0 height 0
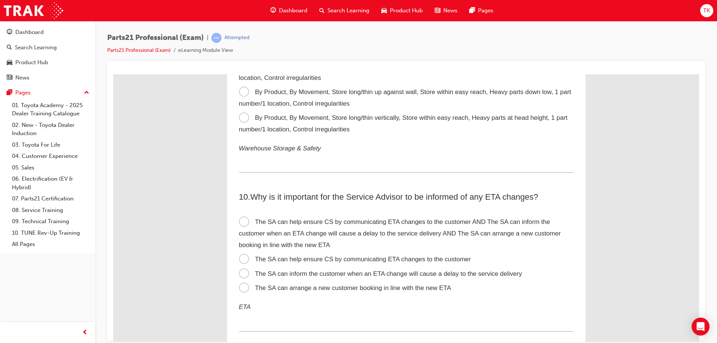
scroll to position [1194, 0]
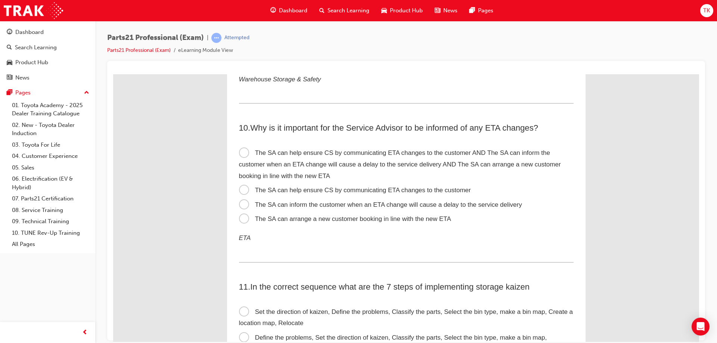
click at [274, 163] on span "The SA can help ensure CS by communicating ETA changes to the customer AND The …" at bounding box center [400, 164] width 322 height 30
click at [113, 74] on input "The SA can help ensure CS by communicating ETA changes to the customer AND The …" at bounding box center [113, 74] width 0 height 0
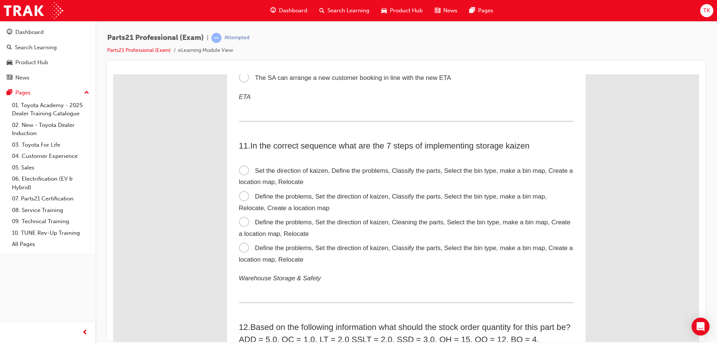
scroll to position [1418, 0]
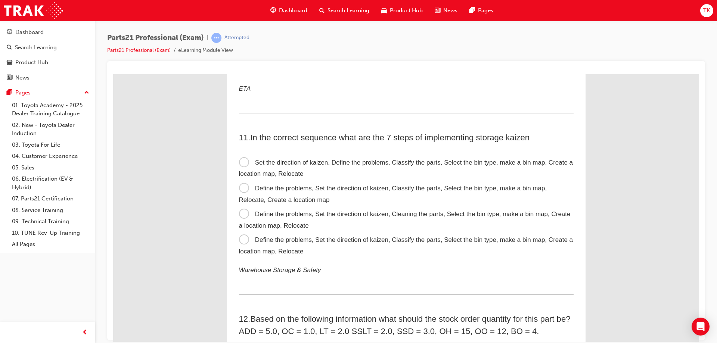
click at [329, 245] on label "Define the problems, Set the direction of kaizen, Classify the parts, Select th…" at bounding box center [406, 246] width 334 height 26
click at [113, 74] on input "Define the problems, Set the direction of kaizen, Classify the parts, Select th…" at bounding box center [113, 74] width 0 height 0
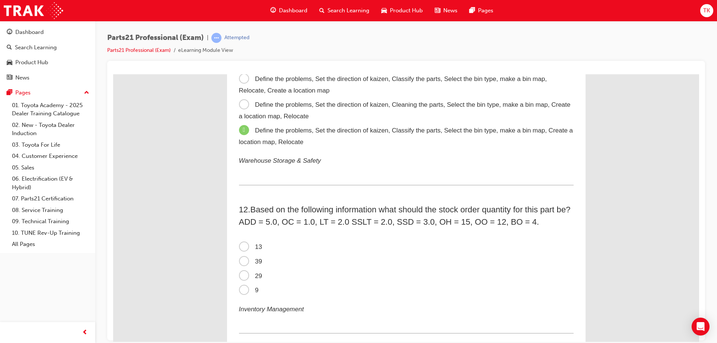
scroll to position [1568, 0]
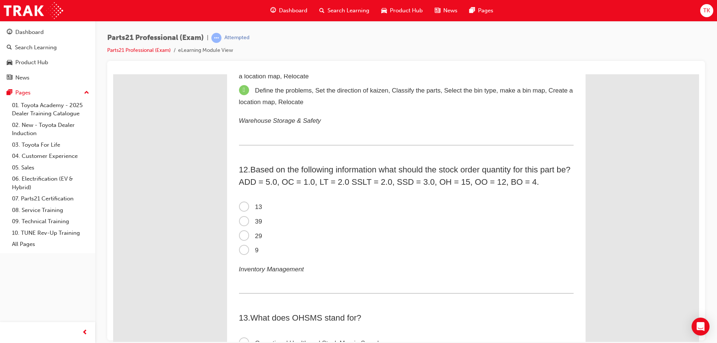
click at [245, 206] on span "13" at bounding box center [250, 206] width 23 height 7
click at [113, 74] on input "13" at bounding box center [113, 74] width 0 height 0
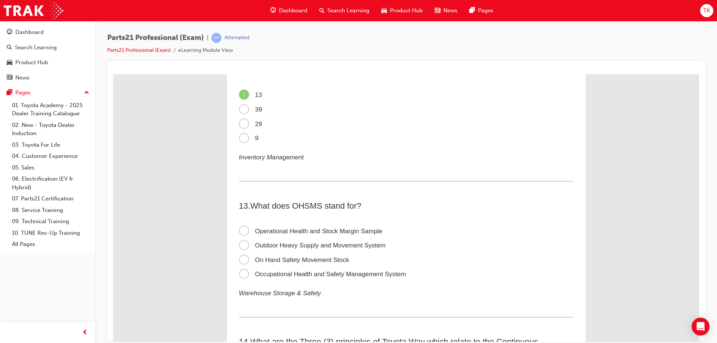
scroll to position [1717, 0]
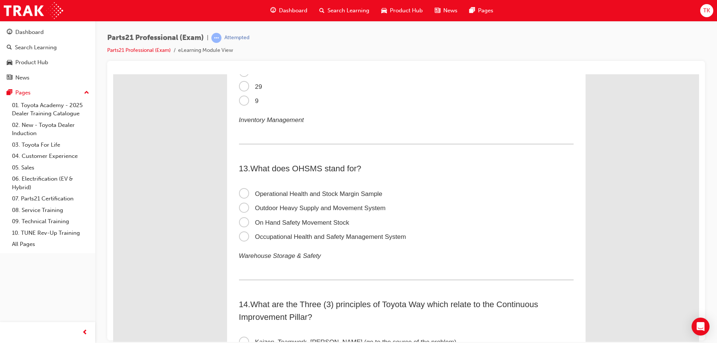
click at [346, 231] on label "Occupational Health and Safety Management System" at bounding box center [406, 237] width 334 height 15
click at [113, 74] on input "Occupational Health and Safety Management System" at bounding box center [113, 74] width 0 height 0
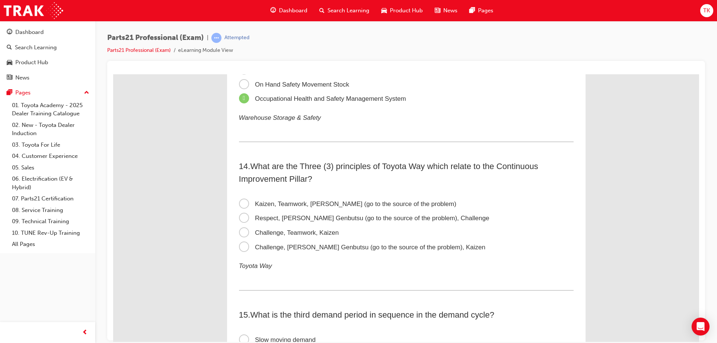
scroll to position [1866, 0]
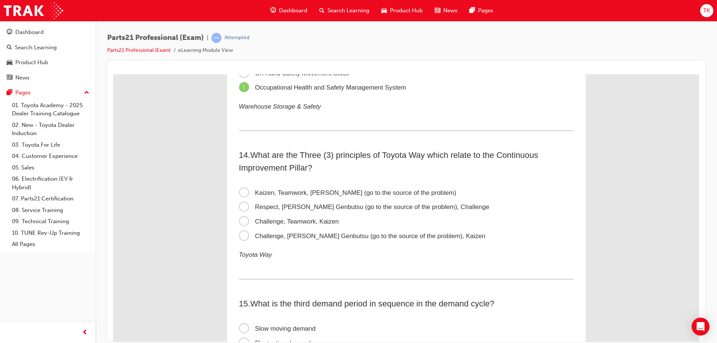
click at [304, 233] on span "Challenge, Genchi Genbutsu (go to the source of the problem), Kaizen" at bounding box center [362, 235] width 246 height 7
click at [113, 74] on input "Challenge, Genchi Genbutsu (go to the source of the problem), Kaizen" at bounding box center [113, 74] width 0 height 0
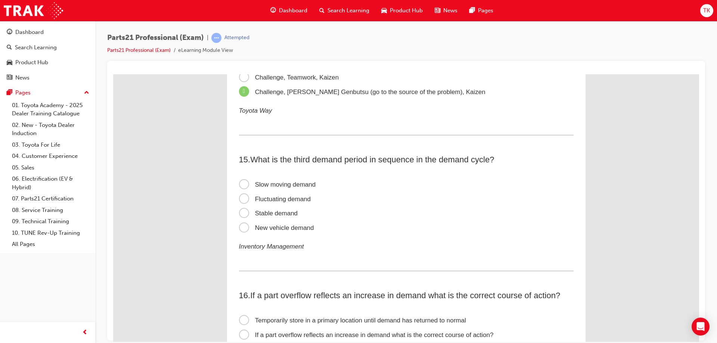
scroll to position [2053, 0]
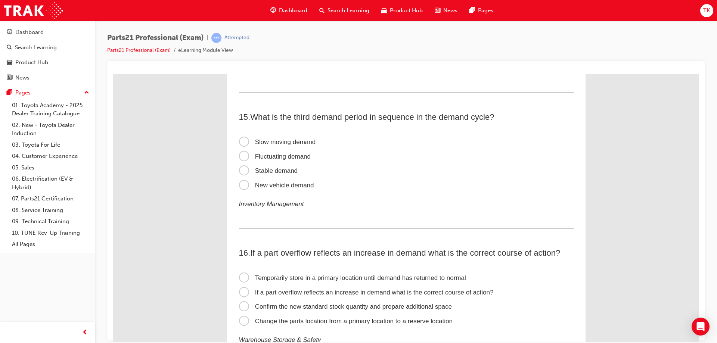
click at [284, 168] on span "Stable demand" at bounding box center [268, 170] width 59 height 7
click at [113, 74] on input "Stable demand" at bounding box center [113, 74] width 0 height 0
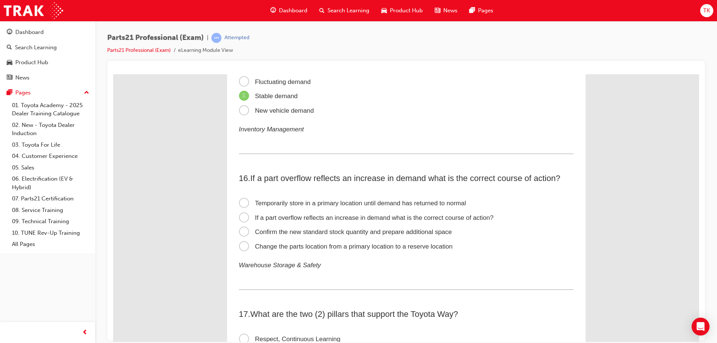
click at [292, 202] on span "Temporarily store in a primary location until demand has returned to normal" at bounding box center [352, 202] width 227 height 7
click at [113, 74] on input "Temporarily store in a primary location until demand has returned to normal" at bounding box center [113, 74] width 0 height 0
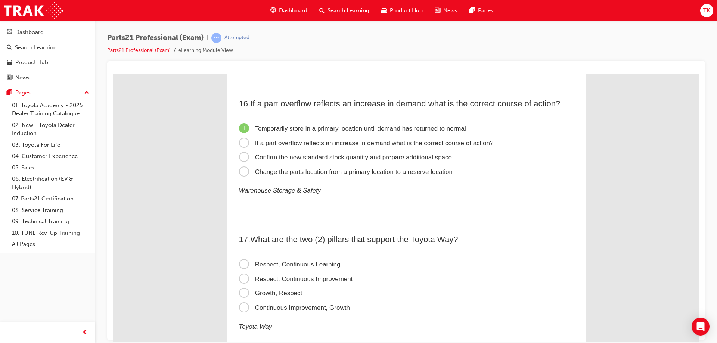
scroll to position [2240, 0]
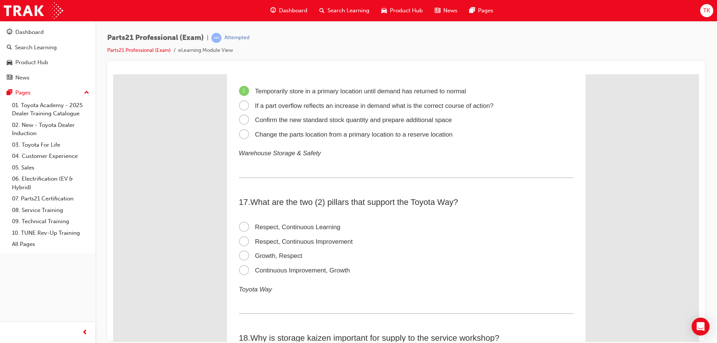
click at [325, 243] on span "Respect, Continuous Improvement" at bounding box center [296, 241] width 114 height 7
click at [113, 74] on input "Respect, Continuous Improvement" at bounding box center [113, 74] width 0 height 0
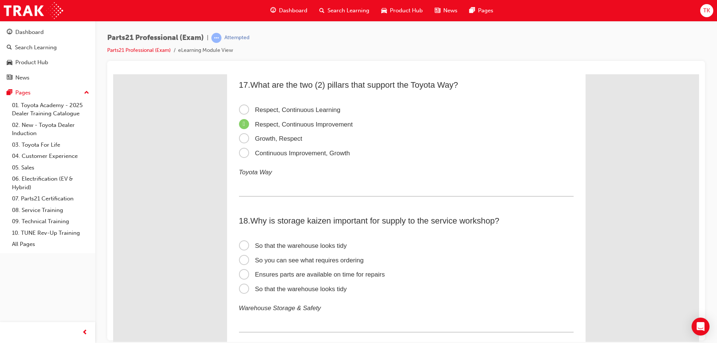
scroll to position [2389, 0]
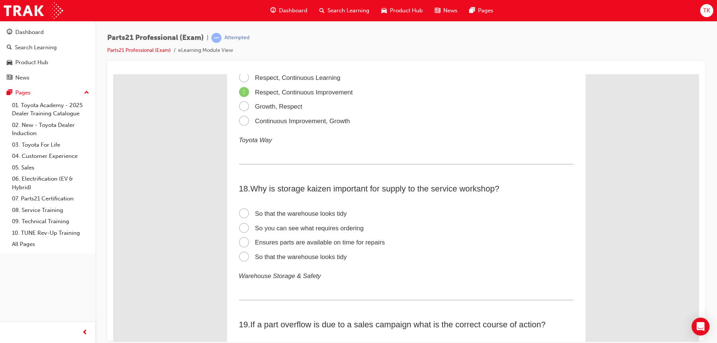
click at [280, 244] on span "Ensures parts are available on time for repairs" at bounding box center [312, 242] width 146 height 7
click at [113, 74] on input "Ensures parts are available on time for repairs" at bounding box center [113, 74] width 0 height 0
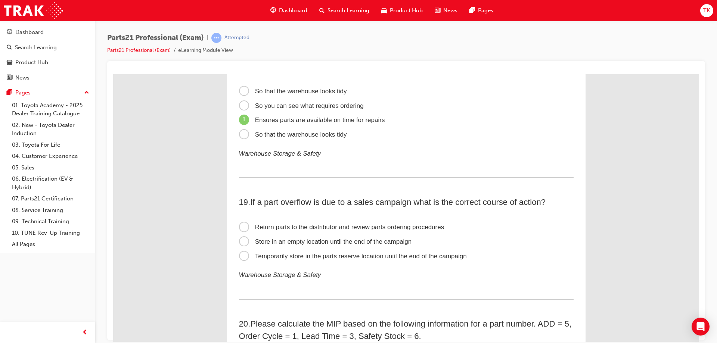
scroll to position [2538, 0]
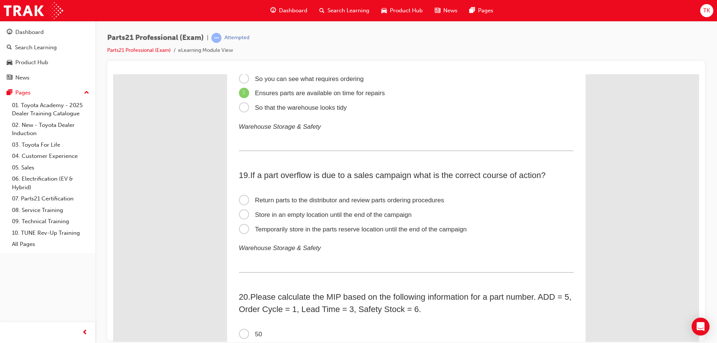
click at [306, 200] on span "Return parts to the distributor and review parts ordering procedures" at bounding box center [341, 199] width 205 height 7
click at [113, 74] on input "Return parts to the distributor and review parts ordering procedures" at bounding box center [113, 74] width 0 height 0
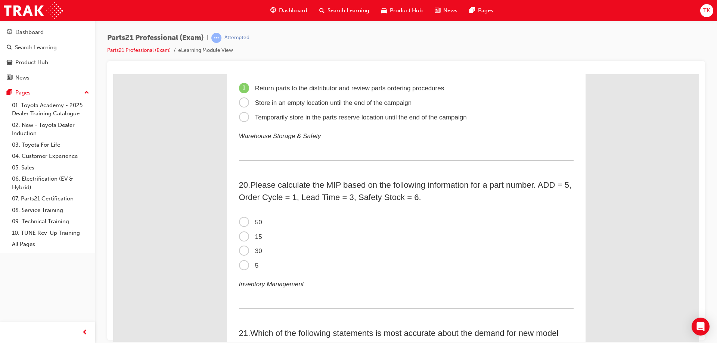
scroll to position [2687, 0]
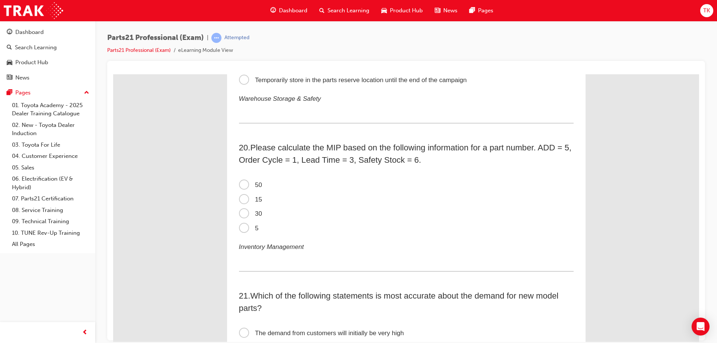
click at [241, 212] on span "30" at bounding box center [250, 213] width 23 height 7
click at [113, 74] on input "30" at bounding box center [113, 74] width 0 height 0
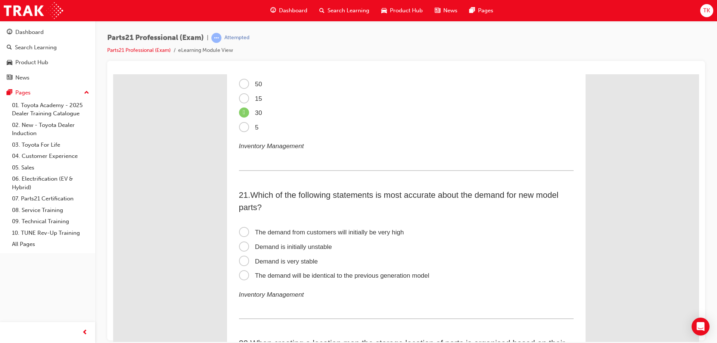
scroll to position [2799, 0]
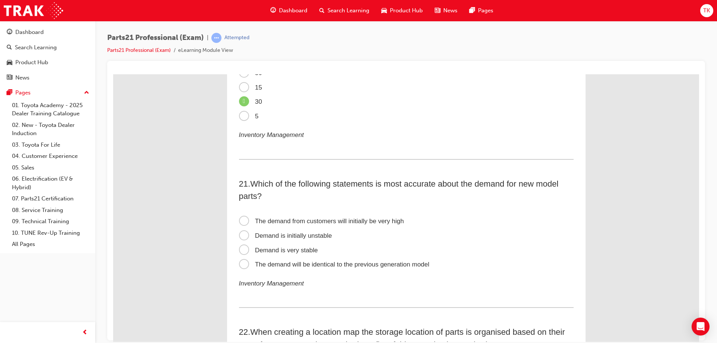
click at [307, 237] on span "Demand is initially unstable" at bounding box center [285, 235] width 93 height 7
click at [113, 74] on input "Demand is initially unstable" at bounding box center [113, 74] width 0 height 0
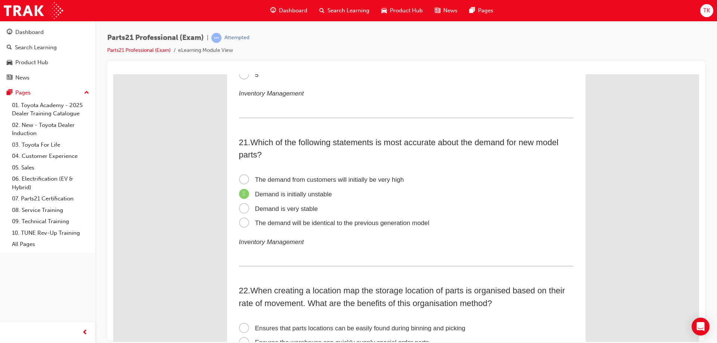
scroll to position [2911, 0]
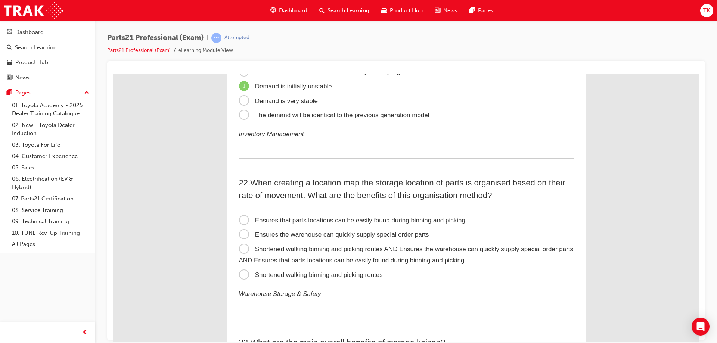
click at [323, 252] on span "Shortened walking binning and picking routes AND Ensures the warehouse can quic…" at bounding box center [406, 254] width 334 height 19
click at [113, 74] on input "Shortened walking binning and picking routes AND Ensures the warehouse can quic…" at bounding box center [113, 74] width 0 height 0
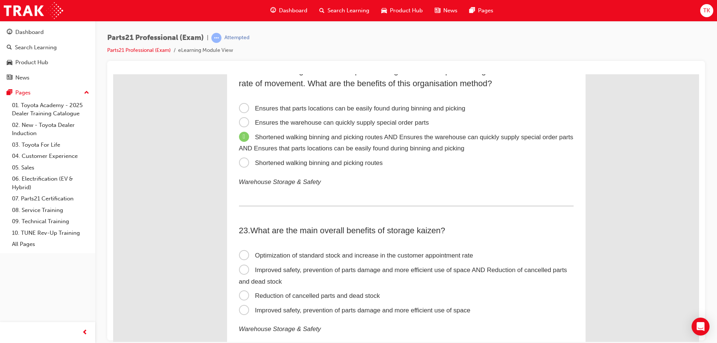
scroll to position [3098, 0]
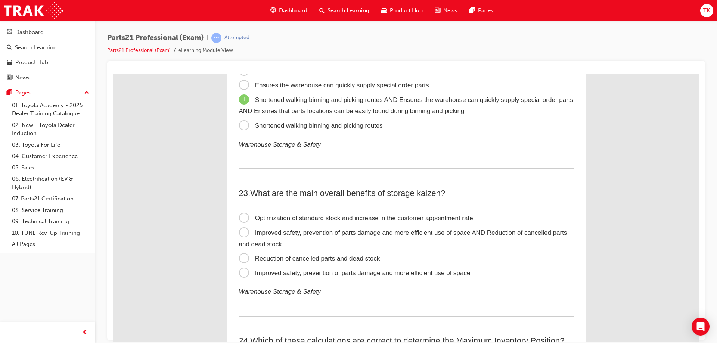
click at [311, 234] on span "Improved safety, prevention of parts damage and more efficient use of space AND…" at bounding box center [403, 238] width 328 height 19
click at [113, 74] on input "Improved safety, prevention of parts damage and more efficient use of space AND…" at bounding box center [113, 74] width 0 height 0
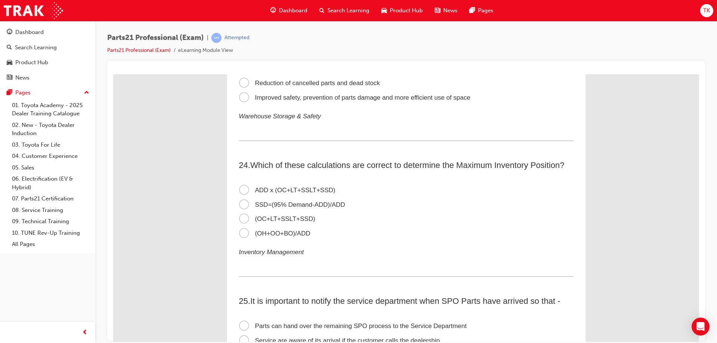
scroll to position [3285, 0]
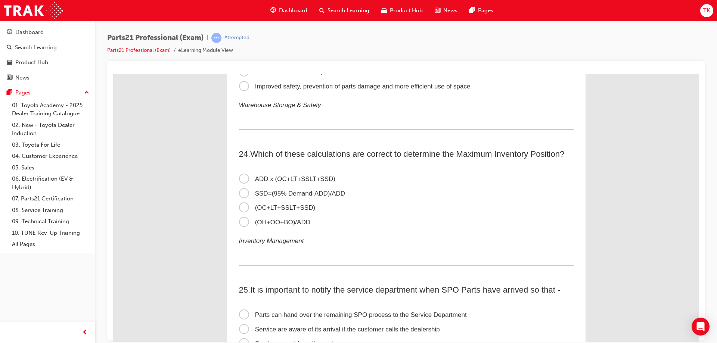
click at [285, 180] on span "ADD x (OC+LT+SSLT+SSD)" at bounding box center [287, 178] width 96 height 7
click at [113, 74] on input "ADD x (OC+LT+SSLT+SSD)" at bounding box center [113, 74] width 0 height 0
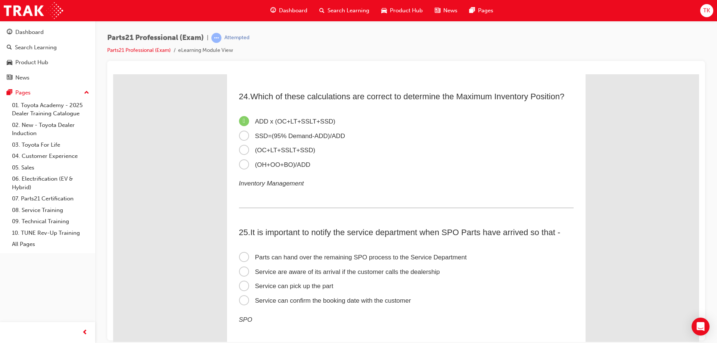
scroll to position [3359, 0]
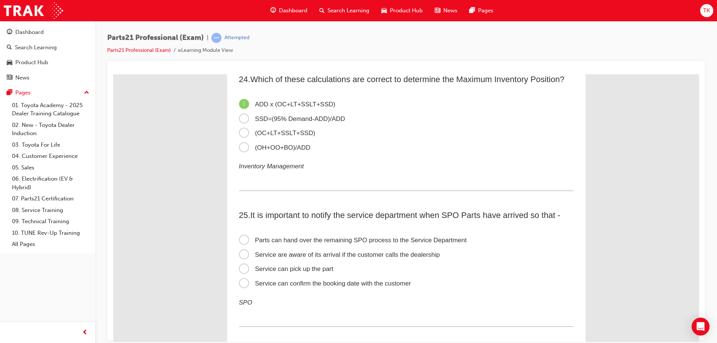
click at [316, 281] on span "Service can confirm the booking date with the customer" at bounding box center [325, 283] width 172 height 7
click at [113, 74] on input "Service can confirm the booking date with the customer" at bounding box center [113, 74] width 0 height 0
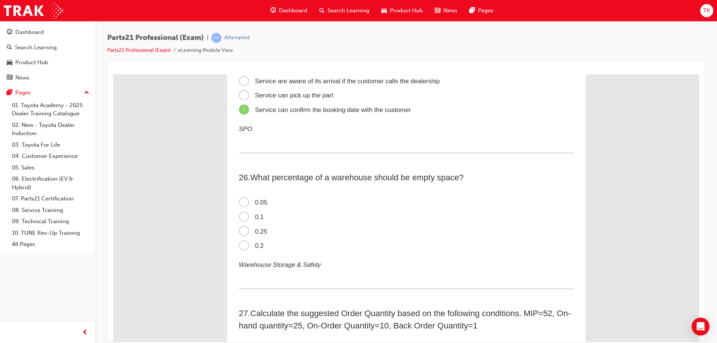
scroll to position [3546, 0]
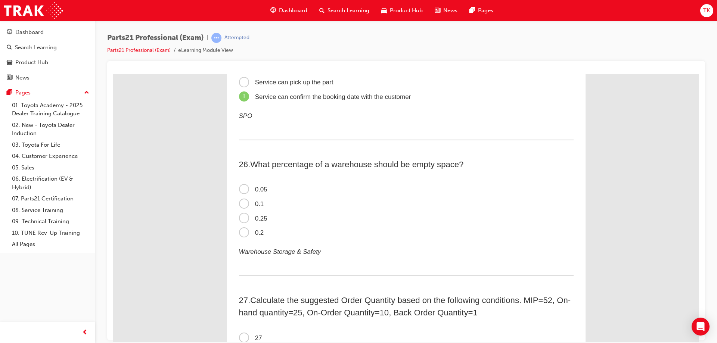
click at [247, 228] on label "0.2" at bounding box center [406, 232] width 334 height 15
click at [113, 74] on input "0.2" at bounding box center [113, 74] width 0 height 0
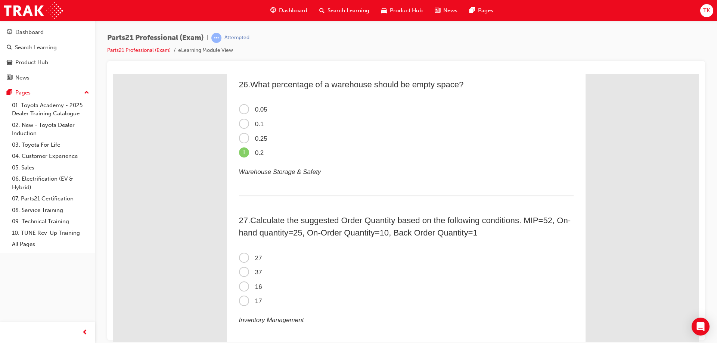
scroll to position [3658, 0]
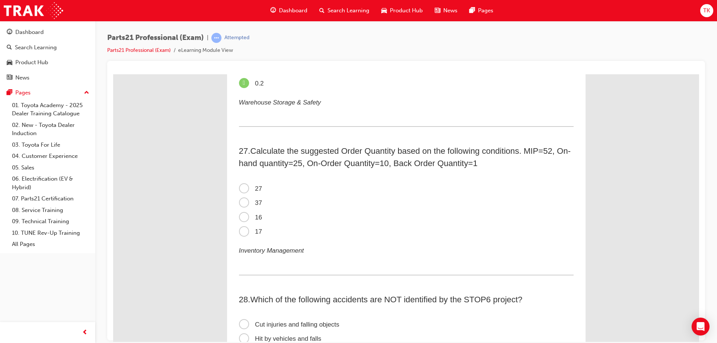
click at [253, 216] on span "16" at bounding box center [250, 216] width 23 height 7
click at [113, 74] on input "16" at bounding box center [113, 74] width 0 height 0
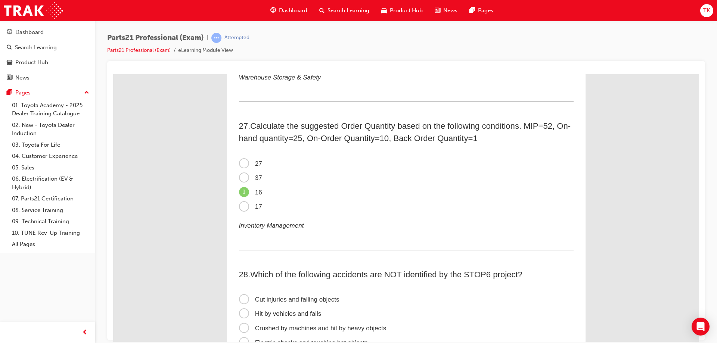
scroll to position [3733, 0]
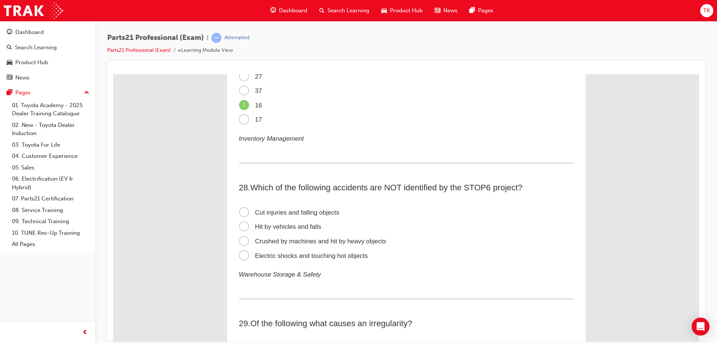
click at [295, 215] on span "Cut injuries and falling objects" at bounding box center [289, 212] width 100 height 7
click at [113, 74] on input "Cut injuries and falling objects" at bounding box center [113, 74] width 0 height 0
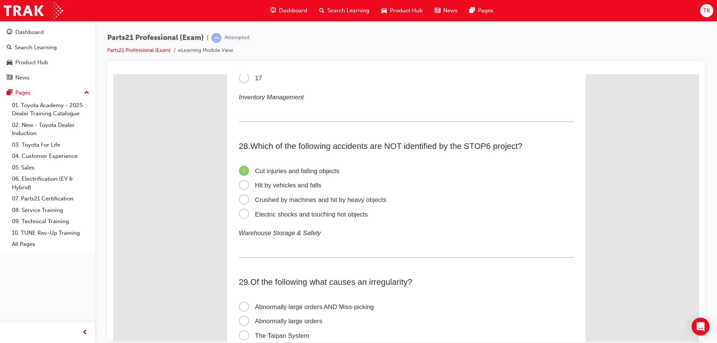
scroll to position [3919, 0]
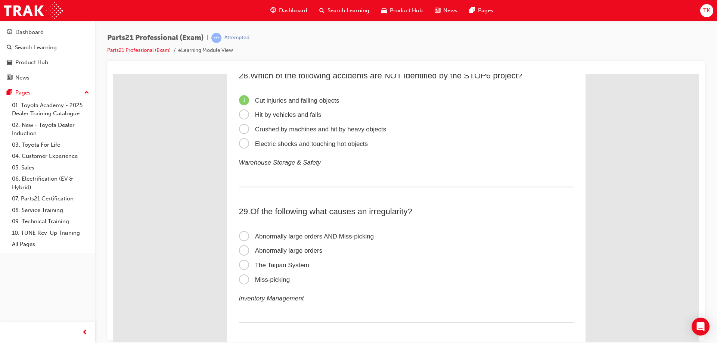
click at [356, 236] on span "Abnormally large orders AND Miss-picking" at bounding box center [306, 236] width 135 height 7
click at [113, 74] on input "Abnormally large orders AND Miss-picking" at bounding box center [113, 74] width 0 height 0
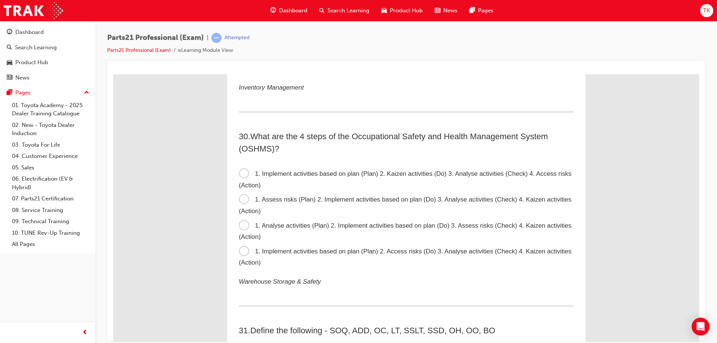
scroll to position [4143, 0]
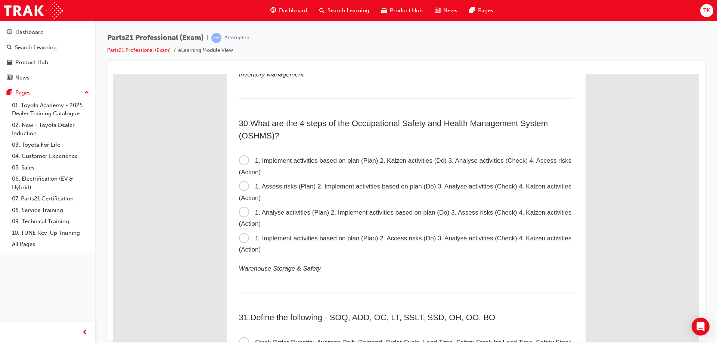
click at [287, 183] on span "1. Assess risks (Plan) 2. Implement activities based on plan (Do) 3. Analyse ac…" at bounding box center [405, 192] width 333 height 19
click at [113, 74] on input "1. Assess risks (Plan) 2. Implement activities based on plan (Do) 3. Analyse ac…" at bounding box center [113, 74] width 0 height 0
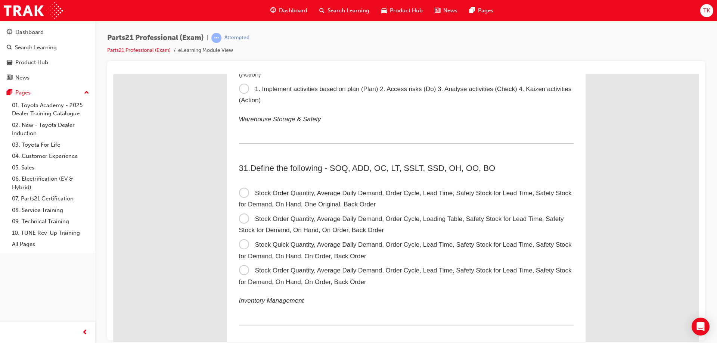
scroll to position [4330, 0]
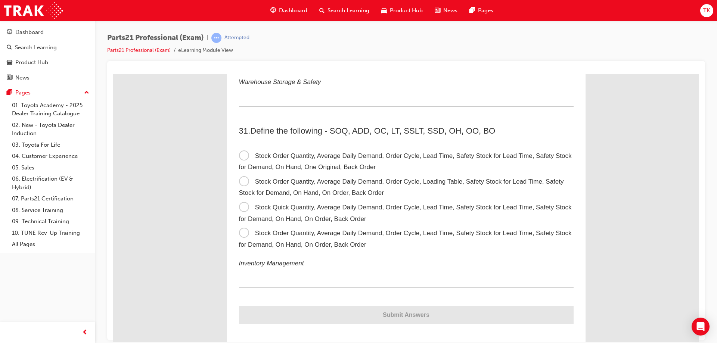
click at [301, 237] on label "Stock Order Quantity, Average Daily Demand, Order Cycle, Lead Time, Safety Stoc…" at bounding box center [406, 239] width 334 height 26
click at [113, 74] on input "Stock Order Quantity, Average Daily Demand, Order Cycle, Lead Time, Safety Stoc…" at bounding box center [113, 74] width 0 height 0
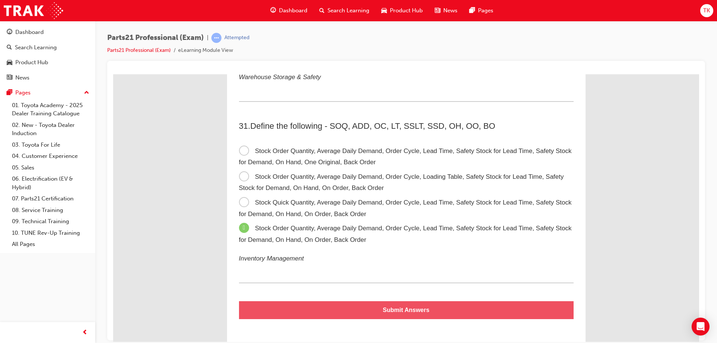
scroll to position [4336, 0]
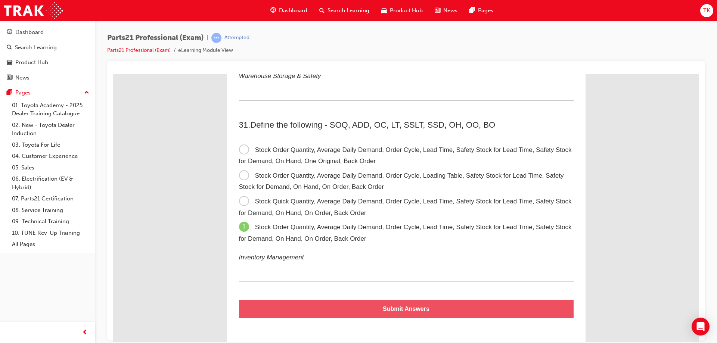
click at [412, 304] on button "Submit Answers" at bounding box center [406, 309] width 334 height 18
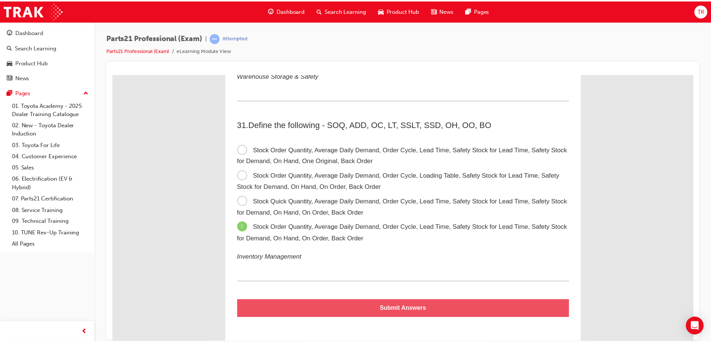
scroll to position [0, 0]
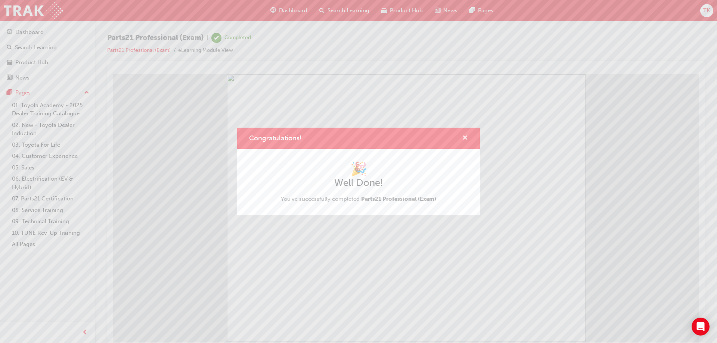
click at [465, 135] on span "cross-icon" at bounding box center [465, 138] width 6 height 7
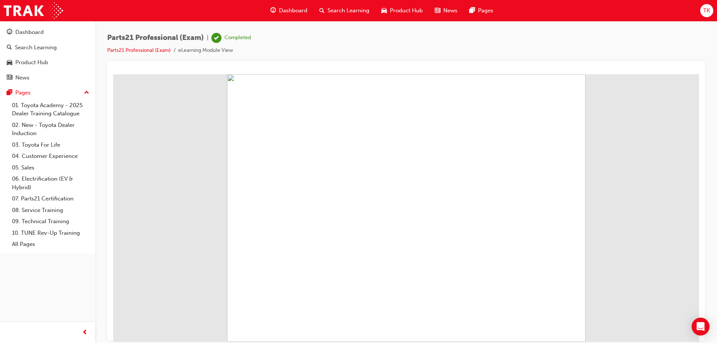
click at [294, 6] on span "Dashboard" at bounding box center [293, 10] width 28 height 9
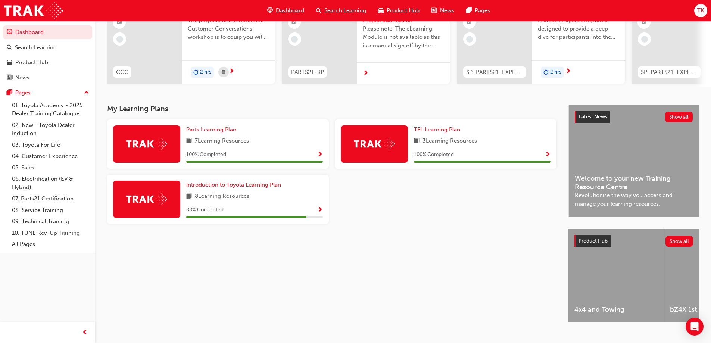
scroll to position [103, 0]
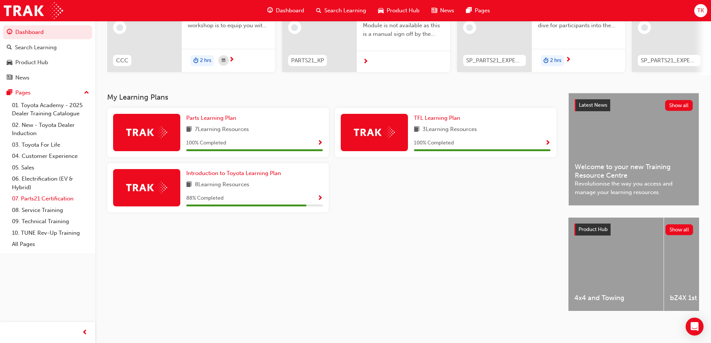
click at [58, 199] on link "07. Parts21 Certification" at bounding box center [50, 199] width 83 height 12
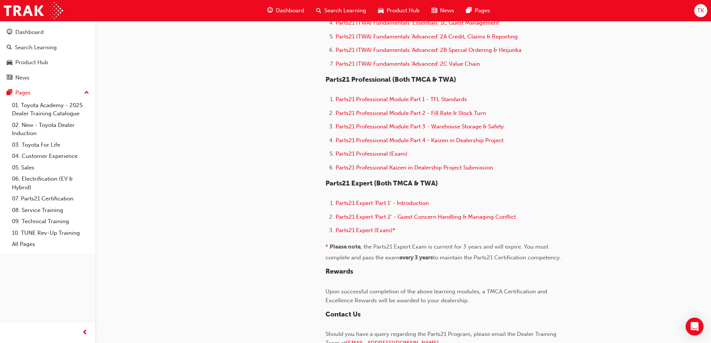
scroll to position [448, 0]
click at [41, 201] on link "07. Parts21 Certification" at bounding box center [50, 199] width 83 height 12
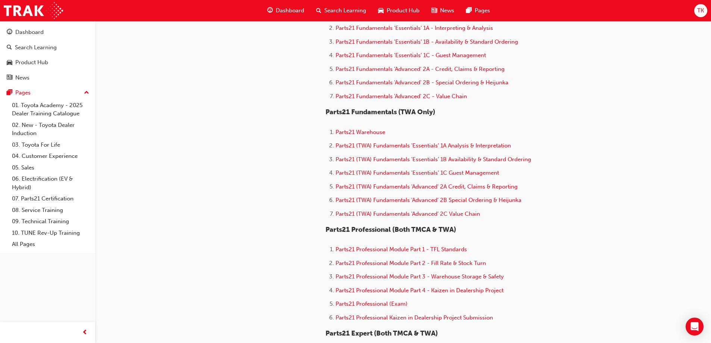
scroll to position [336, 0]
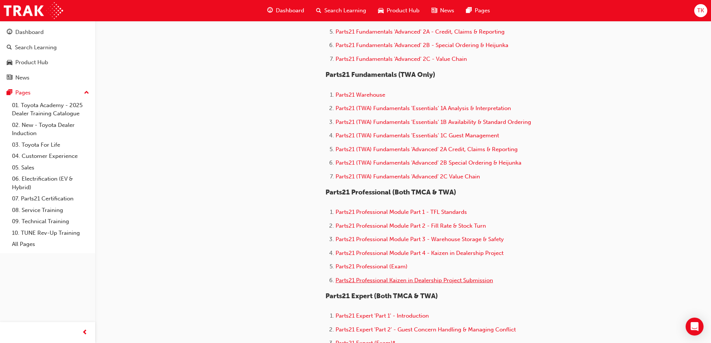
click at [458, 282] on span "Parts21 Professional Kaizen in Dealership Project Submission" at bounding box center [415, 280] width 158 height 7
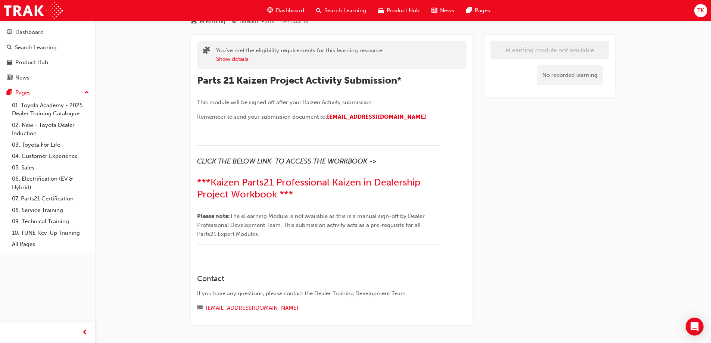
scroll to position [19, 0]
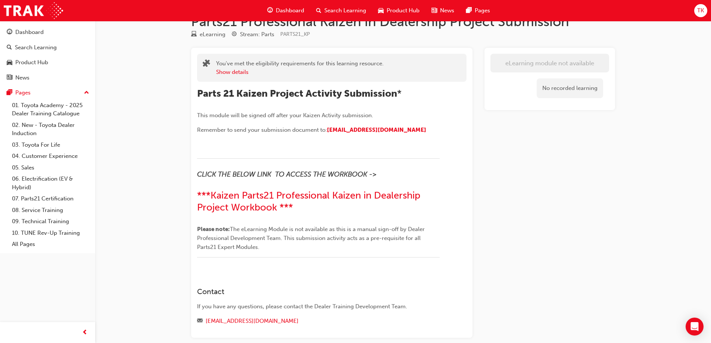
click at [215, 68] on div at bounding box center [209, 67] width 13 height 17
click at [218, 71] on button "Show details" at bounding box center [232, 72] width 32 height 9
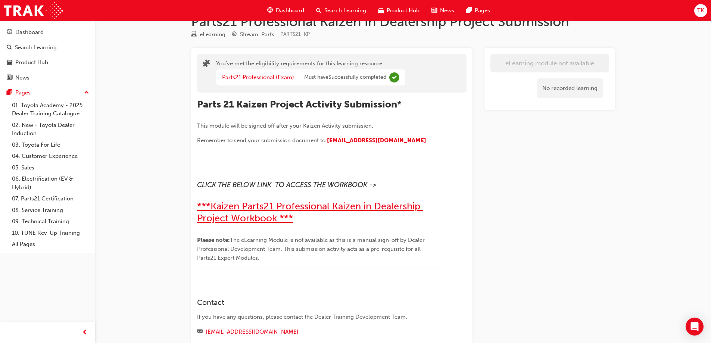
click at [306, 207] on span "***Kaizen Parts21 Professional Kaizen in Dealership Project Workbook ***" at bounding box center [310, 212] width 226 height 24
